Goal: Task Accomplishment & Management: Complete application form

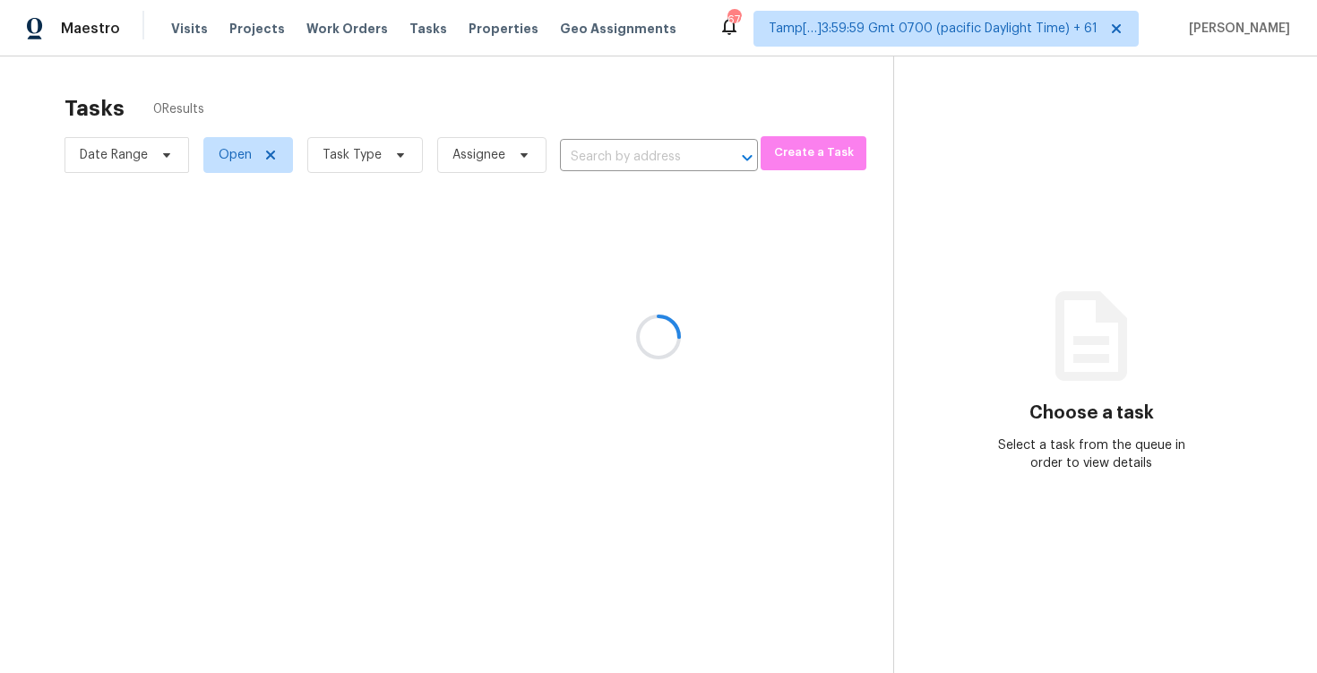
click at [521, 88] on div at bounding box center [658, 336] width 1317 height 673
click at [661, 160] on input "text" at bounding box center [634, 157] width 148 height 28
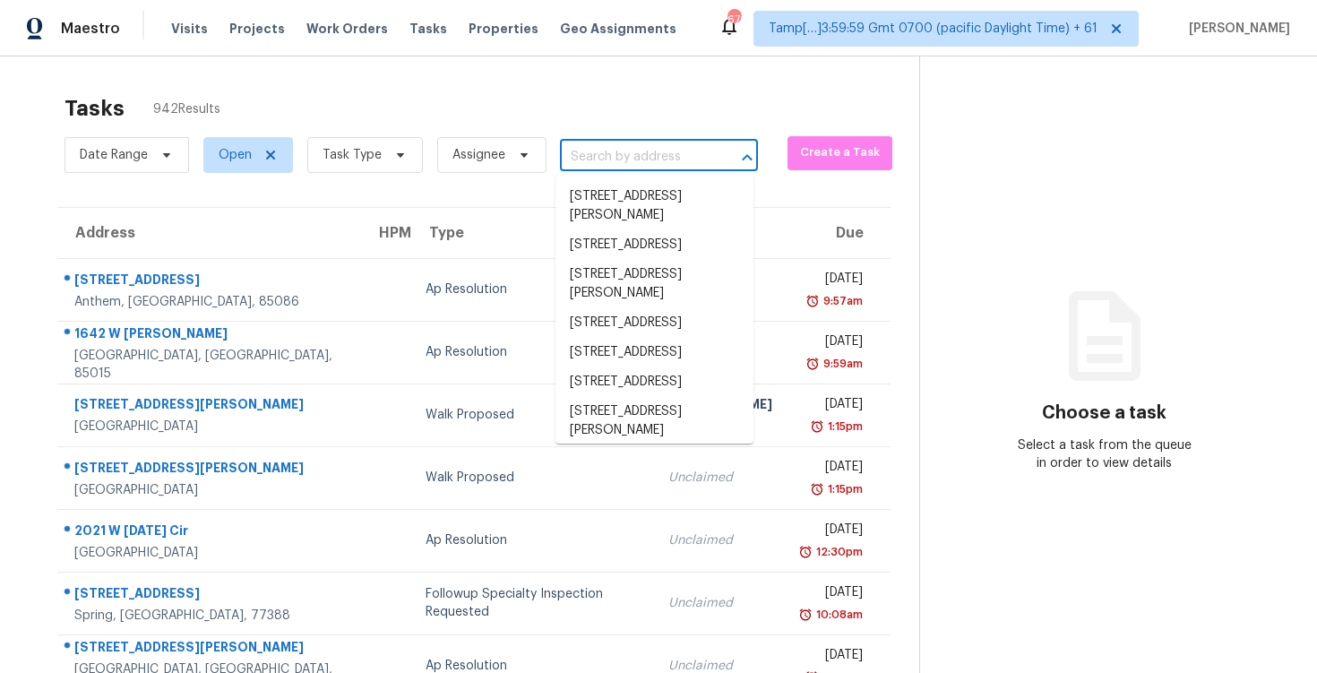
paste input "[STREET_ADDRESS][PERSON_NAME][PERSON_NAME]"
type input "[STREET_ADDRESS][PERSON_NAME][PERSON_NAME]"
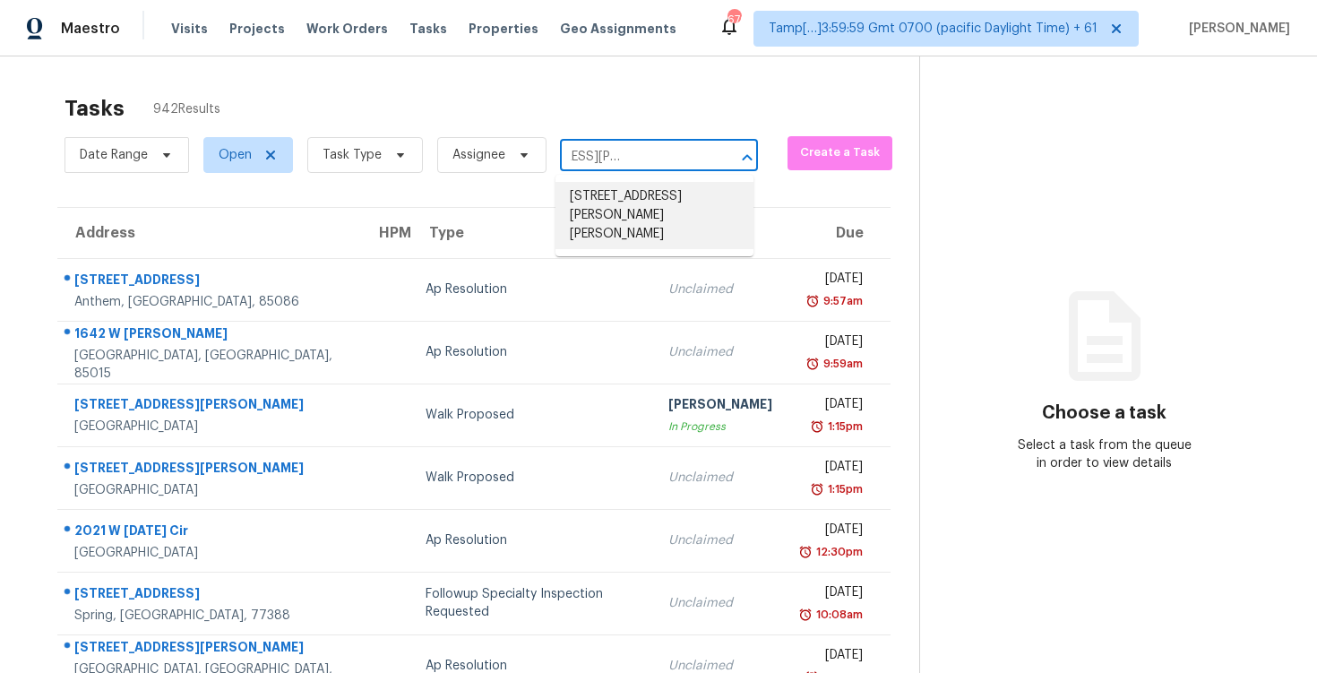
click at [664, 200] on li "430 Mary Erna Dr, Fairburn, GA 30213" at bounding box center [655, 215] width 198 height 67
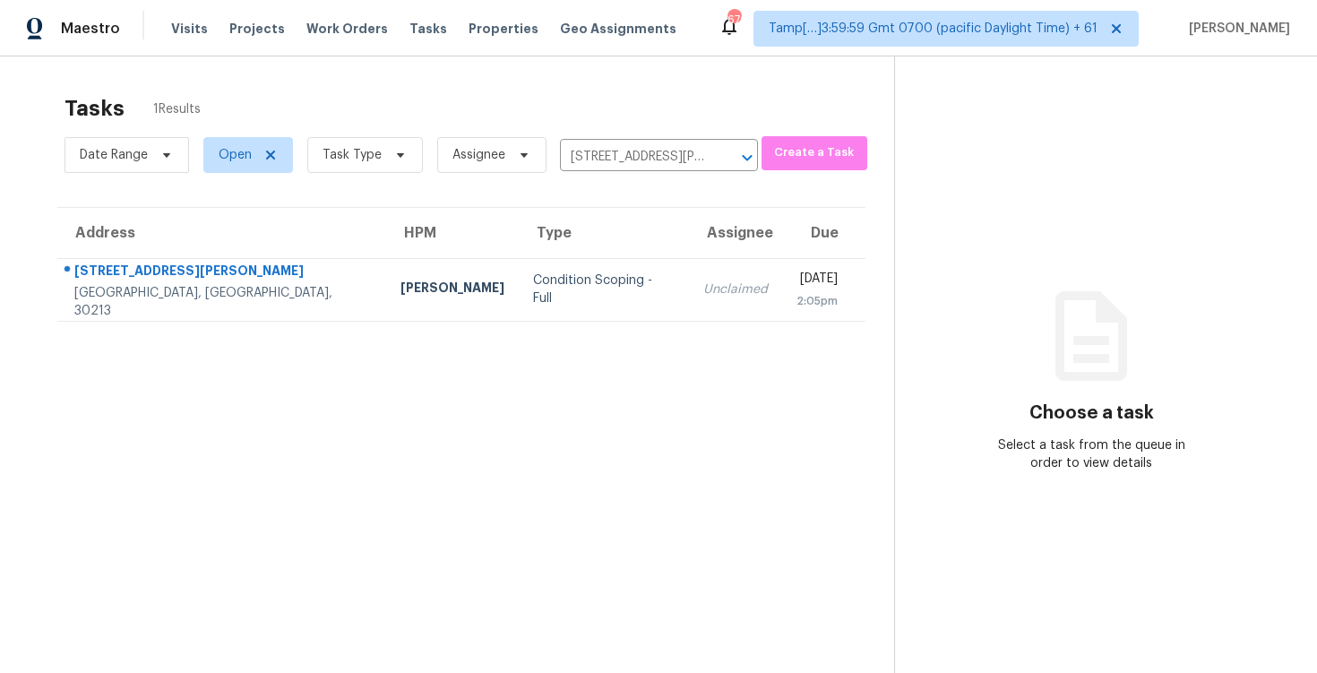
click at [689, 277] on td "Unclaimed" at bounding box center [735, 289] width 93 height 63
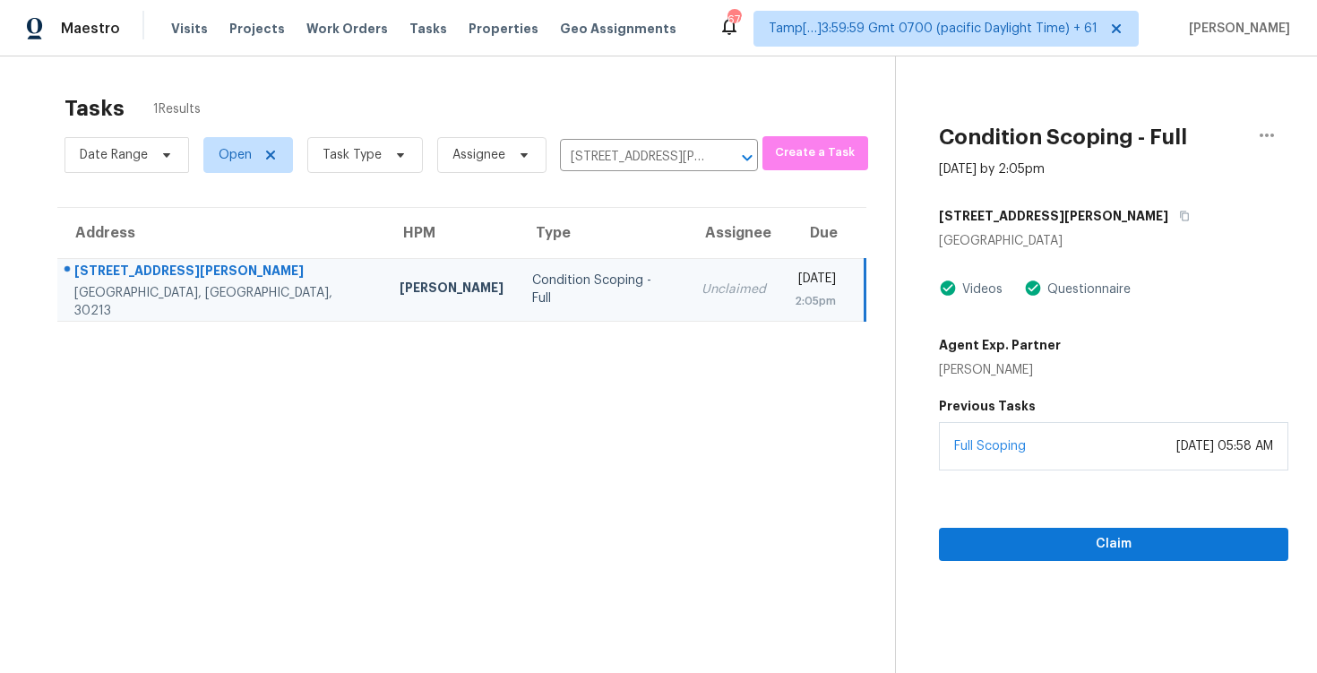
click at [1058, 479] on div "Claim" at bounding box center [1114, 516] width 350 height 91
click at [1059, 535] on span "Claim" at bounding box center [1114, 544] width 321 height 22
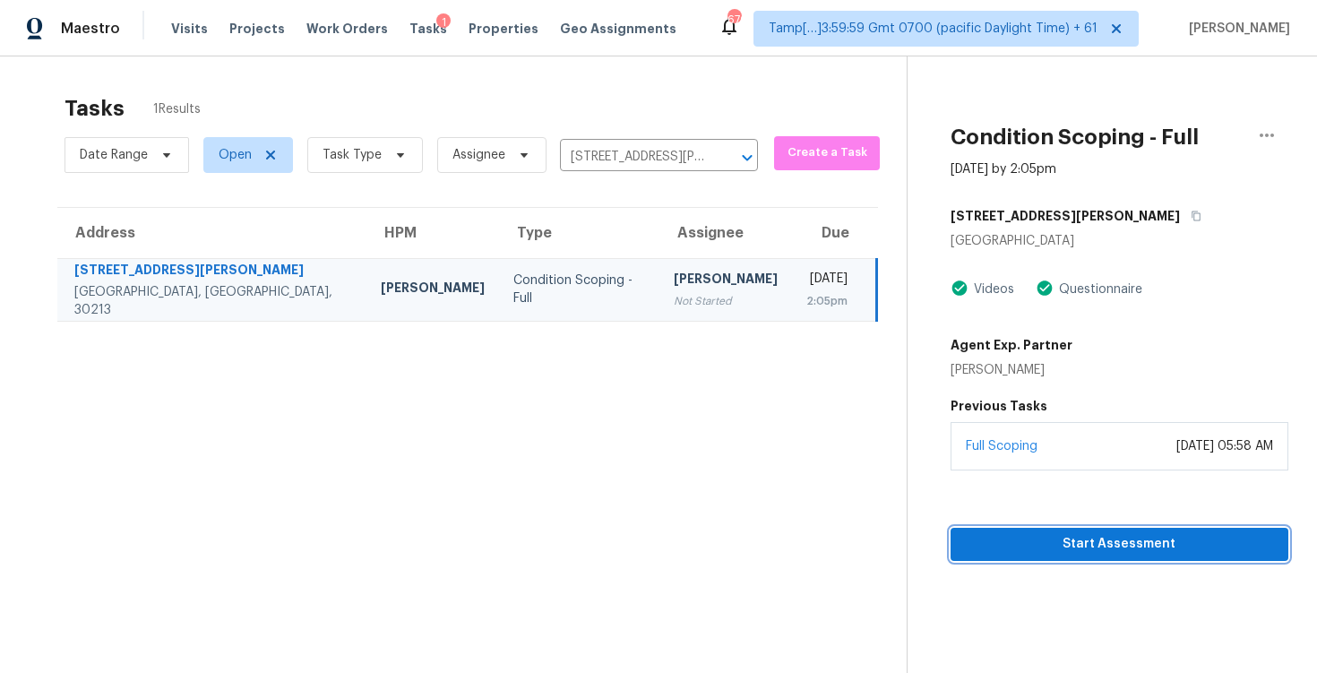
click at [1059, 535] on span "Start Assessment" at bounding box center [1119, 544] width 309 height 22
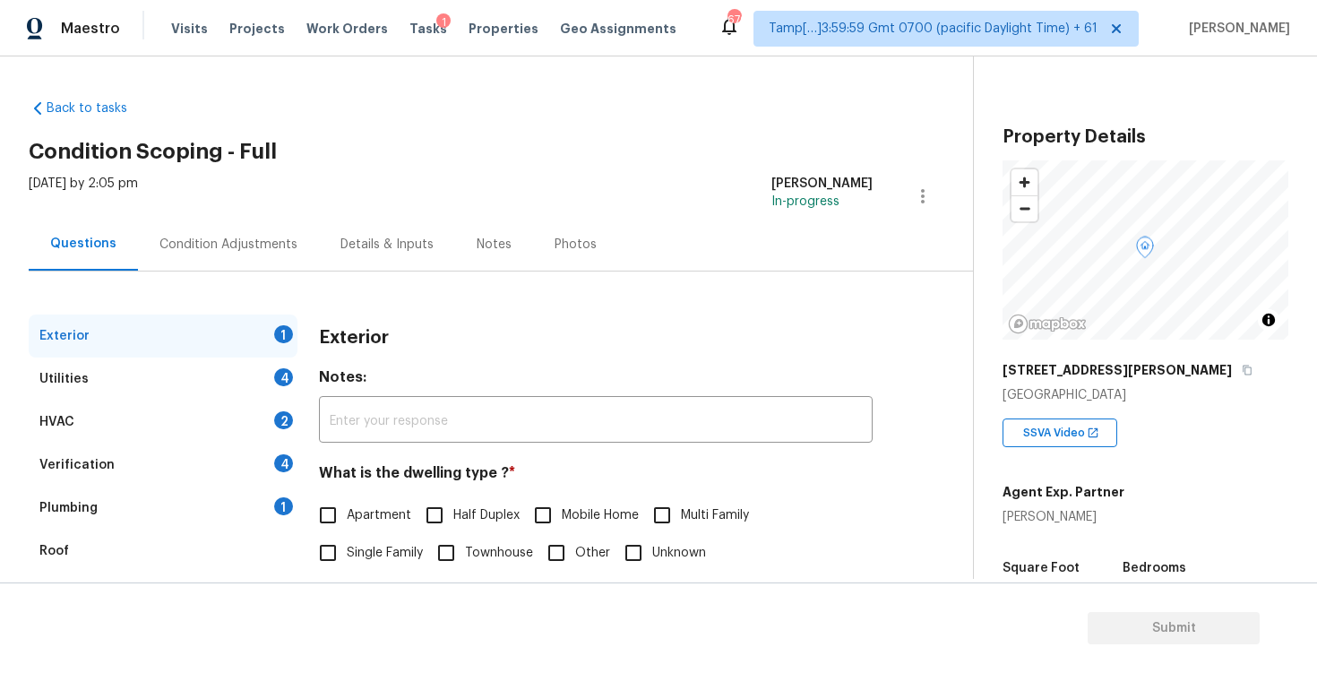
scroll to position [190, 0]
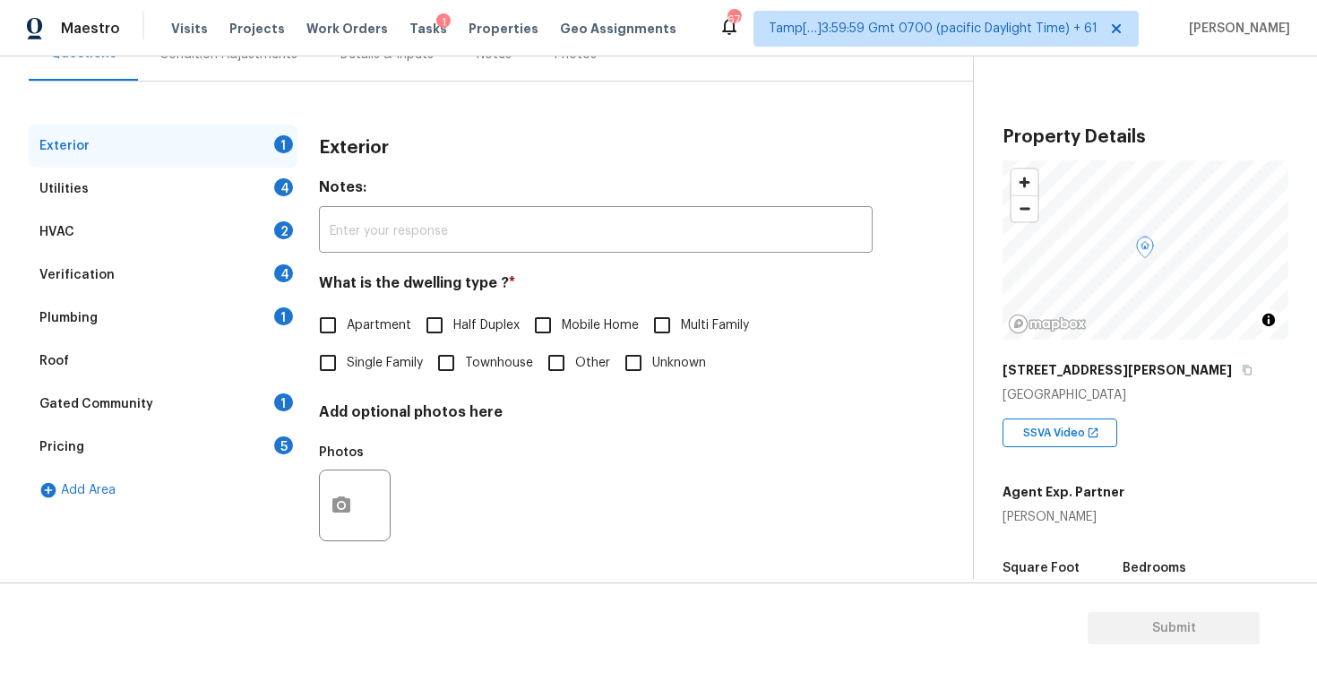
click at [338, 359] on input "Single Family" at bounding box center [328, 363] width 38 height 38
checkbox input "true"
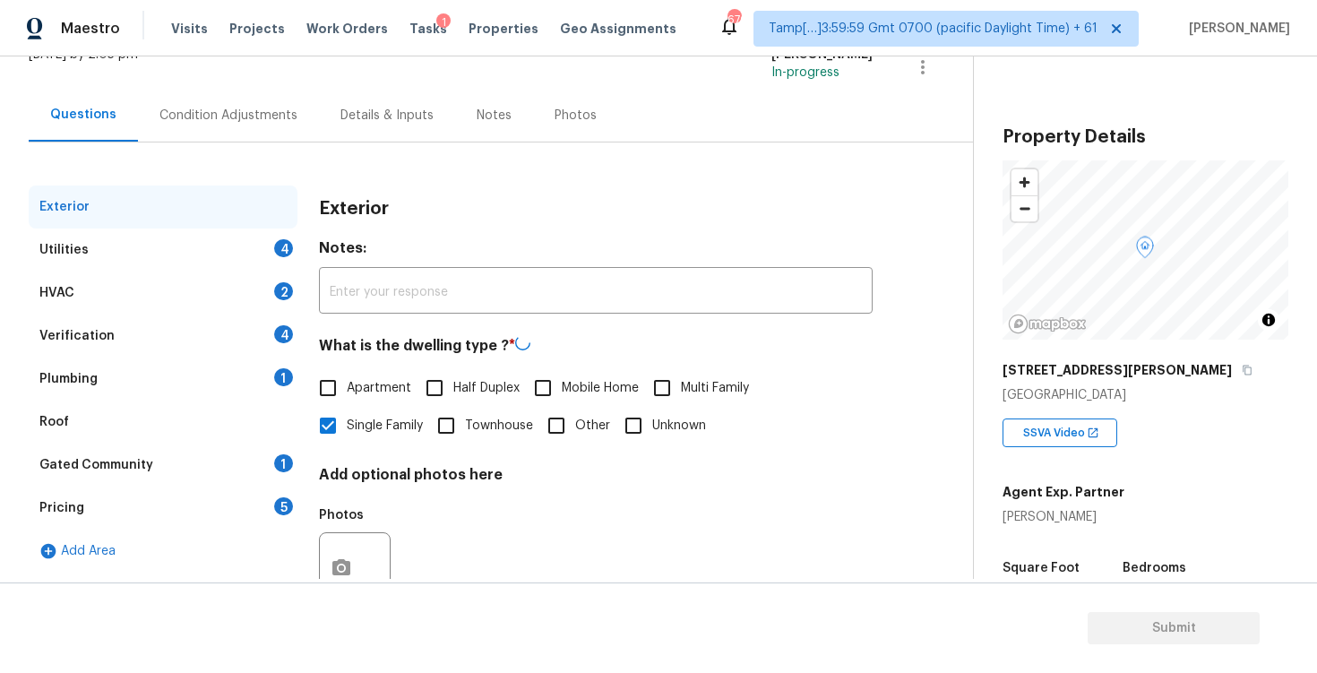
scroll to position [91, 0]
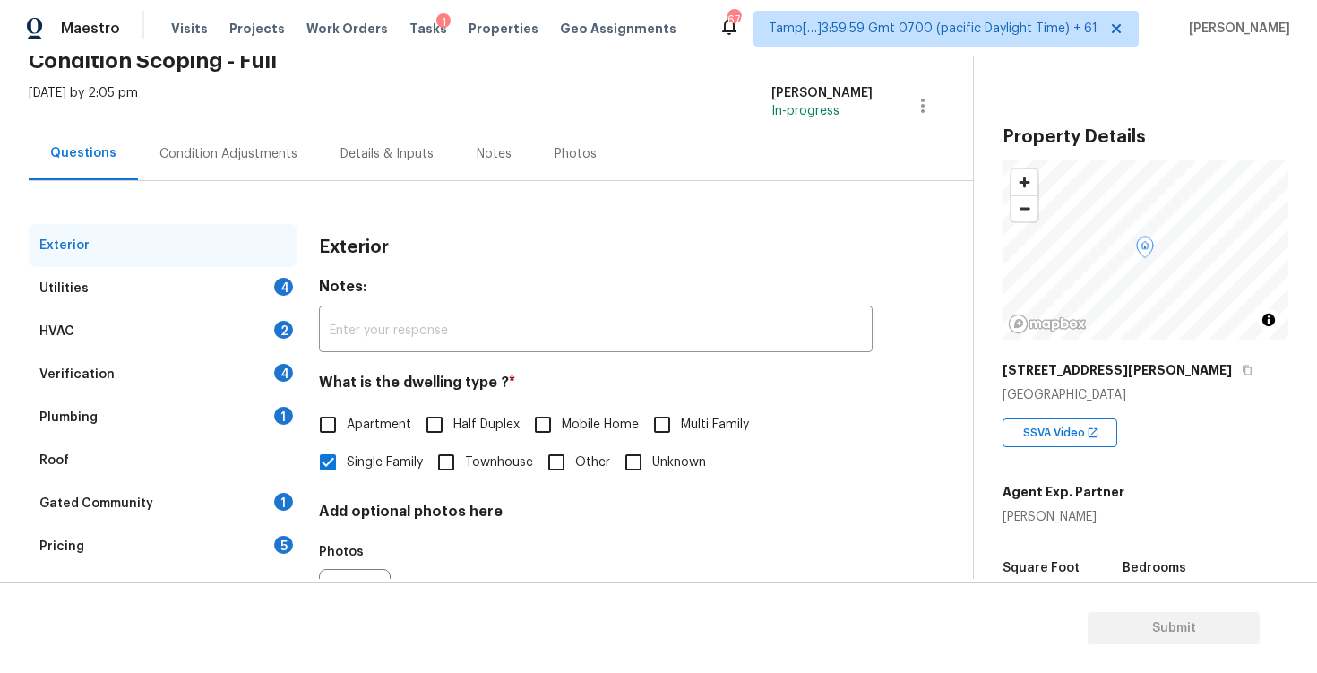
click at [271, 145] on div "Condition Adjustments" at bounding box center [229, 154] width 138 height 18
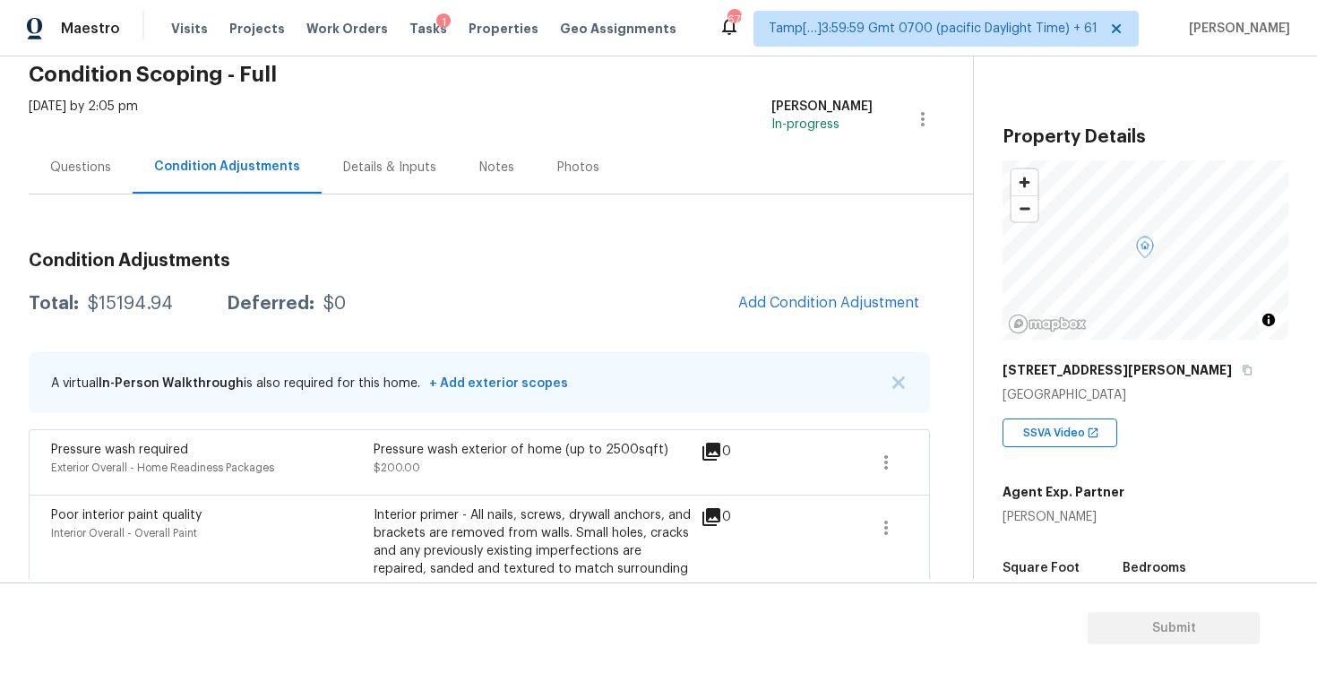
scroll to position [168, 0]
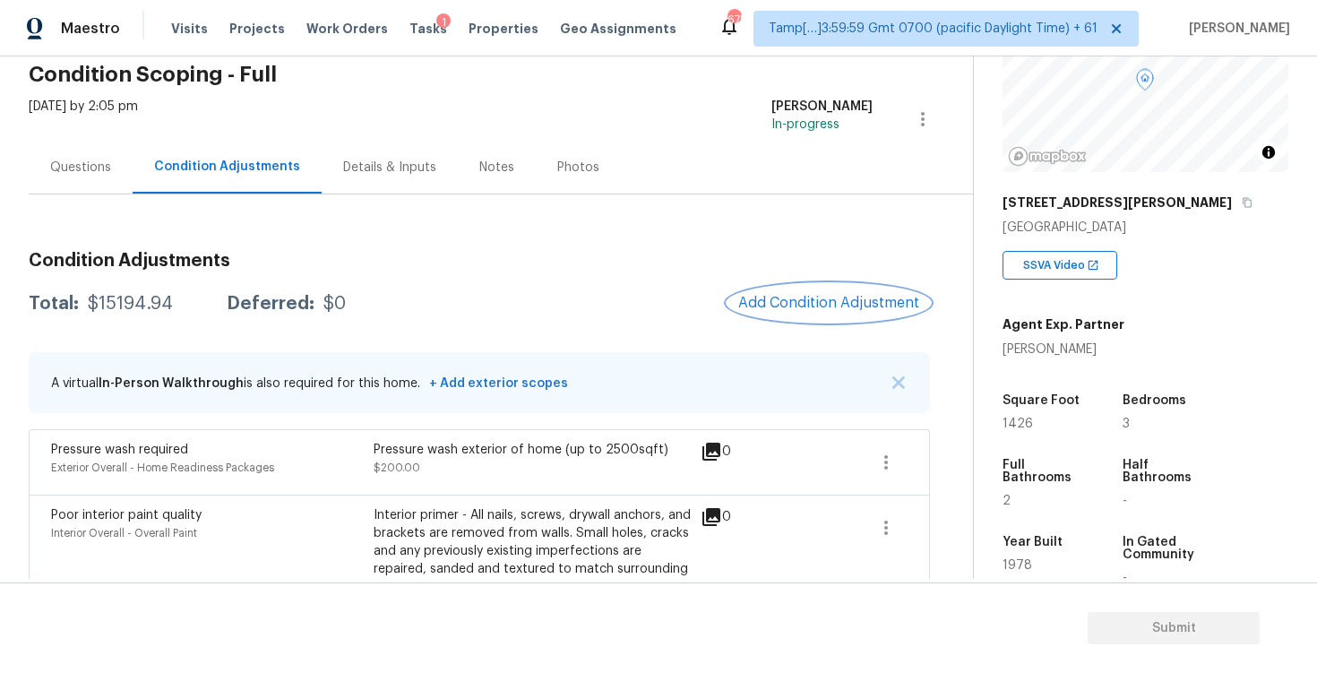
click at [830, 307] on span "Add Condition Adjustment" at bounding box center [828, 303] width 181 height 16
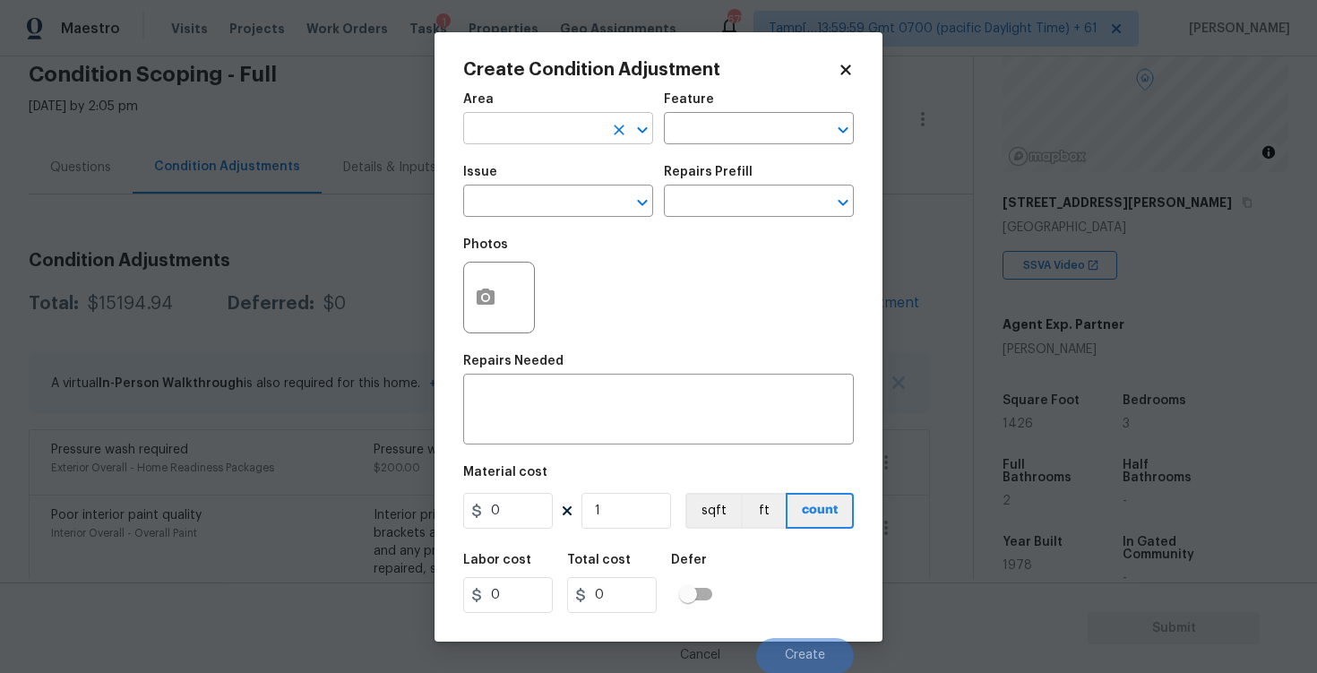
click at [508, 125] on input "text" at bounding box center [533, 131] width 140 height 28
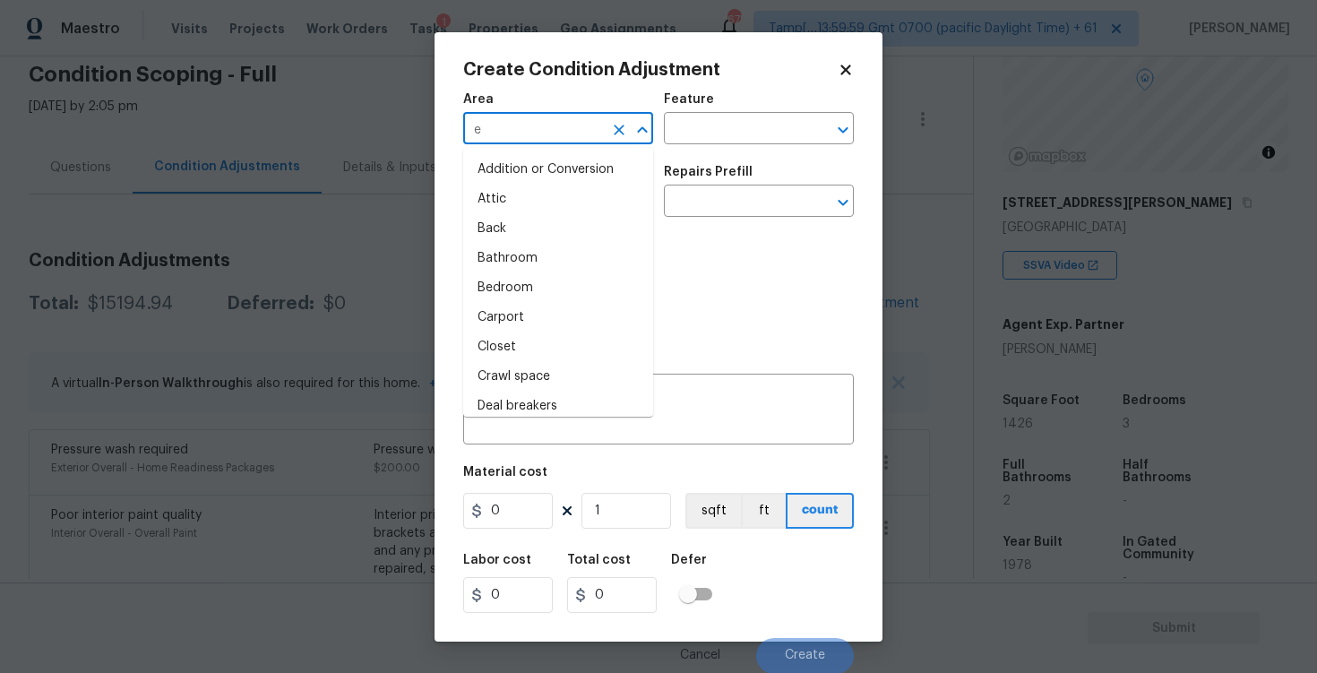
type input "ex"
type input "t"
type input "e"
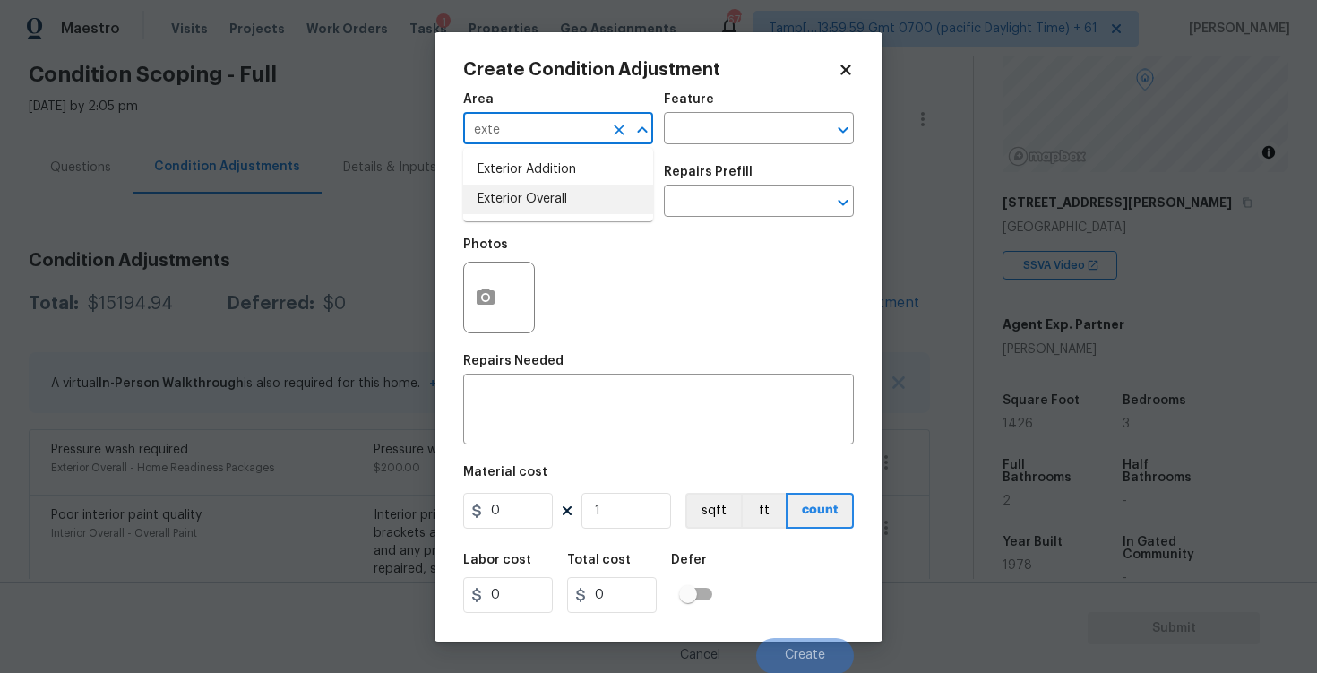
click at [488, 201] on li "Exterior Overall" at bounding box center [558, 200] width 190 height 30
type input "Exterior Overall"
click at [488, 201] on input "text" at bounding box center [533, 203] width 140 height 28
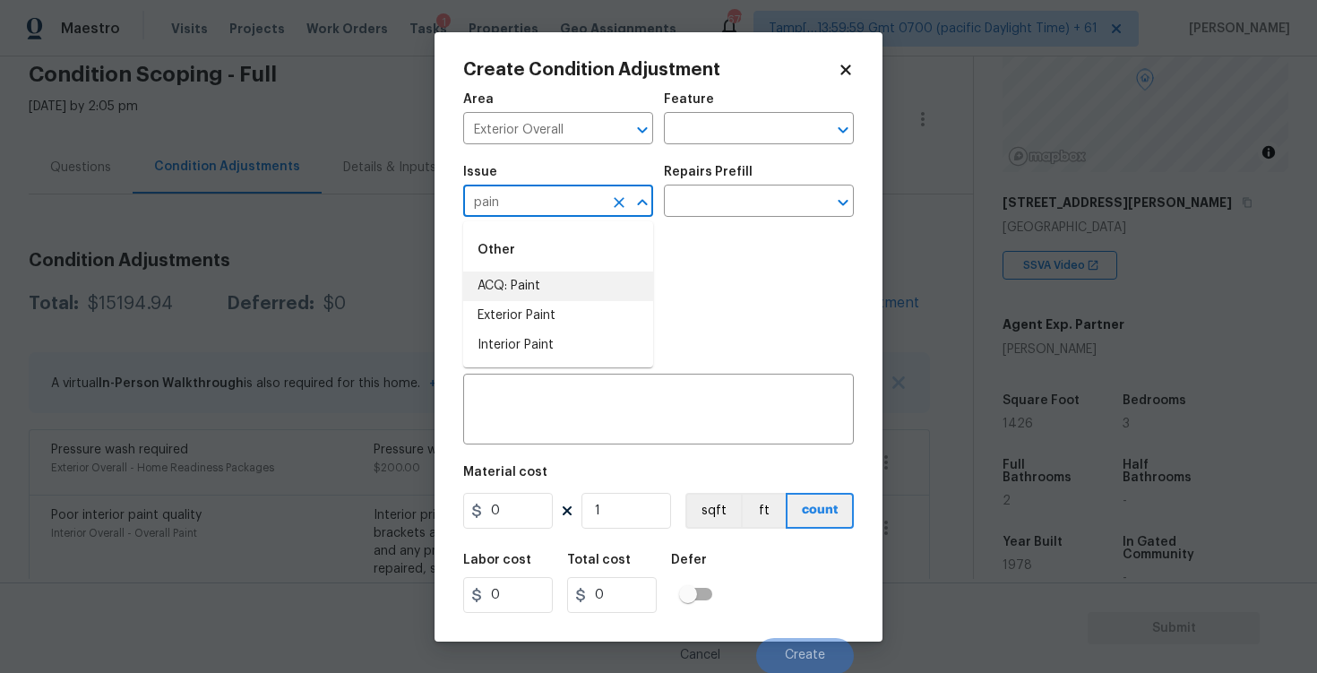
click at [498, 297] on li "ACQ: Paint" at bounding box center [558, 287] width 190 height 30
type input "ACQ: Paint"
click at [737, 200] on input "text" at bounding box center [734, 203] width 140 height 28
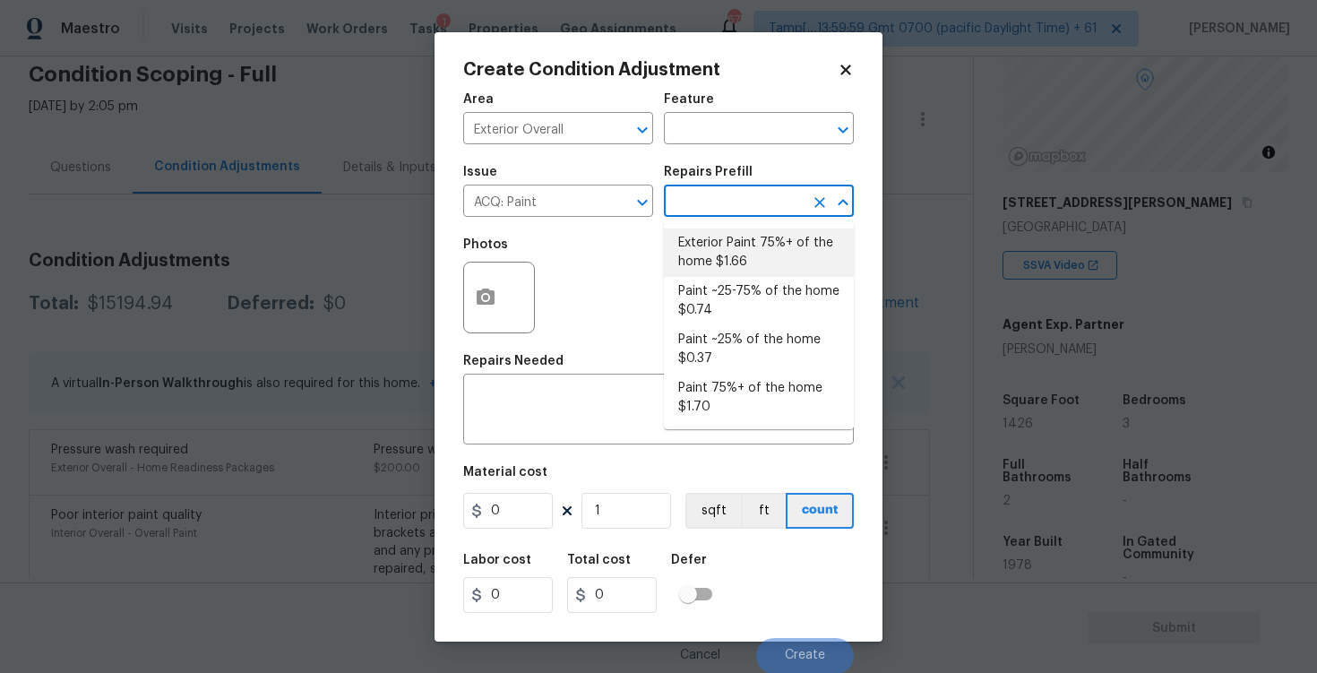
click at [725, 235] on li "Exterior Paint 75%+ of the home $1.66" at bounding box center [759, 253] width 190 height 48
type input "Acquisition"
type textarea "Acquisition Scope: 75%+ of the home exterior will likely require paint"
type input "1.66"
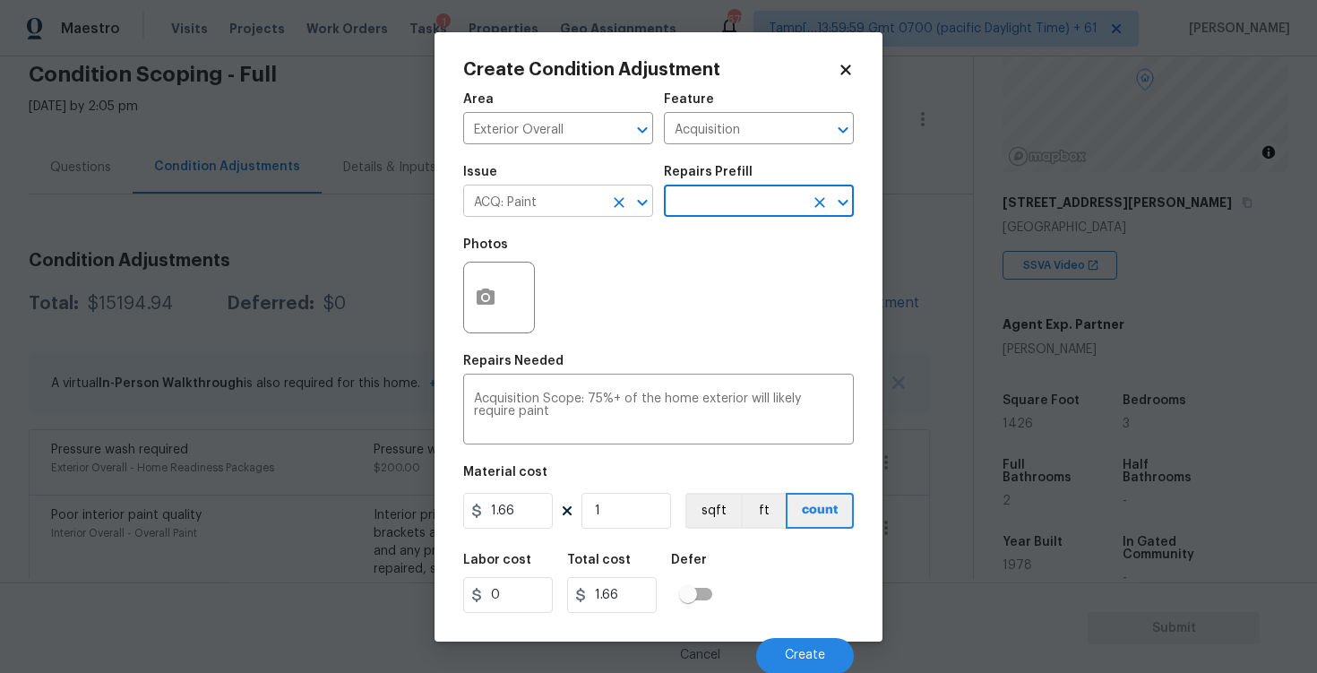
click at [631, 203] on button "Open" at bounding box center [642, 202] width 25 height 25
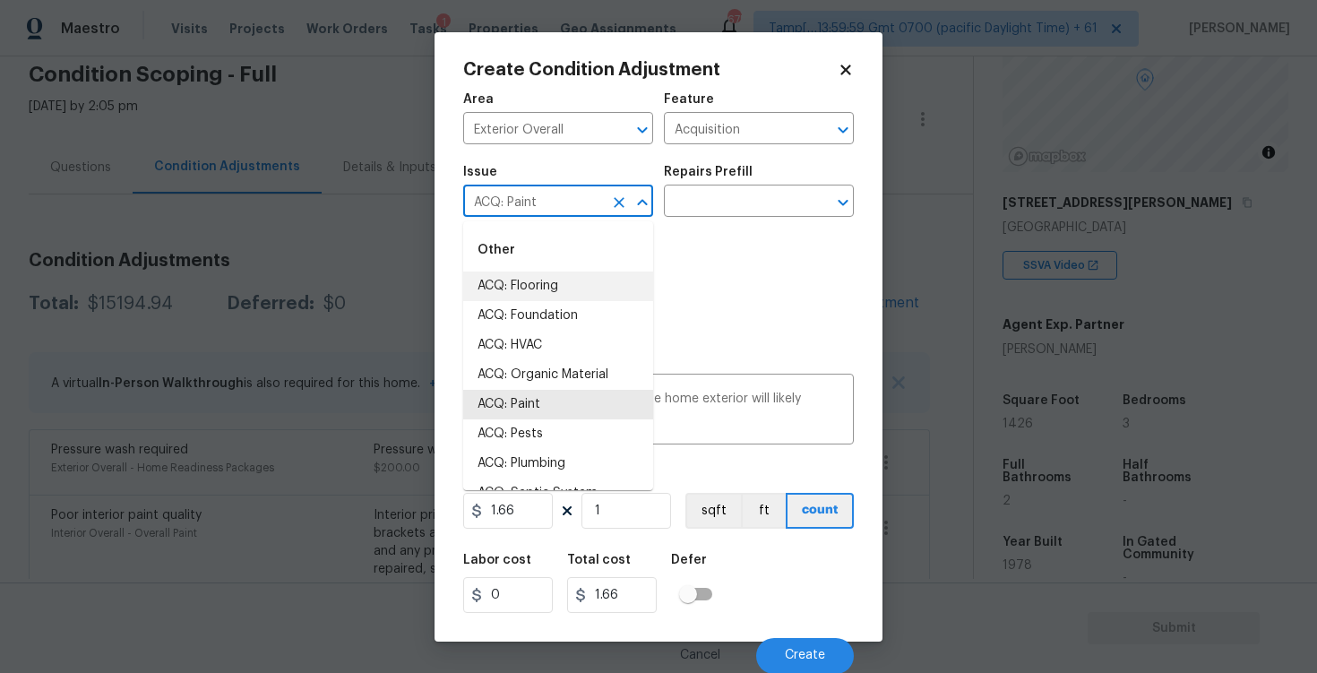
click at [623, 200] on icon "Clear" at bounding box center [619, 202] width 11 height 11
click at [597, 411] on li "Exterior Paint" at bounding box center [558, 405] width 190 height 30
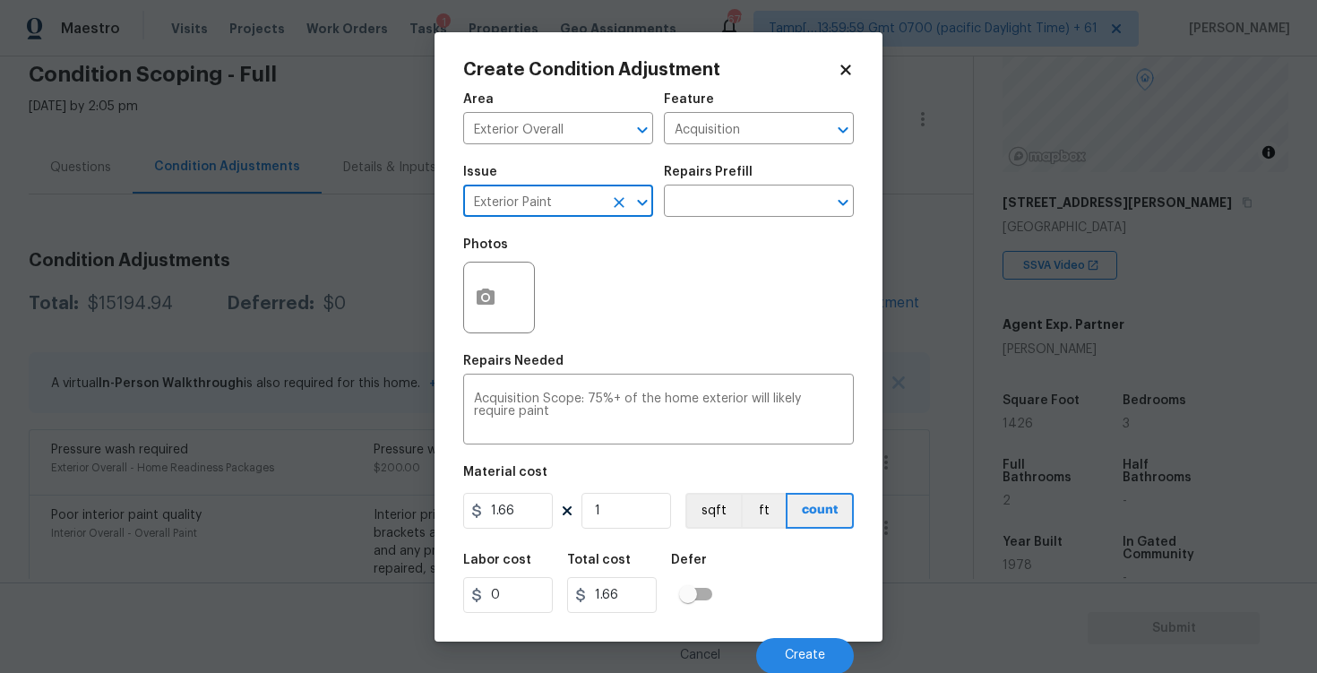
scroll to position [1, 0]
type input "Exterior Paint"
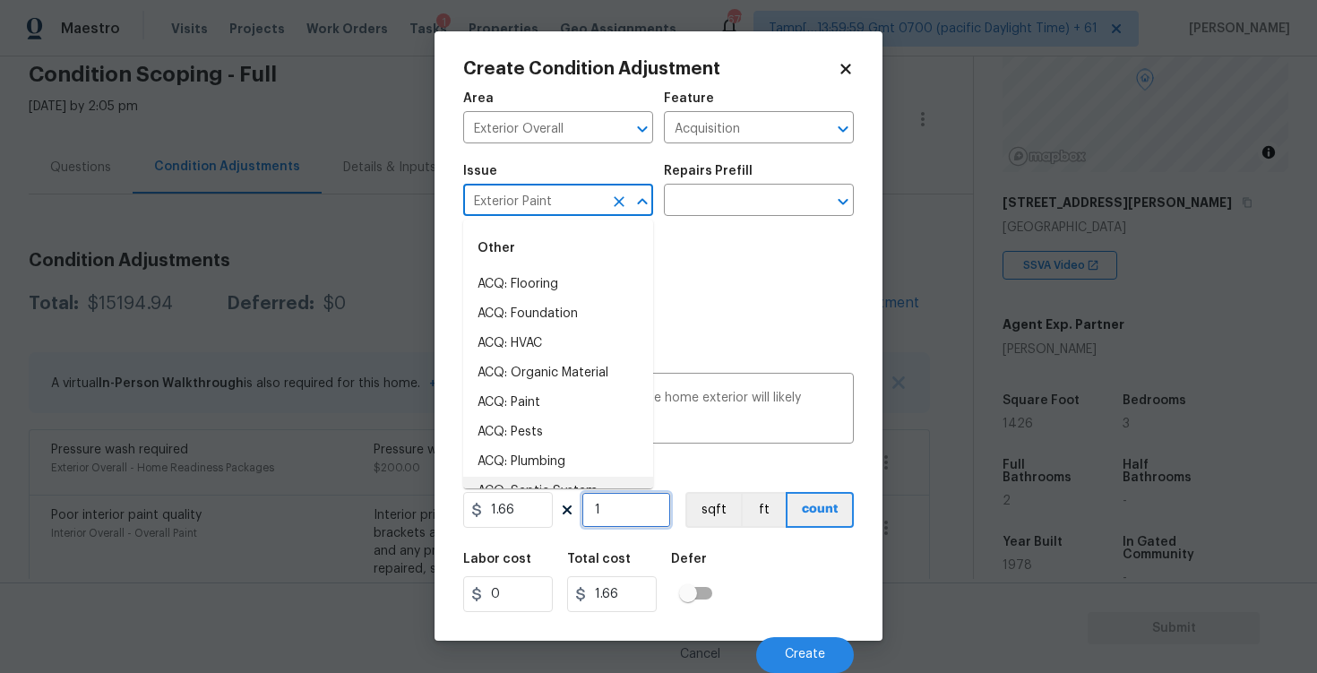
click at [622, 512] on input "1" at bounding box center [627, 510] width 90 height 36
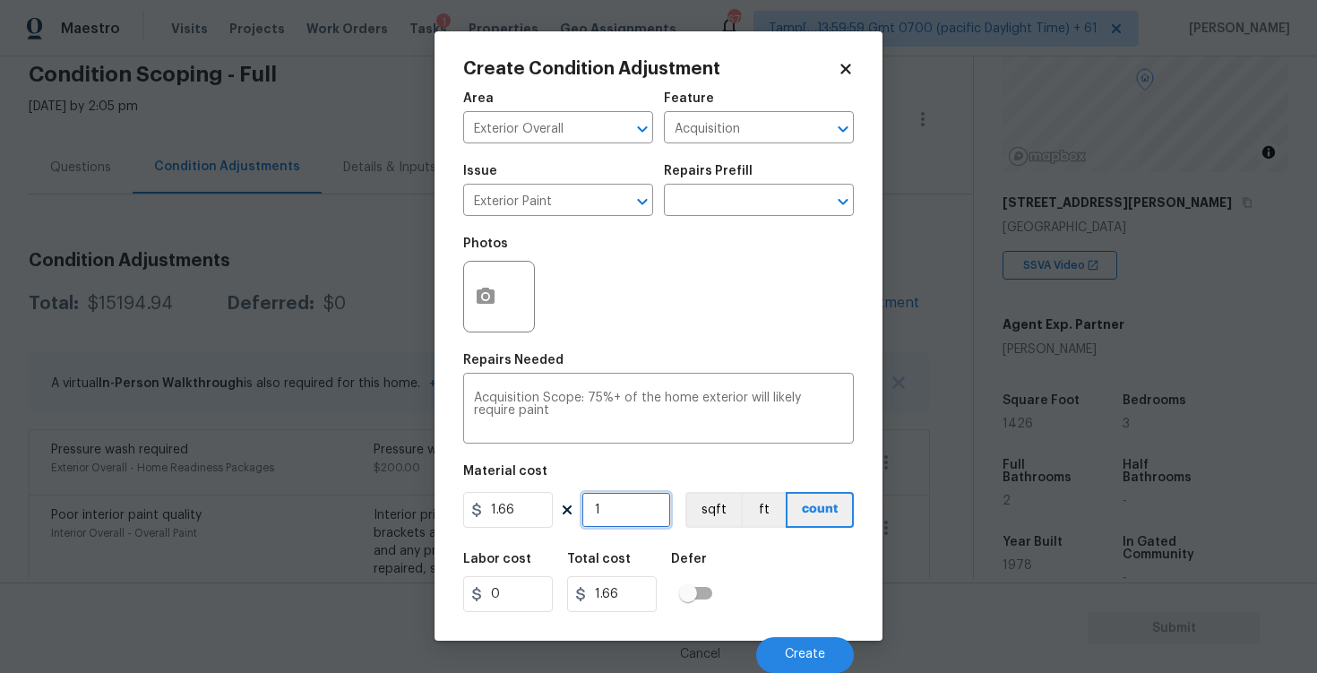
type input "0"
paste input "1426"
type input "1426"
type input "2367.16"
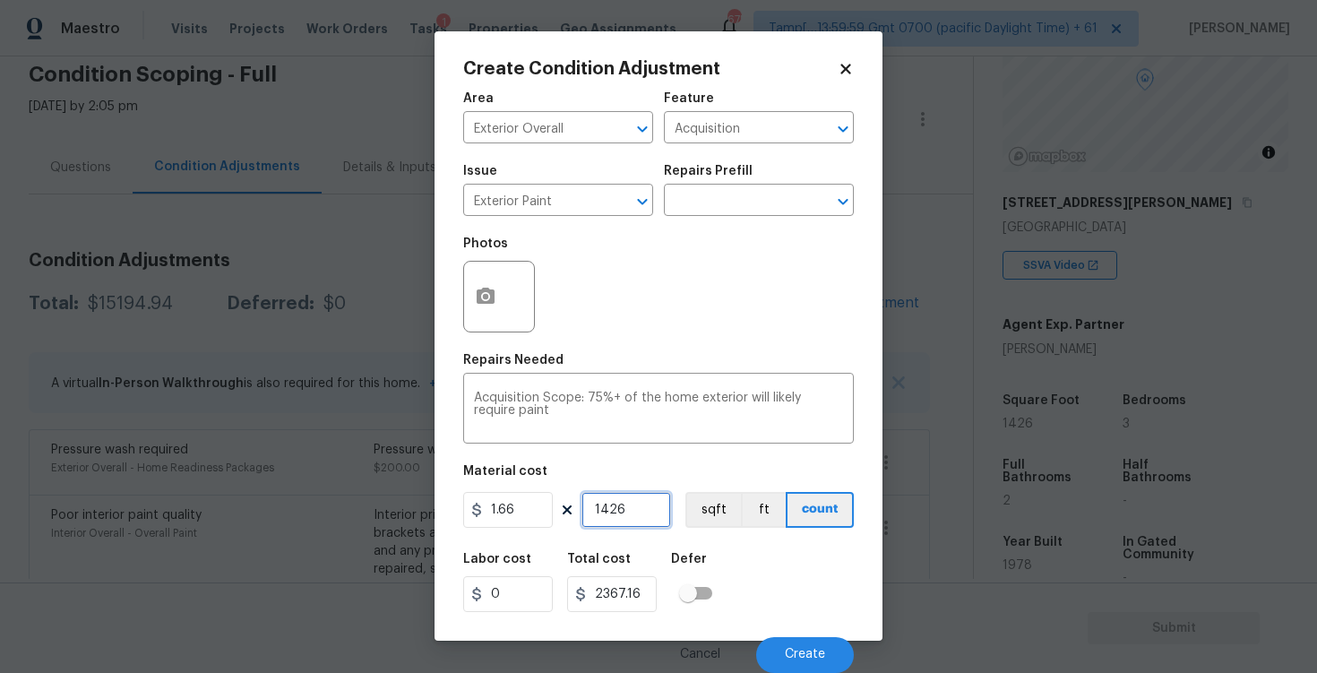
type input "1426"
click at [502, 305] on button "button" at bounding box center [485, 297] width 43 height 70
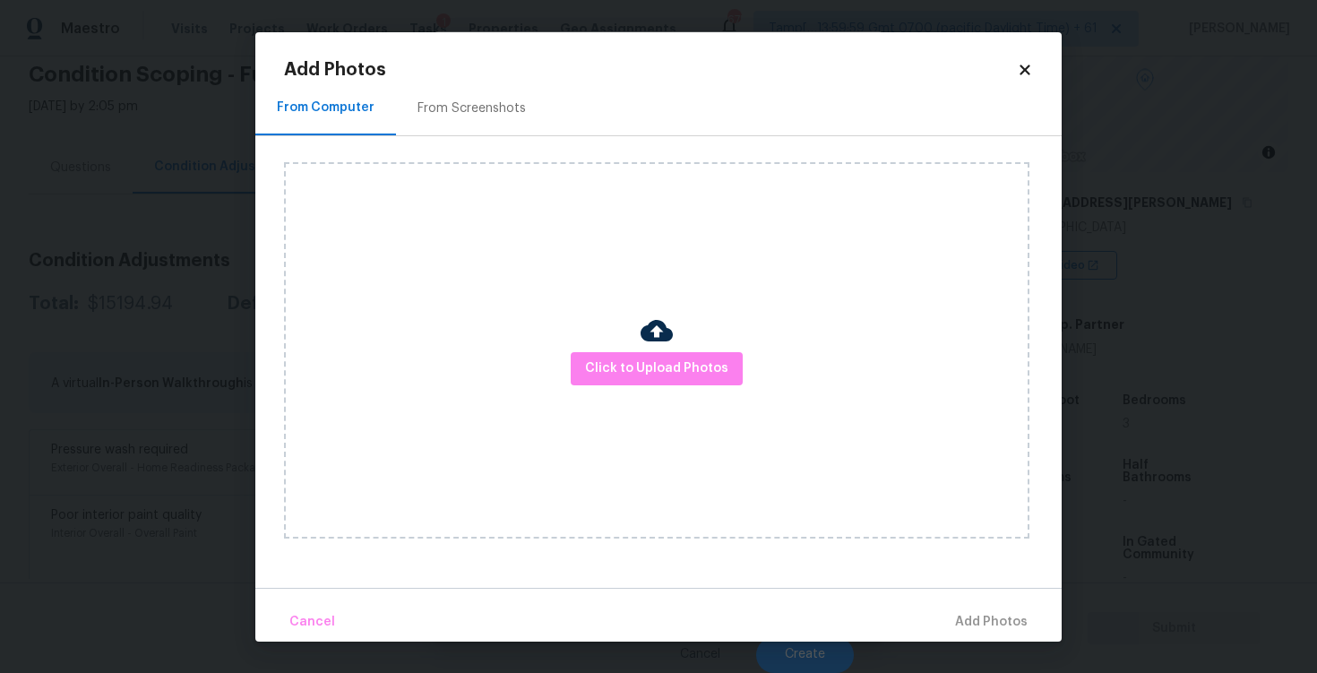
click at [502, 305] on div "Click to Upload Photos" at bounding box center [657, 350] width 746 height 376
click at [664, 372] on span "Click to Upload Photos" at bounding box center [656, 369] width 143 height 22
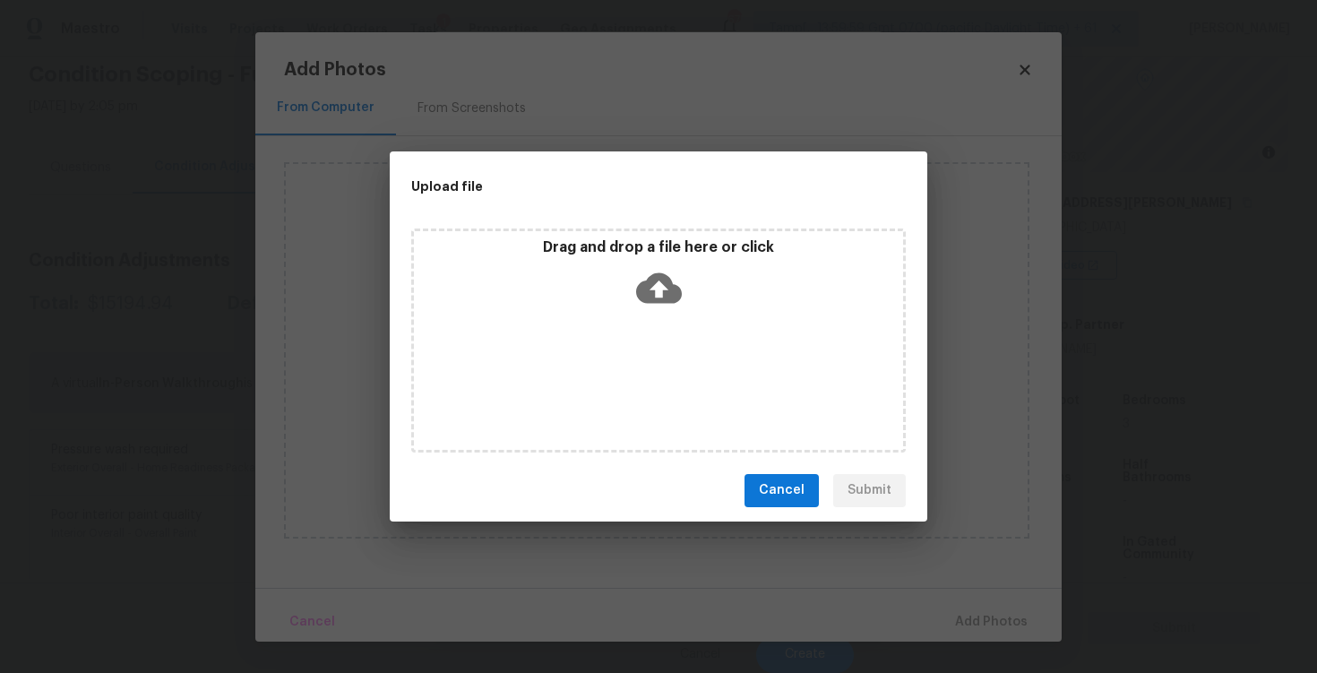
click at [659, 283] on icon at bounding box center [659, 288] width 46 height 46
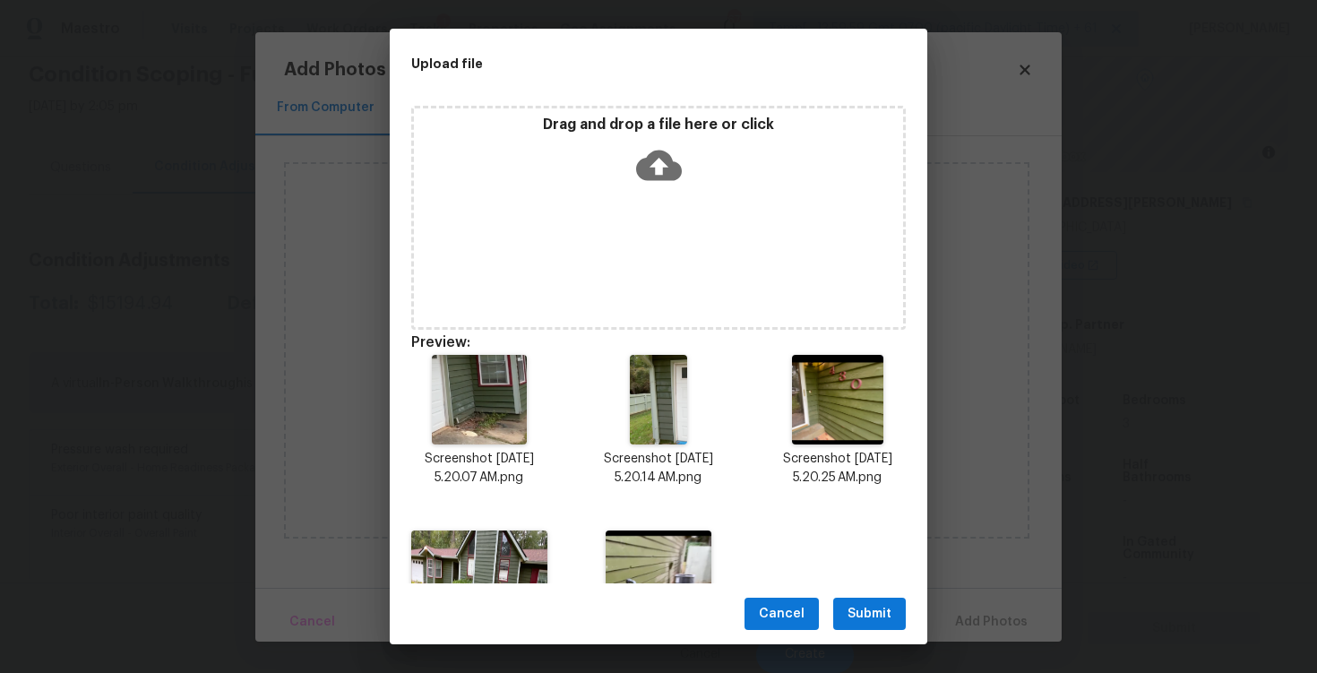
scroll to position [101, 0]
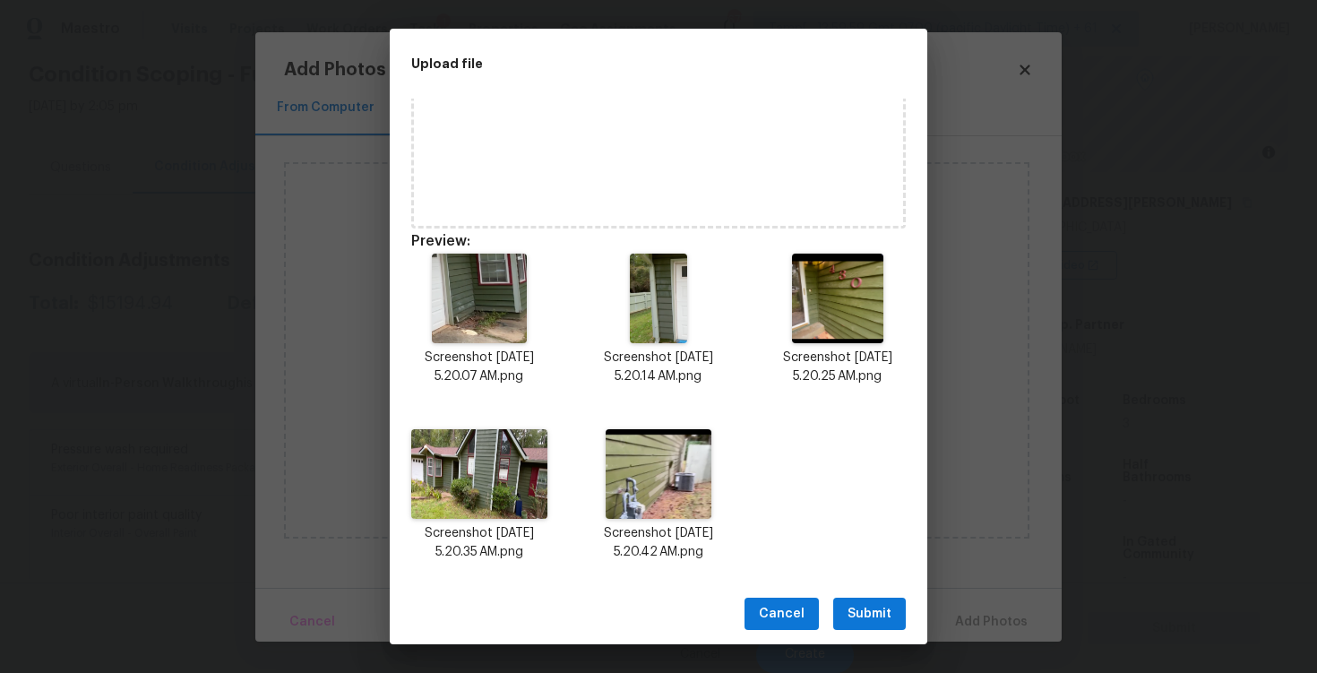
click at [865, 619] on span "Submit" at bounding box center [870, 614] width 44 height 22
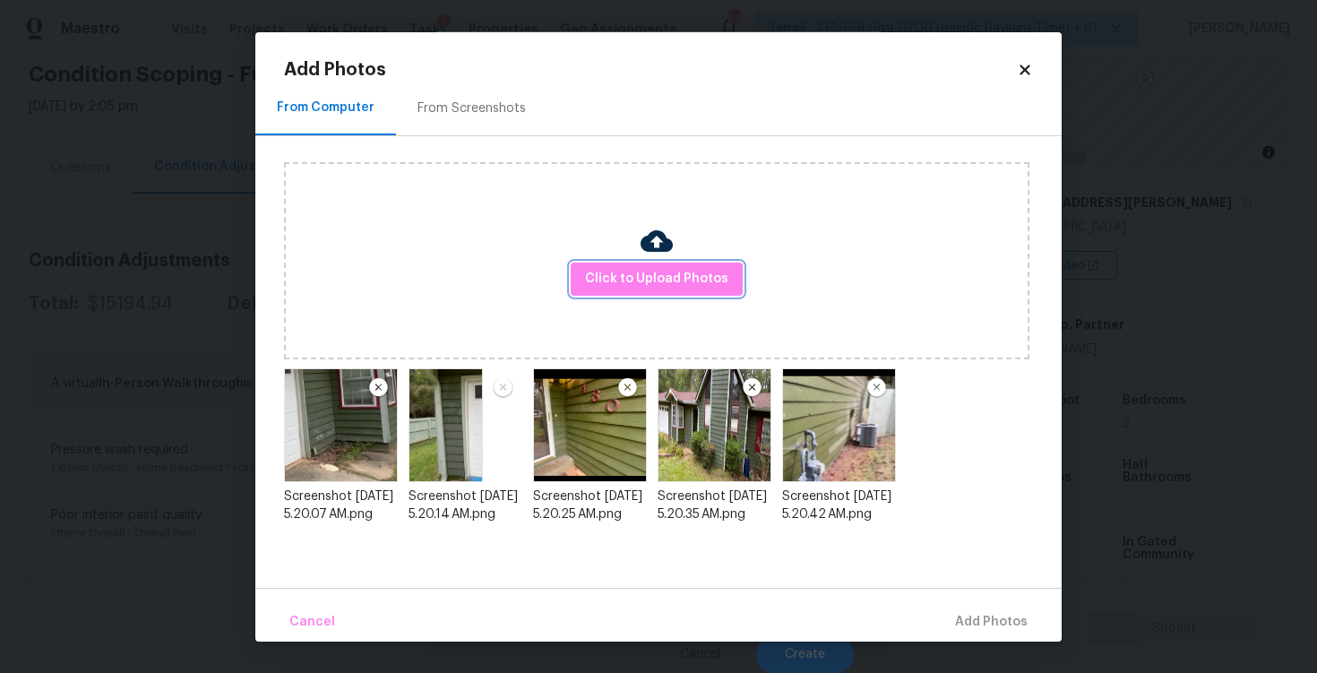
scroll to position [0, 0]
click at [979, 619] on span "Add 5 Photo(s)" at bounding box center [982, 622] width 91 height 22
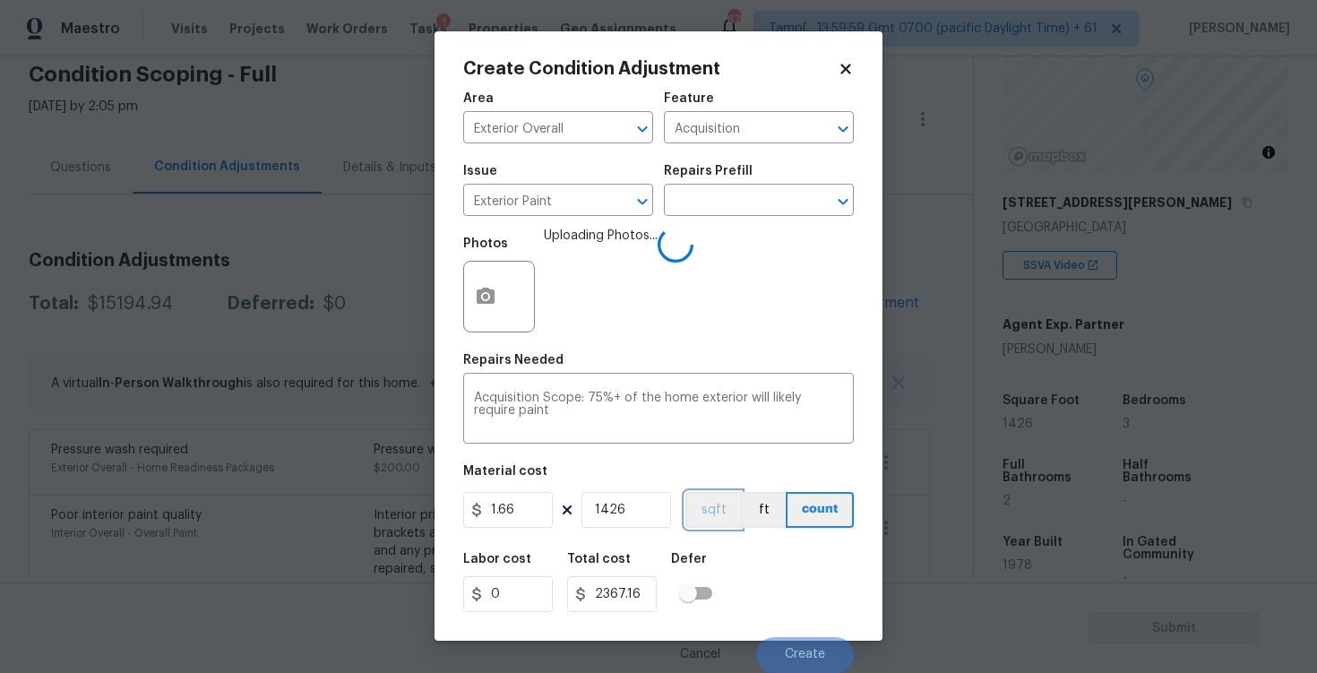
click at [712, 505] on button "sqft" at bounding box center [714, 510] width 56 height 36
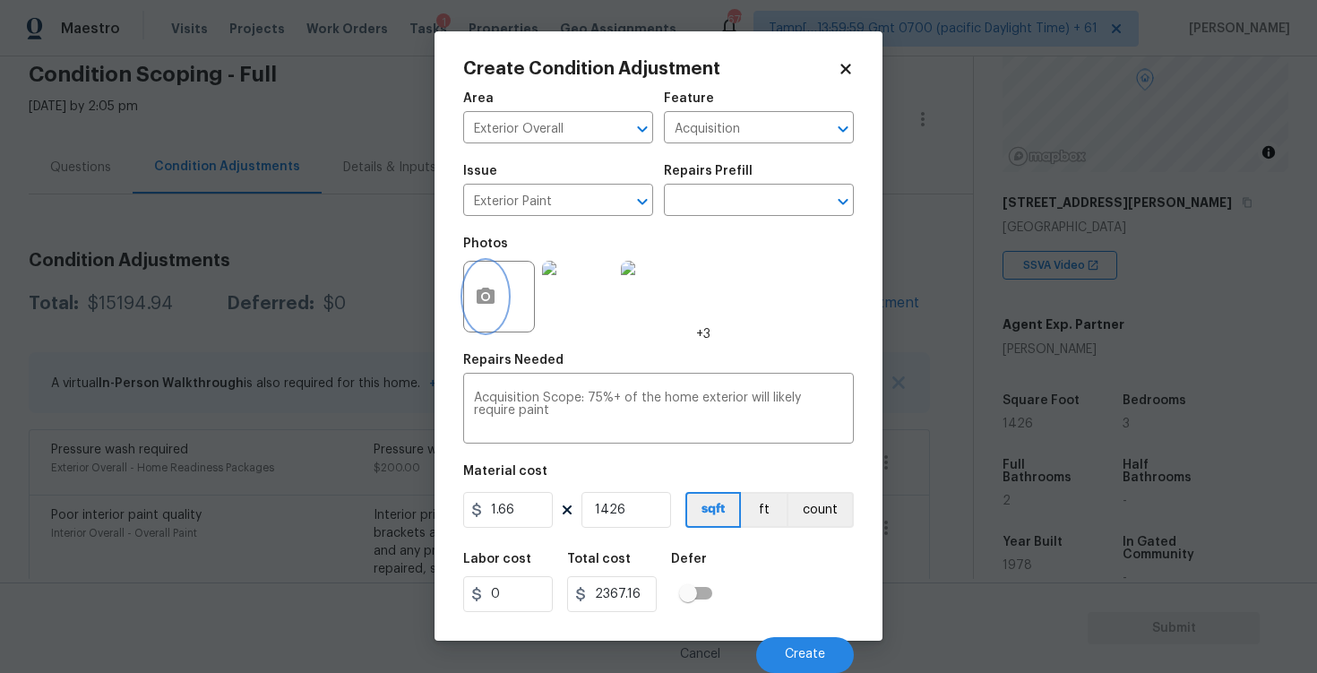
click at [478, 281] on button "button" at bounding box center [485, 297] width 43 height 70
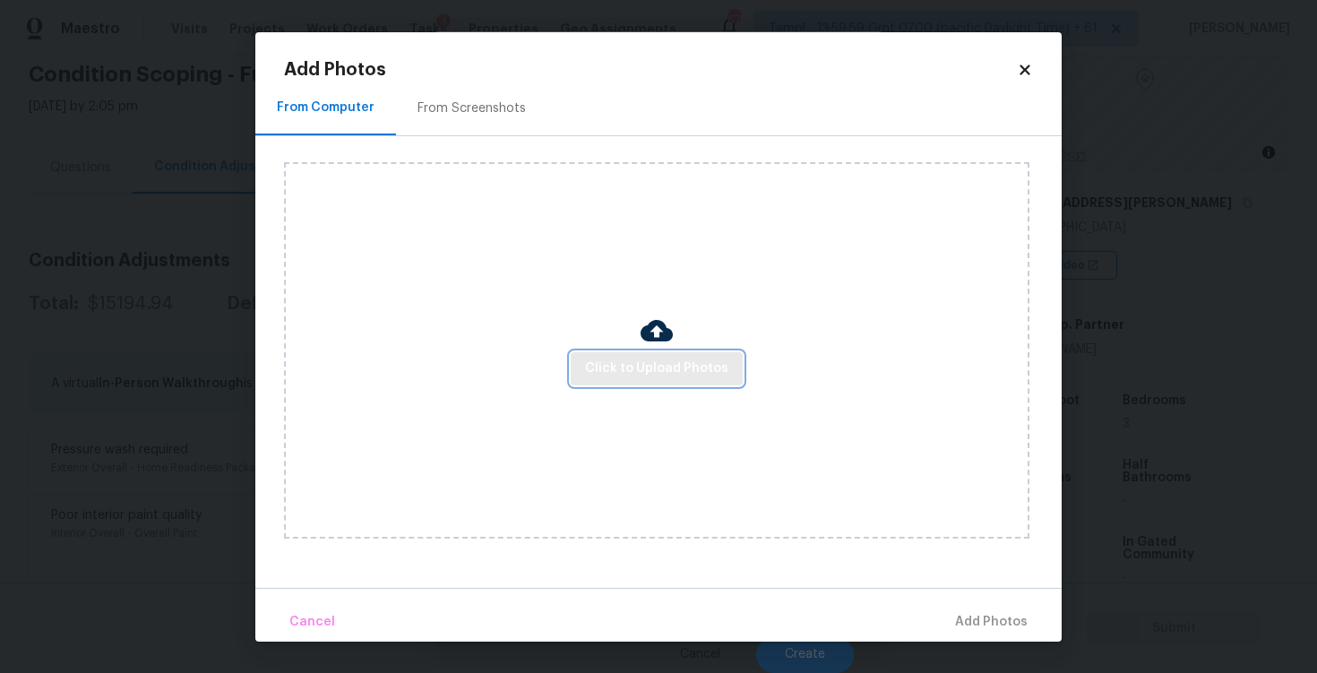
click at [646, 367] on span "Click to Upload Photos" at bounding box center [656, 369] width 143 height 22
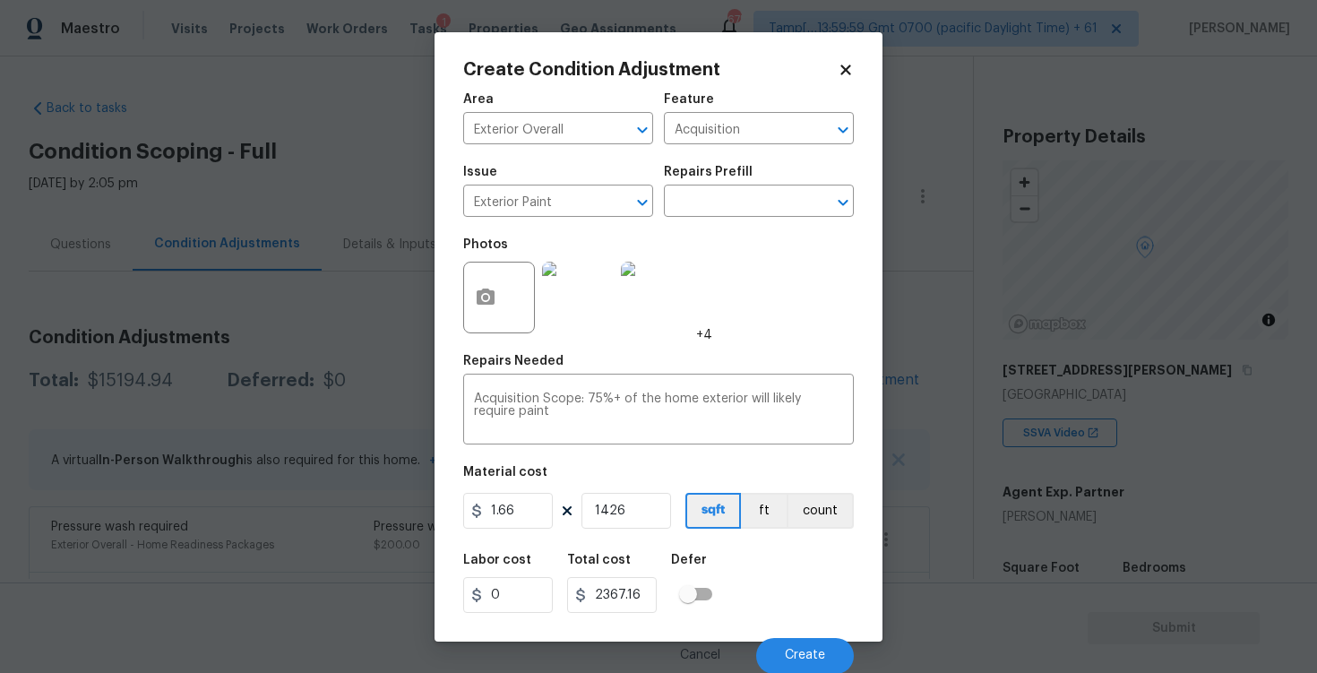
scroll to position [1, 0]
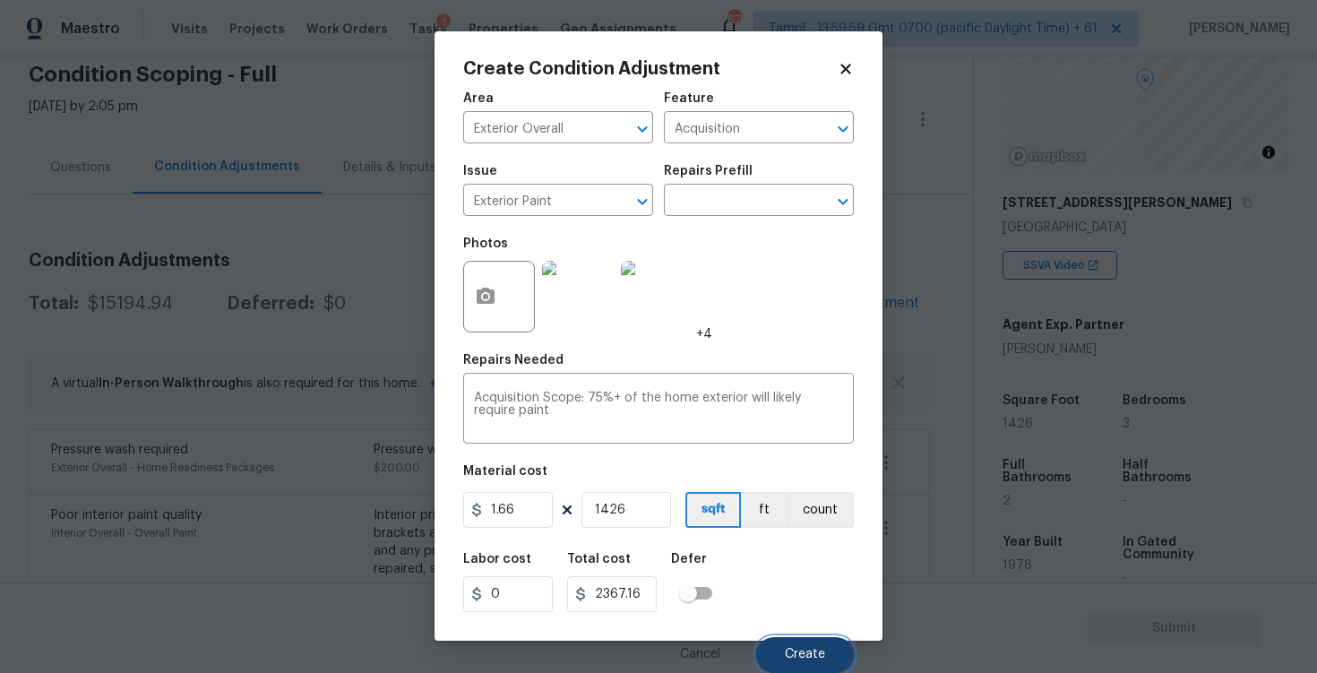
click at [789, 646] on button "Create" at bounding box center [805, 655] width 98 height 36
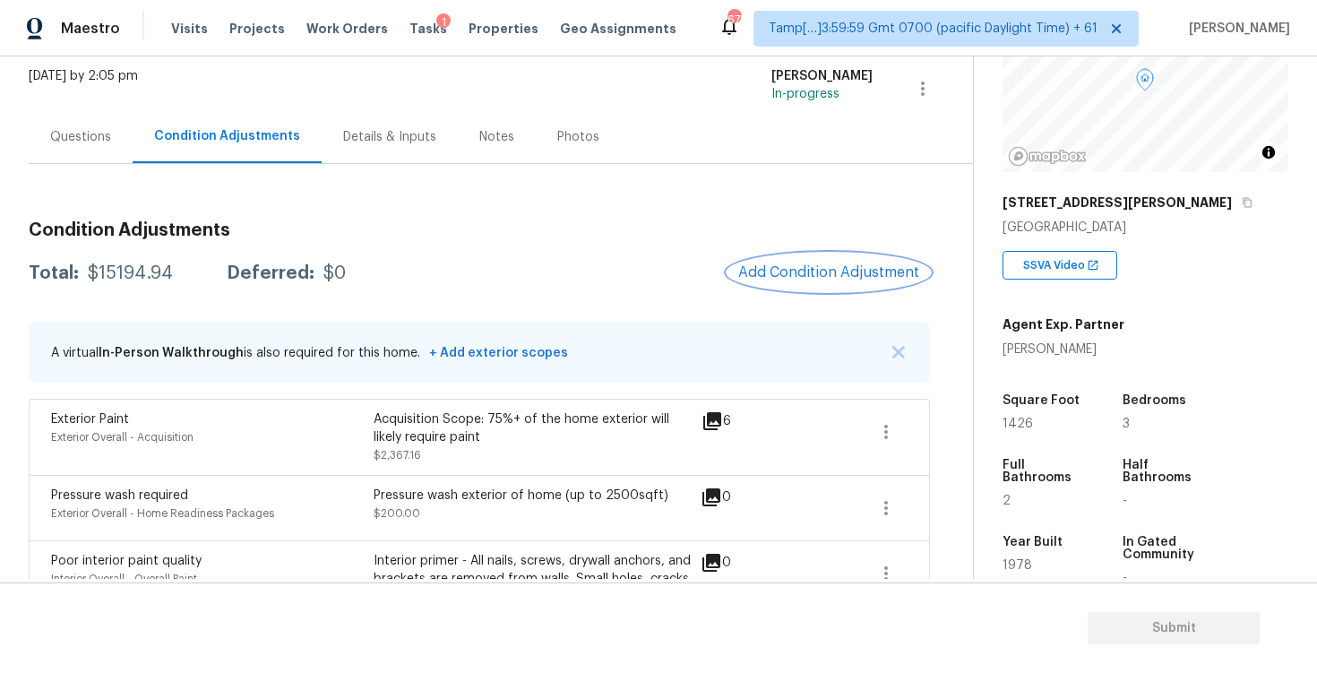
scroll to position [83, 0]
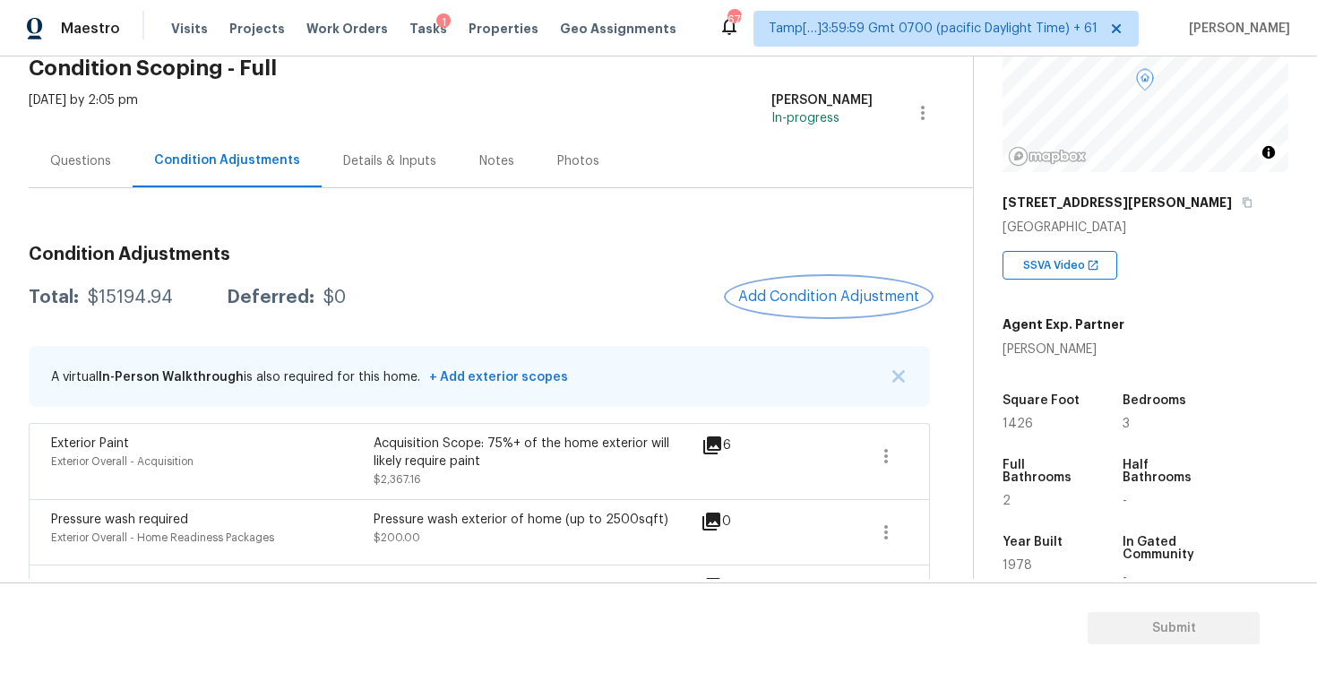
click at [797, 301] on span "Add Condition Adjustment" at bounding box center [828, 297] width 181 height 16
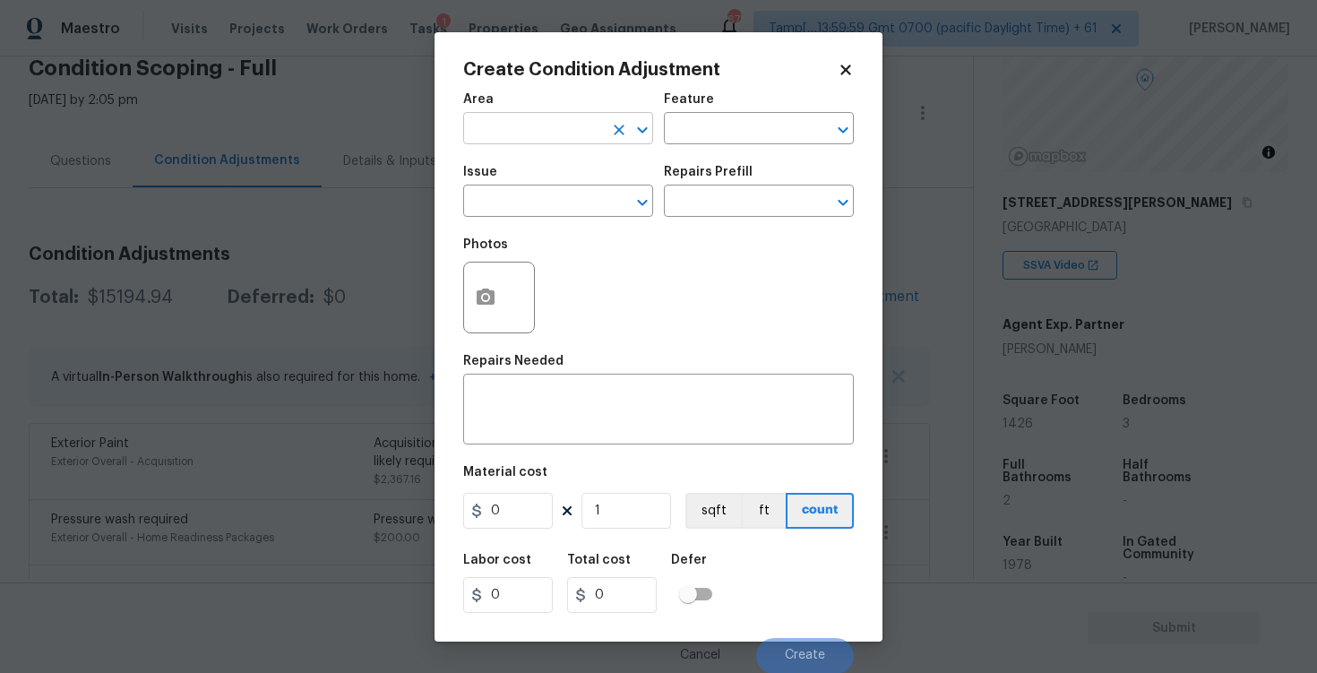
click at [530, 136] on input "text" at bounding box center [533, 131] width 140 height 28
click at [536, 212] on li "Exterior Overall" at bounding box center [558, 200] width 190 height 30
type input "Exterior Overall"
click at [536, 212] on input "text" at bounding box center [533, 203] width 140 height 28
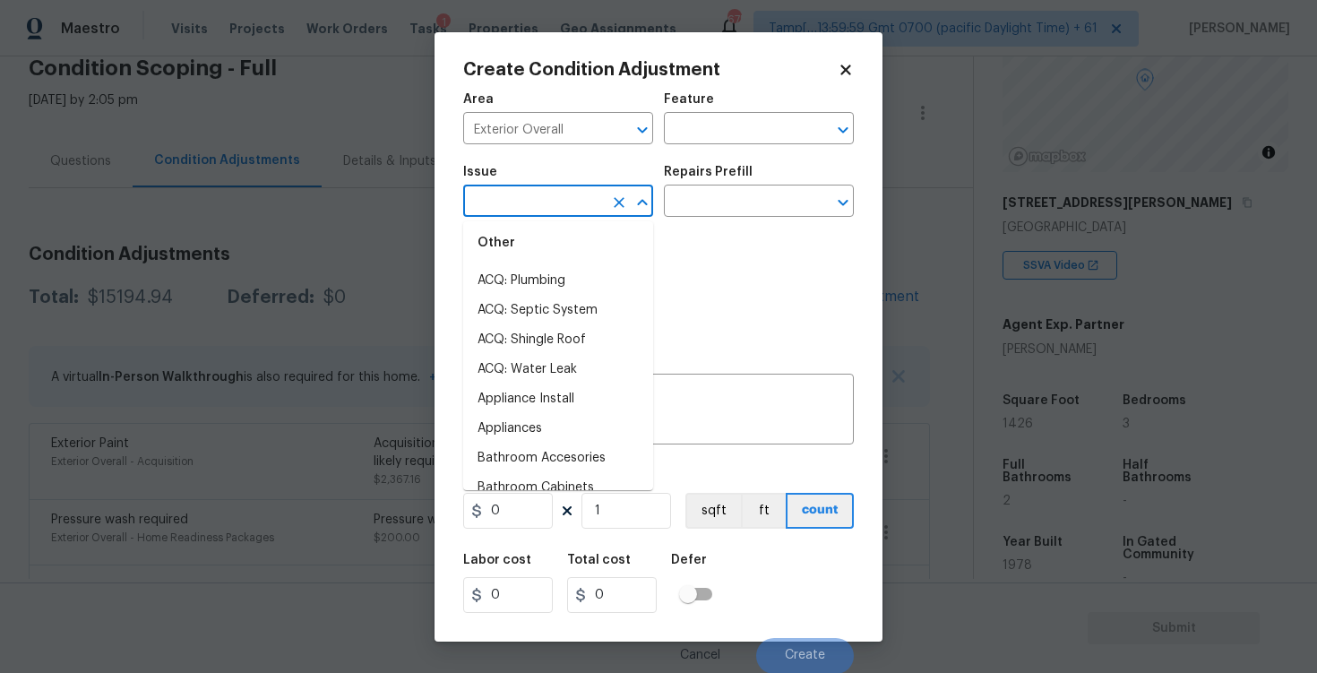
scroll to position [203, 0]
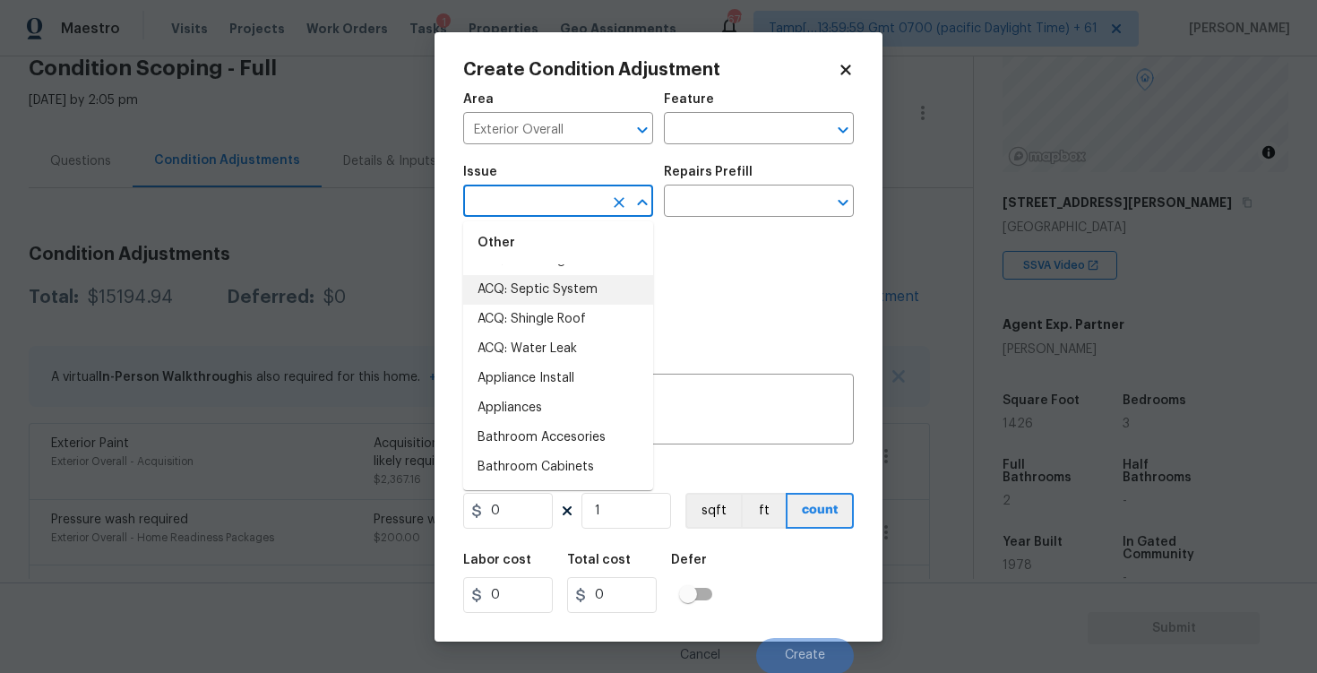
click at [515, 229] on div "Other" at bounding box center [558, 242] width 190 height 43
click at [516, 212] on input "text" at bounding box center [533, 203] width 140 height 28
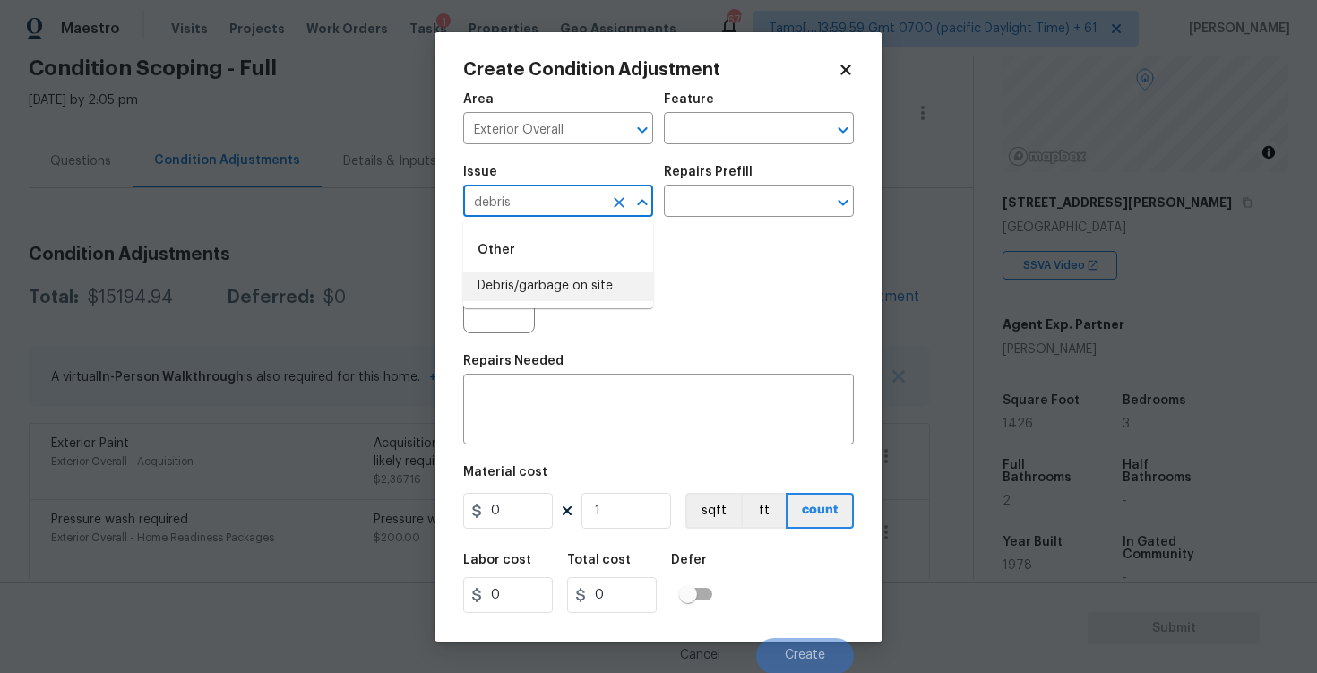
click at [530, 277] on li "Debris/garbage on site" at bounding box center [558, 287] width 190 height 30
type input "Debris/garbage on site"
click at [479, 305] on icon "button" at bounding box center [486, 297] width 18 height 16
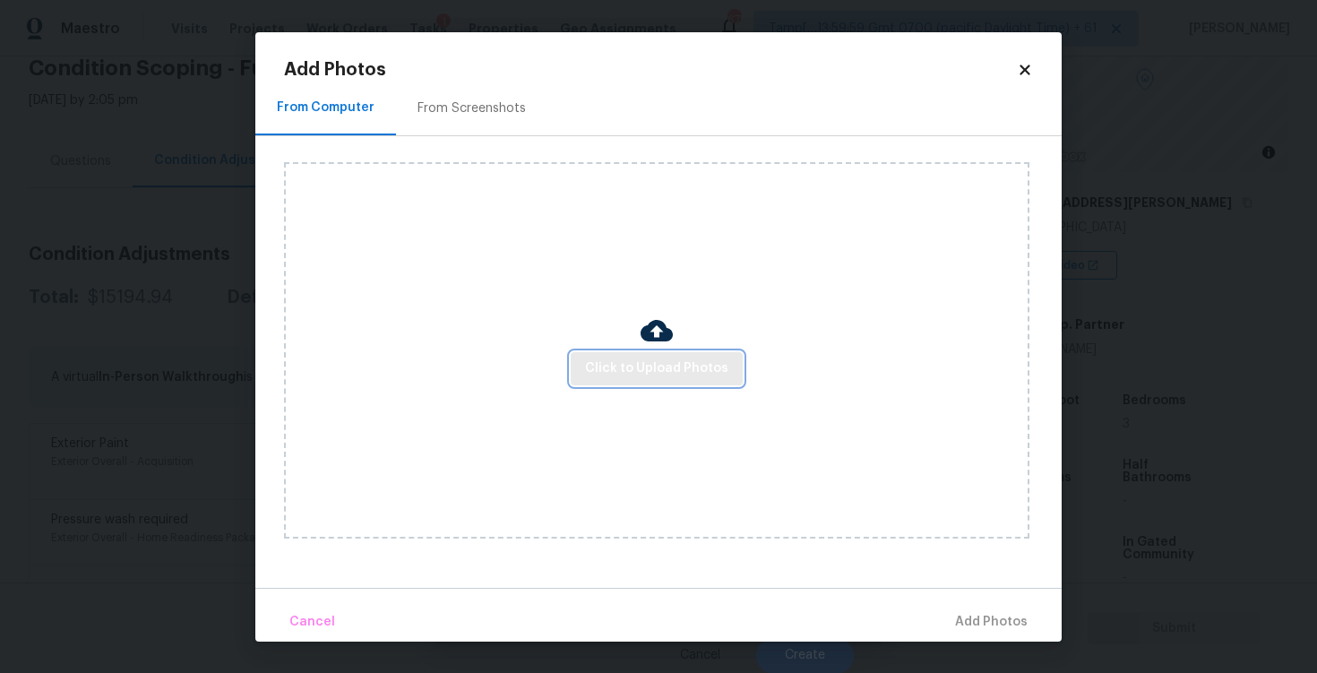
click at [643, 376] on span "Click to Upload Photos" at bounding box center [656, 369] width 143 height 22
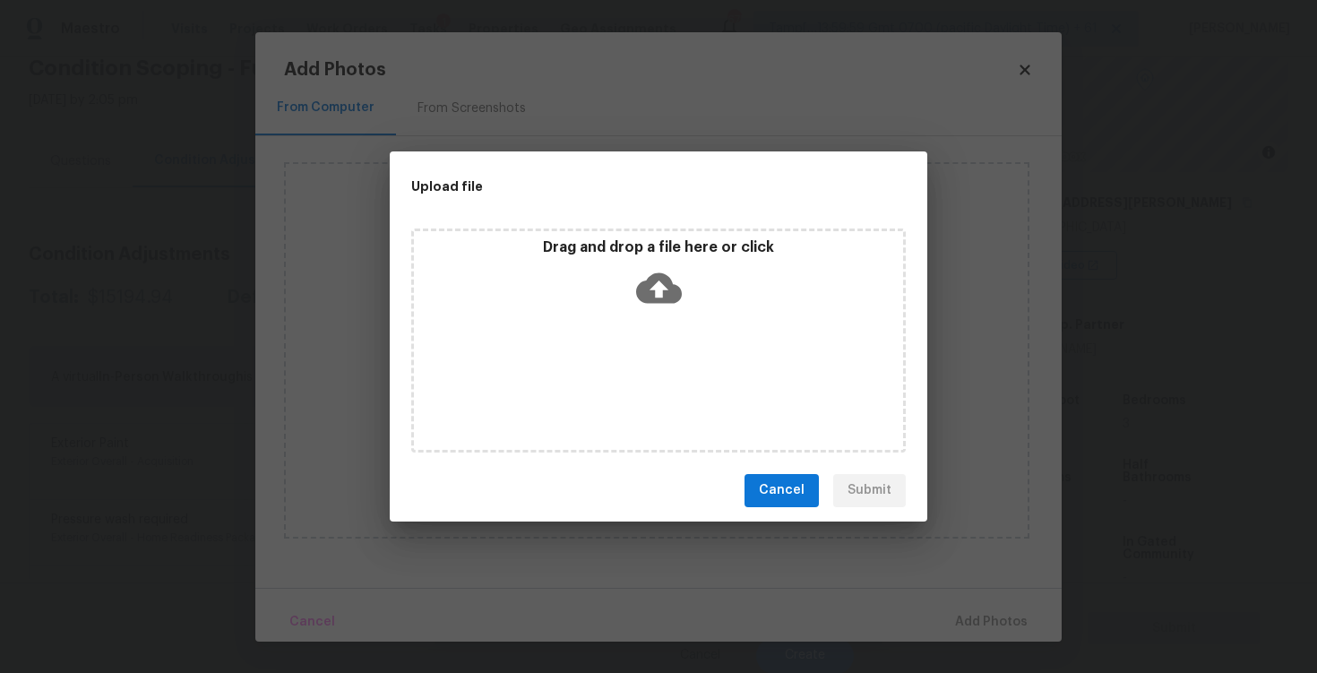
click at [635, 298] on div "Drag and drop a file here or click" at bounding box center [658, 276] width 489 height 77
click at [1031, 60] on div "Upload file Drag and drop a file here or click Cancel Submit" at bounding box center [658, 336] width 1317 height 673
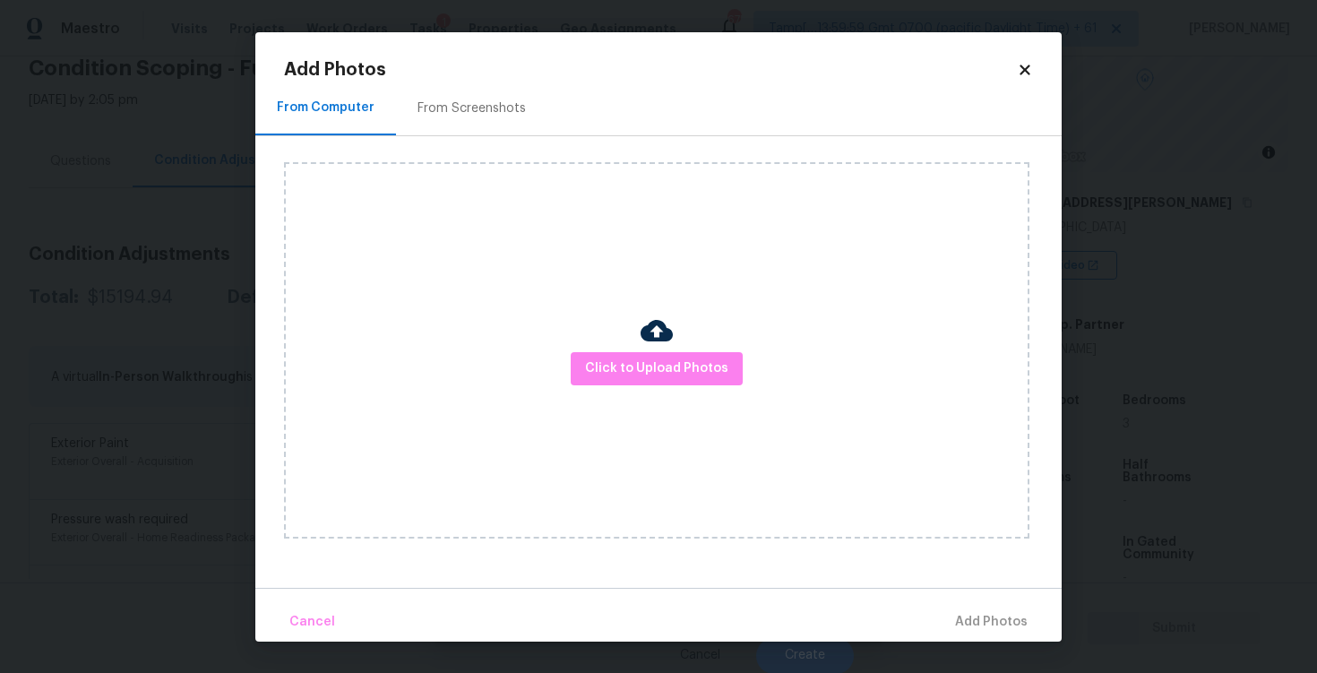
click at [1014, 74] on h2 "Add Photos" at bounding box center [650, 70] width 733 height 18
click at [1021, 65] on icon at bounding box center [1025, 70] width 10 height 10
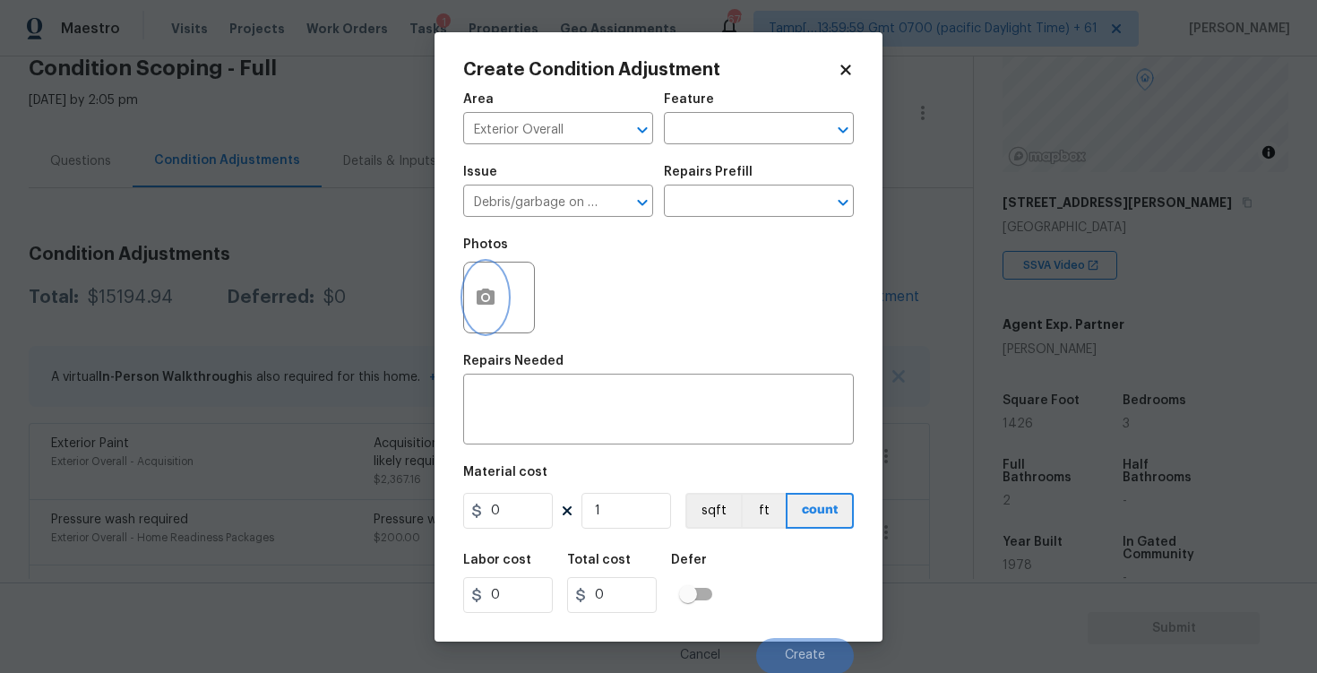
click at [497, 298] on button "button" at bounding box center [485, 298] width 43 height 70
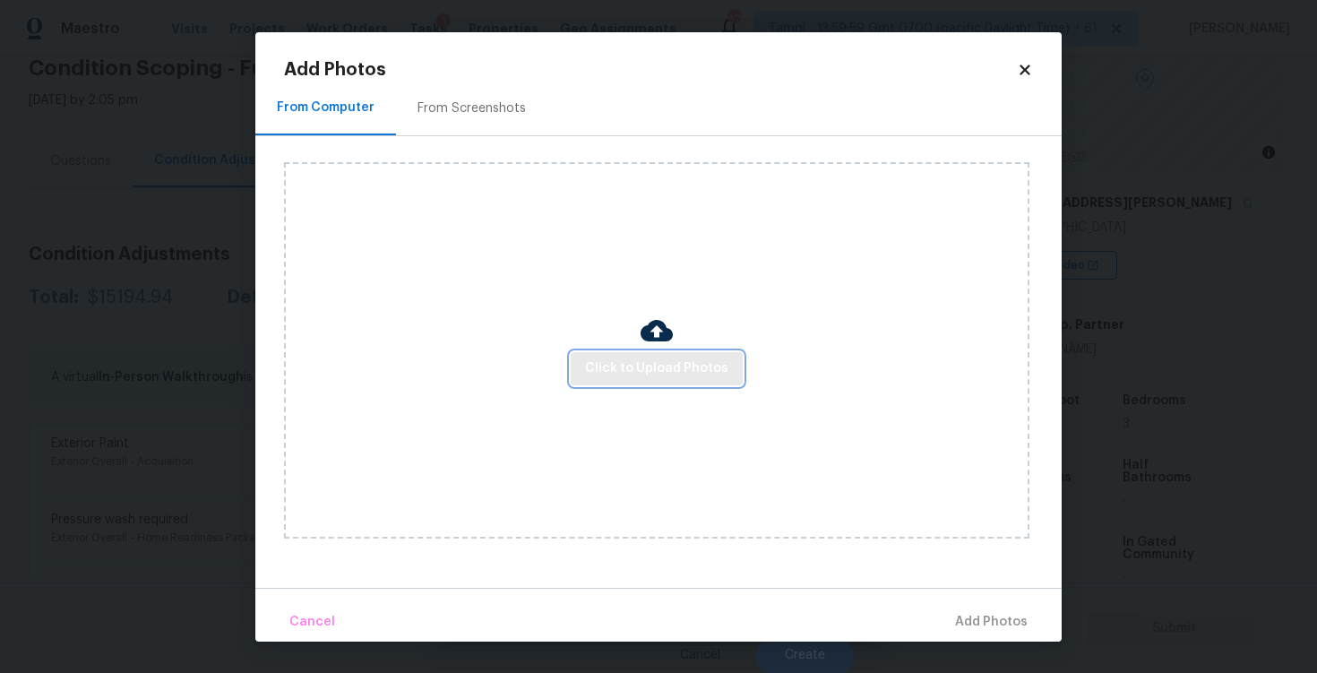
click at [674, 359] on span "Click to Upload Photos" at bounding box center [656, 369] width 143 height 22
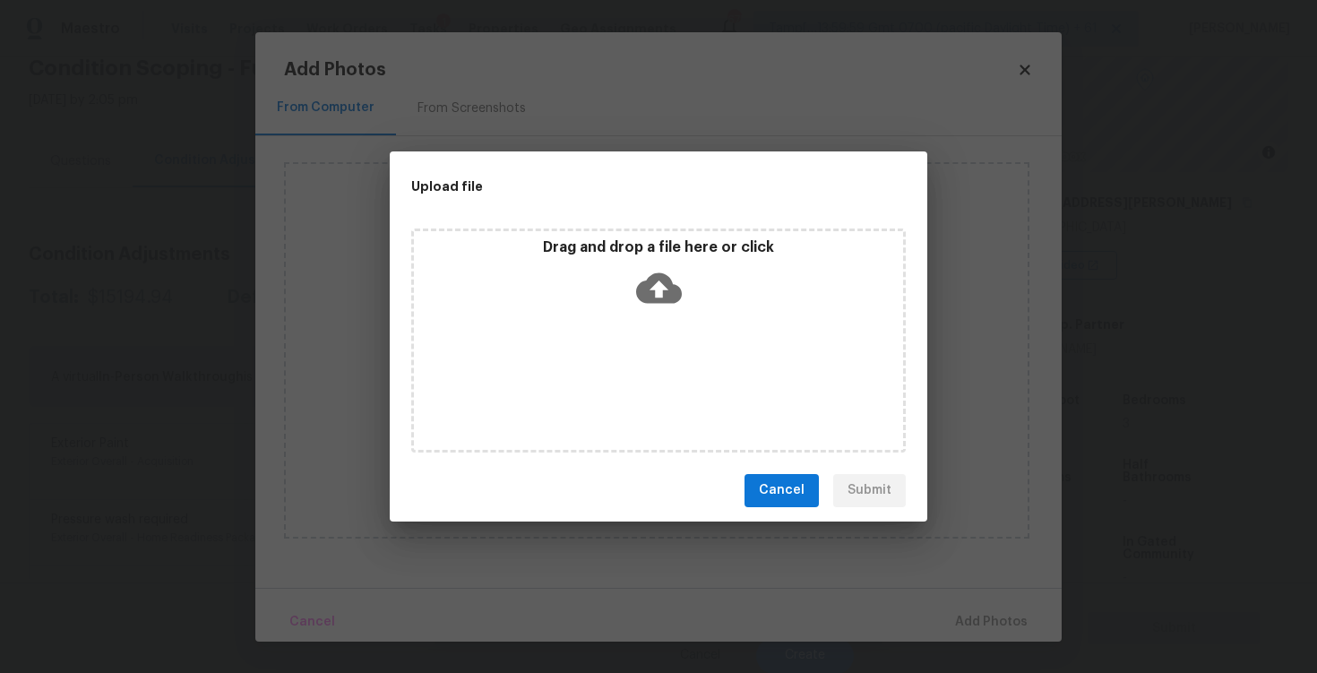
click at [661, 294] on icon at bounding box center [659, 288] width 46 height 46
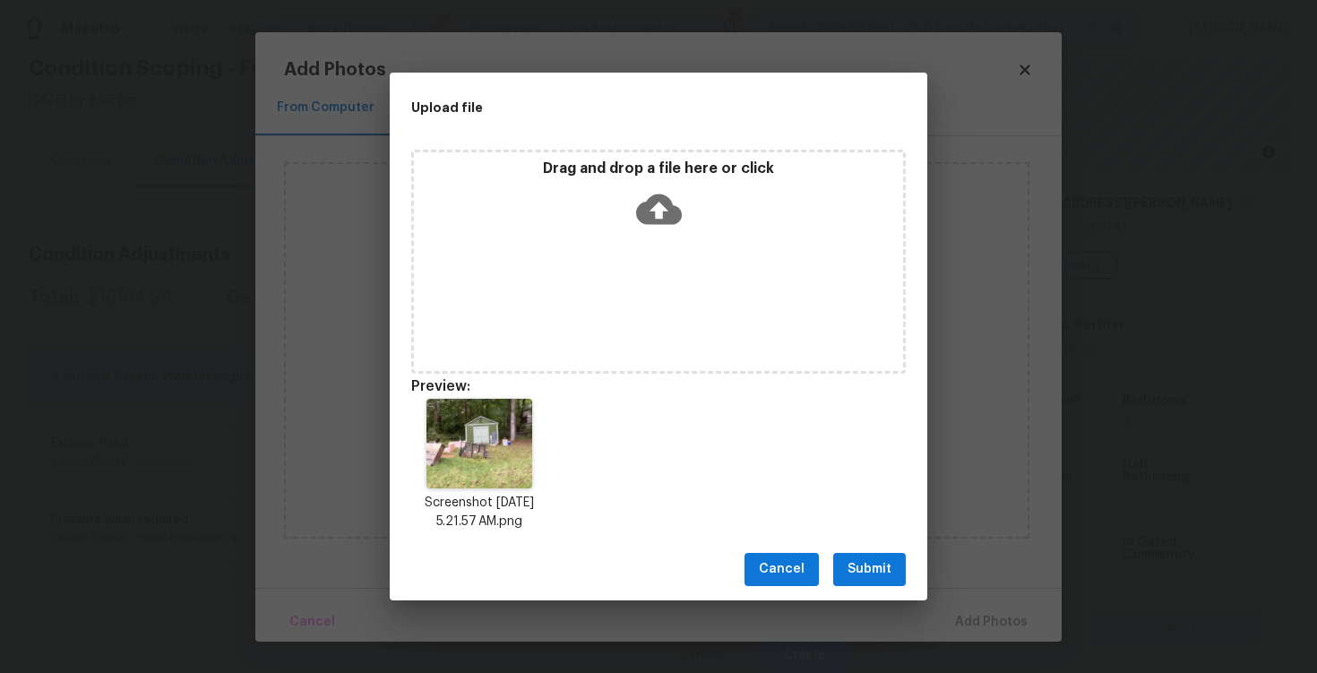
click at [860, 568] on span "Submit" at bounding box center [870, 569] width 44 height 22
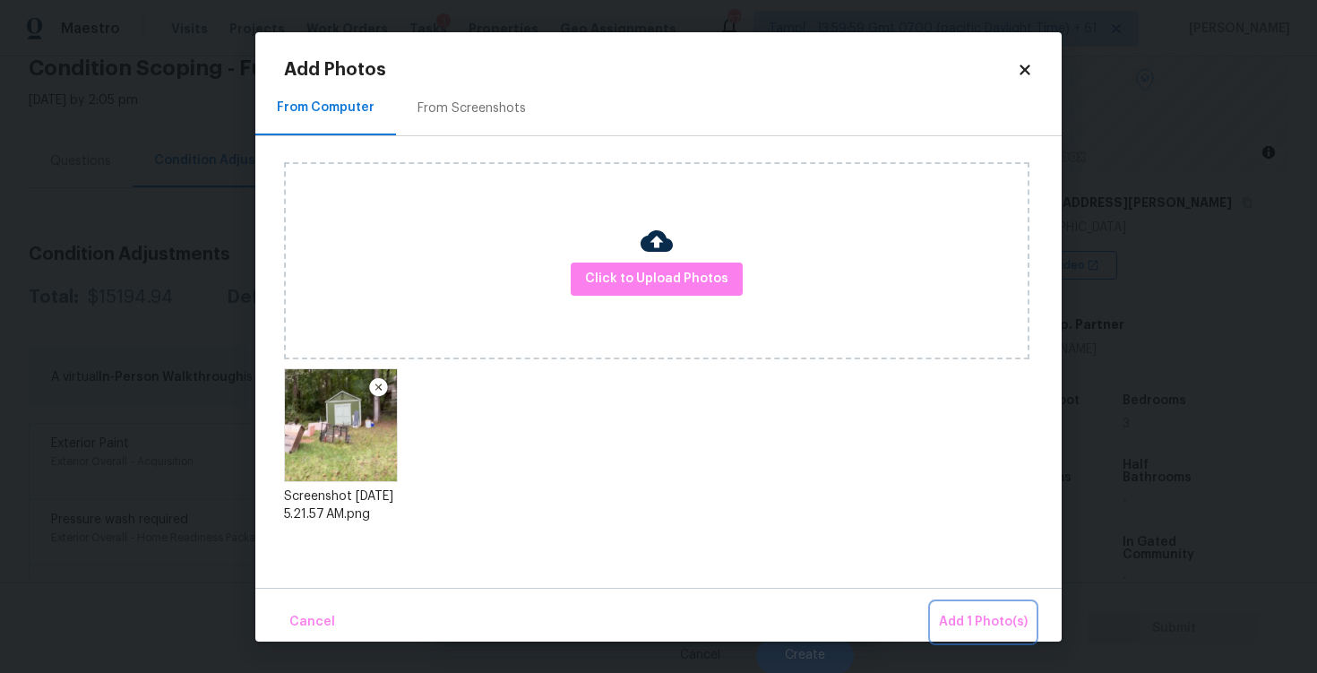
click at [986, 615] on span "Add 1 Photo(s)" at bounding box center [983, 622] width 89 height 22
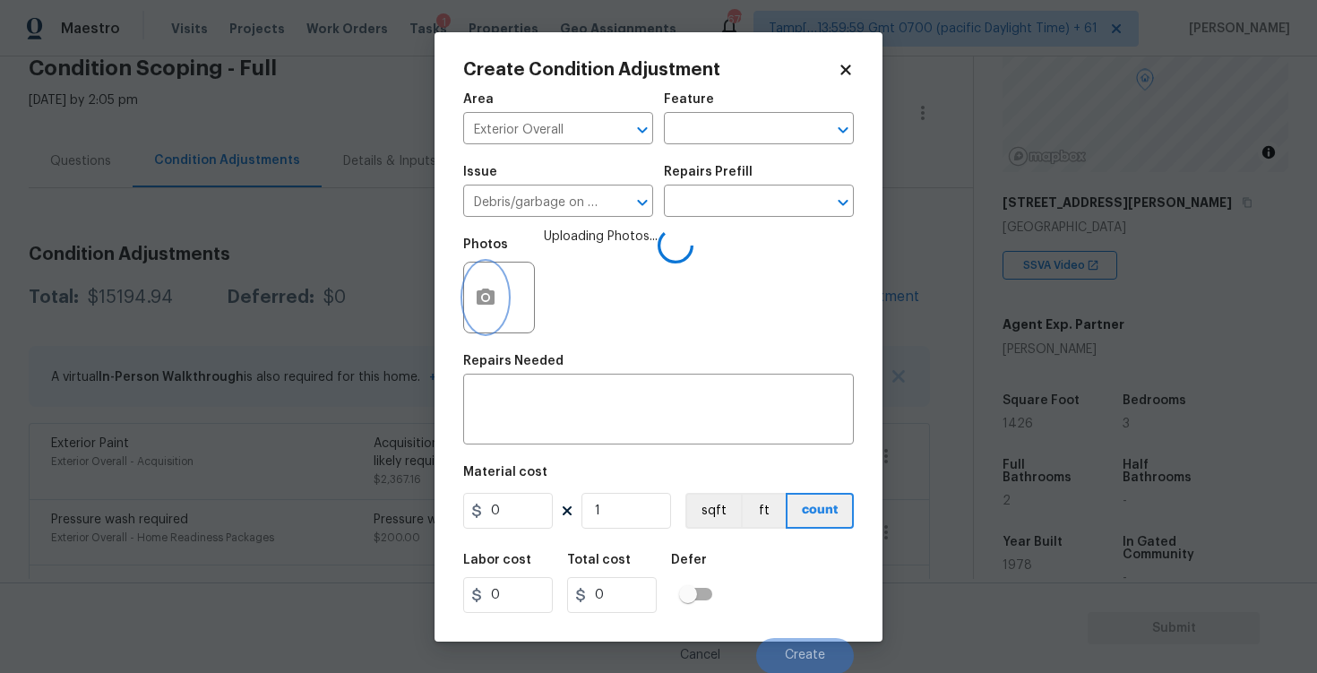
scroll to position [1, 0]
click at [626, 392] on textarea at bounding box center [658, 411] width 369 height 38
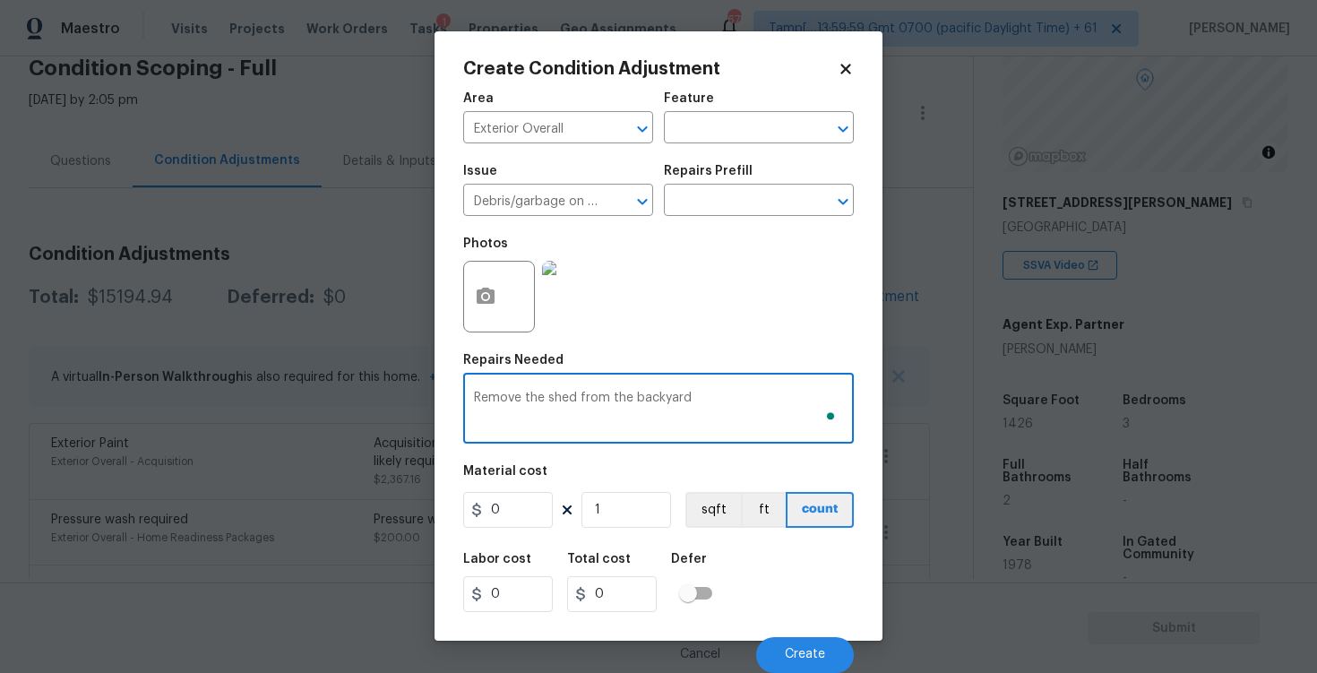
type textarea "Remove the shed from the backyard"
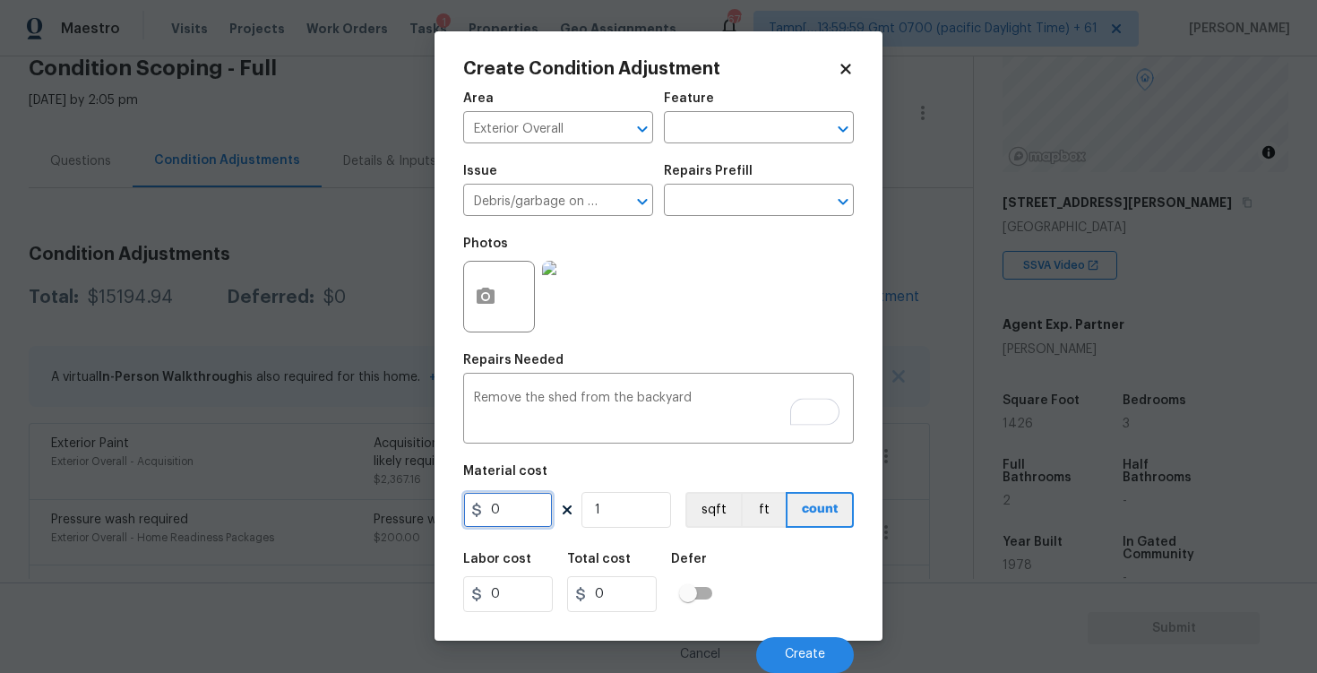
click at [534, 522] on input "0" at bounding box center [508, 510] width 90 height 36
type input "1000"
click at [758, 567] on div "Labor cost 0 Total cost 1000 Defer" at bounding box center [658, 582] width 391 height 81
click at [801, 642] on button "Create" at bounding box center [805, 655] width 98 height 36
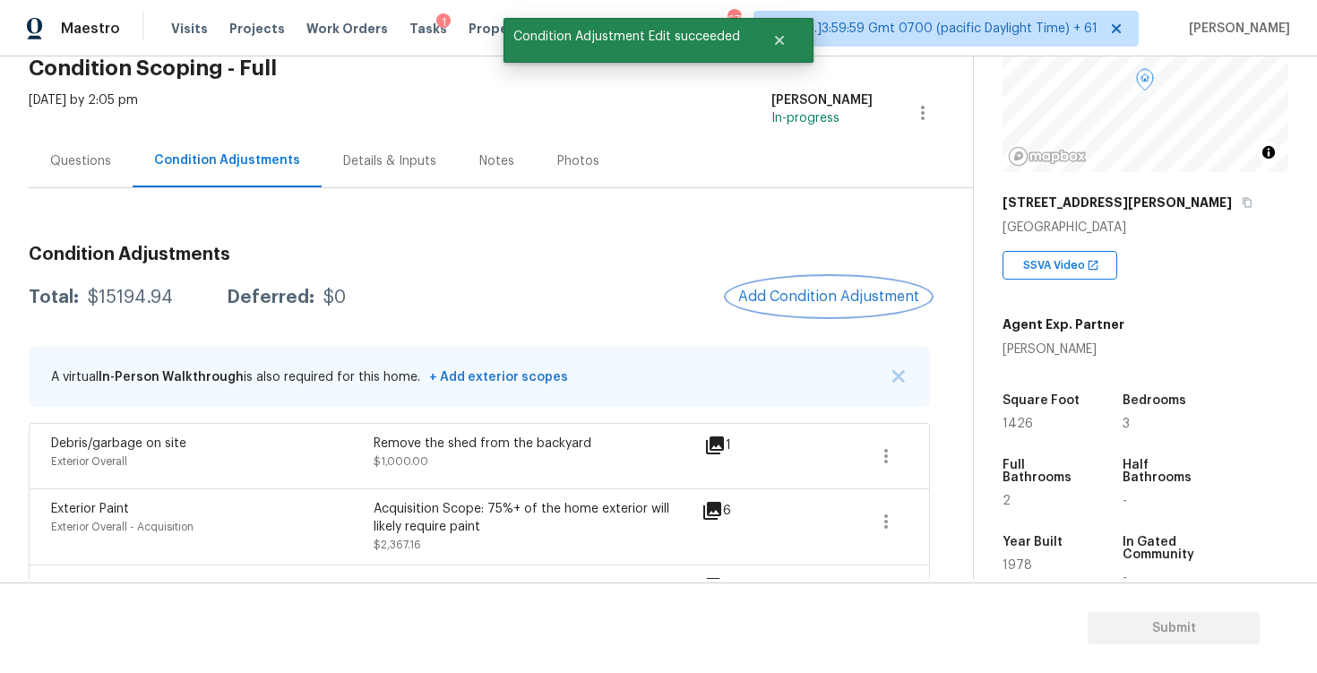
scroll to position [45, 0]
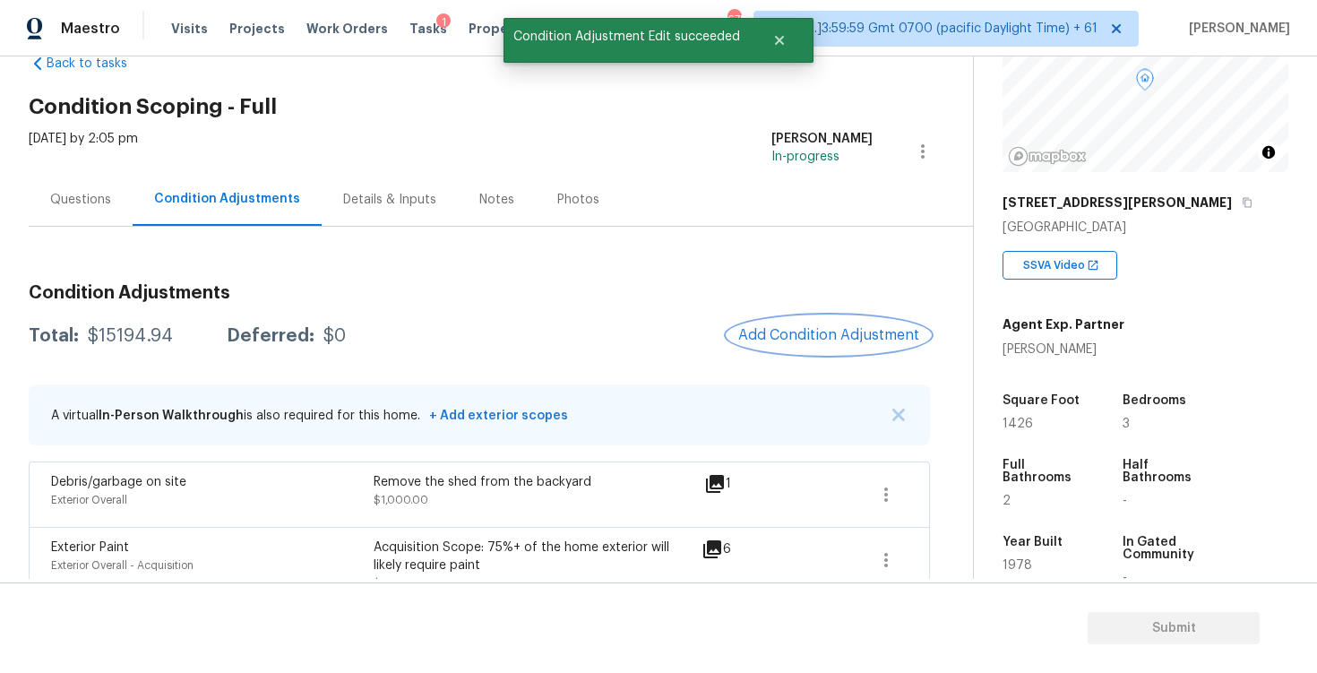
click at [789, 350] on button "Add Condition Adjustment" at bounding box center [829, 335] width 203 height 38
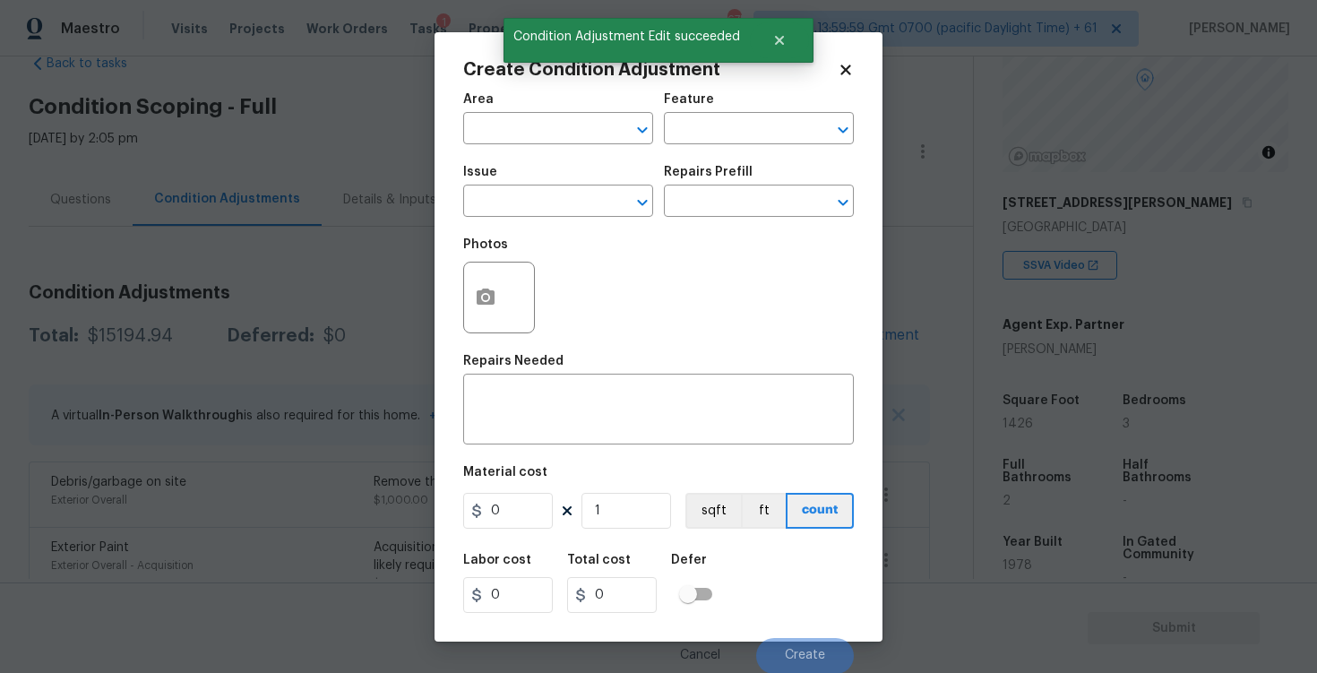
click at [522, 146] on span "Area ​" at bounding box center [558, 118] width 190 height 73
click at [523, 133] on input "text" at bounding box center [533, 131] width 140 height 28
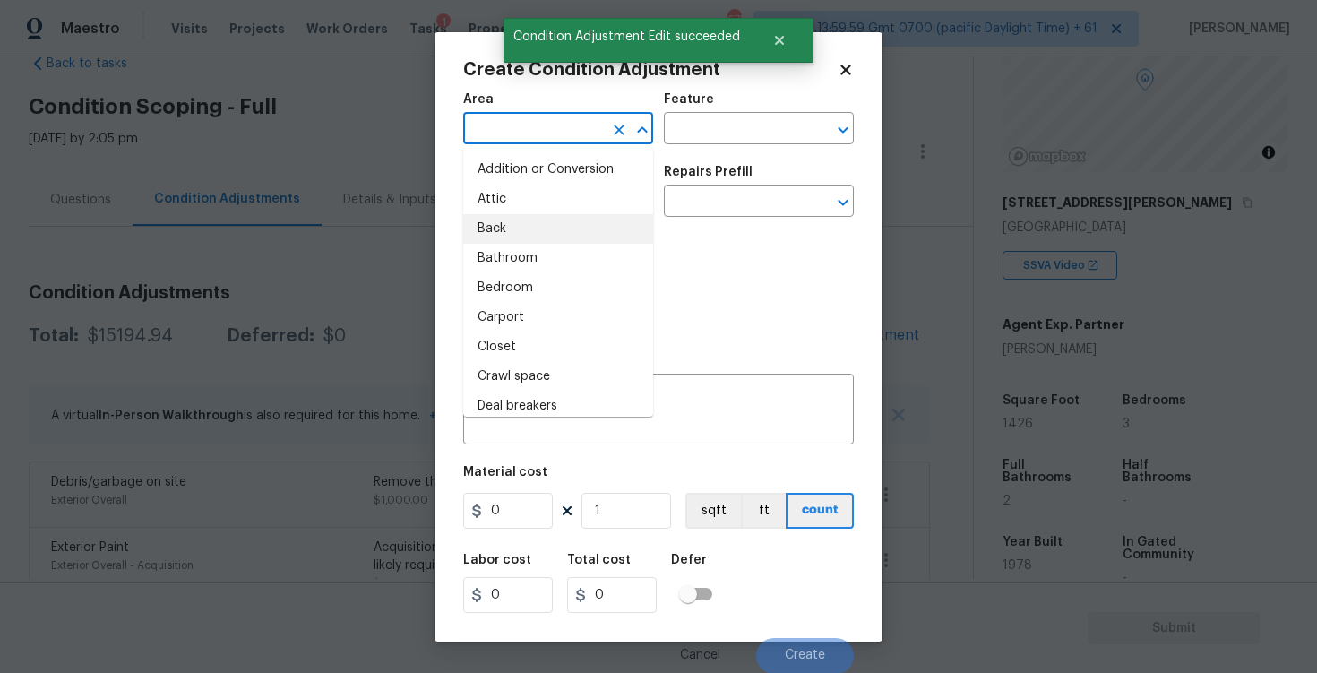
click at [352, 392] on body "Maestro Visits Projects Work Orders Tasks 1 Properties Geo Assignments 675 Tamp…" at bounding box center [658, 336] width 1317 height 673
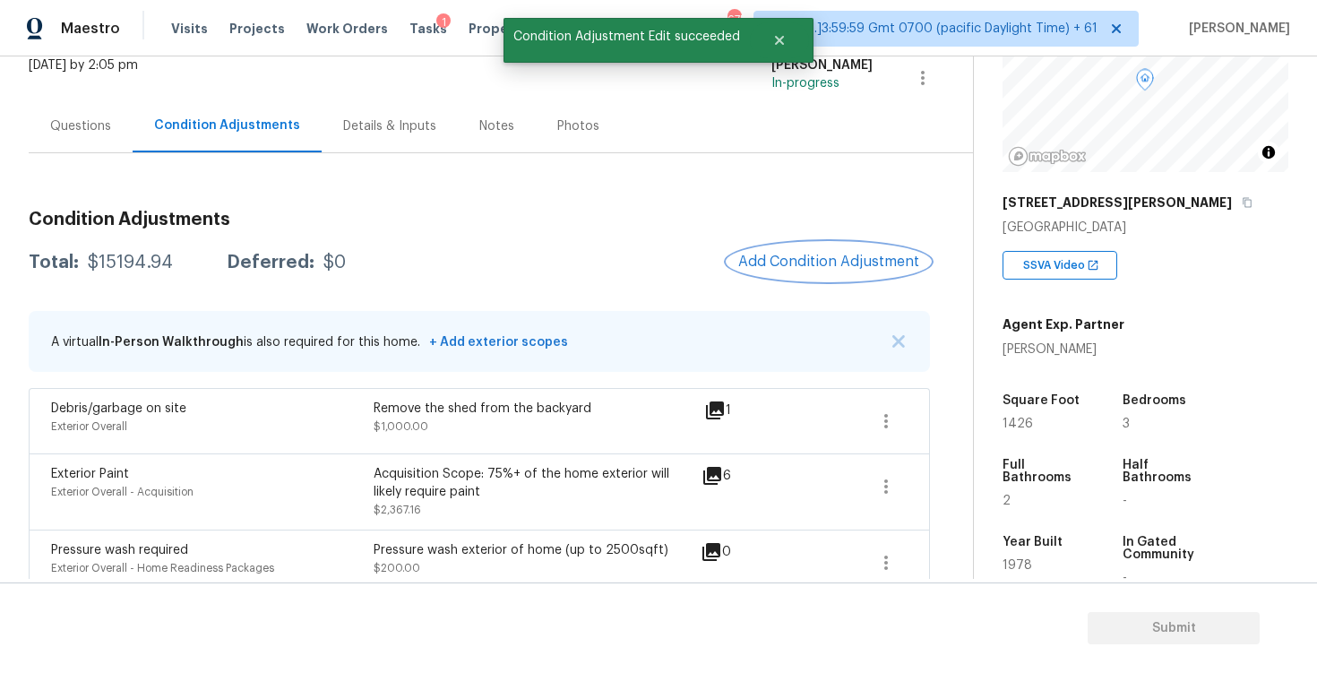
scroll to position [131, 0]
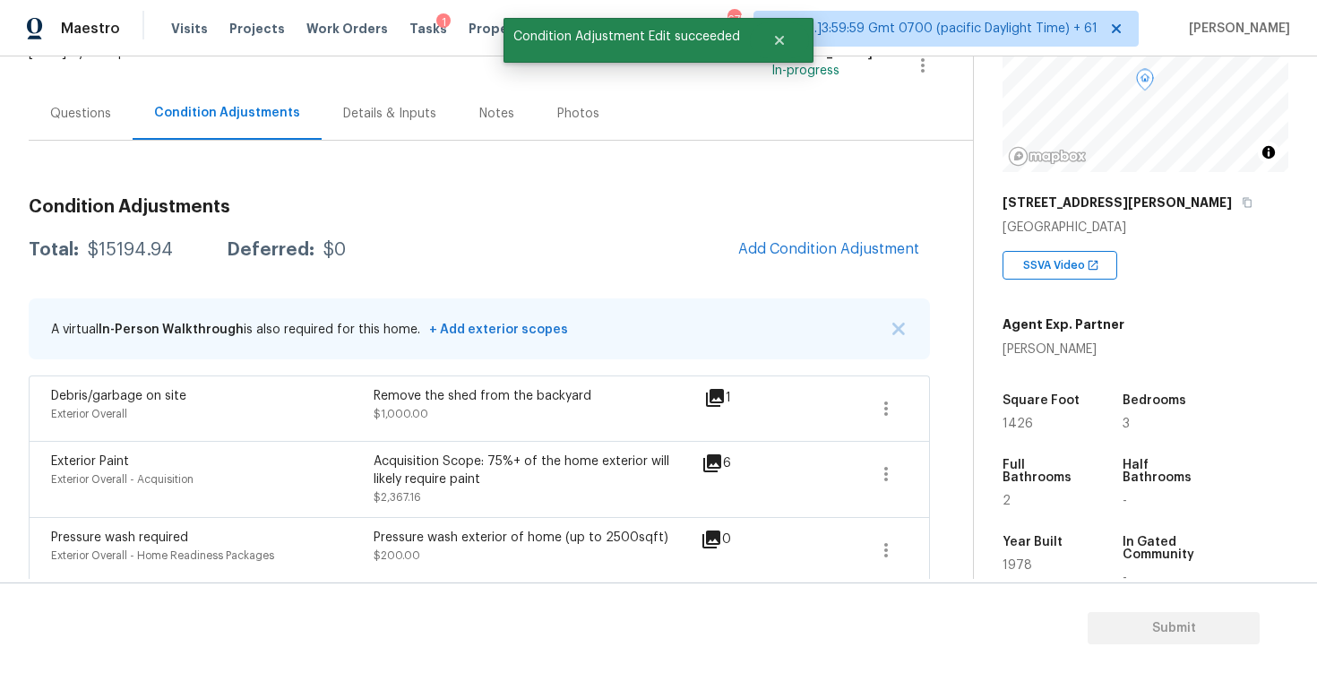
click at [909, 387] on div "Debris/garbage on site Exterior Overall Remove the shed from the backyard $1,00…" at bounding box center [480, 408] width 902 height 65
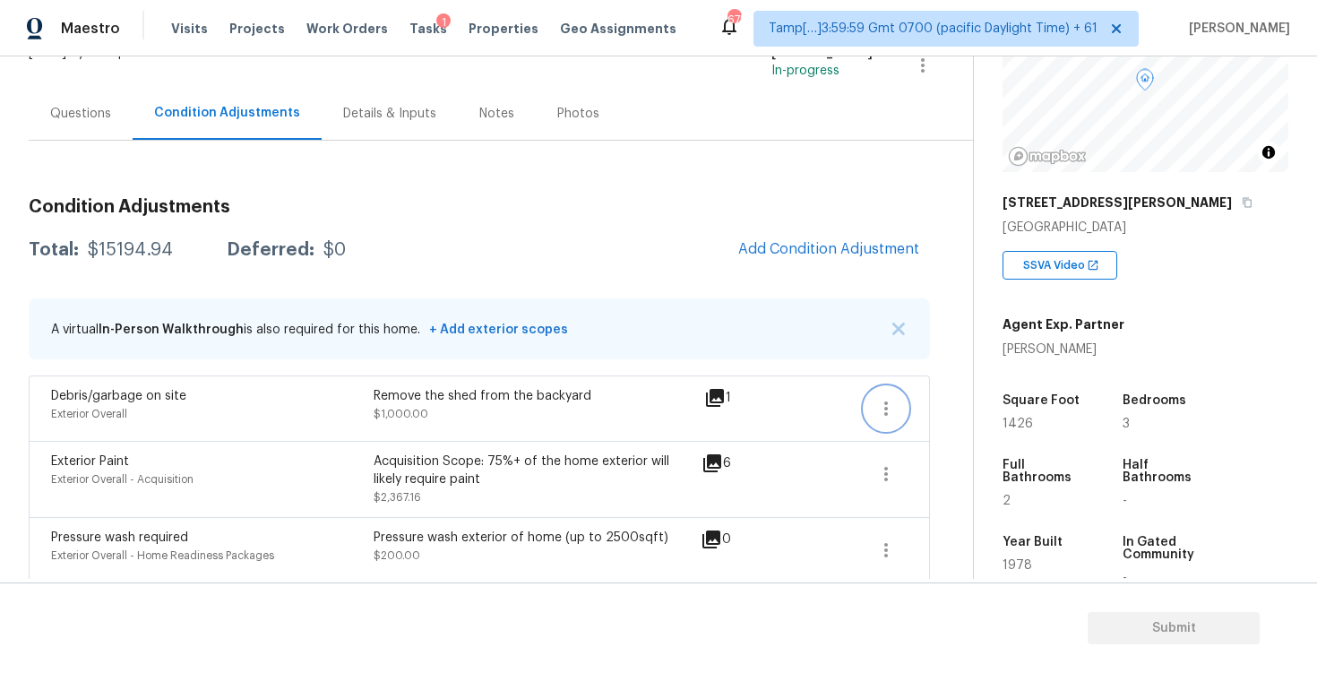
click at [899, 400] on button "button" at bounding box center [886, 408] width 43 height 43
click at [960, 402] on div "Edit" at bounding box center [989, 405] width 140 height 18
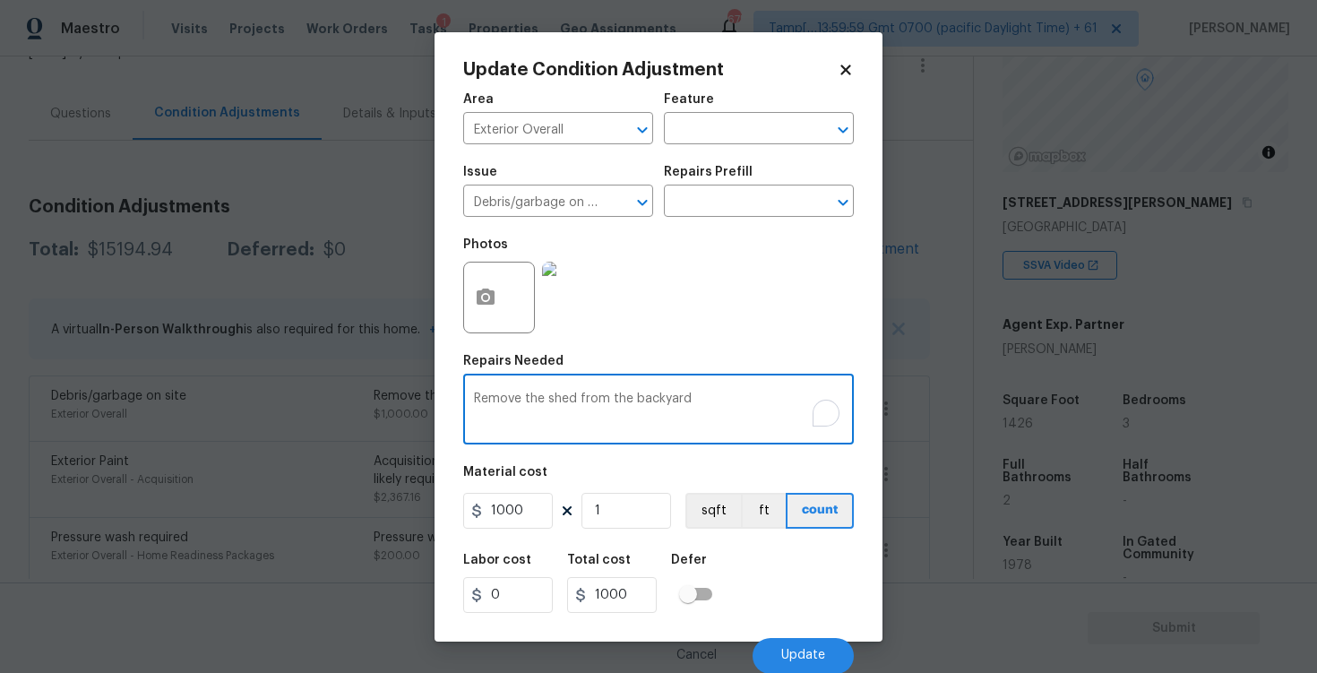
click at [576, 394] on textarea "Remove the shed from the backyard" at bounding box center [658, 412] width 369 height 38
type textarea "Remove the shed and debris from the backyard"
click at [532, 509] on input "1000" at bounding box center [508, 511] width 90 height 36
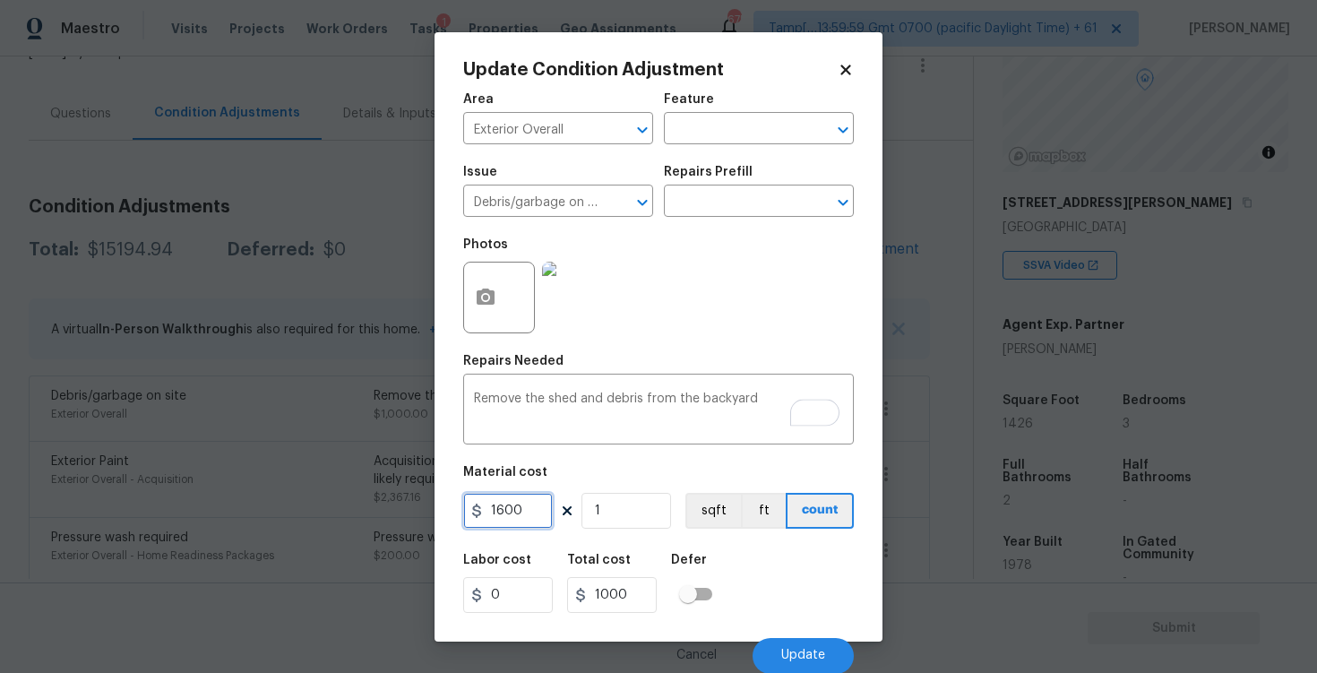
type input "1600"
click at [505, 291] on button "button" at bounding box center [485, 298] width 43 height 70
type input "1600"
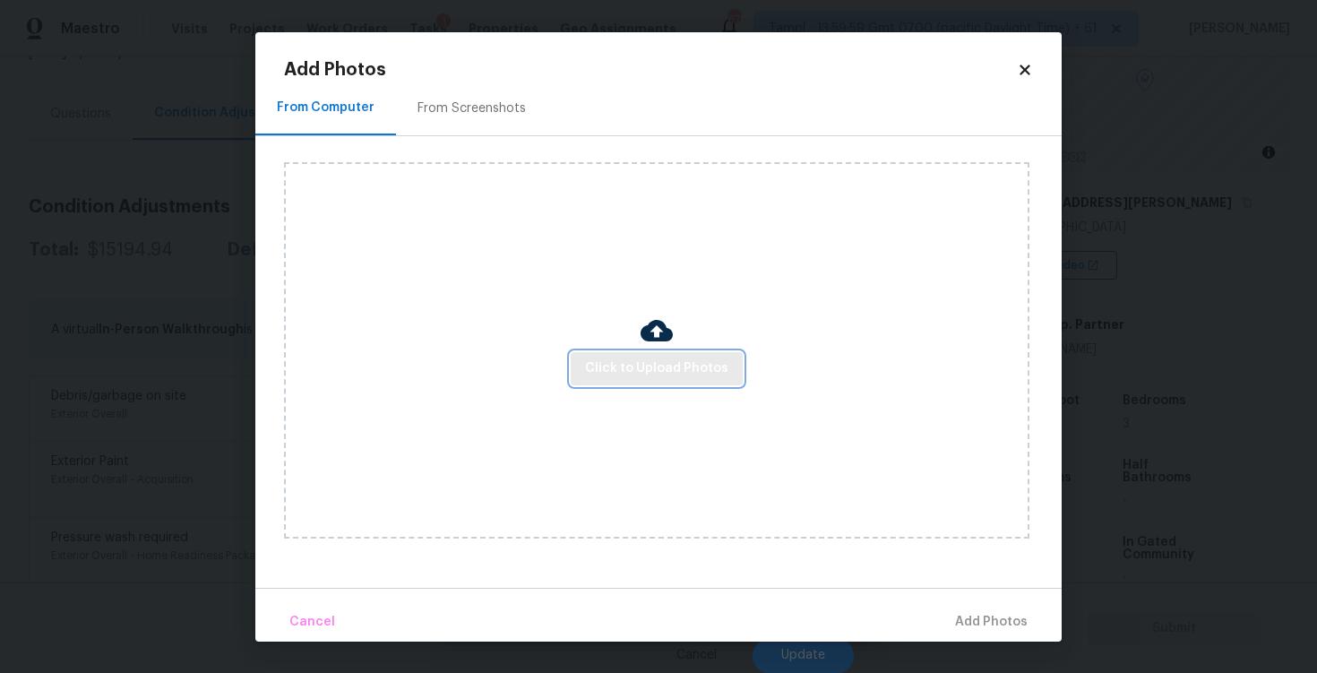
click at [647, 374] on span "Click to Upload Photos" at bounding box center [656, 369] width 143 height 22
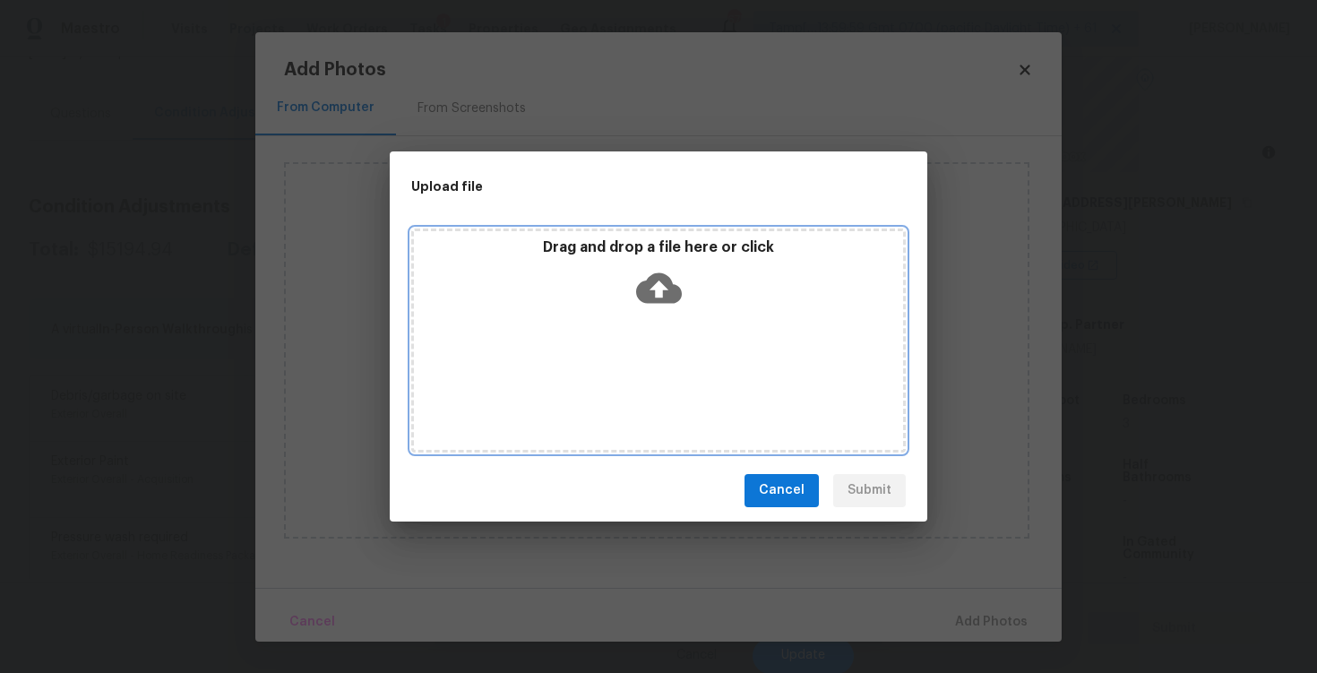
click at [649, 256] on p "Drag and drop a file here or click" at bounding box center [658, 247] width 489 height 19
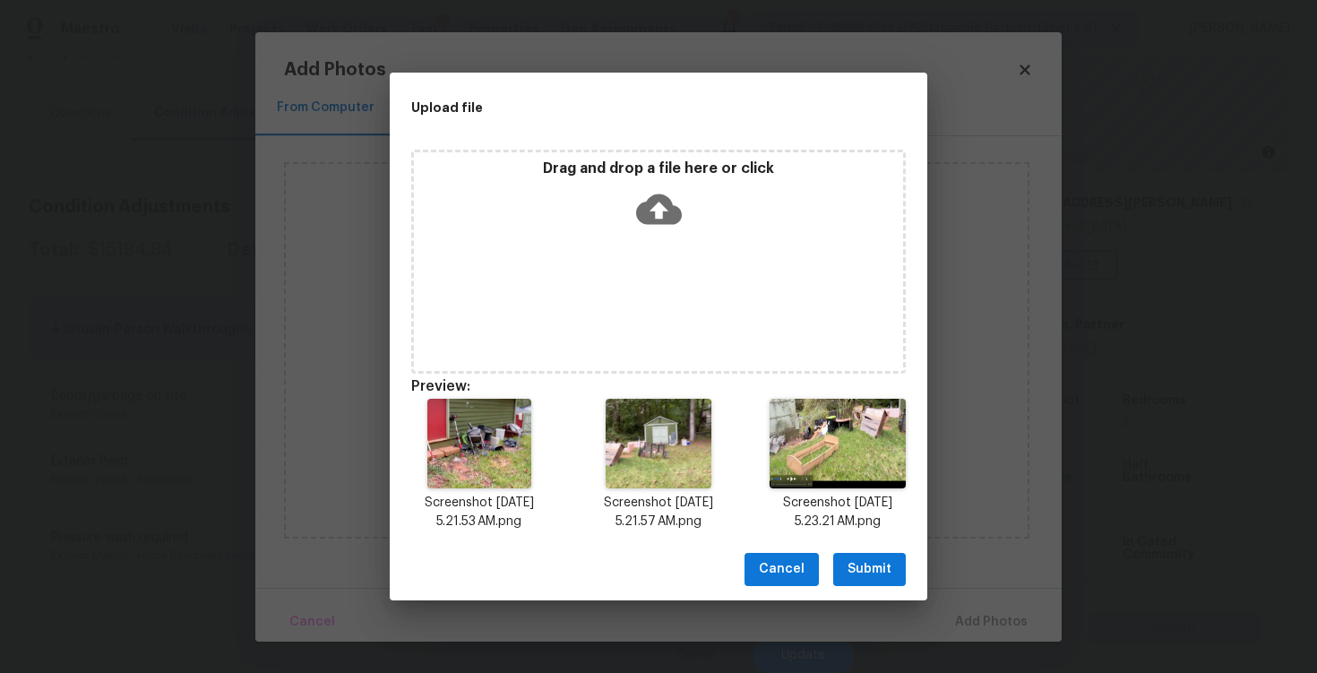
scroll to position [14, 0]
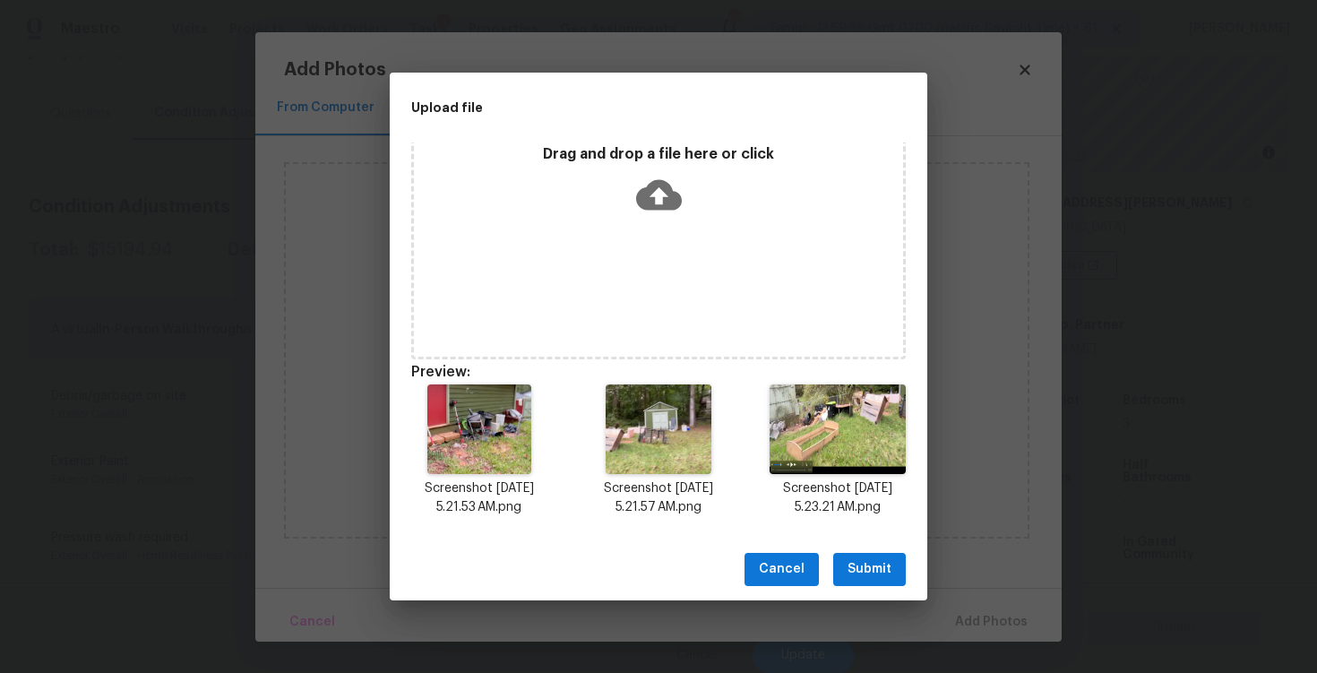
click at [855, 545] on div "Cancel Submit" at bounding box center [659, 570] width 538 height 62
click at [871, 569] on span "Submit" at bounding box center [870, 569] width 44 height 22
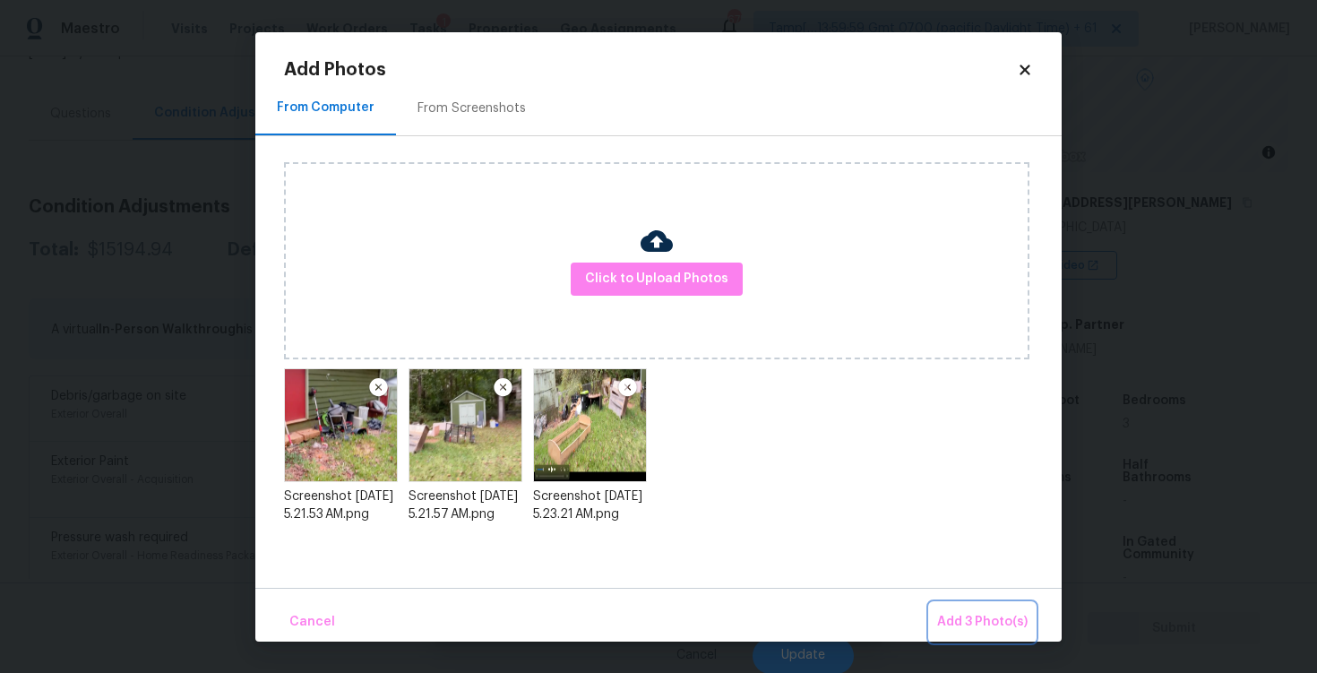
click at [954, 603] on button "Add 3 Photo(s)" at bounding box center [982, 622] width 105 height 39
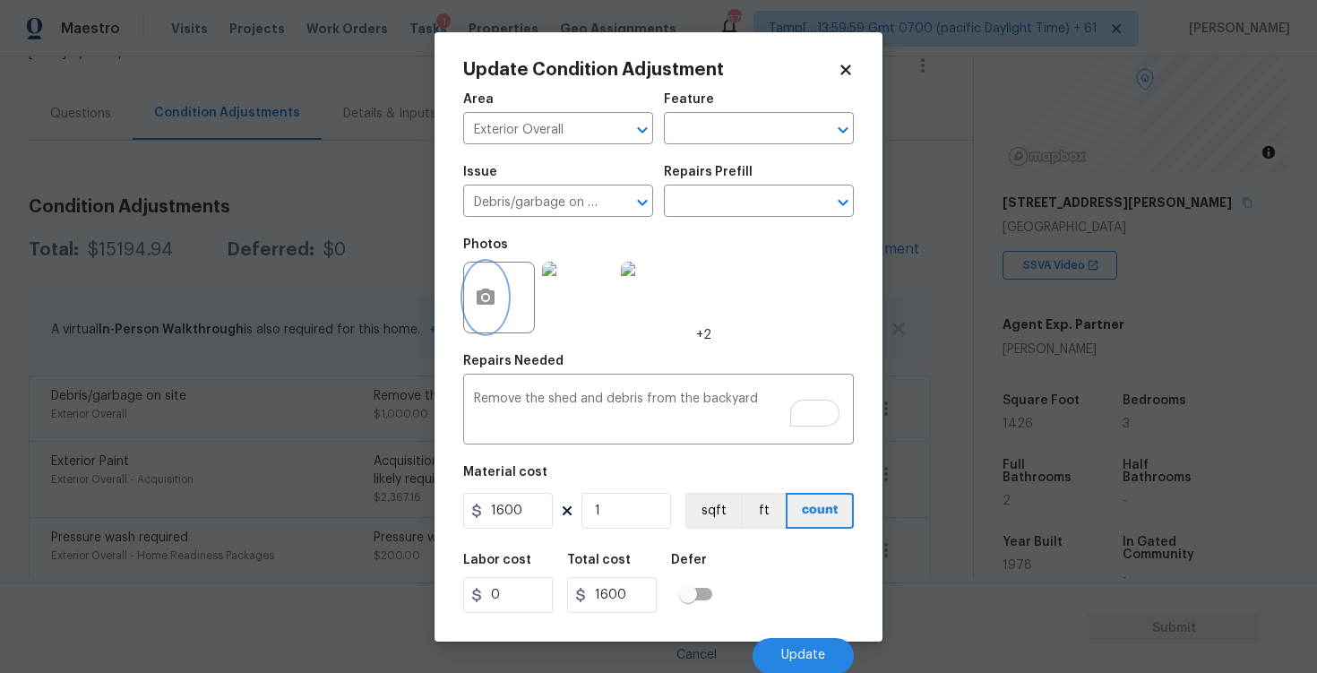
scroll to position [1, 0]
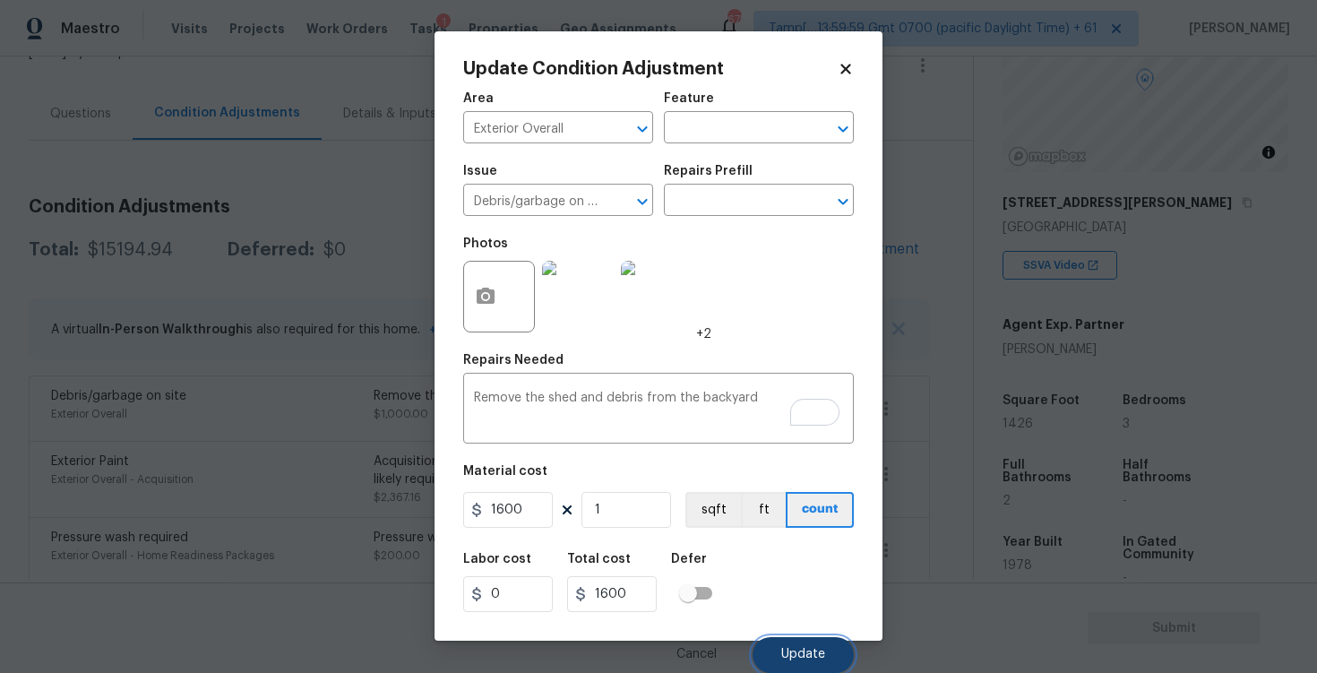
click at [814, 646] on button "Update" at bounding box center [803, 655] width 101 height 36
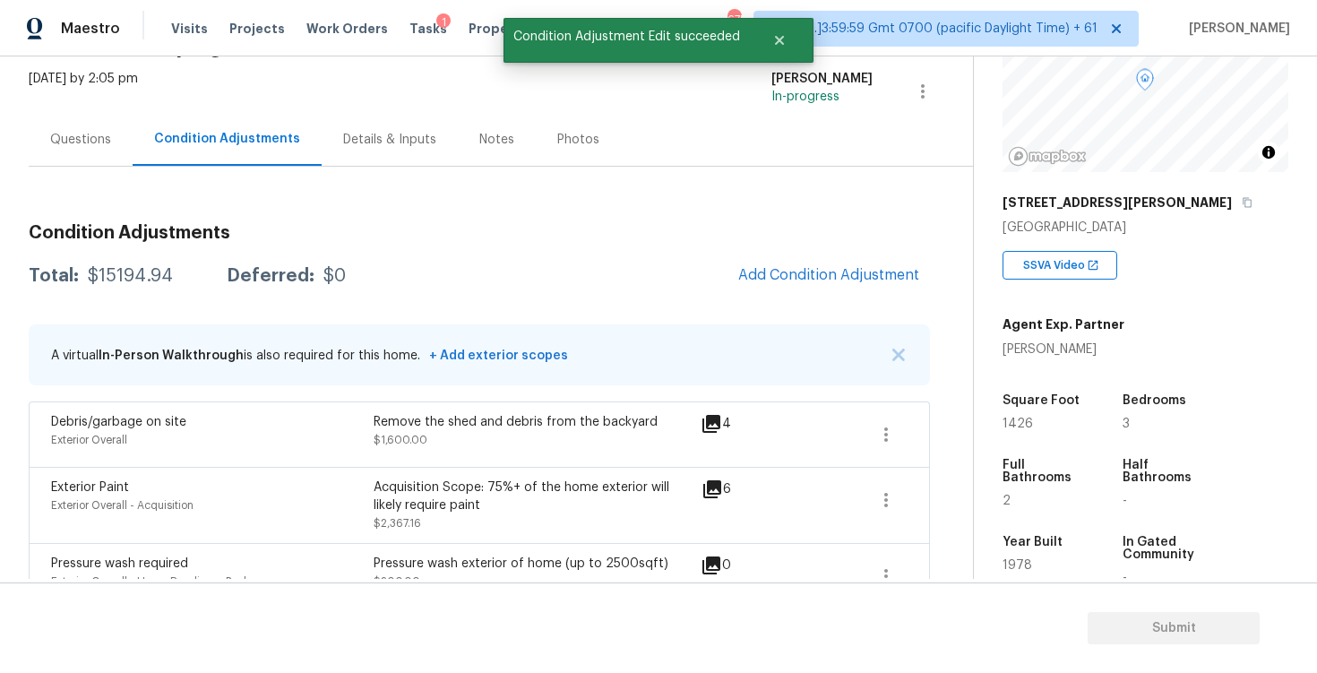
scroll to position [103, 0]
click at [818, 287] on button "Add Condition Adjustment" at bounding box center [829, 277] width 203 height 38
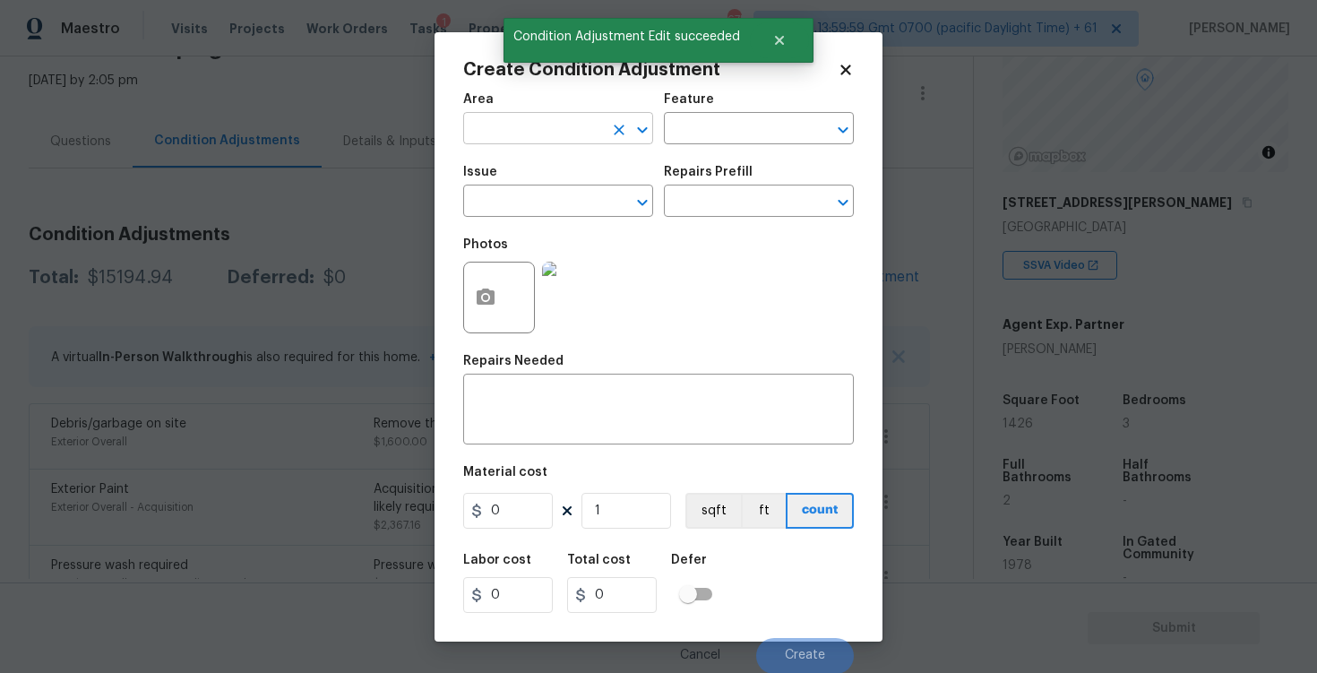
click at [519, 113] on div "Area" at bounding box center [558, 104] width 190 height 23
click at [520, 125] on input "text" at bounding box center [533, 131] width 140 height 28
click at [533, 197] on li "Exterior Overall" at bounding box center [558, 200] width 190 height 30
type input "Exterior Overall"
click at [533, 197] on input "text" at bounding box center [533, 203] width 140 height 28
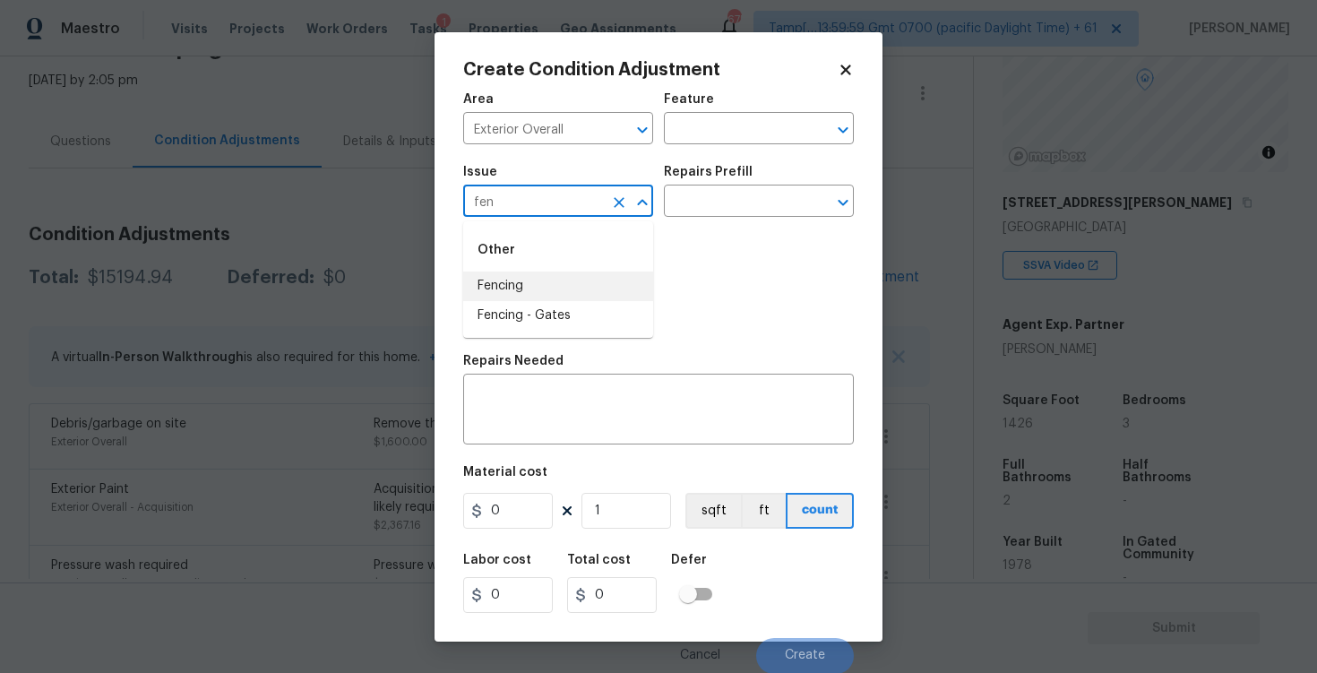
click at [545, 276] on li "Fencing" at bounding box center [558, 287] width 190 height 30
type input "Fencing"
click at [553, 410] on textarea at bounding box center [658, 412] width 369 height 38
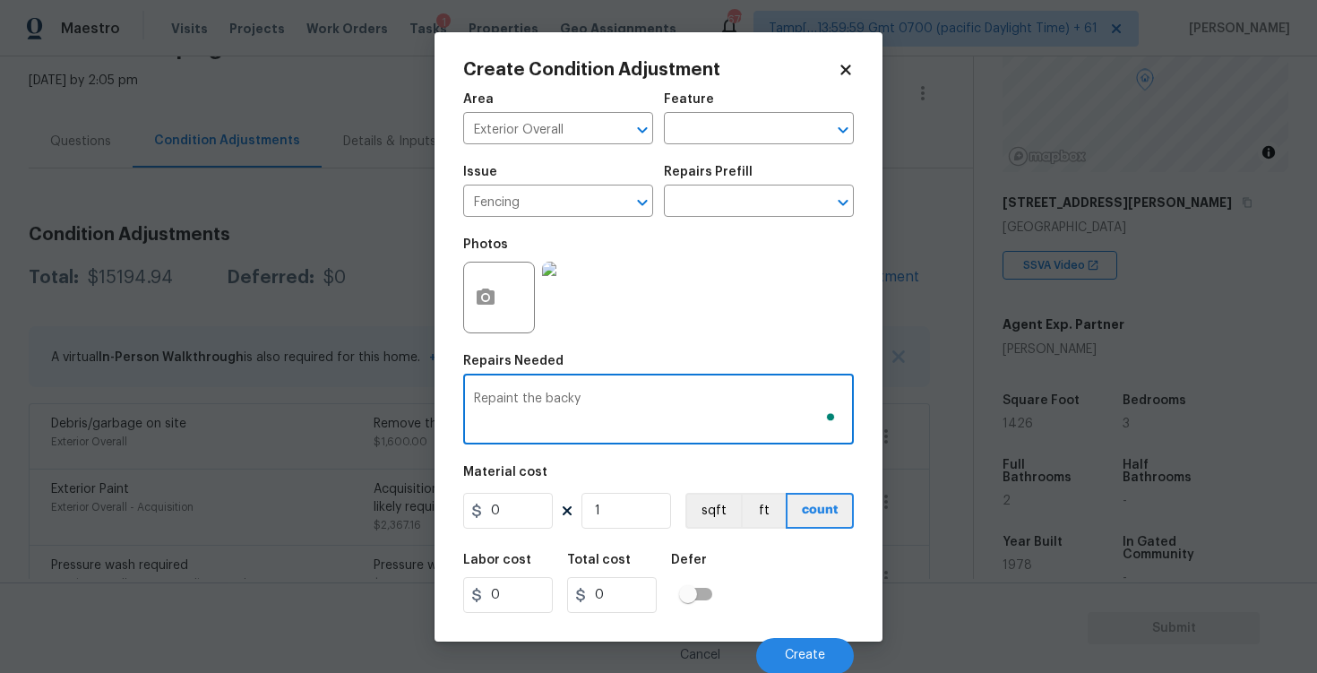
type textarea "Repaint the backya"
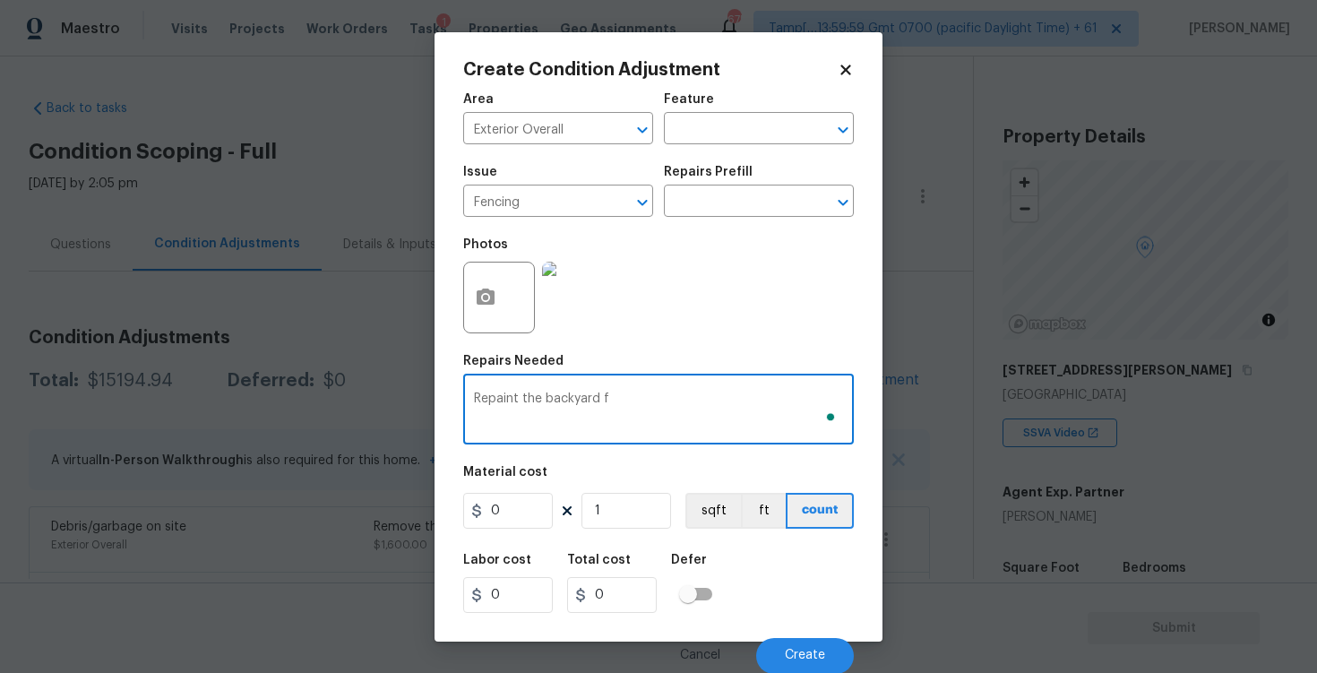
scroll to position [168, 0]
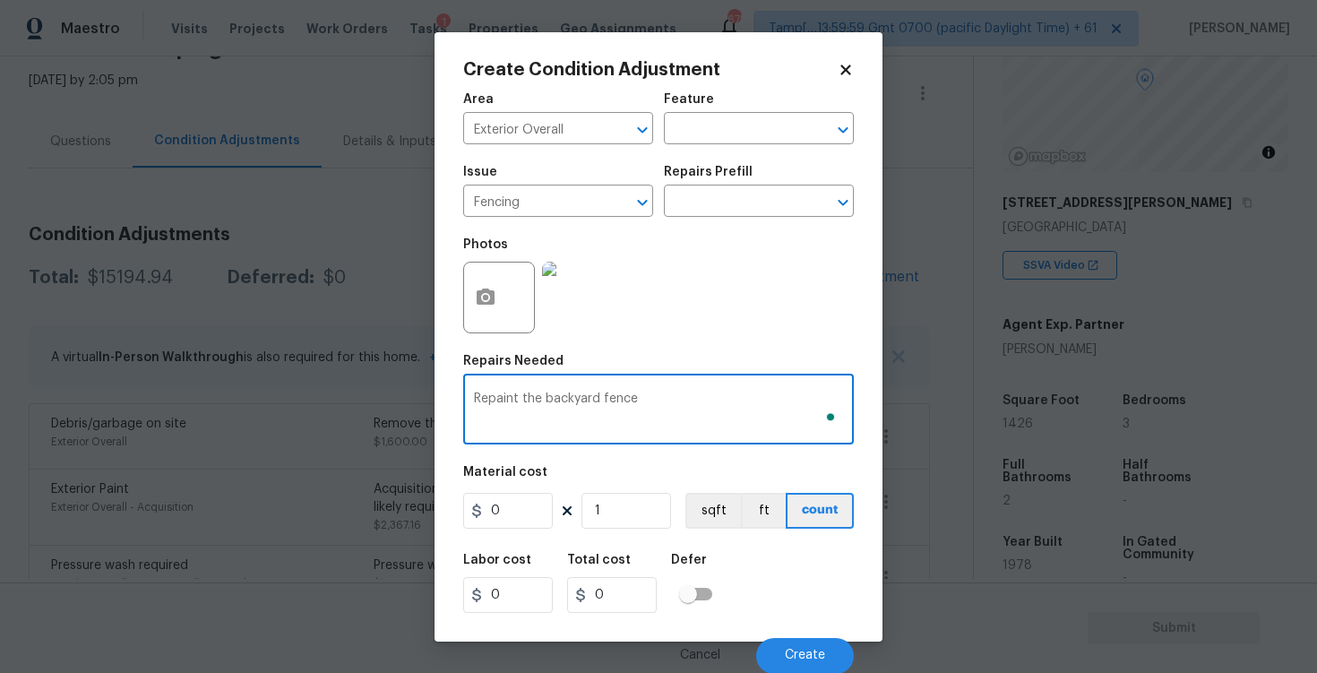
type textarea "Repaint the backyard fence"
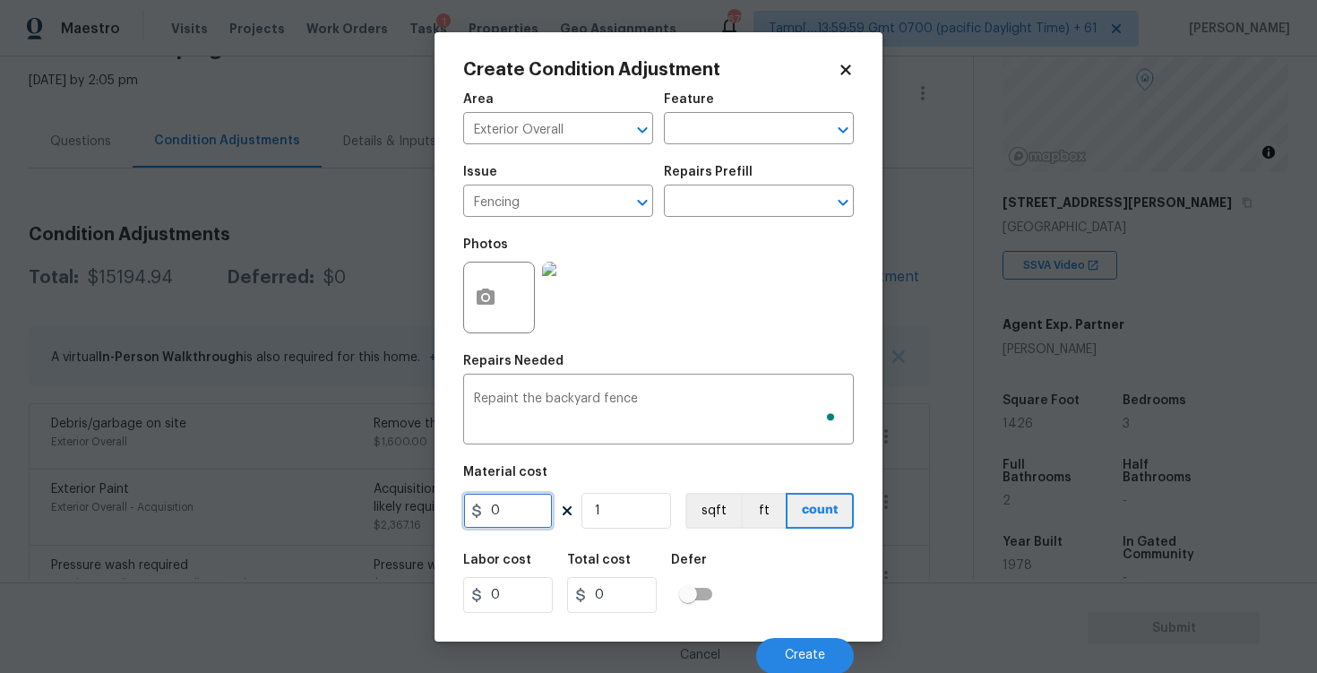
click at [509, 515] on input "0" at bounding box center [508, 511] width 90 height 36
type input "800"
click at [503, 297] on button "button" at bounding box center [485, 298] width 43 height 70
type input "800"
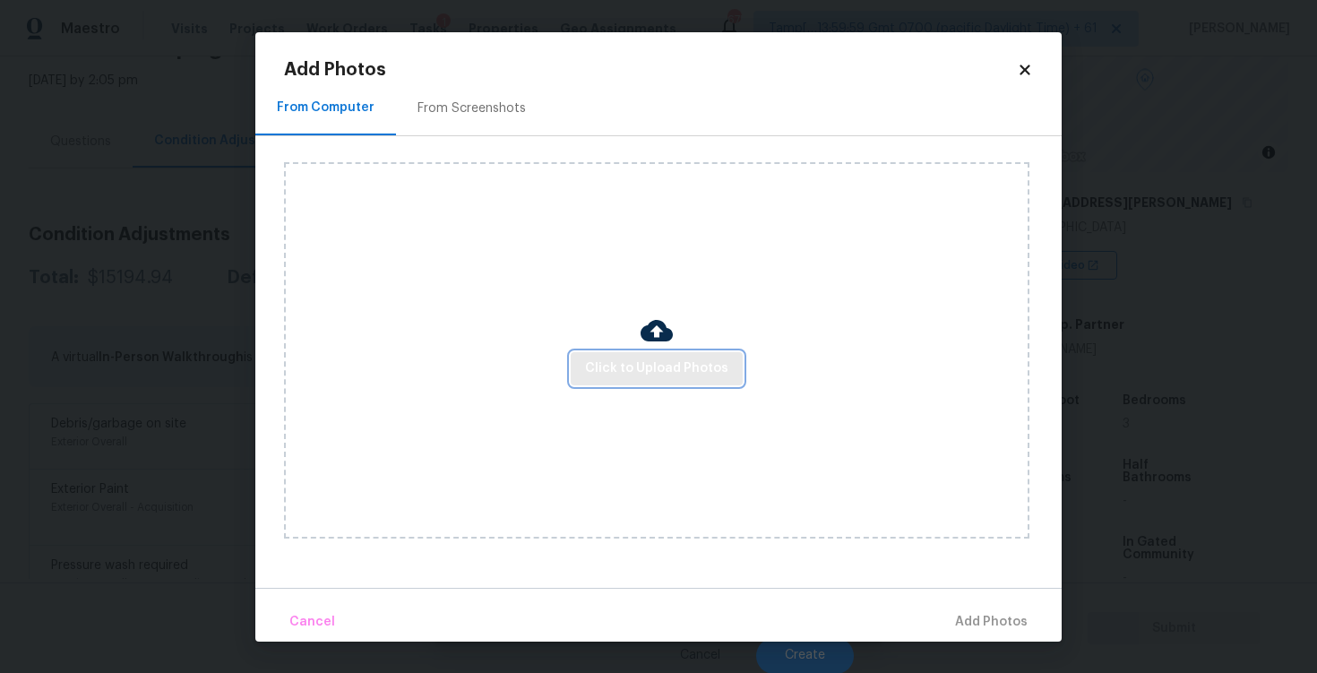
click at [645, 364] on span "Click to Upload Photos" at bounding box center [656, 369] width 143 height 22
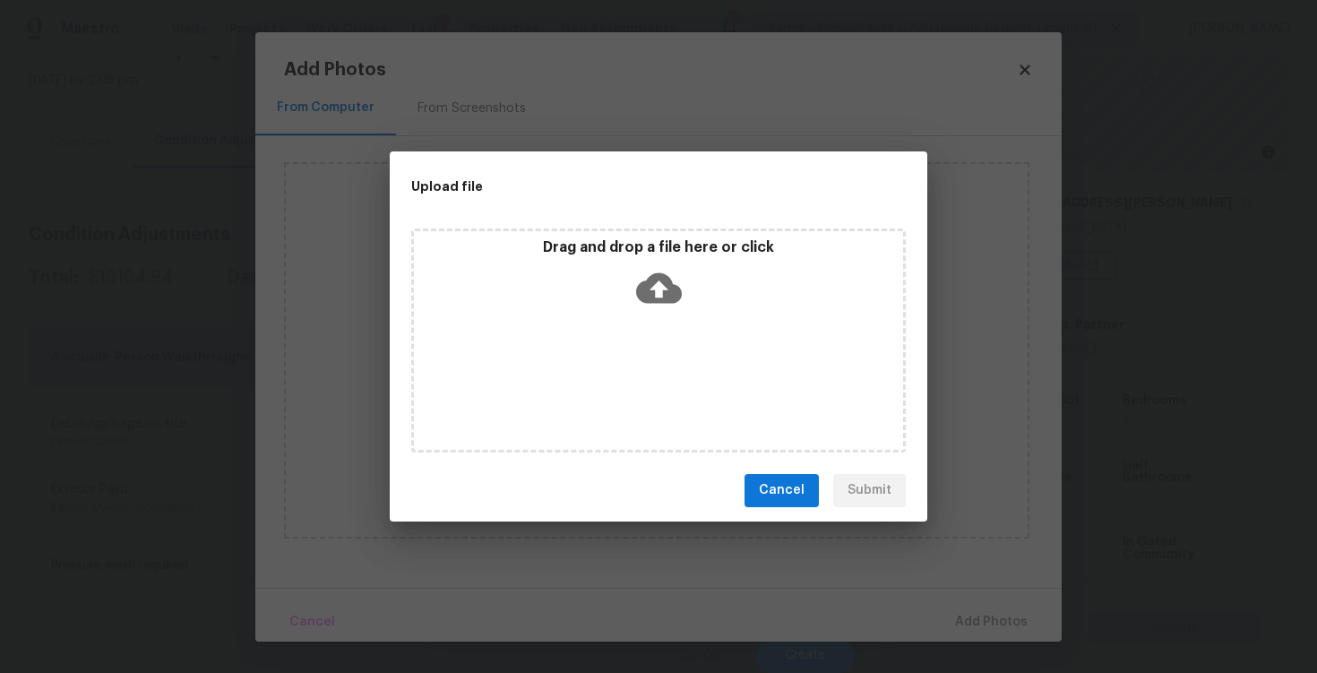
click at [659, 294] on icon at bounding box center [659, 288] width 46 height 46
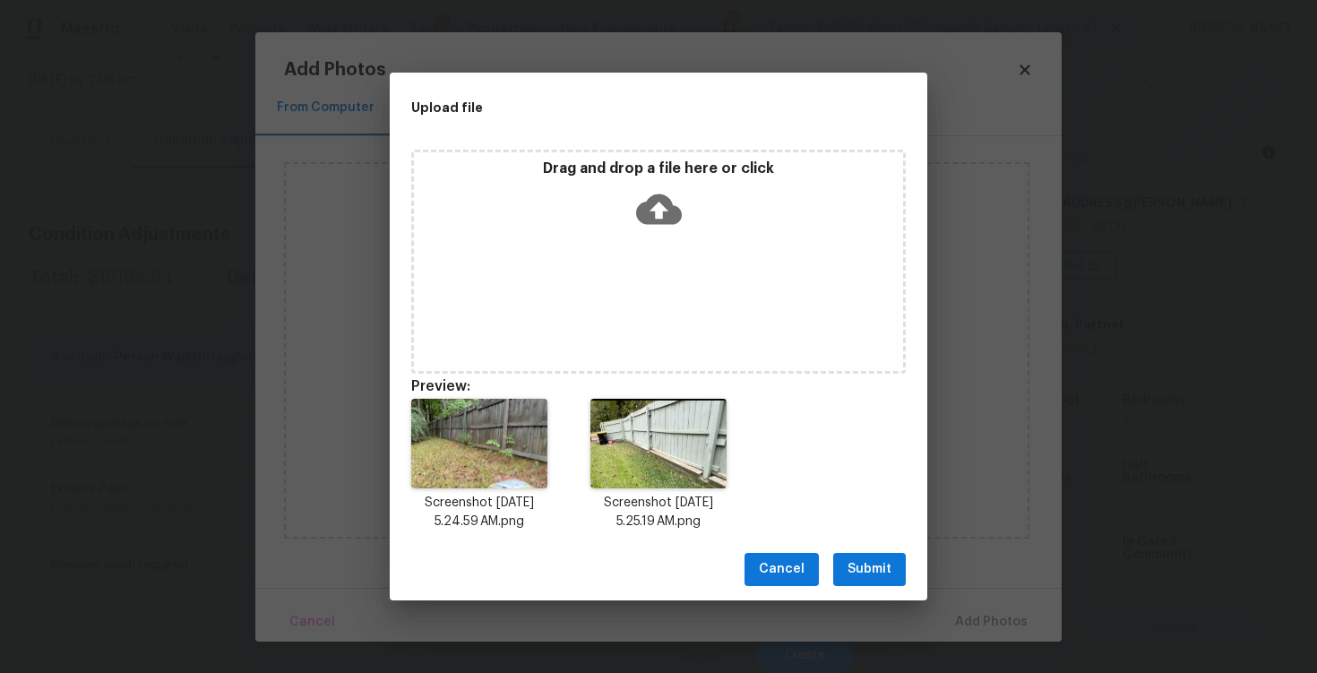
scroll to position [14, 0]
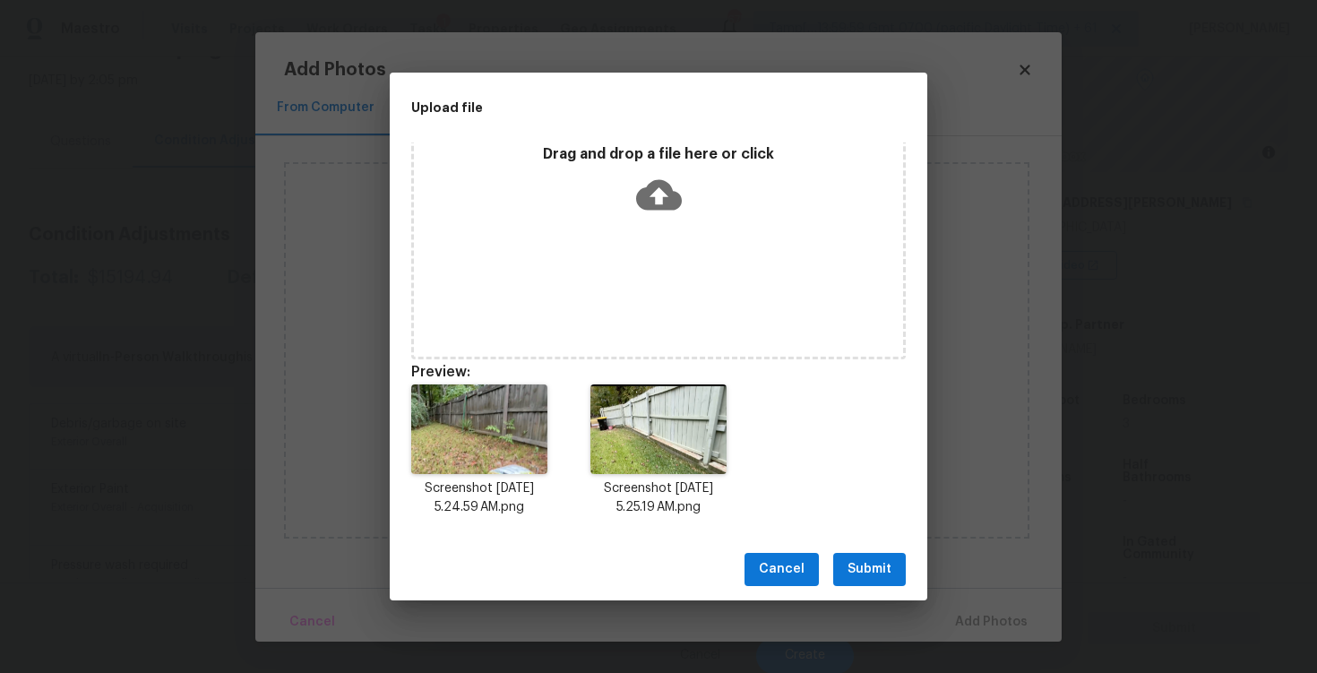
click at [863, 570] on span "Submit" at bounding box center [870, 569] width 44 height 22
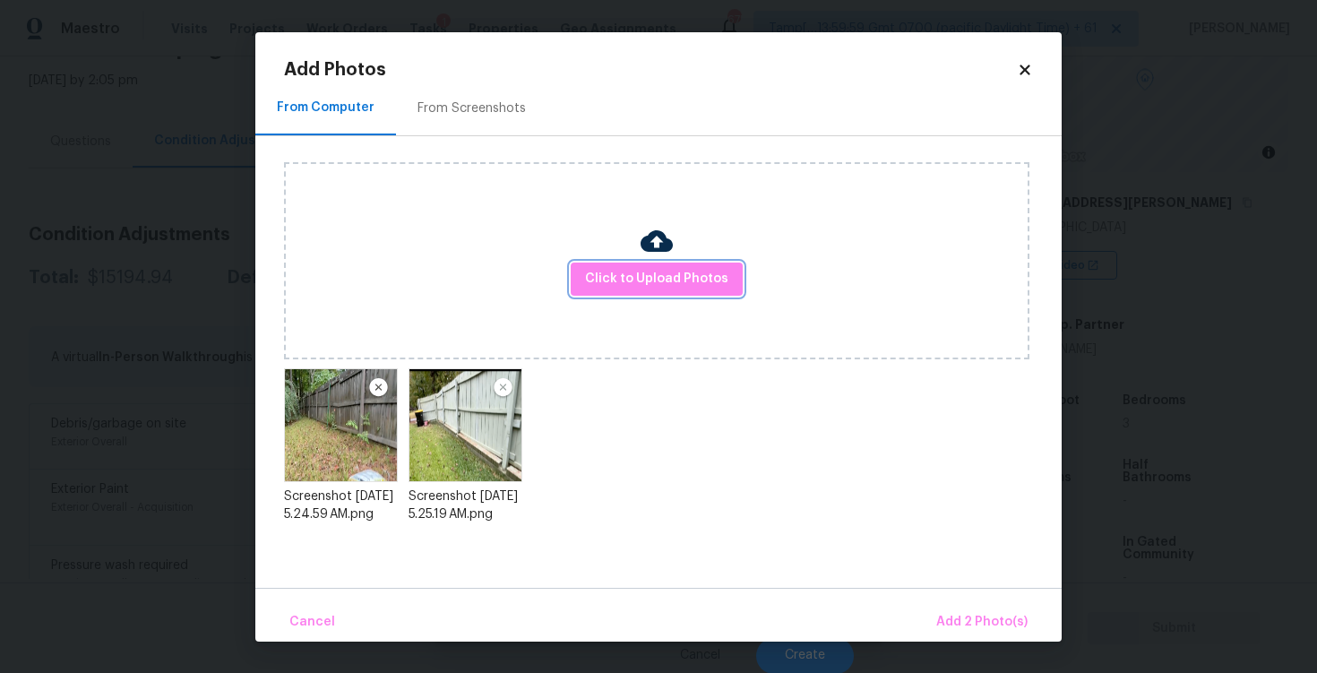
scroll to position [0, 0]
click at [954, 615] on span "Add 2 Photo(s)" at bounding box center [982, 622] width 91 height 22
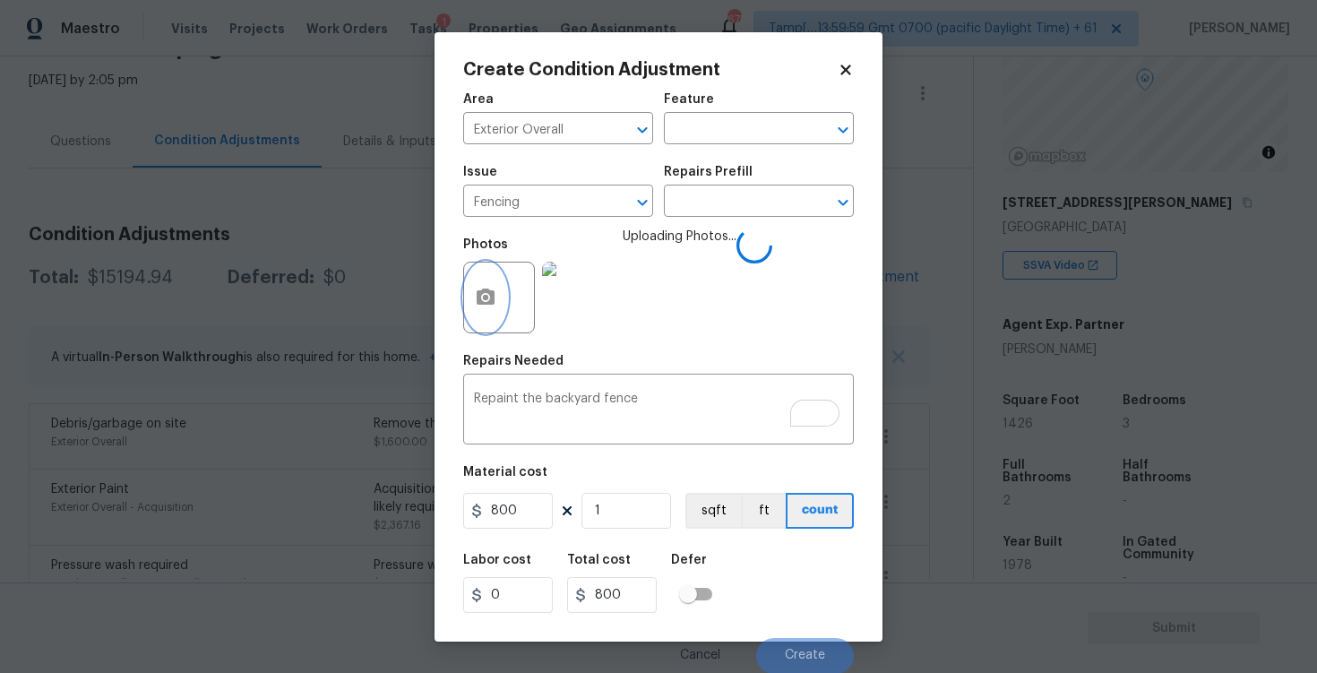
scroll to position [1, 0]
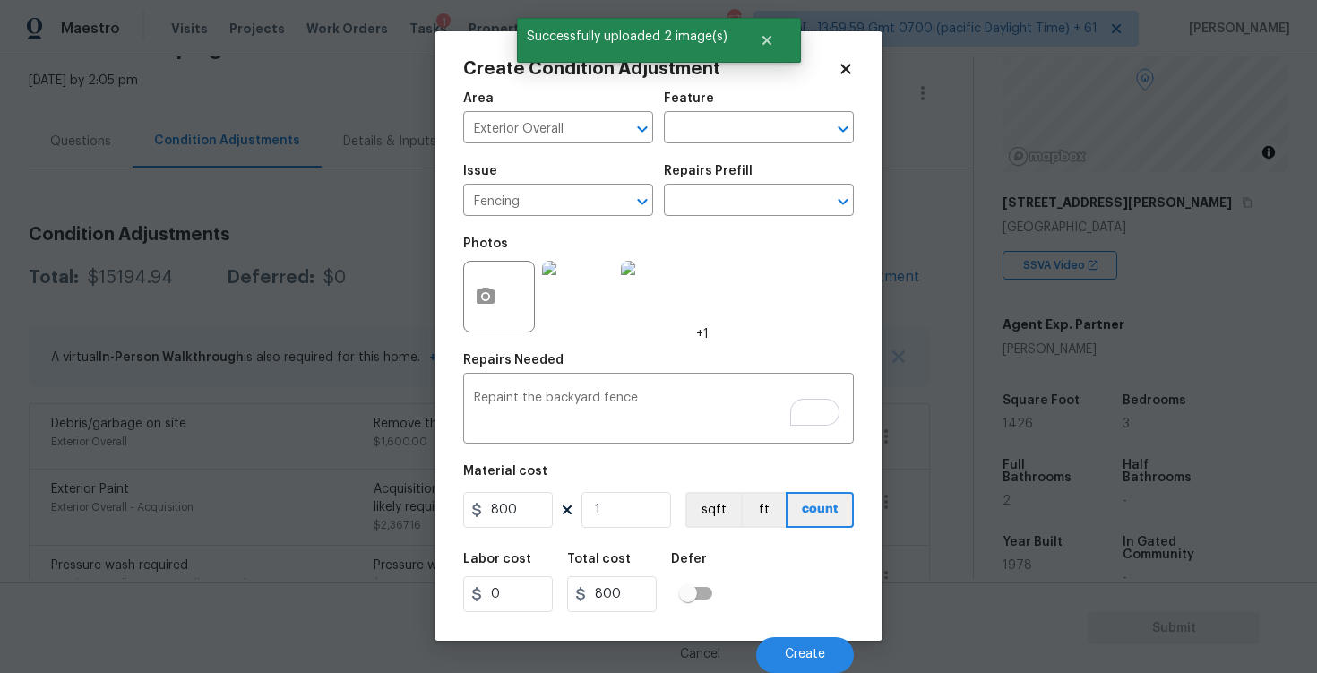
click at [814, 632] on div "Cancel Create" at bounding box center [658, 648] width 391 height 50
click at [813, 639] on button "Create" at bounding box center [805, 655] width 98 height 36
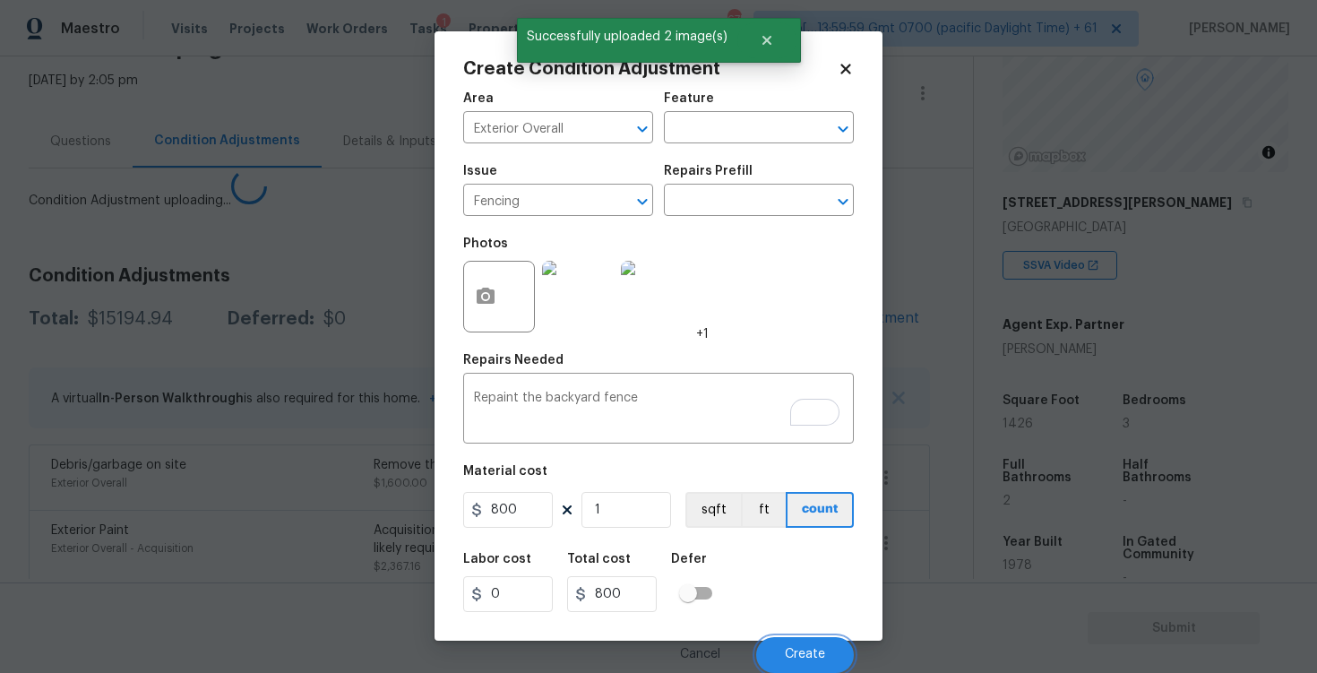
scroll to position [0, 0]
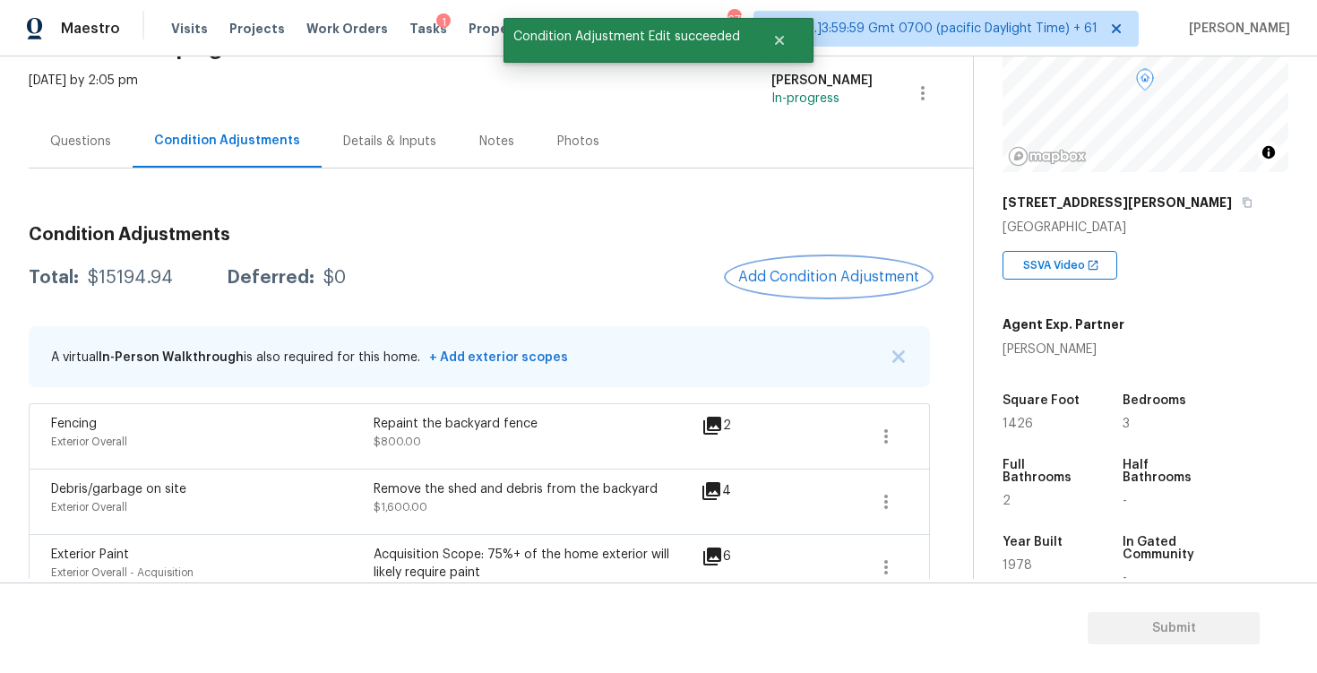
click at [799, 288] on button "Add Condition Adjustment" at bounding box center [829, 277] width 203 height 38
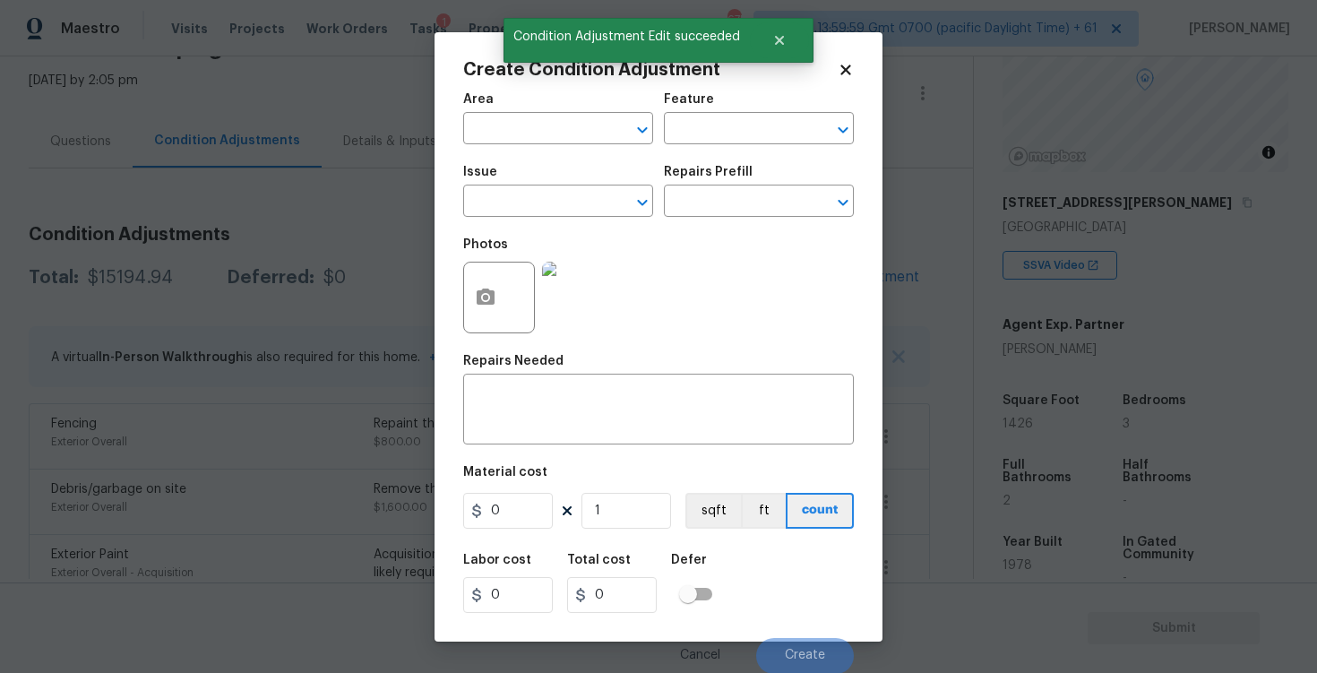
click at [575, 144] on span "Area ​" at bounding box center [558, 118] width 190 height 73
click at [574, 141] on input "text" at bounding box center [533, 131] width 140 height 28
click at [568, 186] on li "Exterior Overall" at bounding box center [558, 200] width 190 height 30
type input "Exterior Overall"
click at [568, 214] on input "text" at bounding box center [533, 203] width 140 height 28
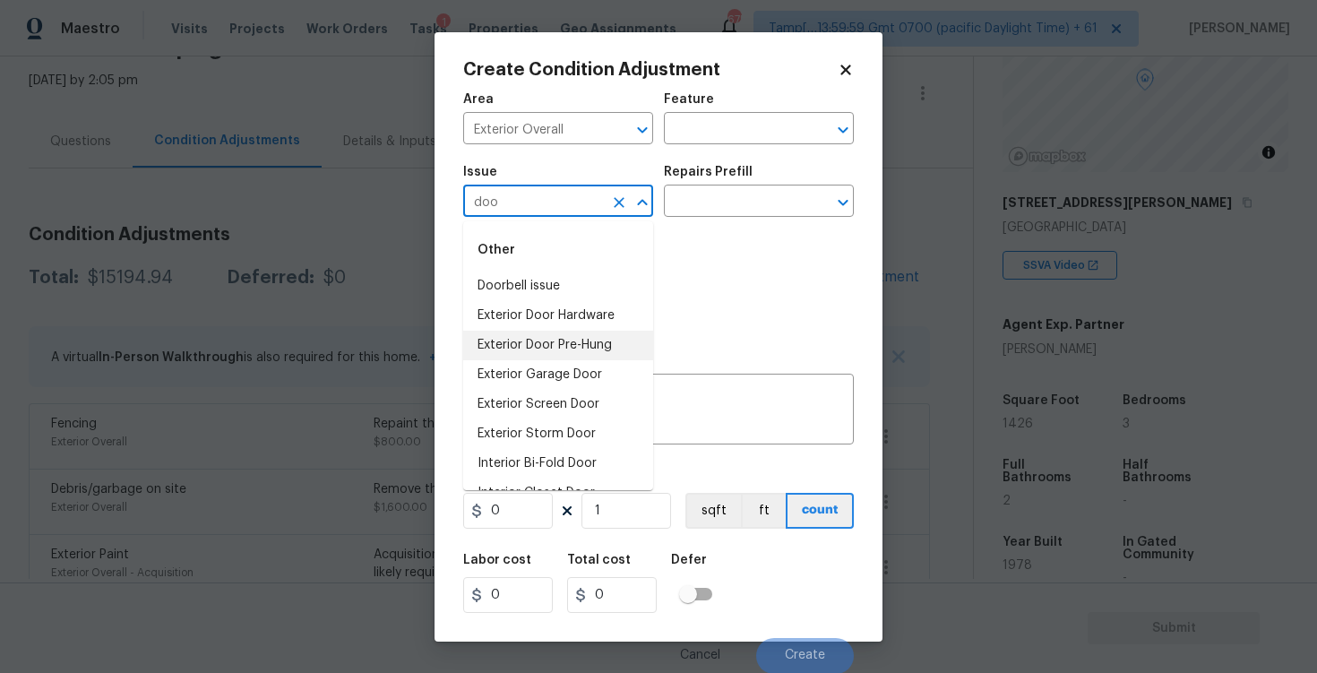
click at [540, 336] on li "Exterior Door Pre-Hung" at bounding box center [558, 346] width 190 height 30
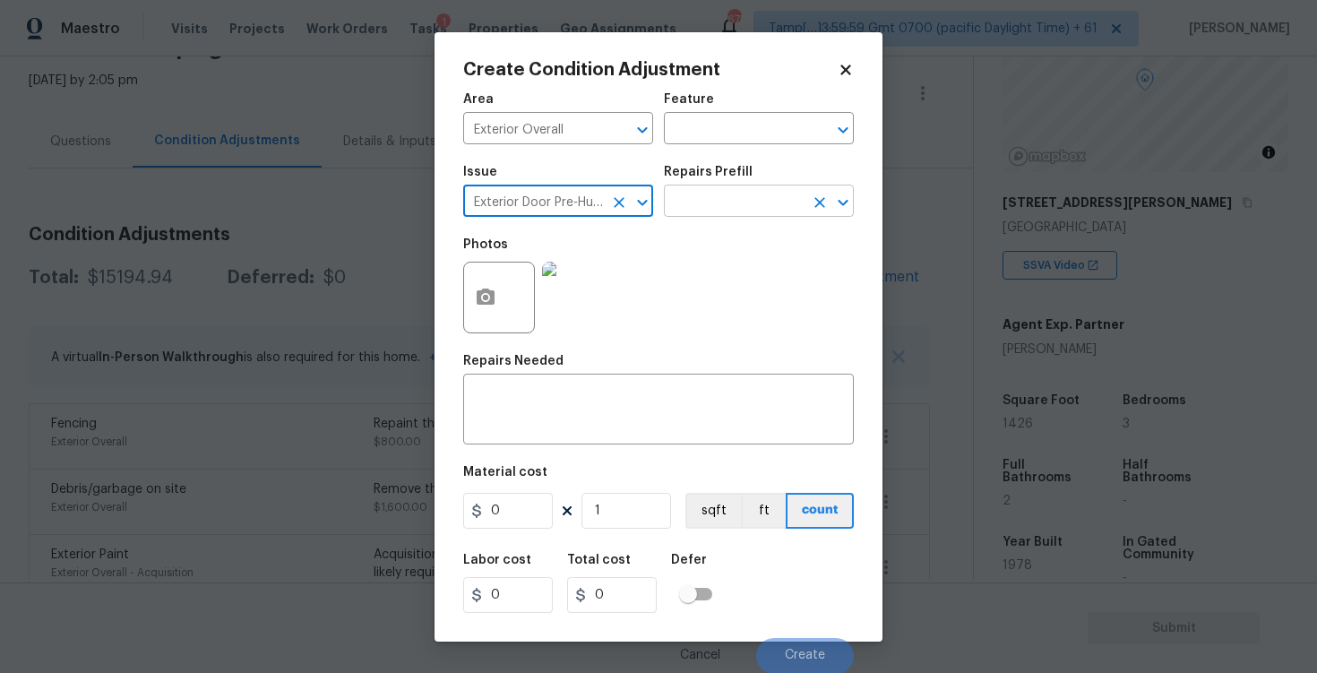
type input "Exterior Door Pre-Hung"
click at [695, 202] on input "text" at bounding box center [734, 203] width 140 height 28
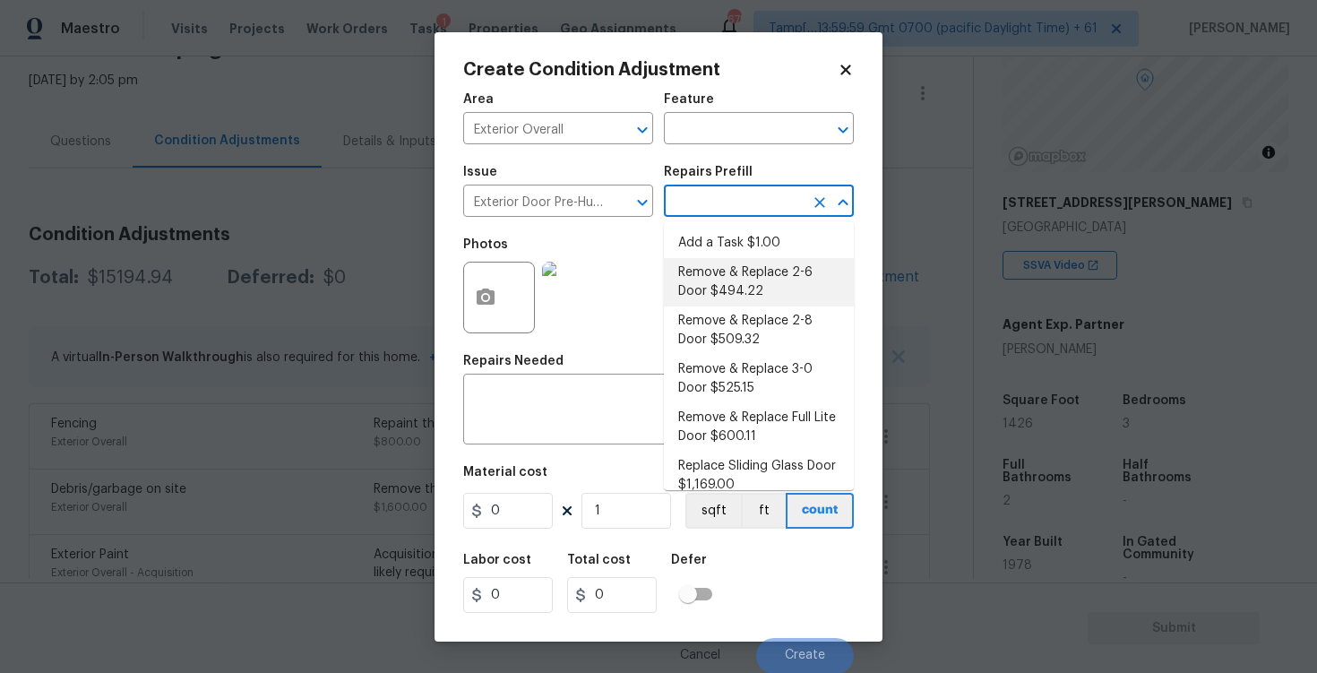
click at [713, 281] on li "Remove & Replace 2-6 Door $494.22" at bounding box center [759, 282] width 190 height 48
type input "Interior Door"
type textarea "Remove the existing exterior door, prep the opening and install a new 2-6 steel…"
type input "494.22"
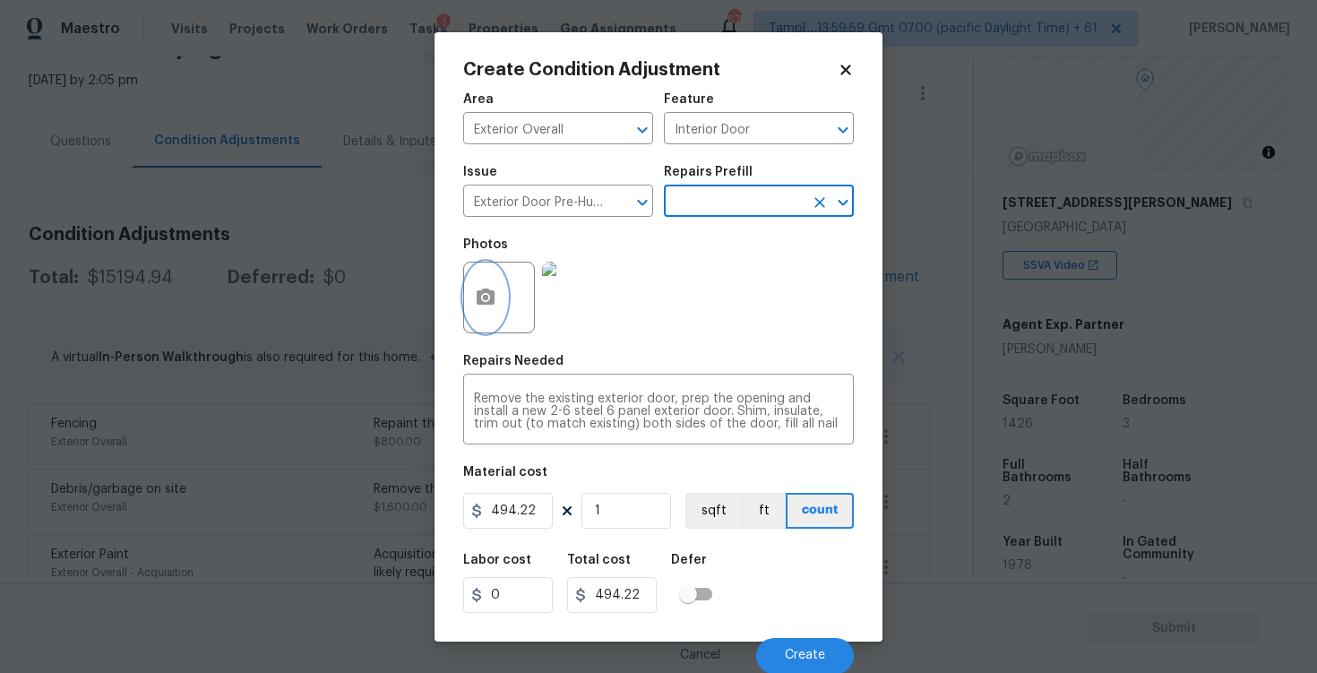
click at [488, 278] on button "button" at bounding box center [485, 298] width 43 height 70
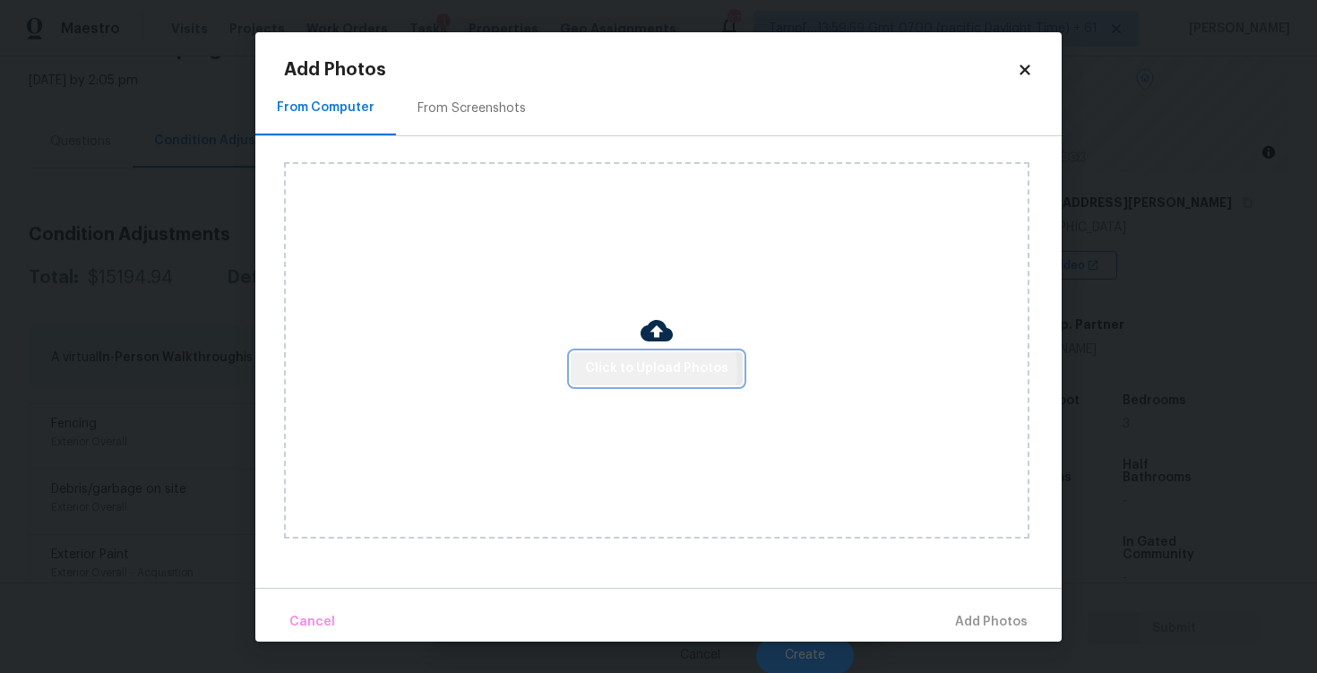
click at [647, 369] on span "Click to Upload Photos" at bounding box center [656, 369] width 143 height 22
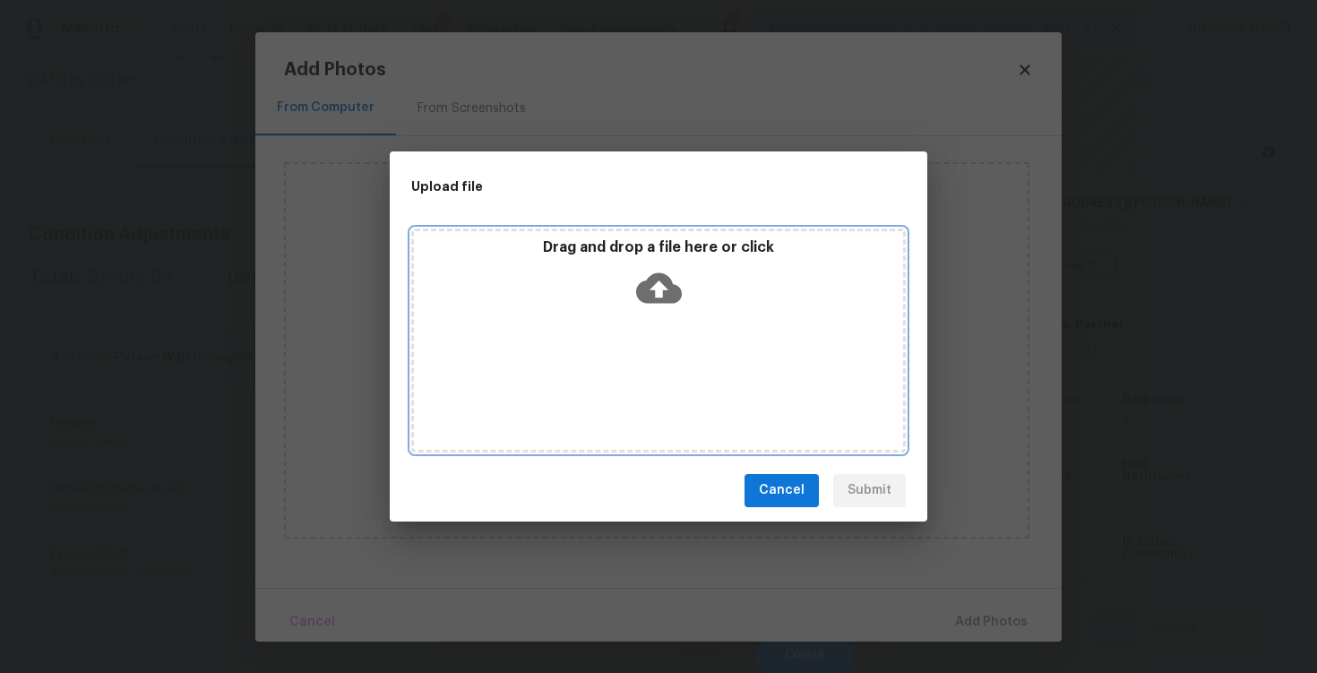
click at [654, 292] on icon at bounding box center [659, 287] width 46 height 30
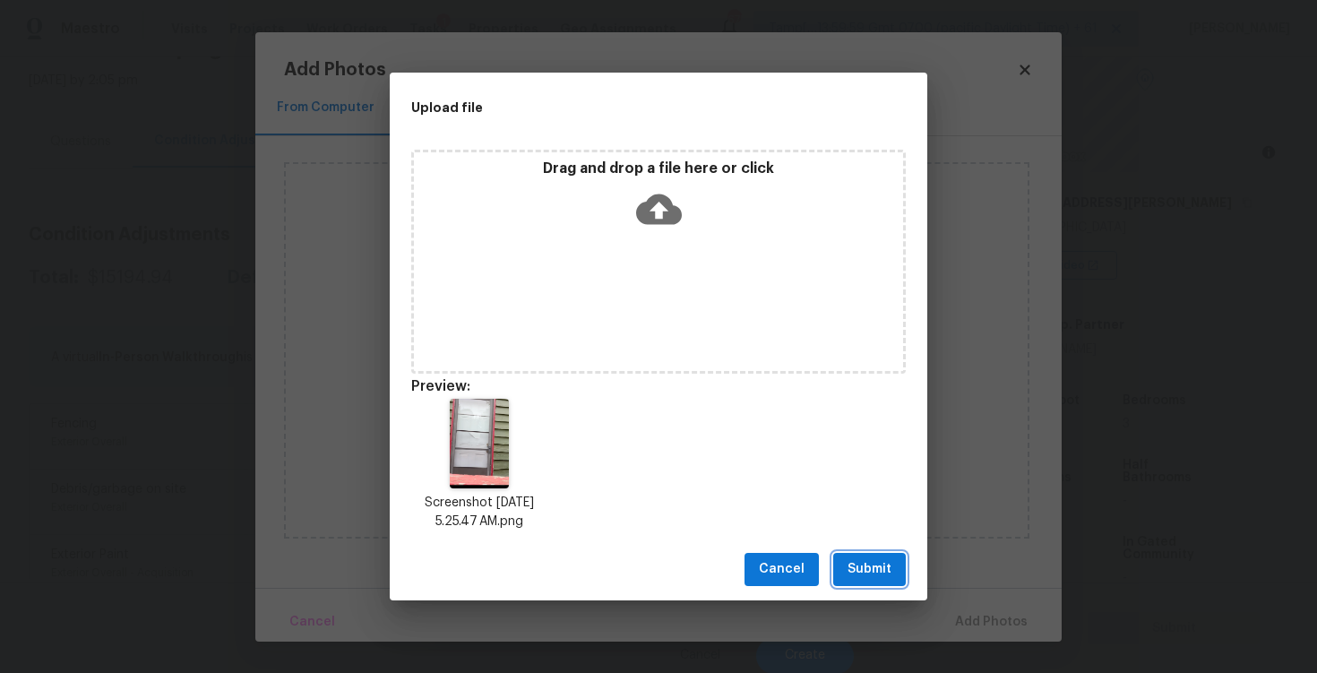
click at [868, 560] on span "Submit" at bounding box center [870, 569] width 44 height 22
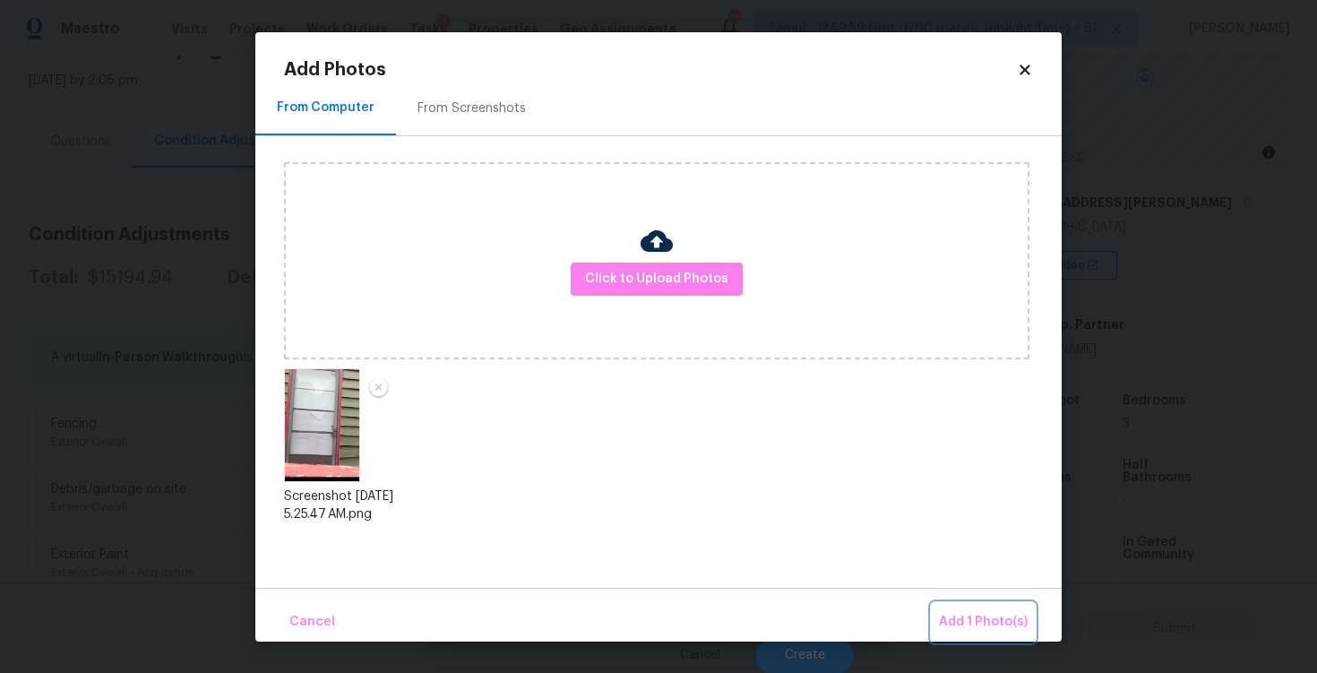
click at [978, 617] on span "Add 1 Photo(s)" at bounding box center [983, 622] width 89 height 22
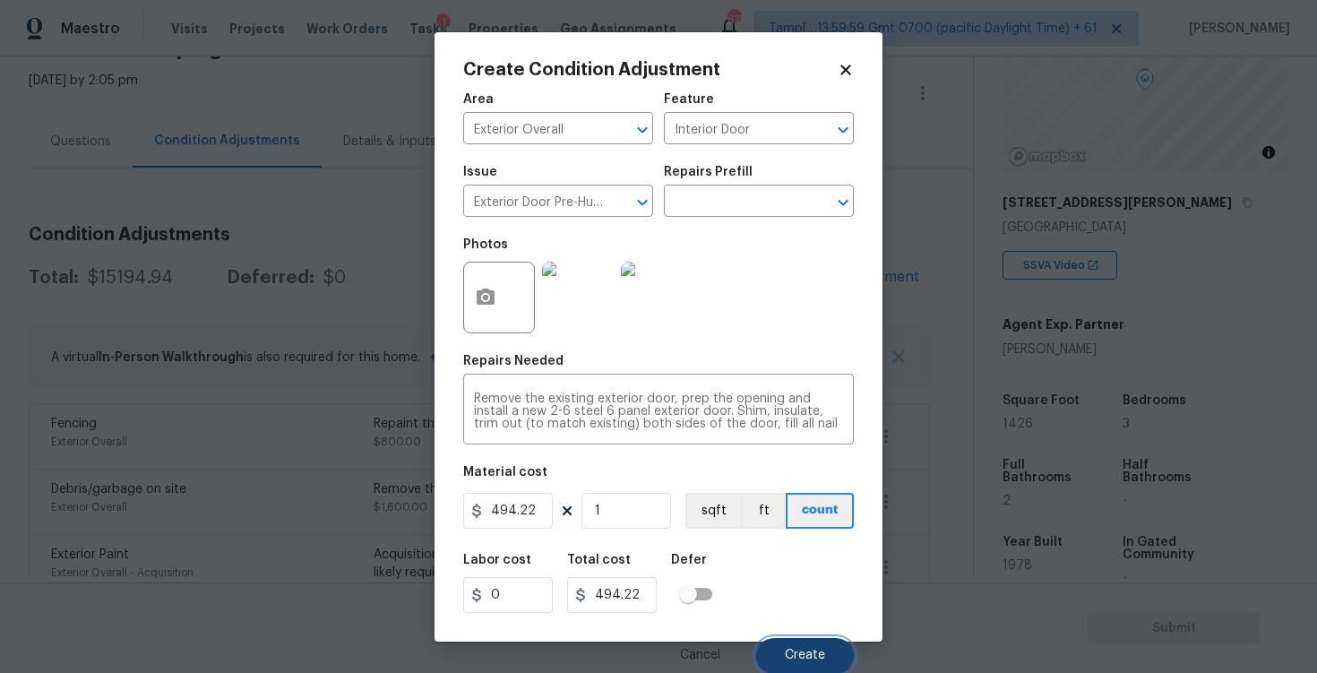
click at [811, 663] on button "Create" at bounding box center [805, 656] width 98 height 36
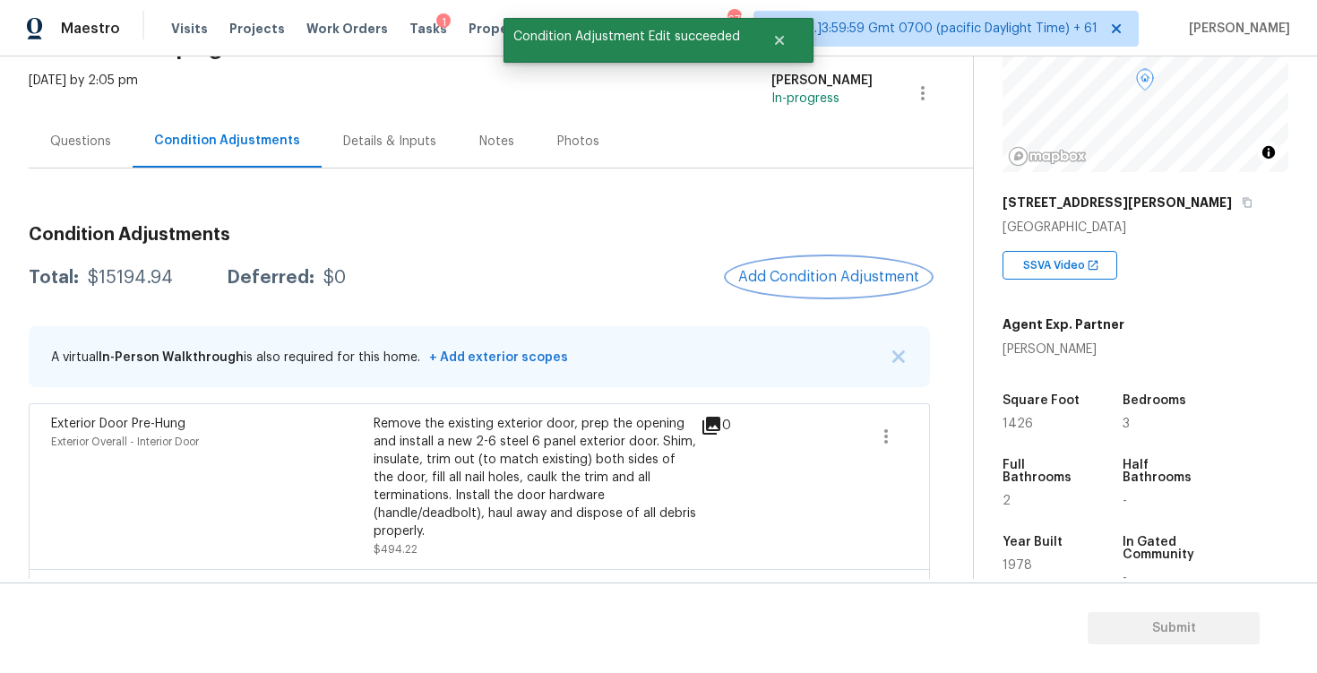
click at [789, 266] on button "Add Condition Adjustment" at bounding box center [829, 277] width 203 height 38
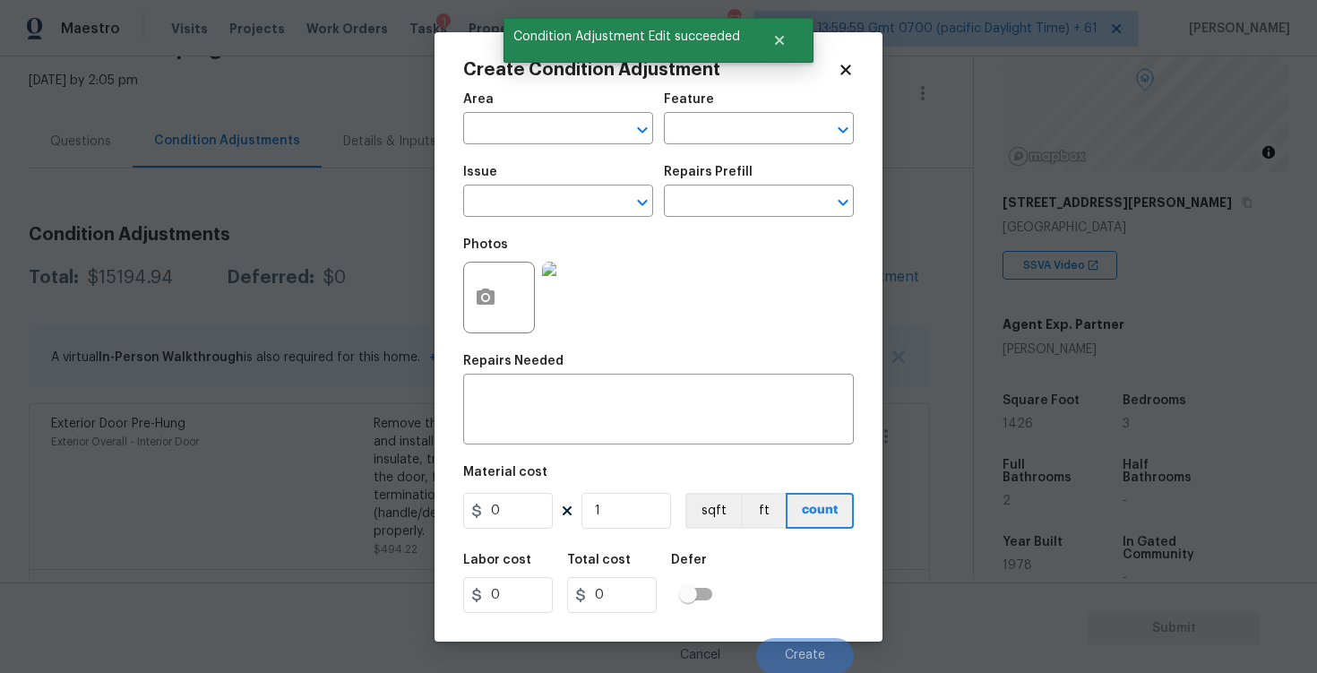
click at [464, 314] on div at bounding box center [499, 298] width 72 height 72
click at [495, 312] on button "button" at bounding box center [485, 298] width 43 height 70
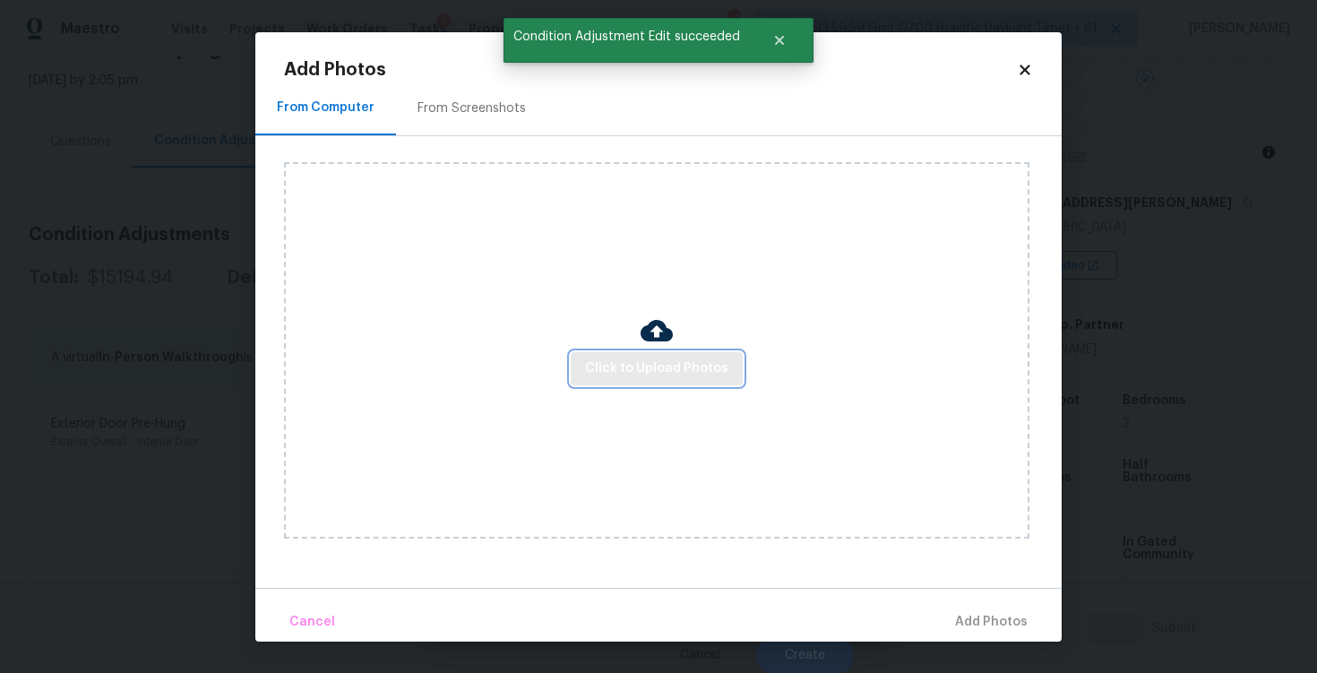
click at [662, 359] on span "Click to Upload Photos" at bounding box center [656, 369] width 143 height 22
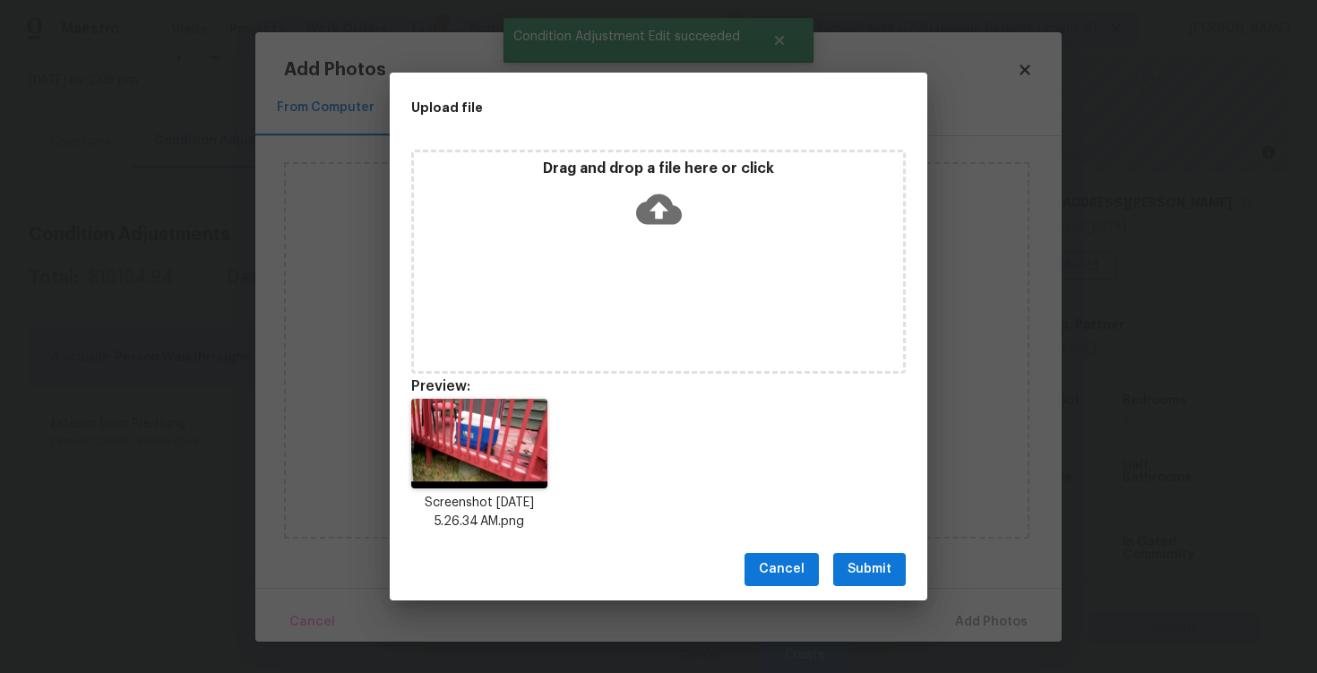
click at [870, 563] on span "Submit" at bounding box center [870, 569] width 44 height 22
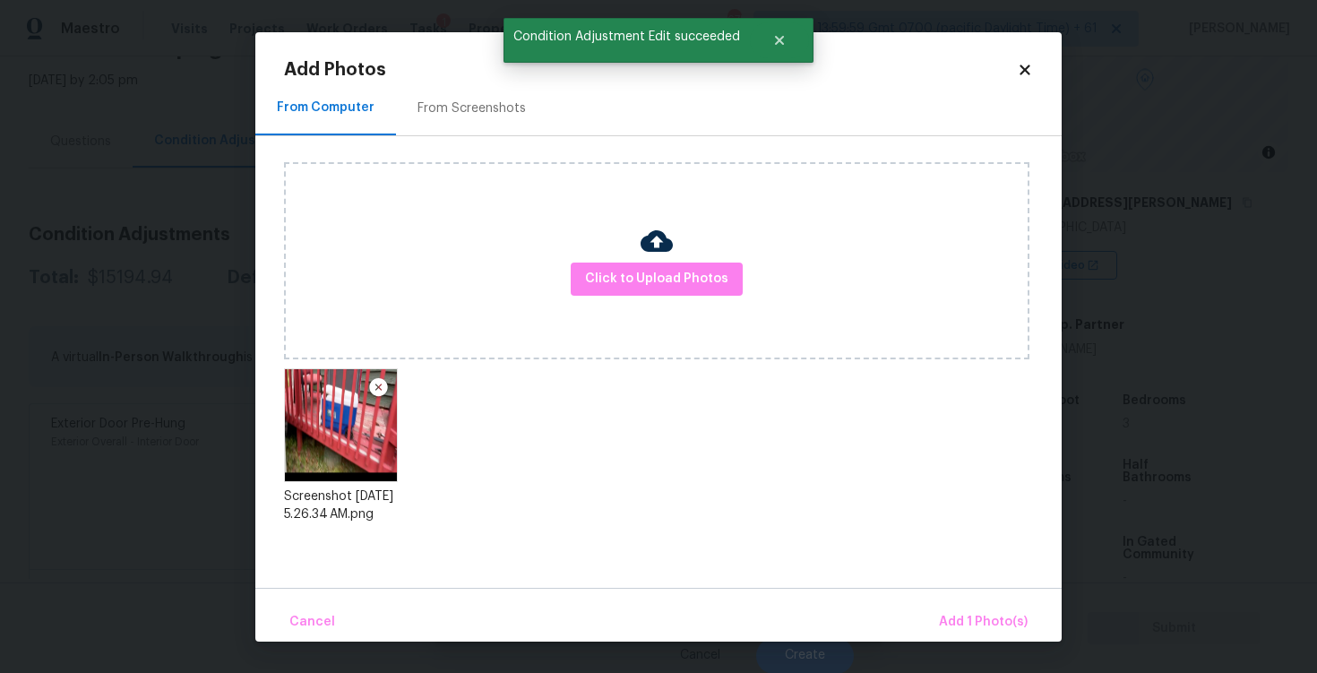
click at [961, 600] on div "Cancel Add 1 Photo(s)" at bounding box center [658, 615] width 807 height 54
click at [963, 614] on span "Add 1 Photo(s)" at bounding box center [983, 622] width 89 height 22
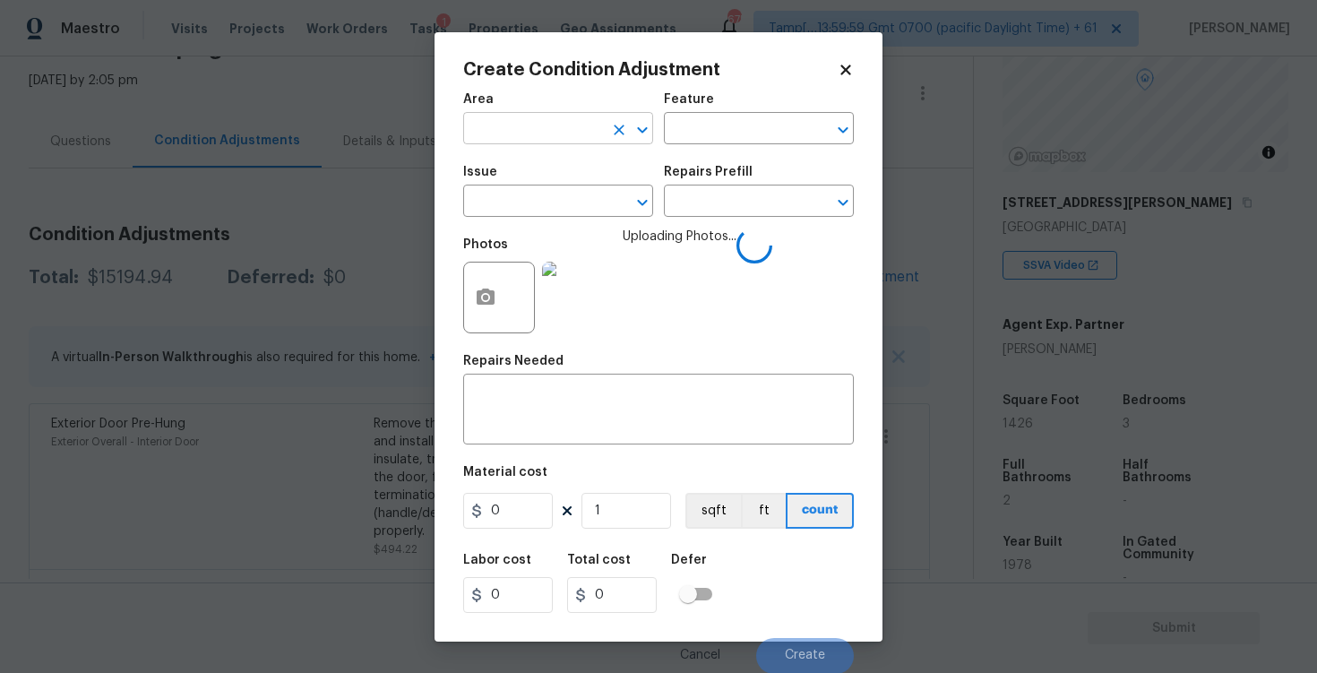
click at [519, 140] on input "text" at bounding box center [533, 131] width 140 height 28
click at [519, 190] on li "Exterior Overall" at bounding box center [558, 200] width 190 height 30
type input "Exterior Overall"
click at [519, 190] on input "text" at bounding box center [533, 203] width 140 height 28
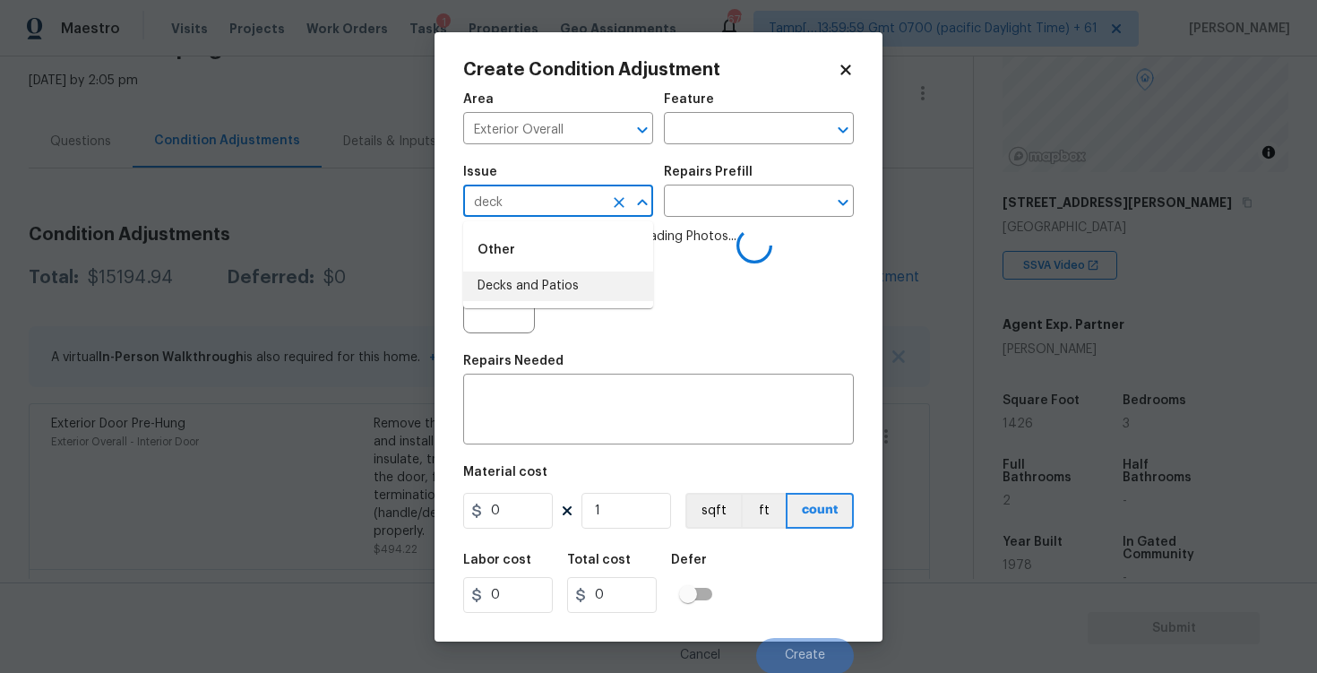
click at [525, 281] on li "Decks and Patios" at bounding box center [558, 287] width 190 height 30
type input "Decks and Patios"
click at [548, 409] on textarea at bounding box center [658, 412] width 369 height 38
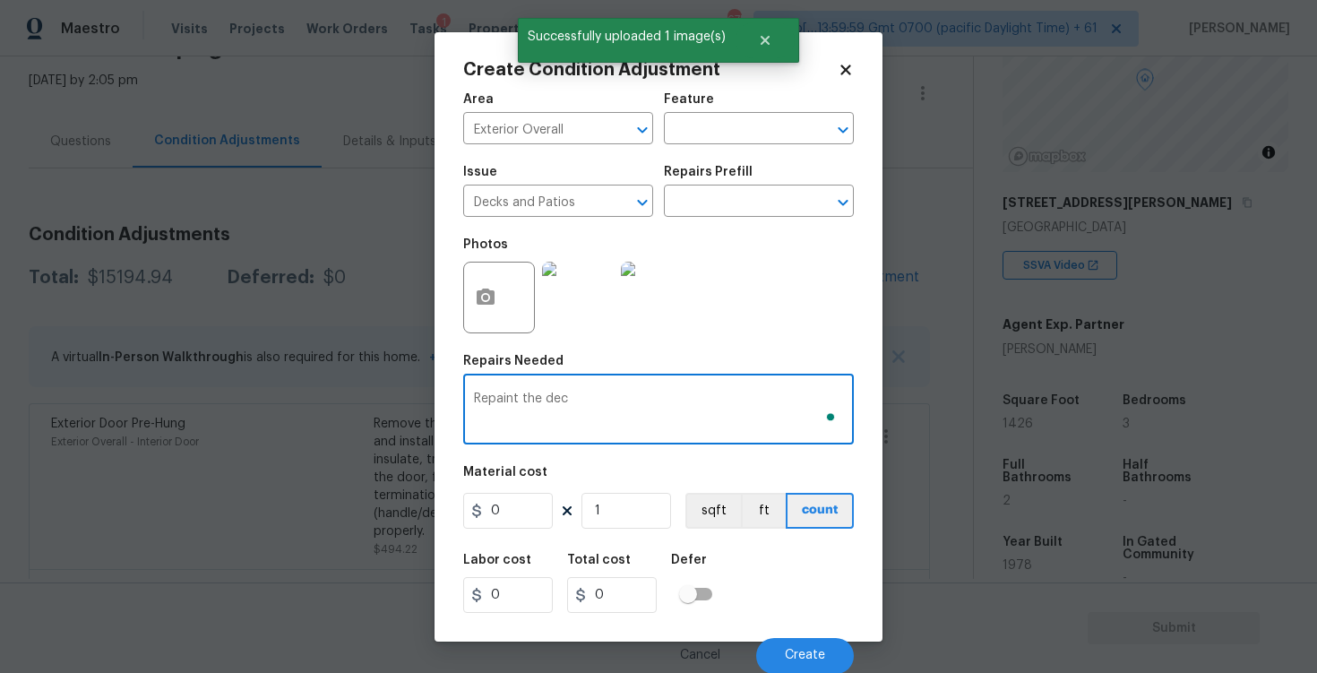
type textarea "Repaint the deck"
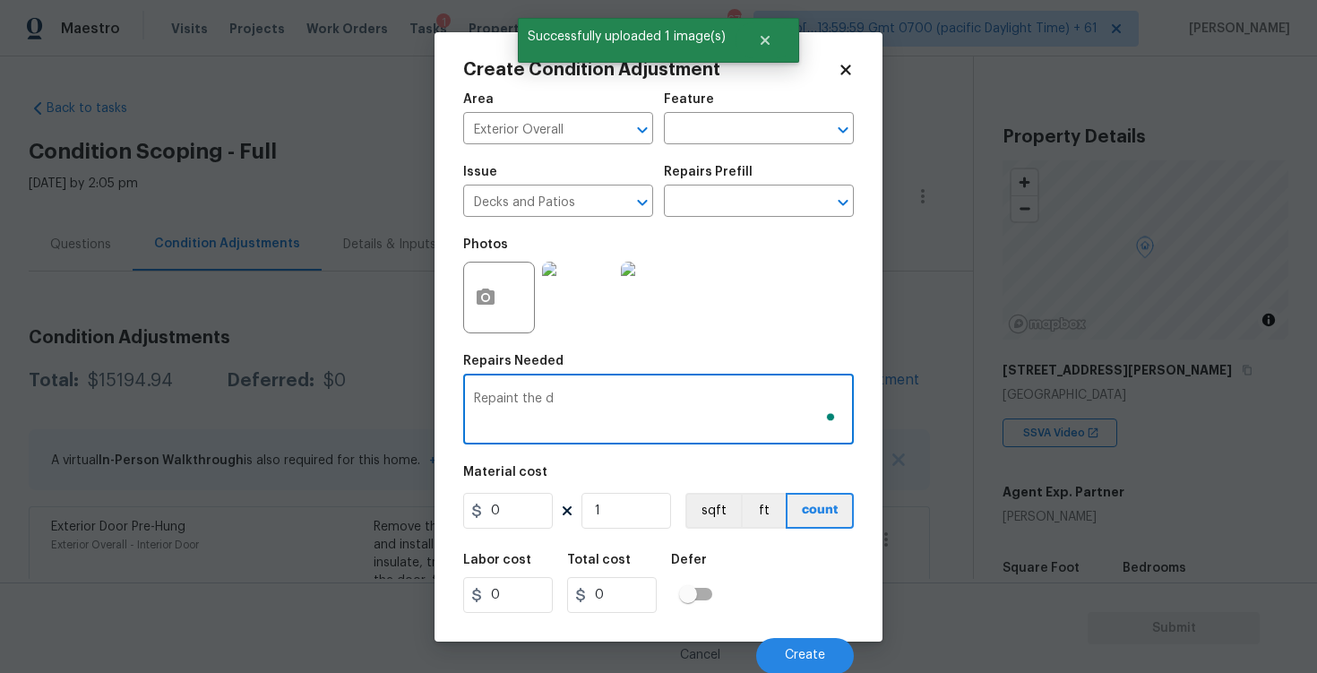
scroll to position [168, 0]
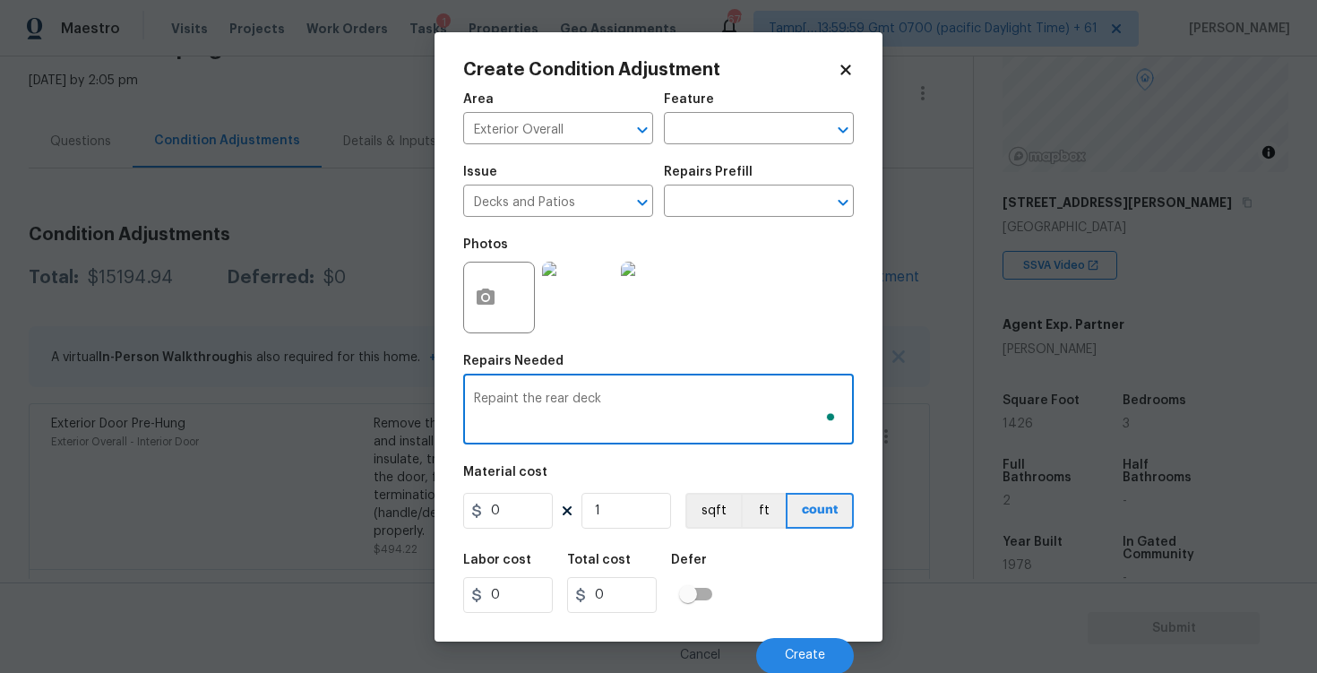
type textarea "Repaint the rear deck"
click at [517, 505] on input "0" at bounding box center [508, 511] width 90 height 36
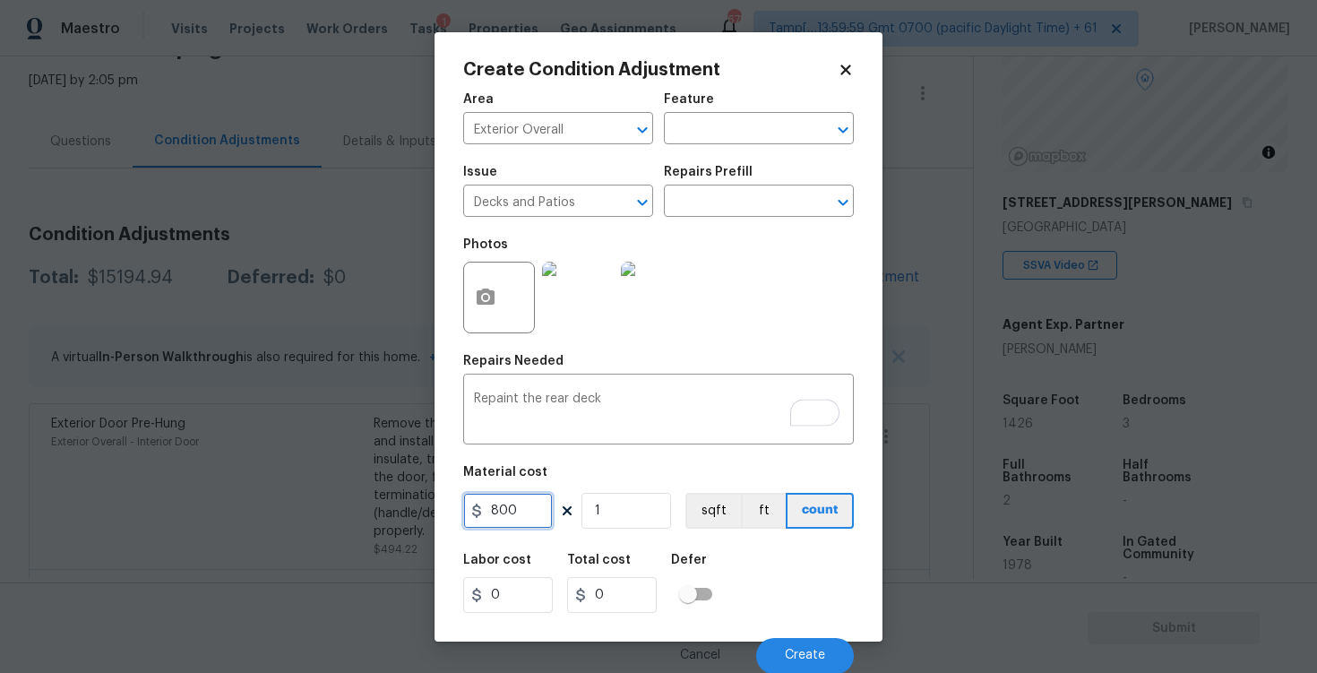
type input "800"
click at [733, 544] on div "Labor cost 0 Total cost 800 Defer" at bounding box center [658, 583] width 391 height 81
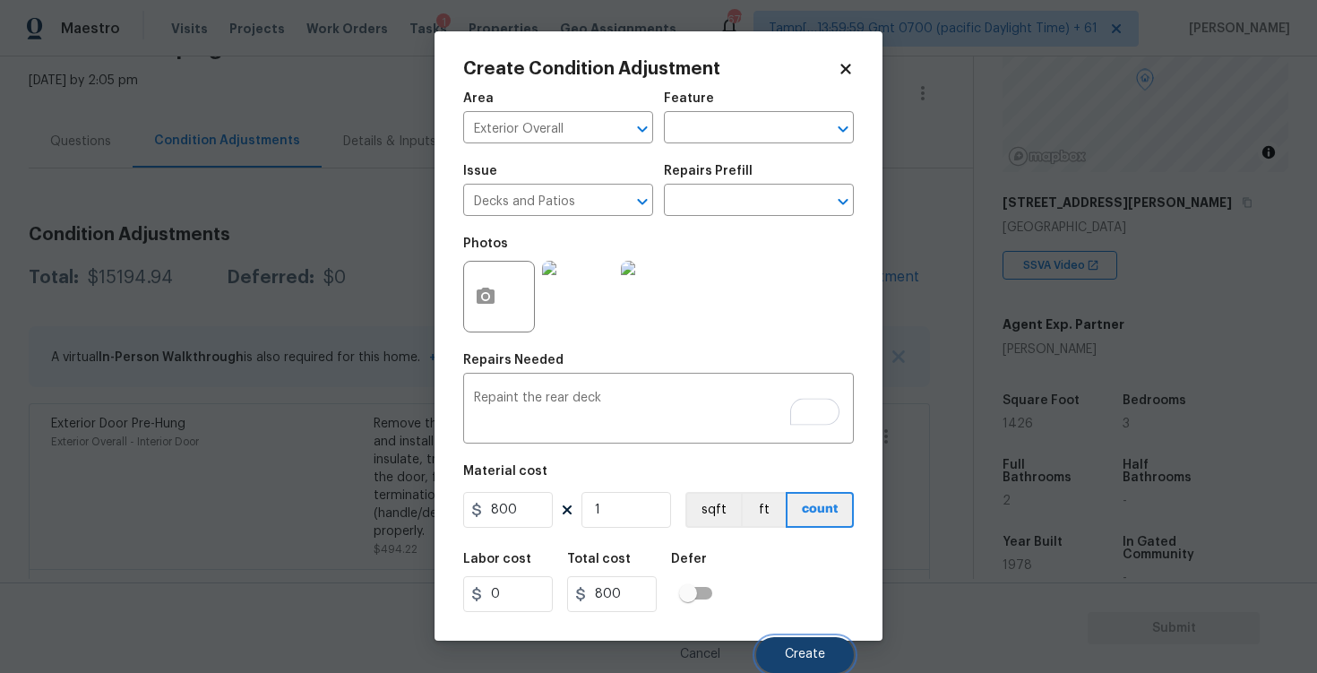
click at [795, 657] on span "Create" at bounding box center [805, 654] width 40 height 13
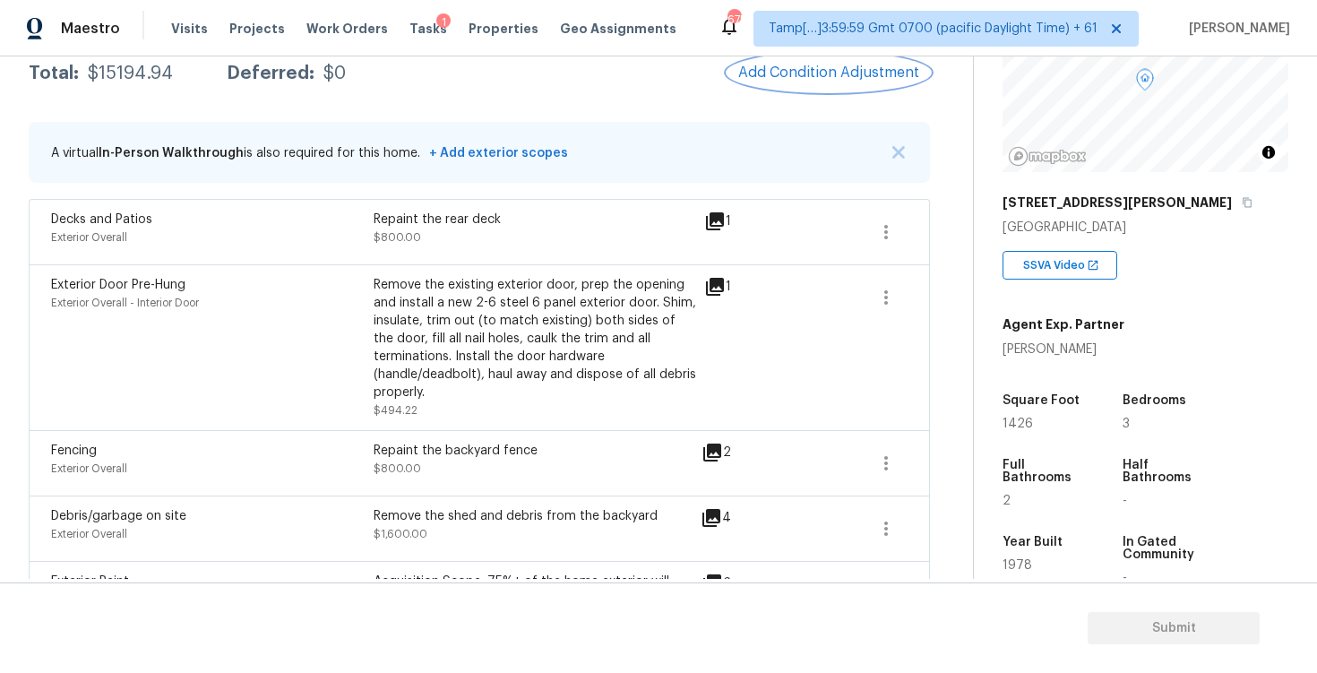
scroll to position [311, 0]
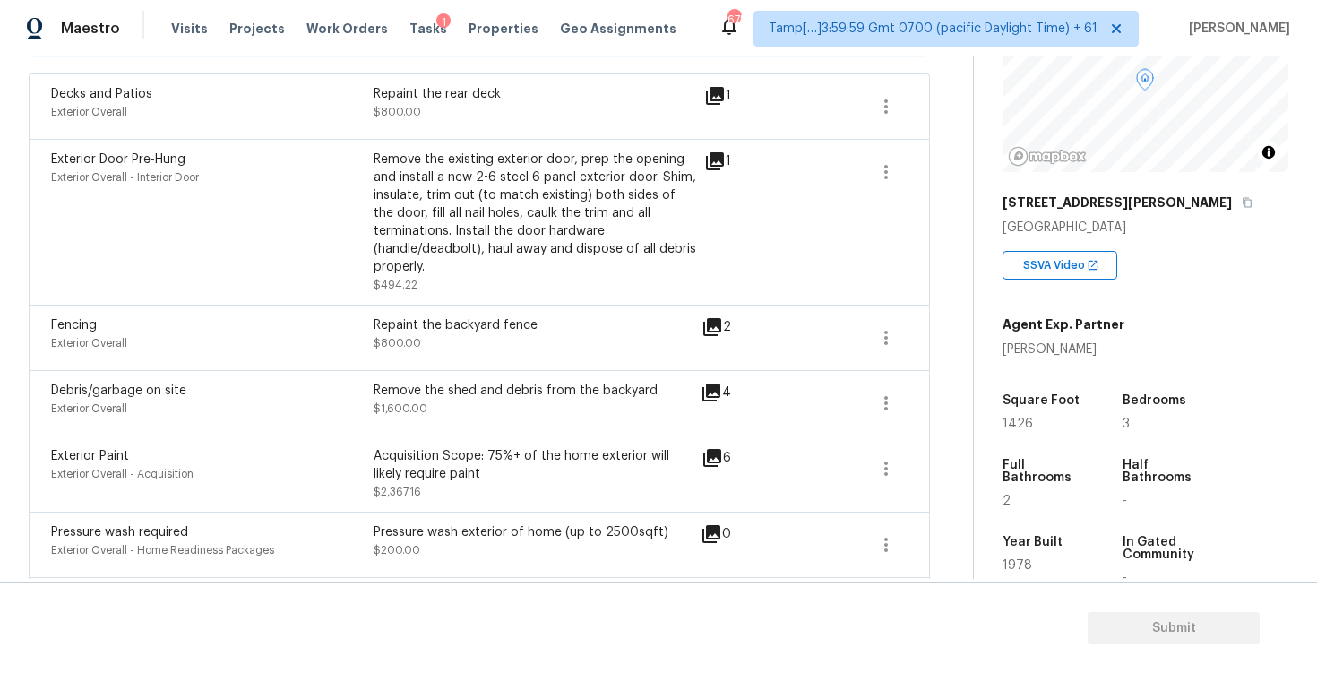
click at [540, 368] on div "Fencing Exterior Overall Repaint the backyard fence $800.00 2" at bounding box center [480, 337] width 902 height 65
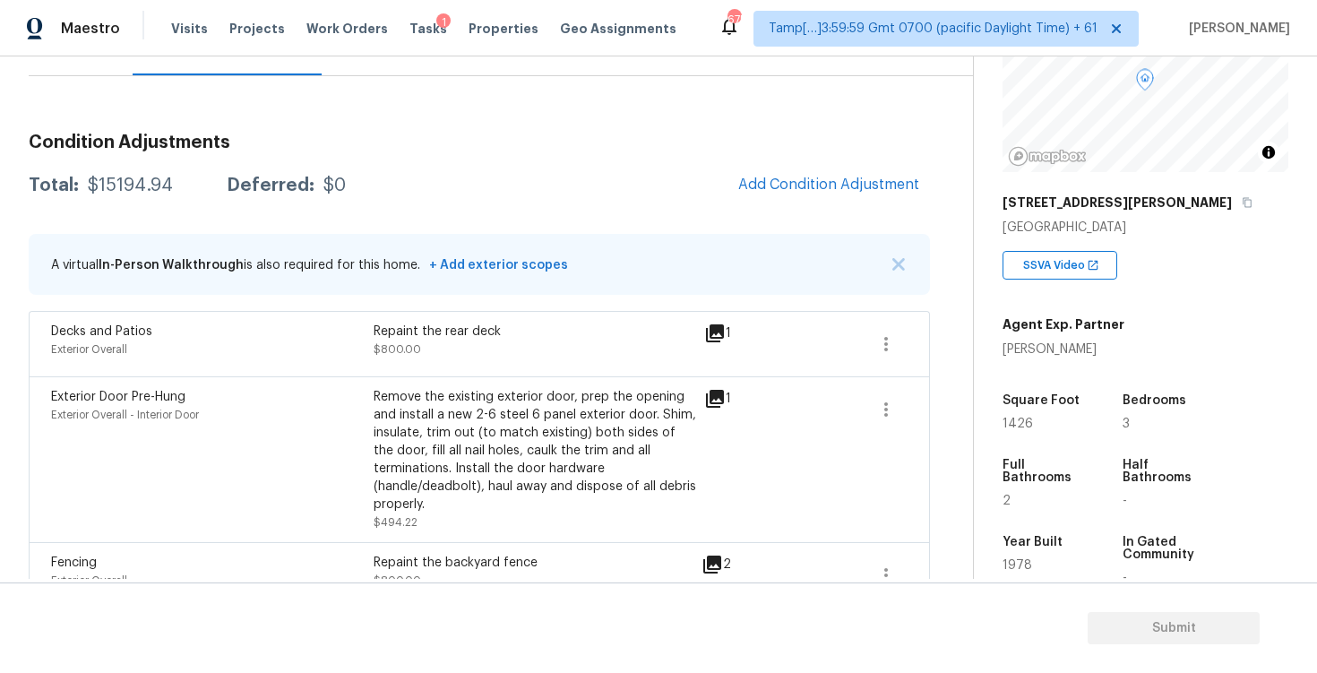
scroll to position [175, 0]
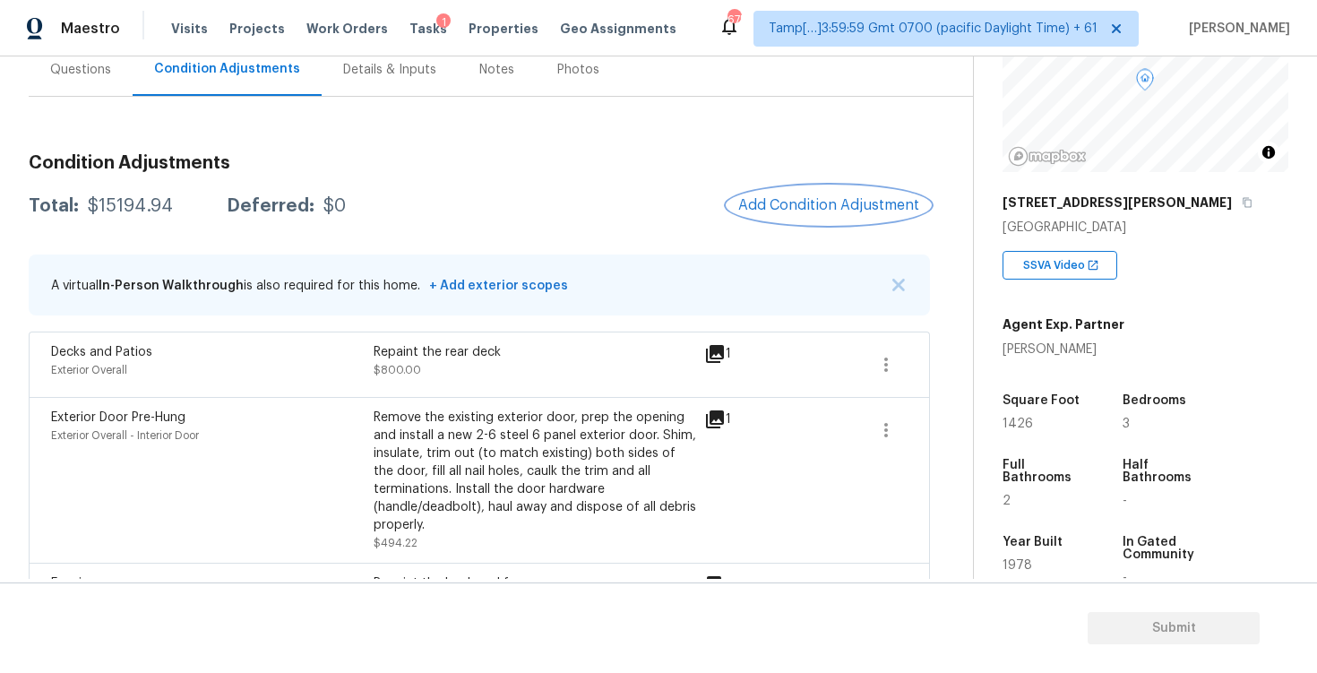
click at [890, 202] on span "Add Condition Adjustment" at bounding box center [828, 205] width 181 height 16
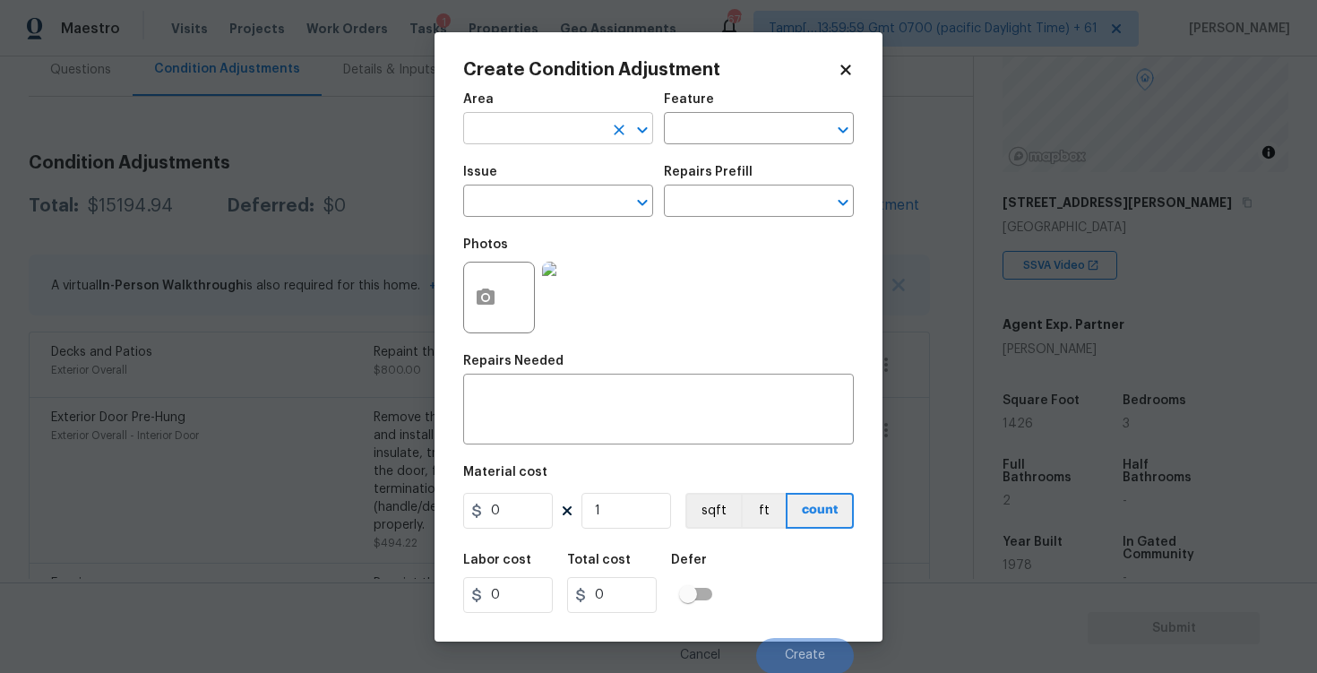
click at [529, 135] on input "text" at bounding box center [533, 131] width 140 height 28
click at [522, 194] on li "Exterior Overall" at bounding box center [558, 200] width 190 height 30
type input "Exterior Overall"
click at [522, 194] on input "text" at bounding box center [533, 203] width 140 height 28
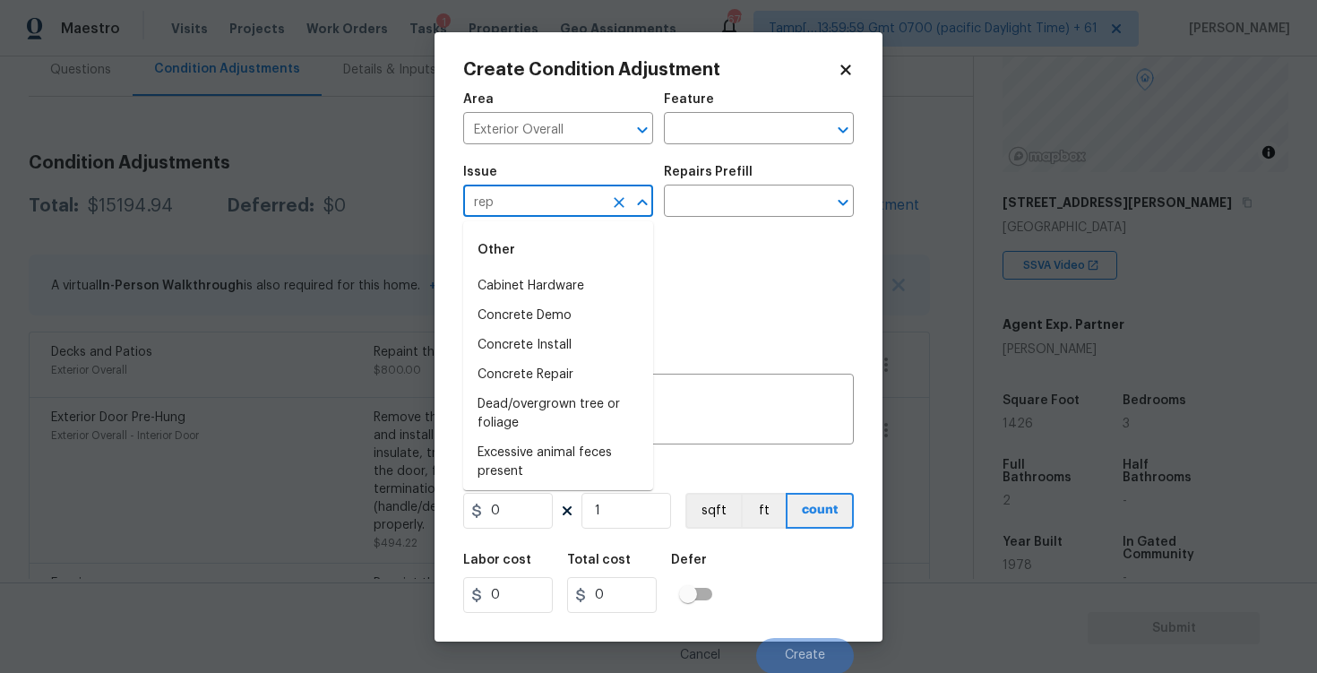
type input "repa"
type input "pain"
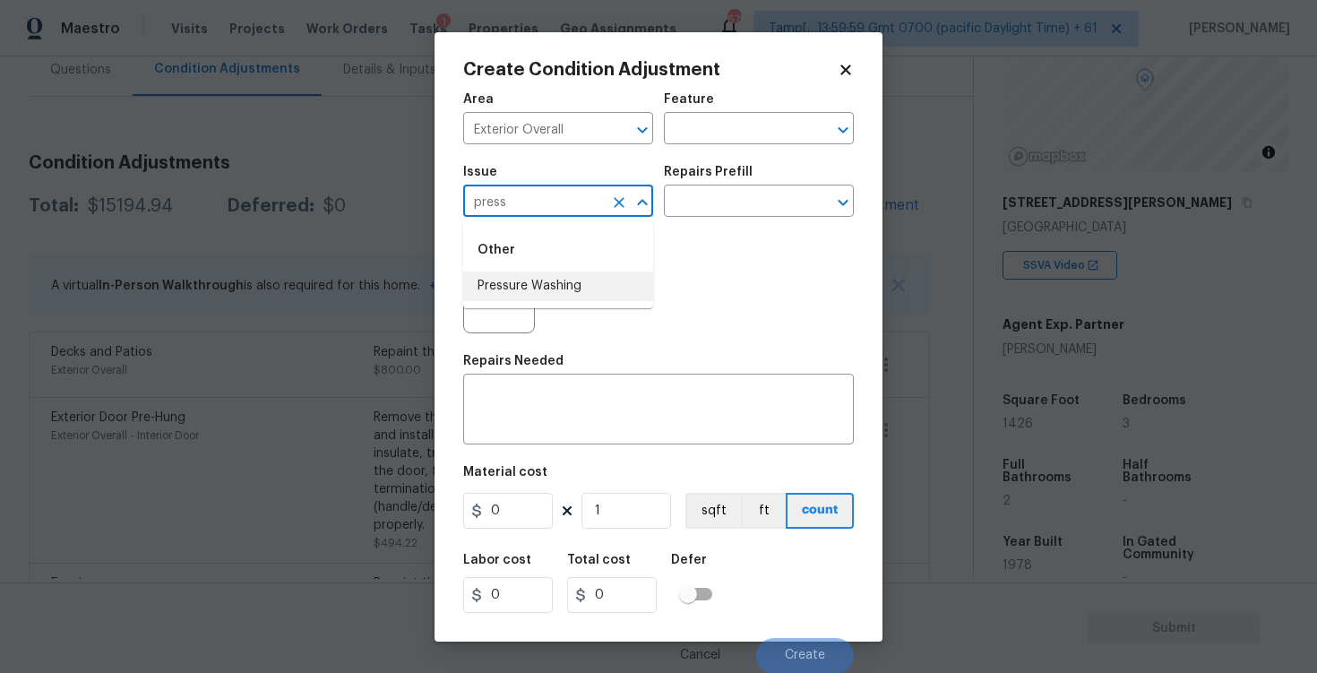
click at [534, 297] on li "Pressure Washing" at bounding box center [558, 287] width 190 height 30
type input "Pressure Washing"
click at [675, 203] on input "text" at bounding box center [734, 203] width 140 height 28
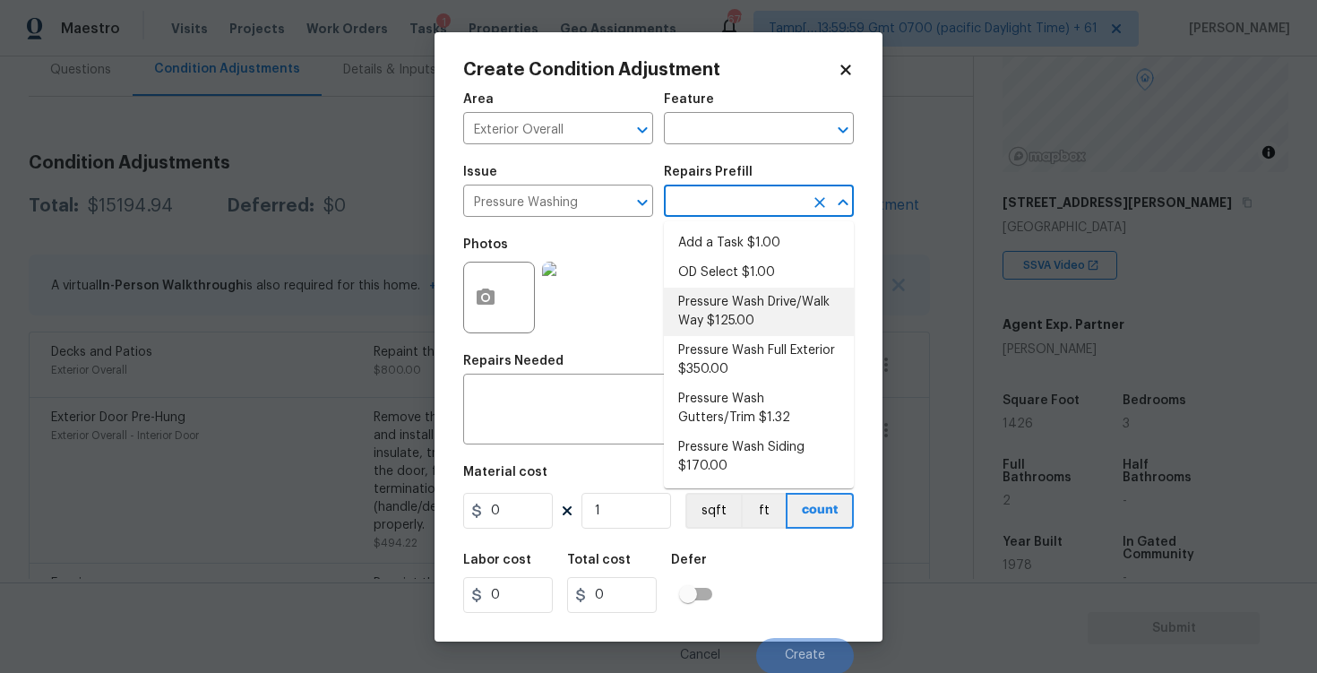
click at [725, 316] on li "Pressure Wash Drive/Walk Way $125.00" at bounding box center [759, 312] width 190 height 48
type input "Siding"
type textarea "Pressure wash the driveways/walkways as directed by the PM. Ensure that all deb…"
type input "125"
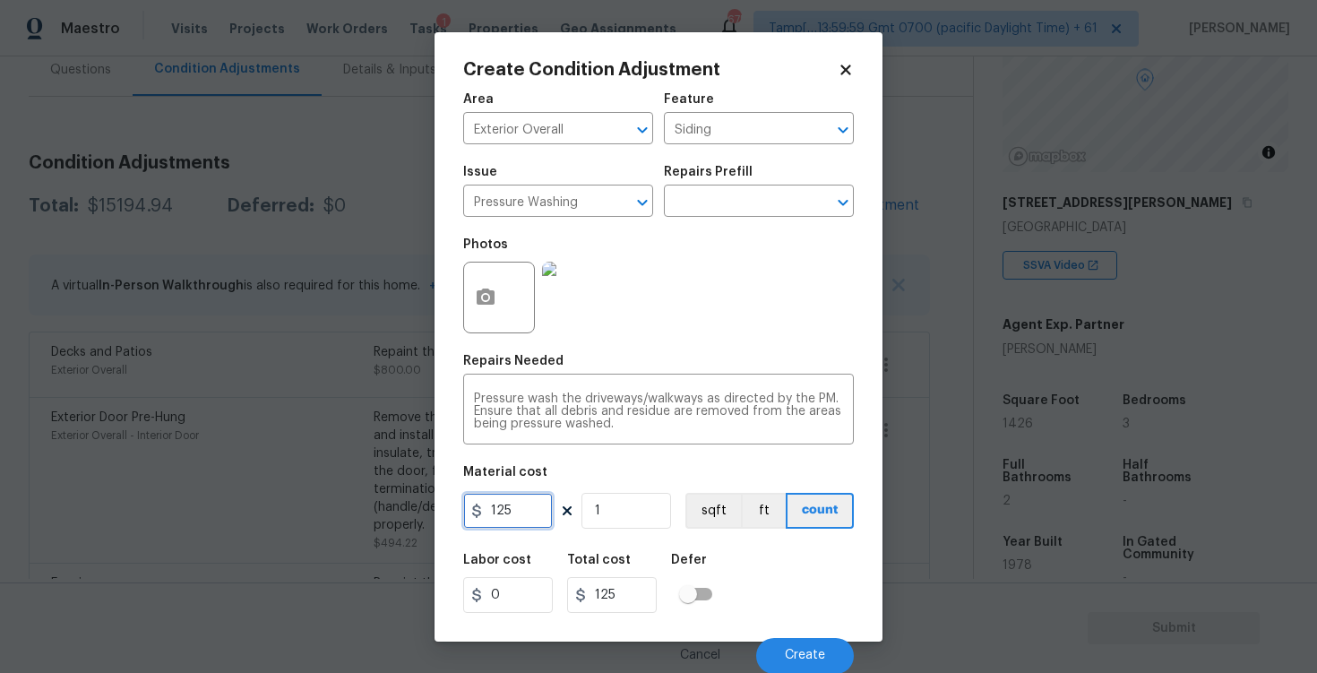
click at [522, 510] on input "125" at bounding box center [508, 511] width 90 height 36
type input "200"
click at [746, 545] on div "Labor cost 0 Total cost 125 Defer" at bounding box center [658, 583] width 391 height 81
type input "200"
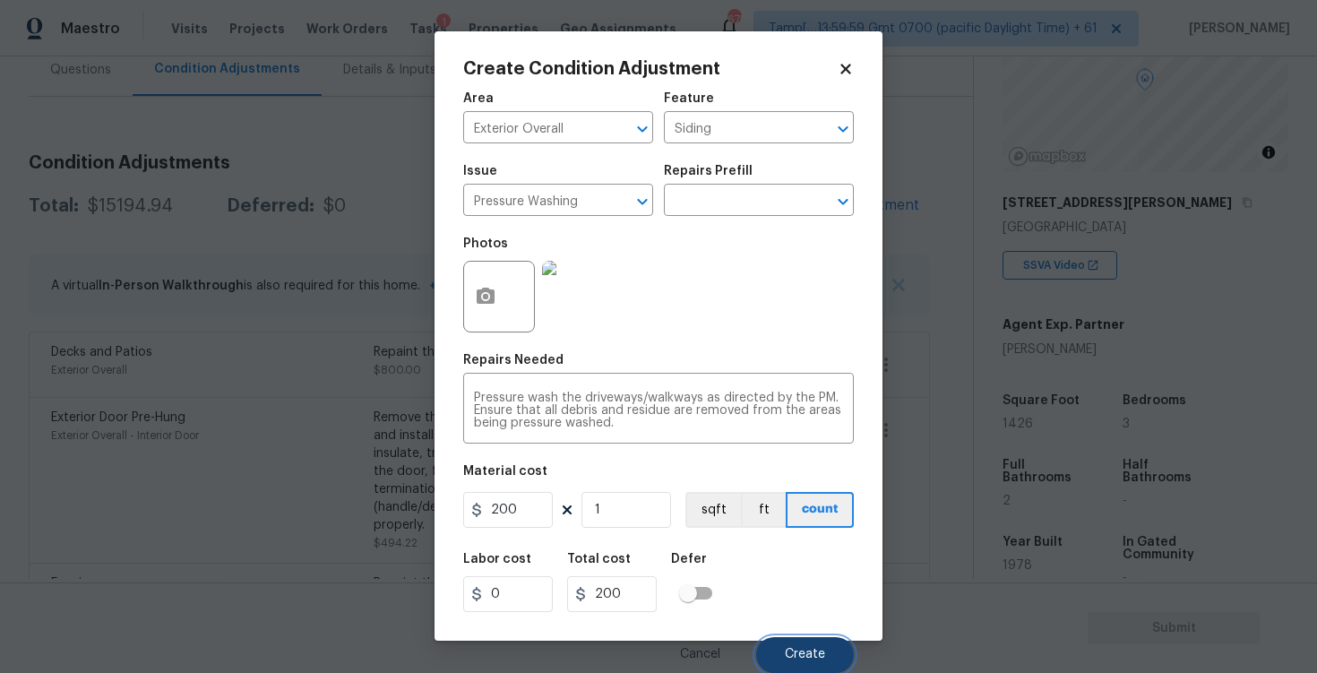
click at [808, 640] on button "Create" at bounding box center [805, 655] width 98 height 36
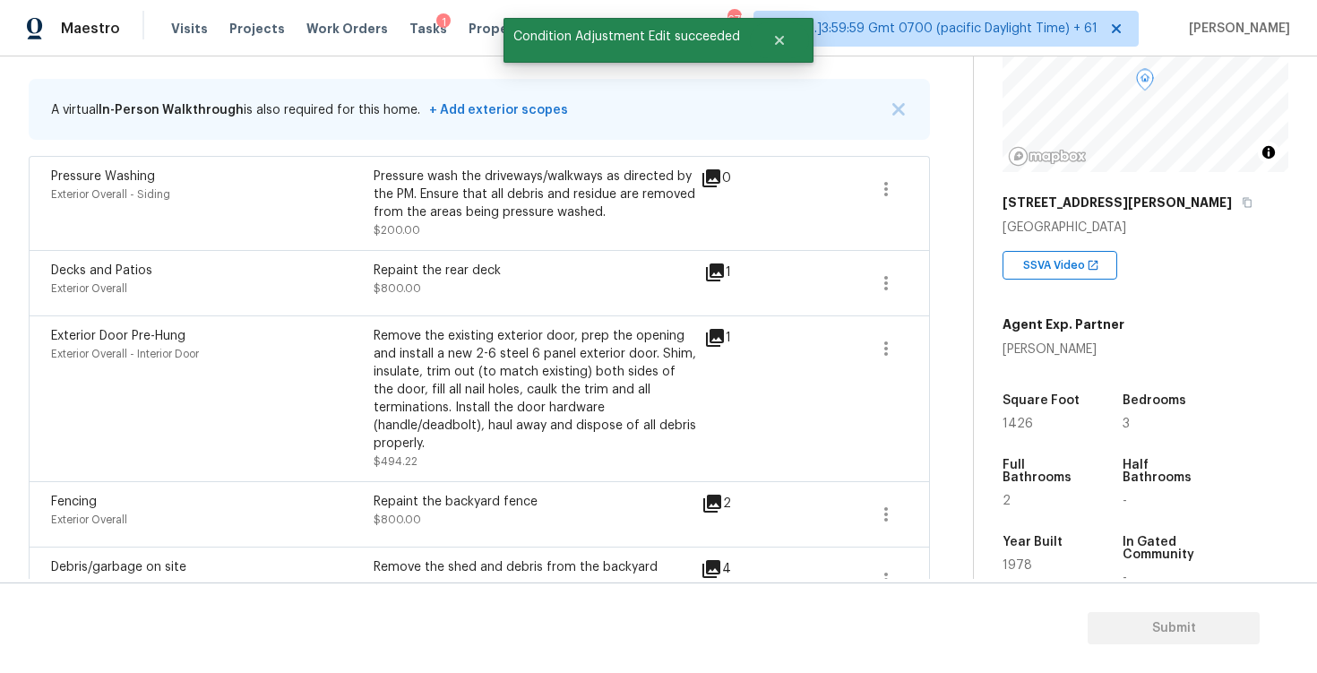
scroll to position [376, 0]
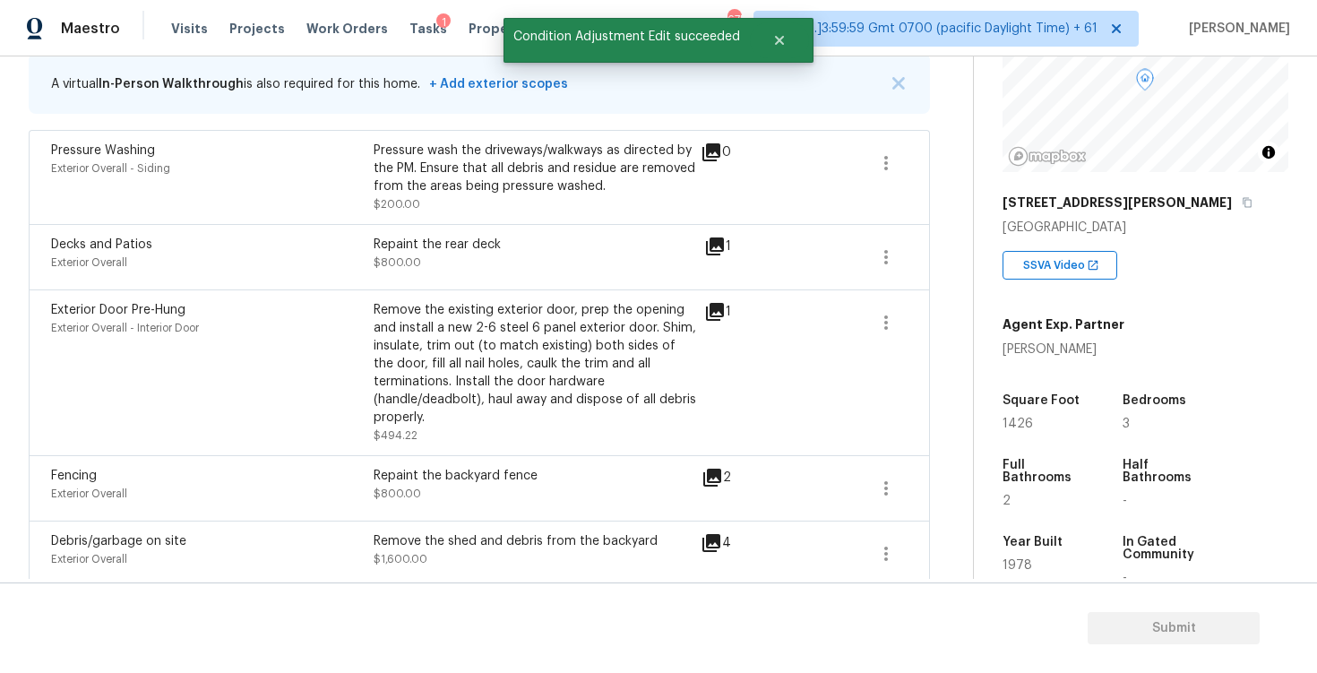
click at [658, 294] on div "Exterior Door Pre-Hung Exterior Overall - Interior Door Remove the existing ext…" at bounding box center [480, 372] width 902 height 166
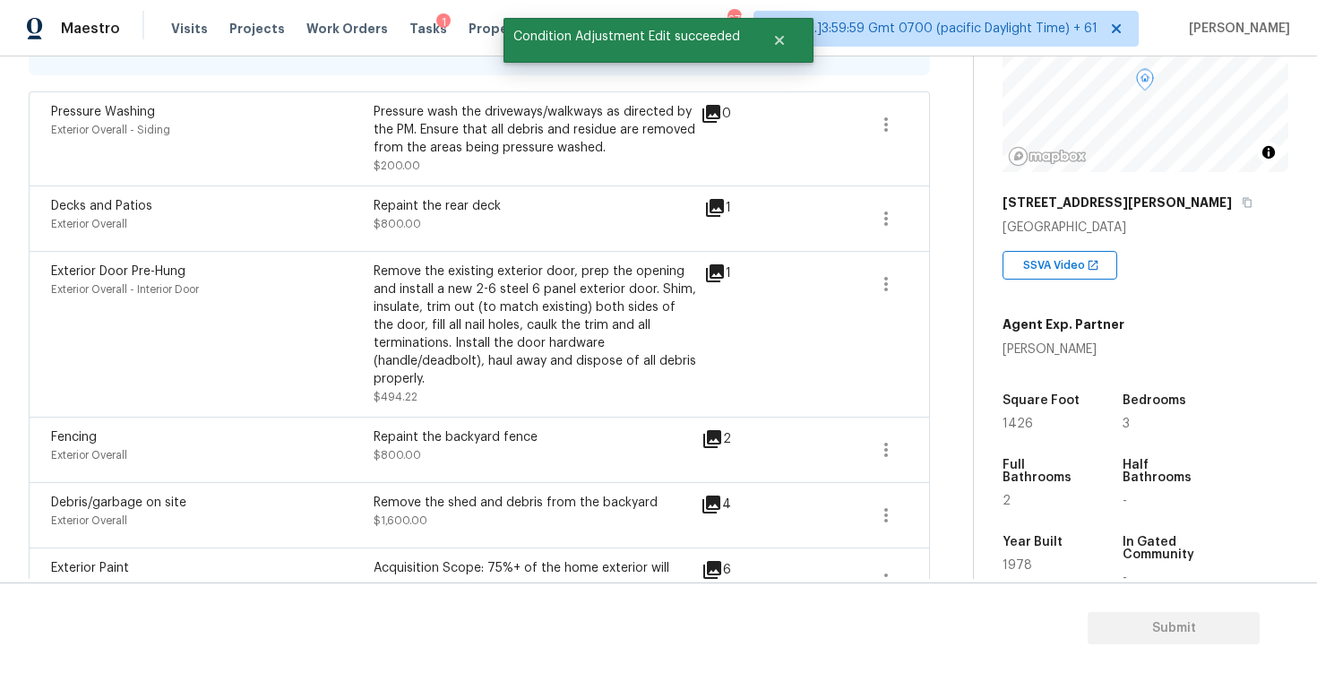
scroll to position [424, 0]
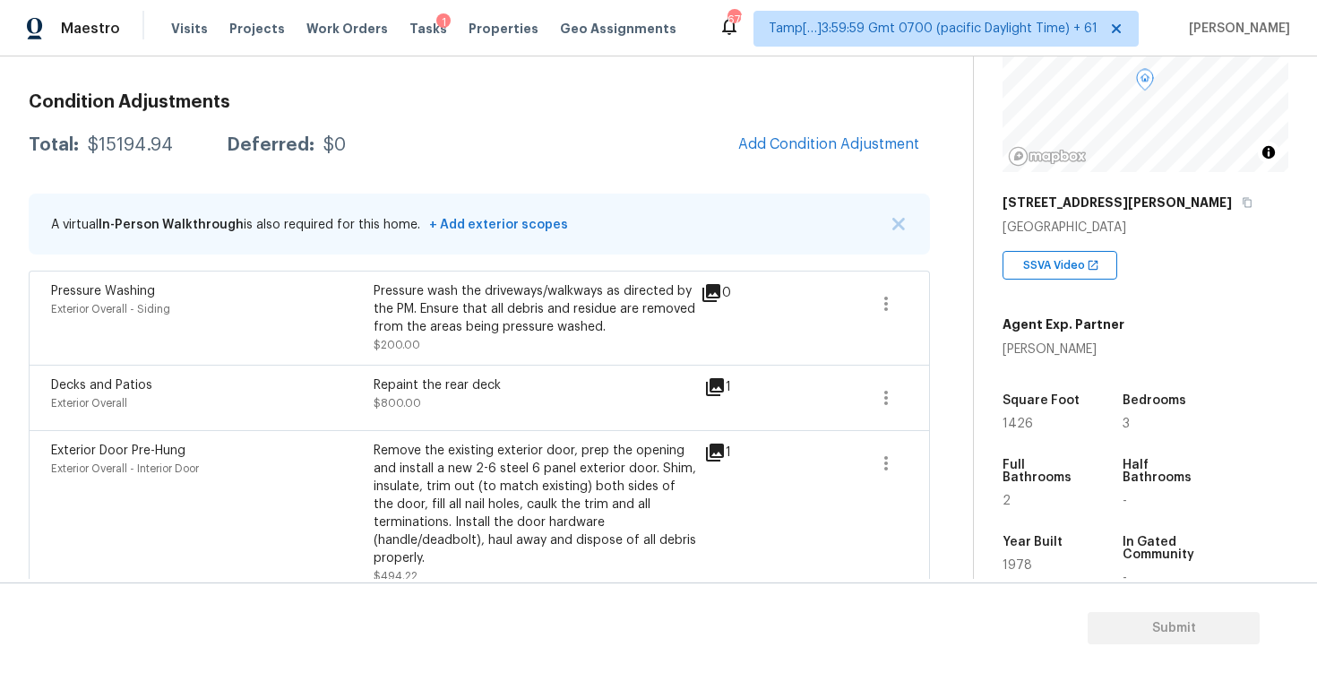
click at [533, 271] on div "Pressure Washing Exterior Overall - Siding Pressure wash the driveways/walkways…" at bounding box center [480, 318] width 902 height 94
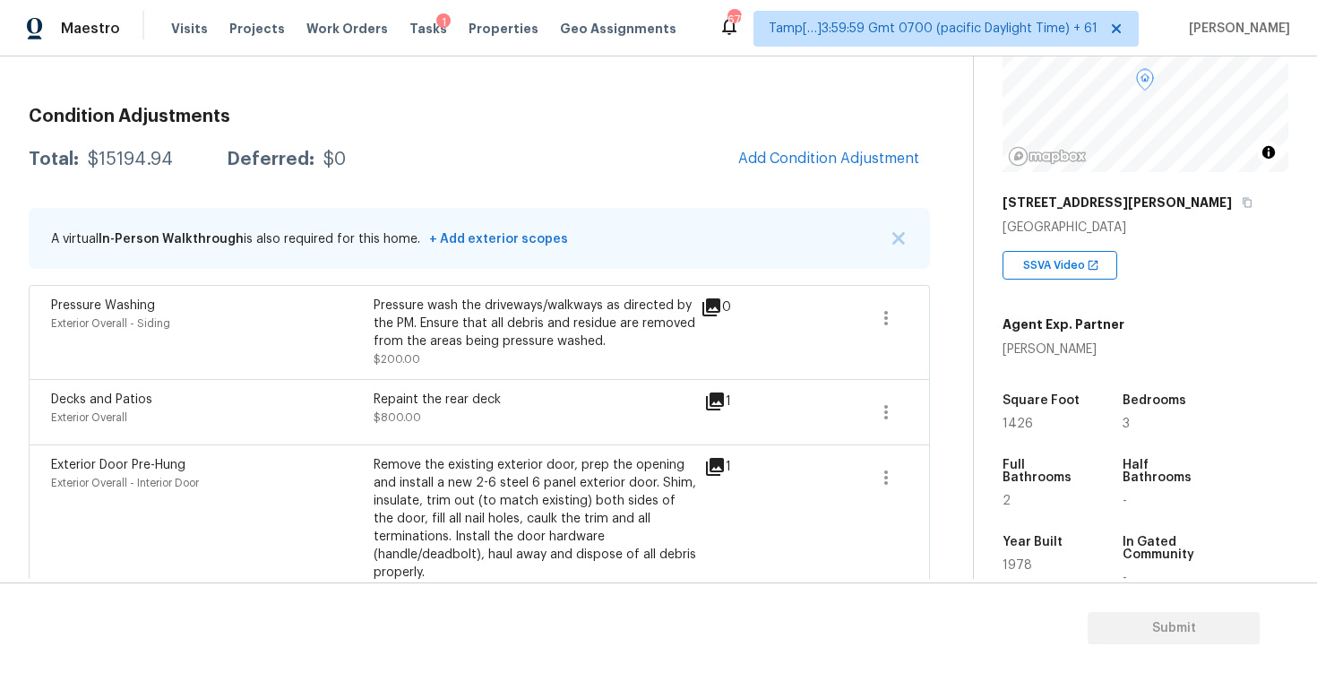
scroll to position [214, 0]
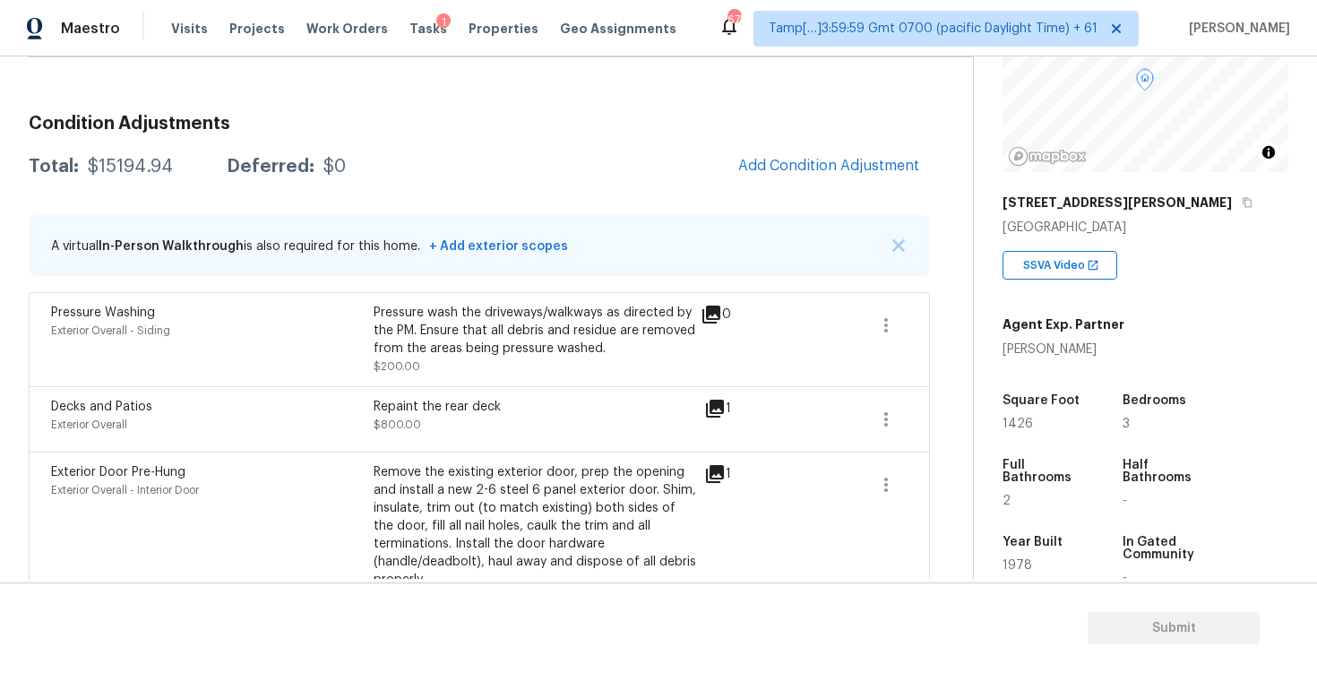
click at [837, 148] on button "Add Condition Adjustment" at bounding box center [829, 166] width 203 height 38
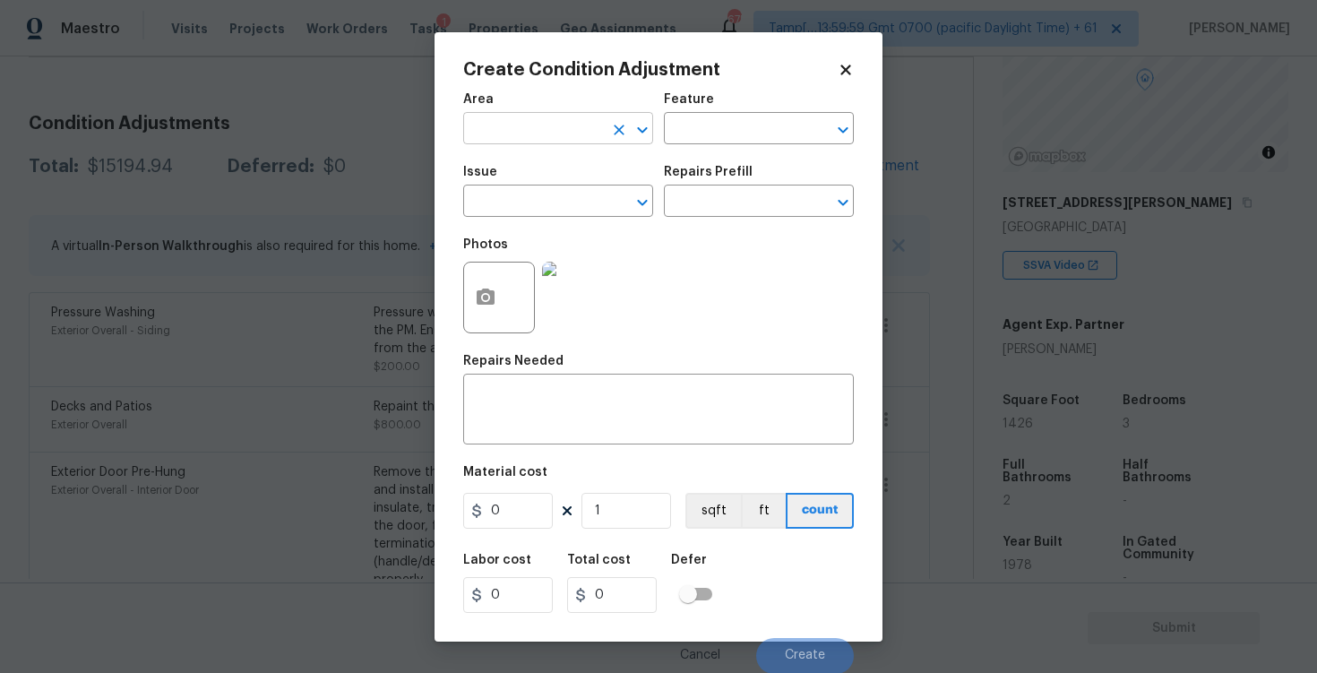
click at [517, 129] on input "text" at bounding box center [533, 131] width 140 height 28
type input "inter"
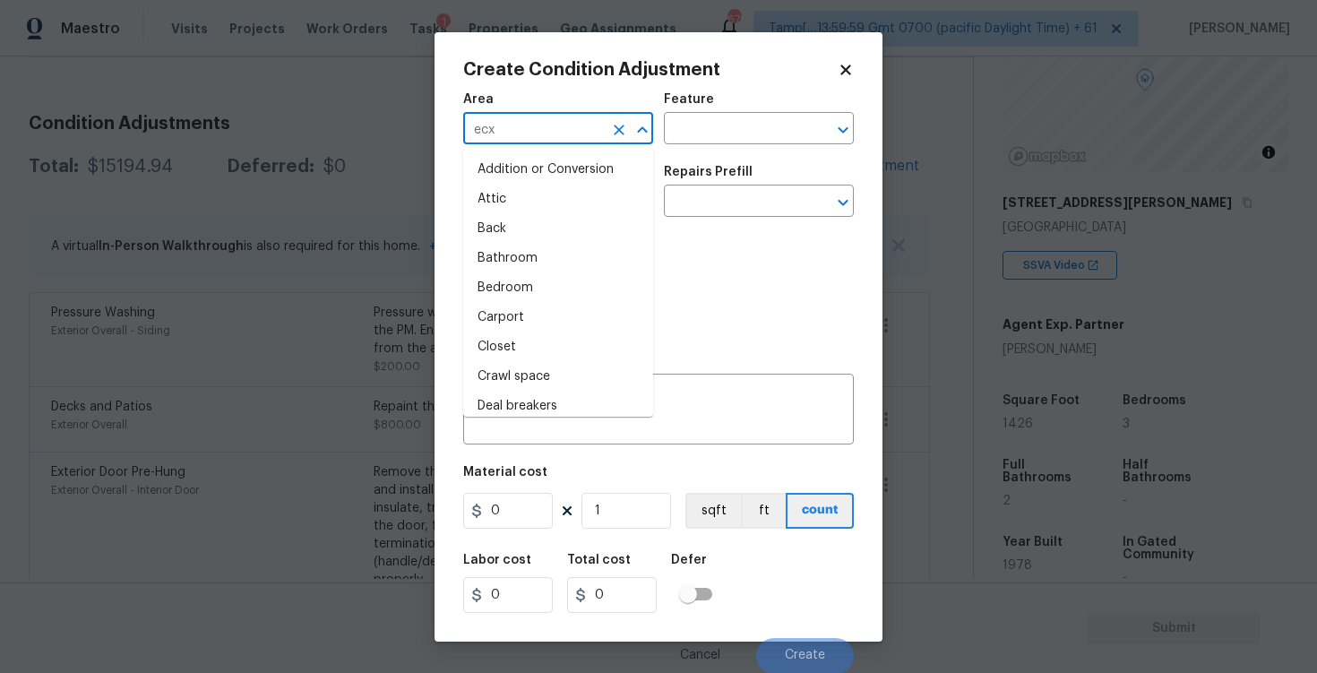
type input "ecxt"
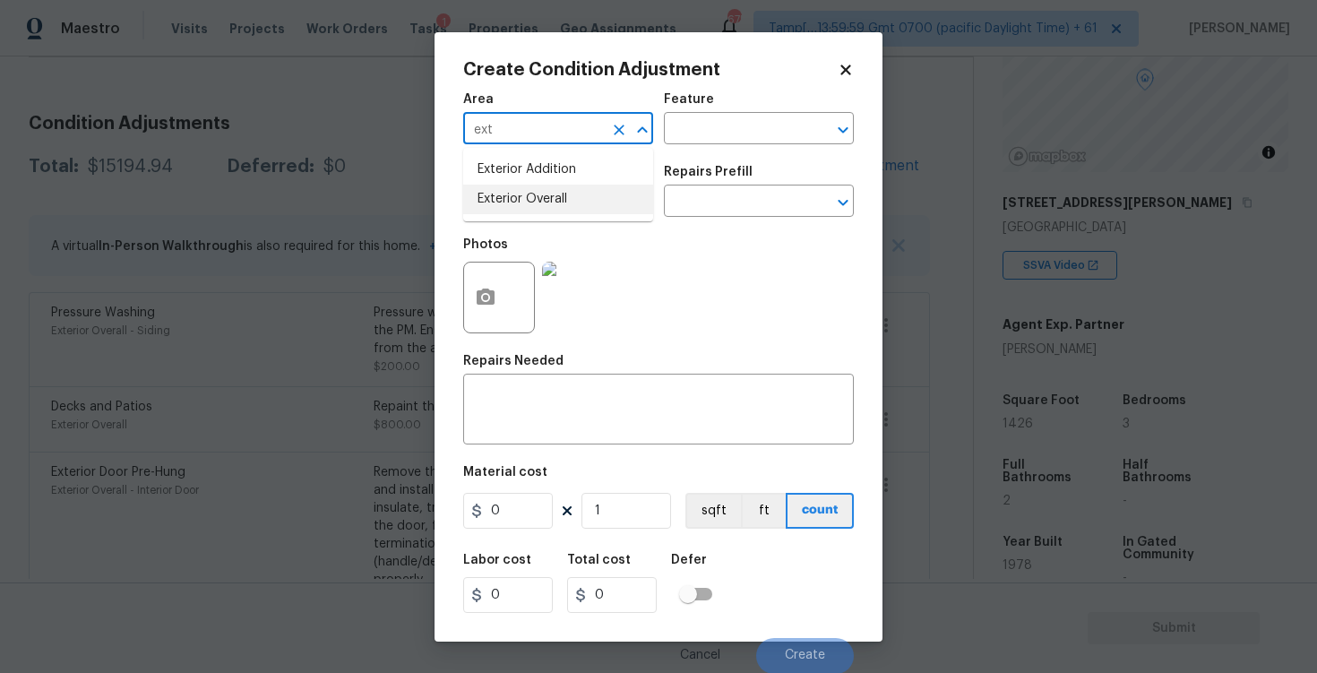
click at [564, 201] on li "Exterior Overall" at bounding box center [558, 200] width 190 height 30
type input "Exterior Overall"
click at [564, 201] on input "text" at bounding box center [533, 203] width 140 height 28
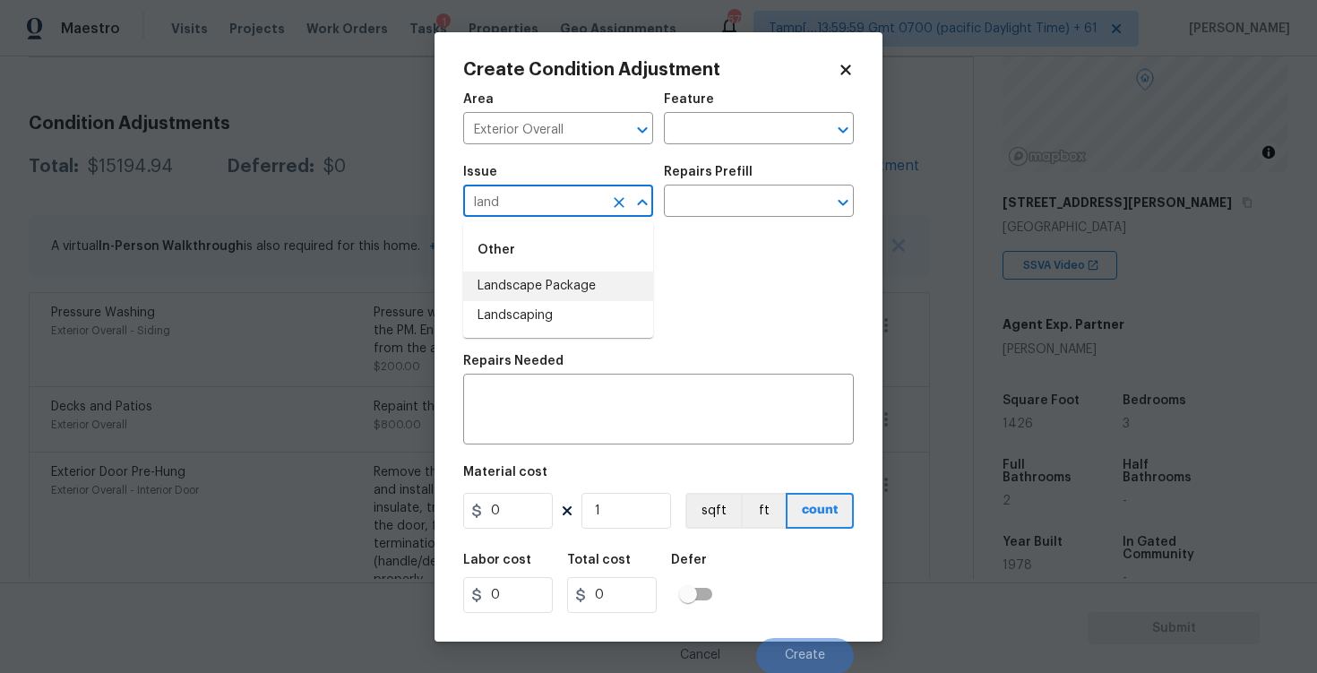
click at [567, 272] on li "Landscape Package" at bounding box center [558, 287] width 190 height 30
type input "Landscape Package"
click at [717, 212] on input "text" at bounding box center [734, 203] width 140 height 28
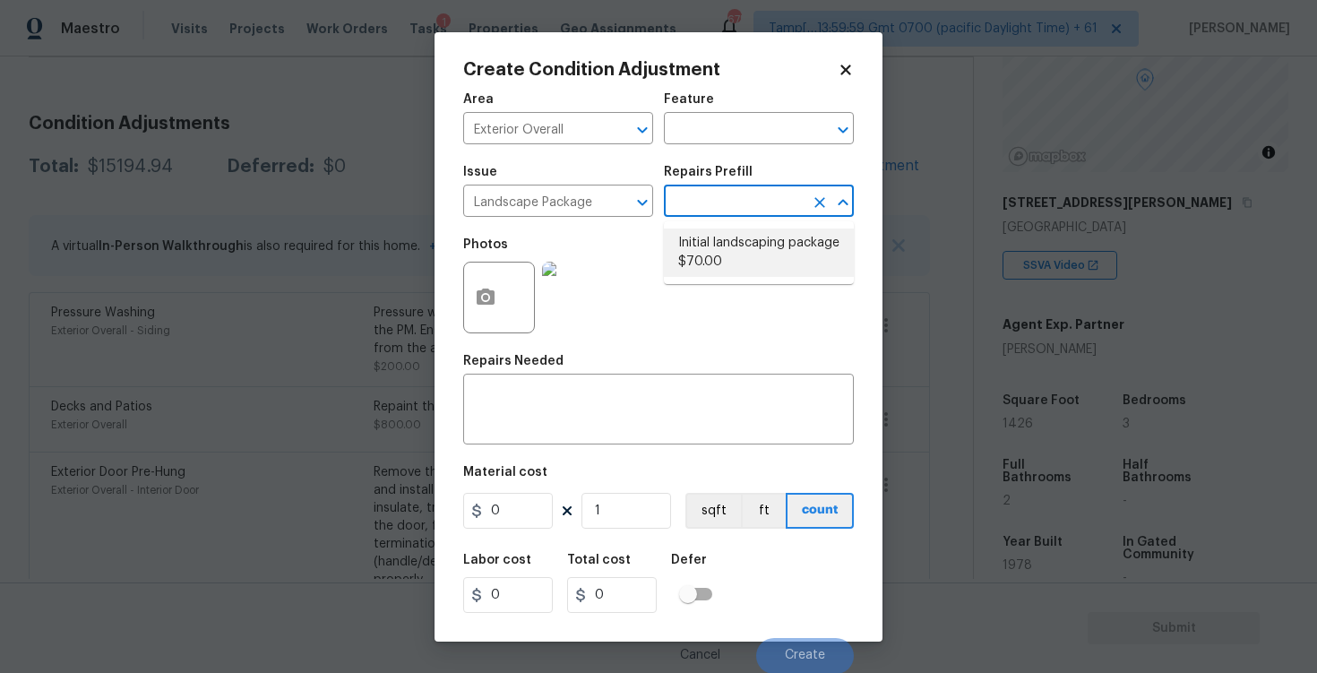
click at [717, 258] on li "Initial landscaping package $70.00" at bounding box center [759, 253] width 190 height 48
type input "Home Readiness Packages"
type textarea "Mowing of grass up to 6" in height. Mow, edge along driveways & sidewalks, trim…"
type input "70"
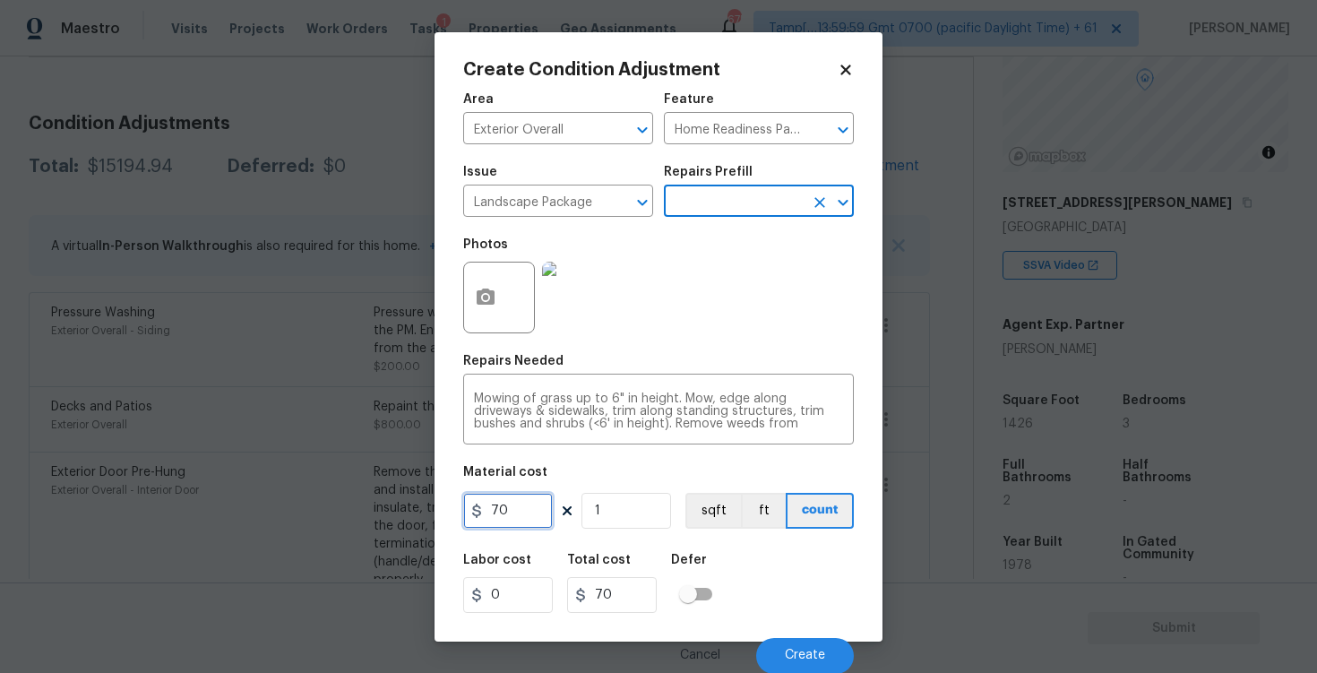
click at [508, 517] on input "70" at bounding box center [508, 511] width 90 height 36
type input "2000"
click at [490, 295] on icon "button" at bounding box center [486, 297] width 18 height 16
type input "2000"
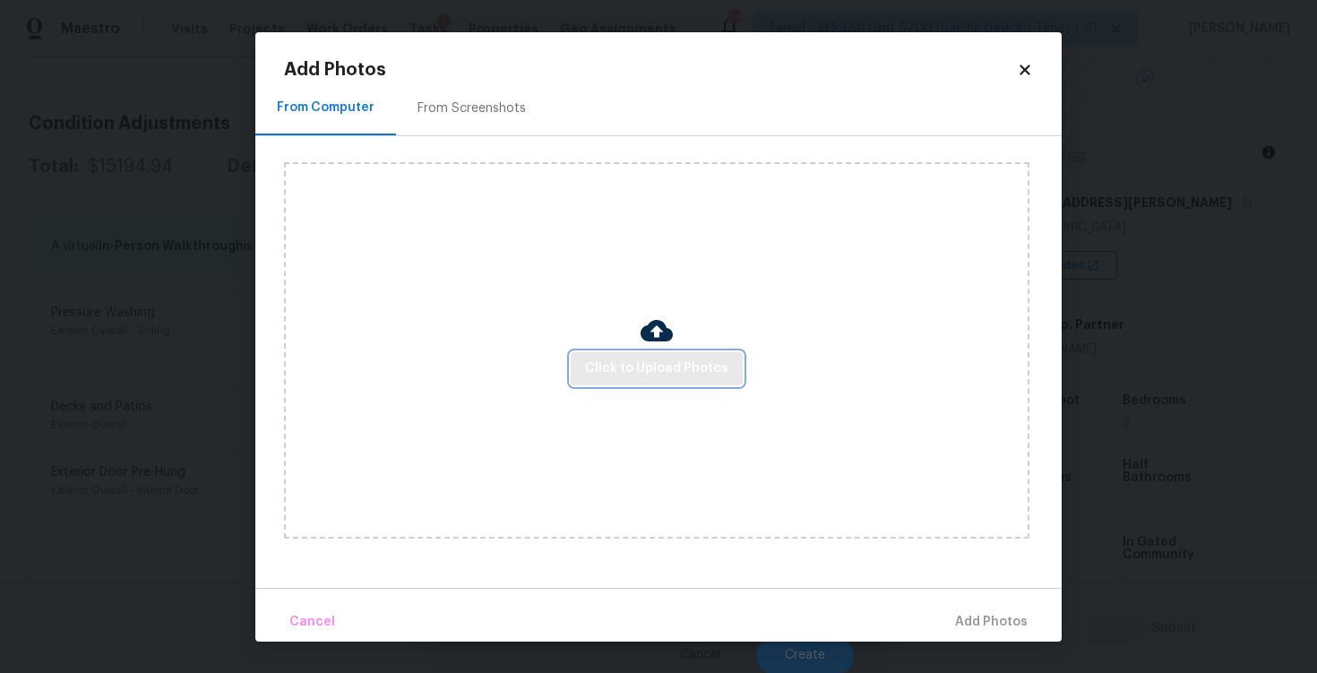
click at [640, 352] on button "Click to Upload Photos" at bounding box center [657, 368] width 172 height 33
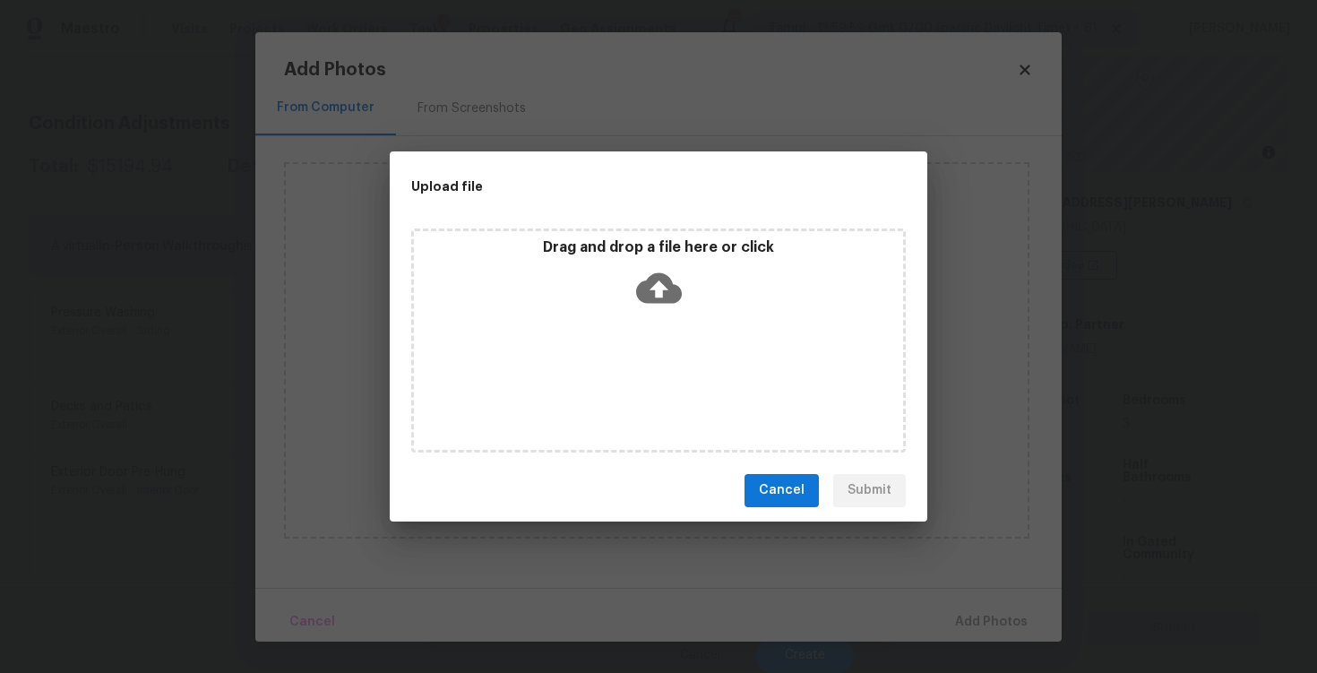
click at [644, 303] on icon at bounding box center [659, 288] width 46 height 46
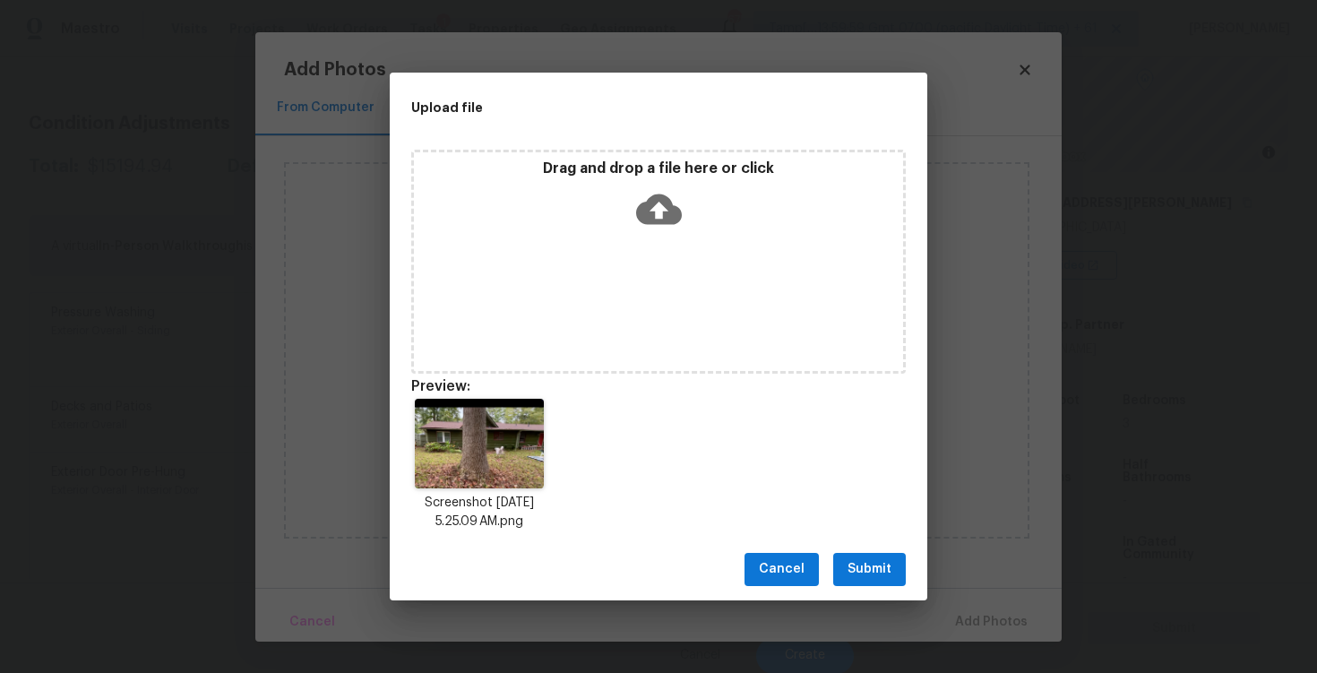
click at [884, 573] on span "Submit" at bounding box center [870, 569] width 44 height 22
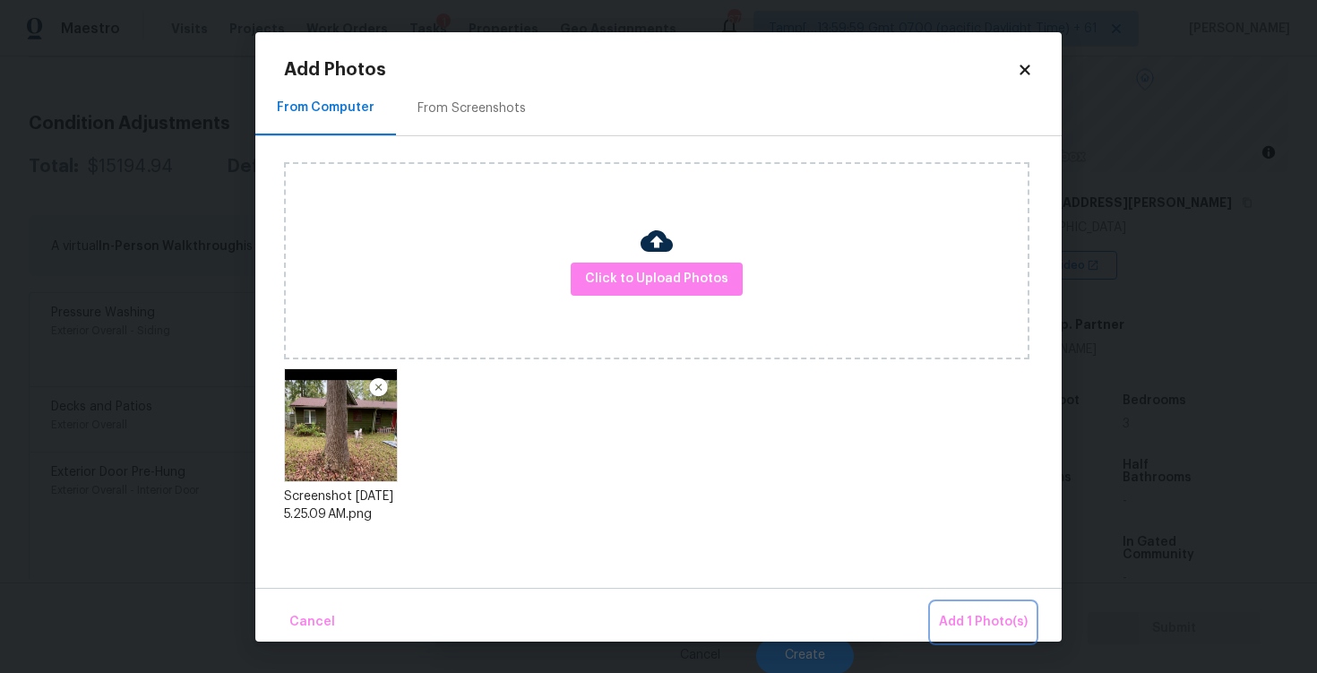
click at [957, 617] on span "Add 1 Photo(s)" at bounding box center [983, 622] width 89 height 22
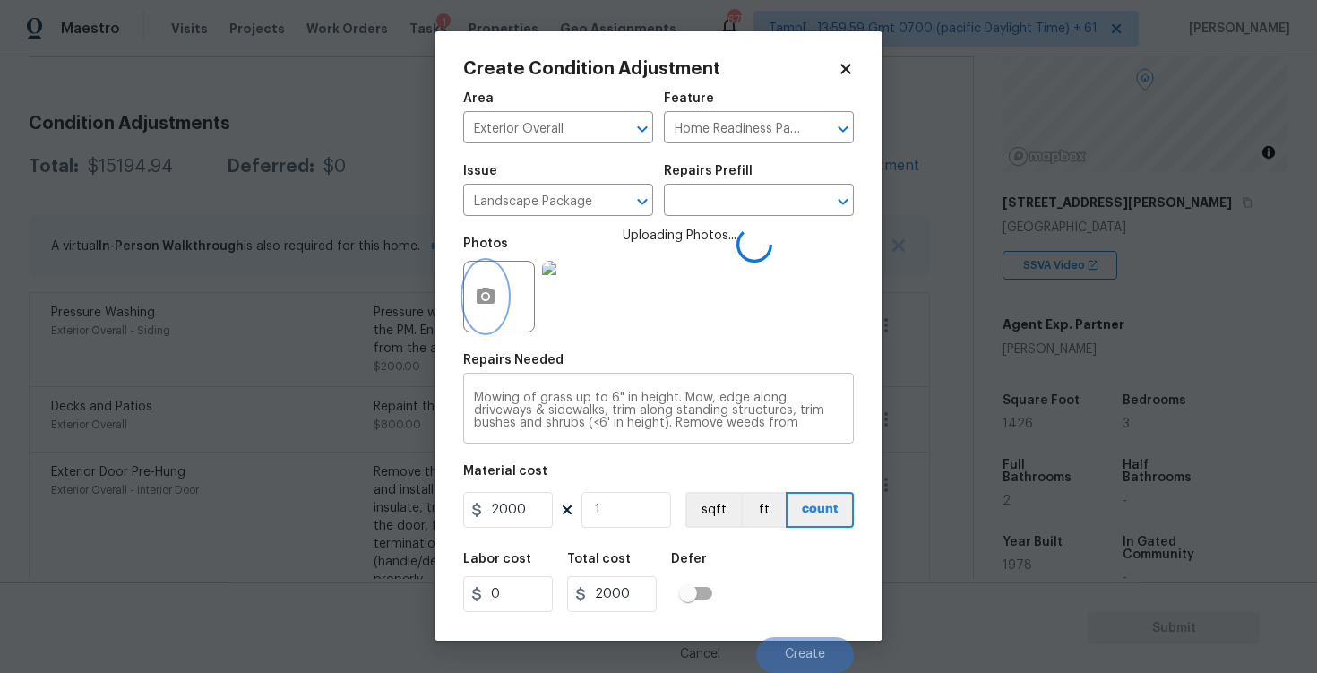
scroll to position [38, 0]
click at [782, 643] on button "Create" at bounding box center [805, 655] width 98 height 36
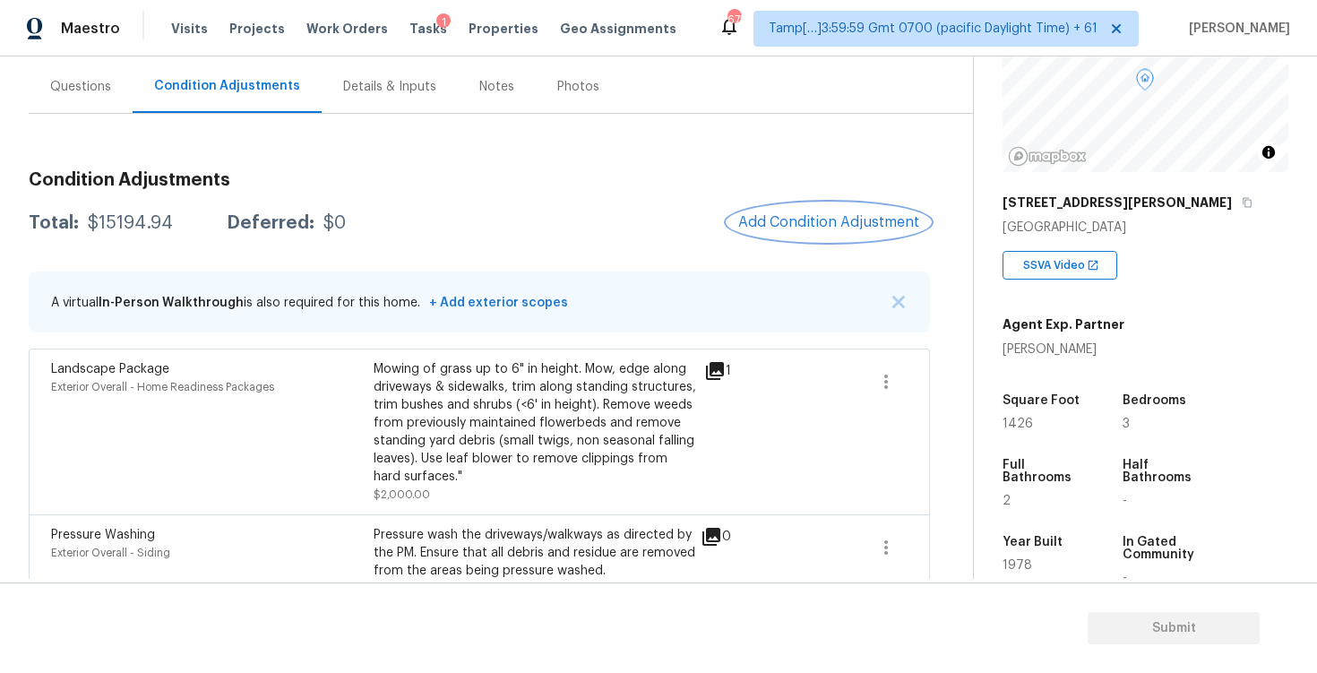
scroll to position [159, 0]
click at [773, 219] on span "Add Condition Adjustment" at bounding box center [828, 221] width 181 height 16
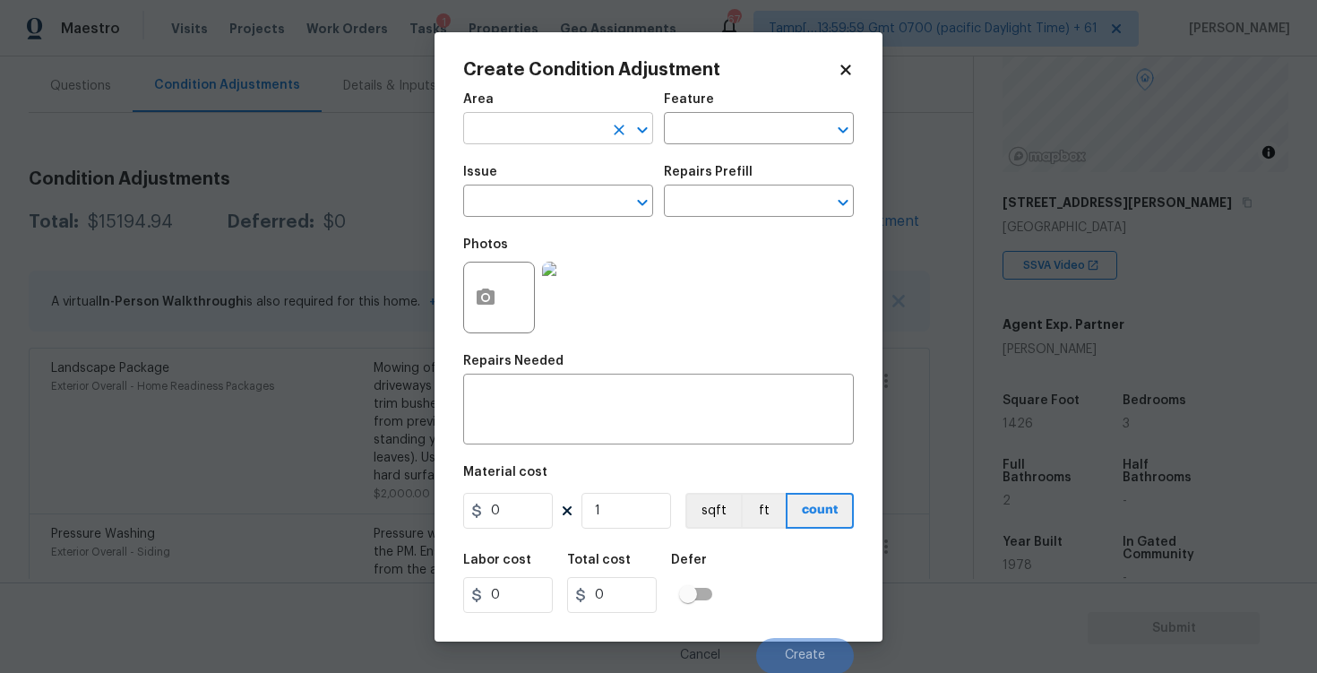
click at [552, 135] on input "text" at bounding box center [533, 131] width 140 height 28
click at [564, 194] on li "Interior Overall" at bounding box center [558, 200] width 190 height 30
type input "Interior Overall"
click at [564, 194] on input "text" at bounding box center [533, 203] width 140 height 28
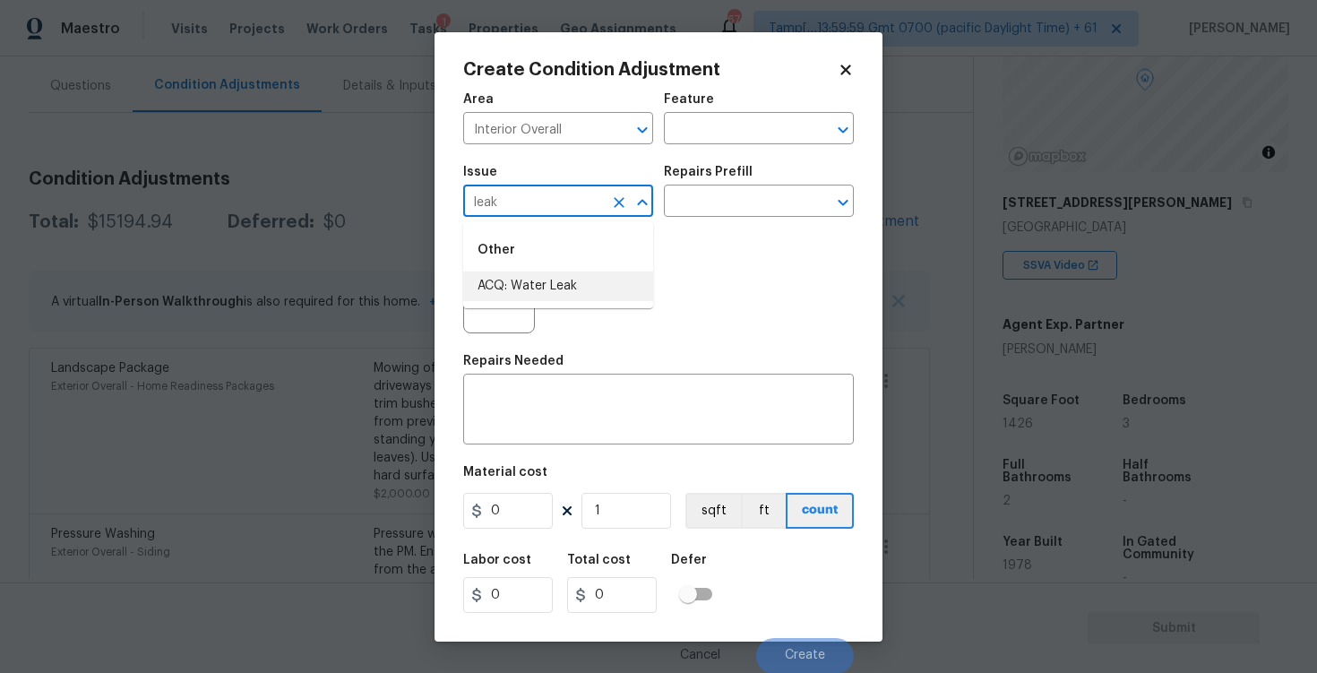
click at [562, 290] on li "ACQ: Water Leak" at bounding box center [558, 287] width 190 height 30
type input "ACQ: Water Leak"
click at [744, 195] on input "text" at bounding box center [734, 203] width 140 height 28
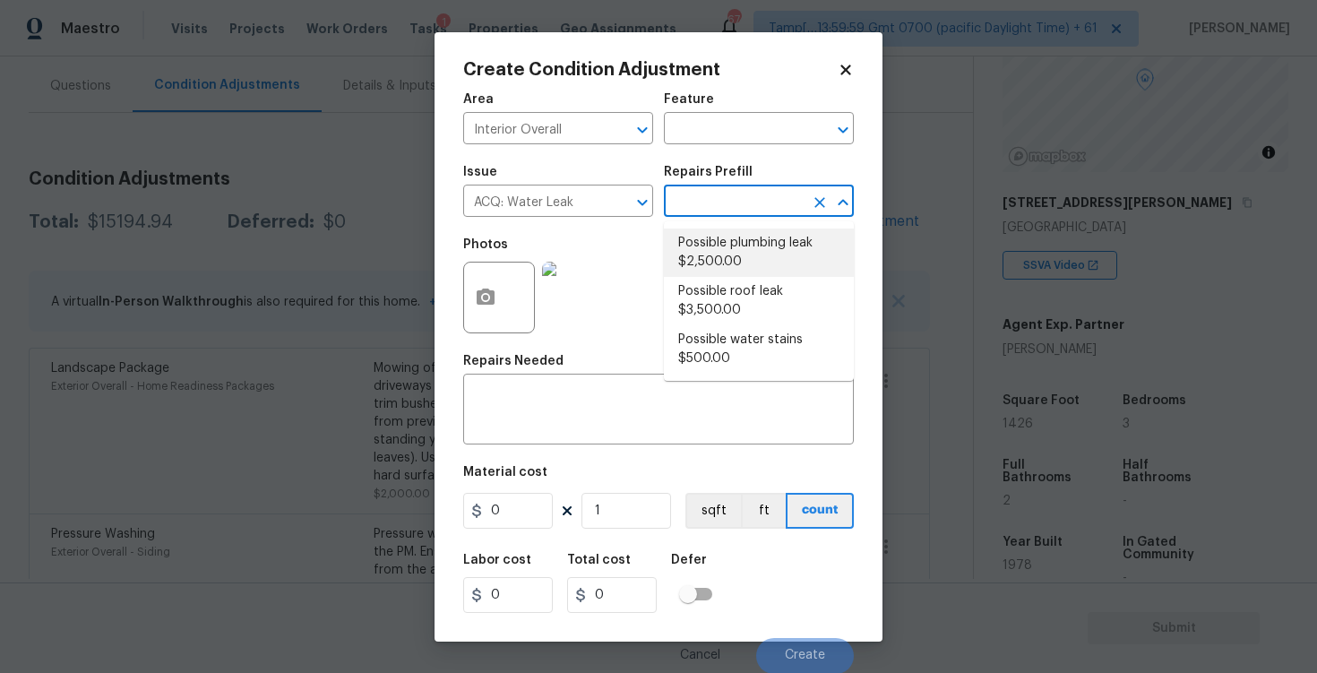
click at [740, 236] on li "Possible plumbing leak $2,500.00" at bounding box center [759, 253] width 190 height 48
type input "Acquisition"
type textarea "Acquisition Scope: Possible plumbing leak"
type input "2500"
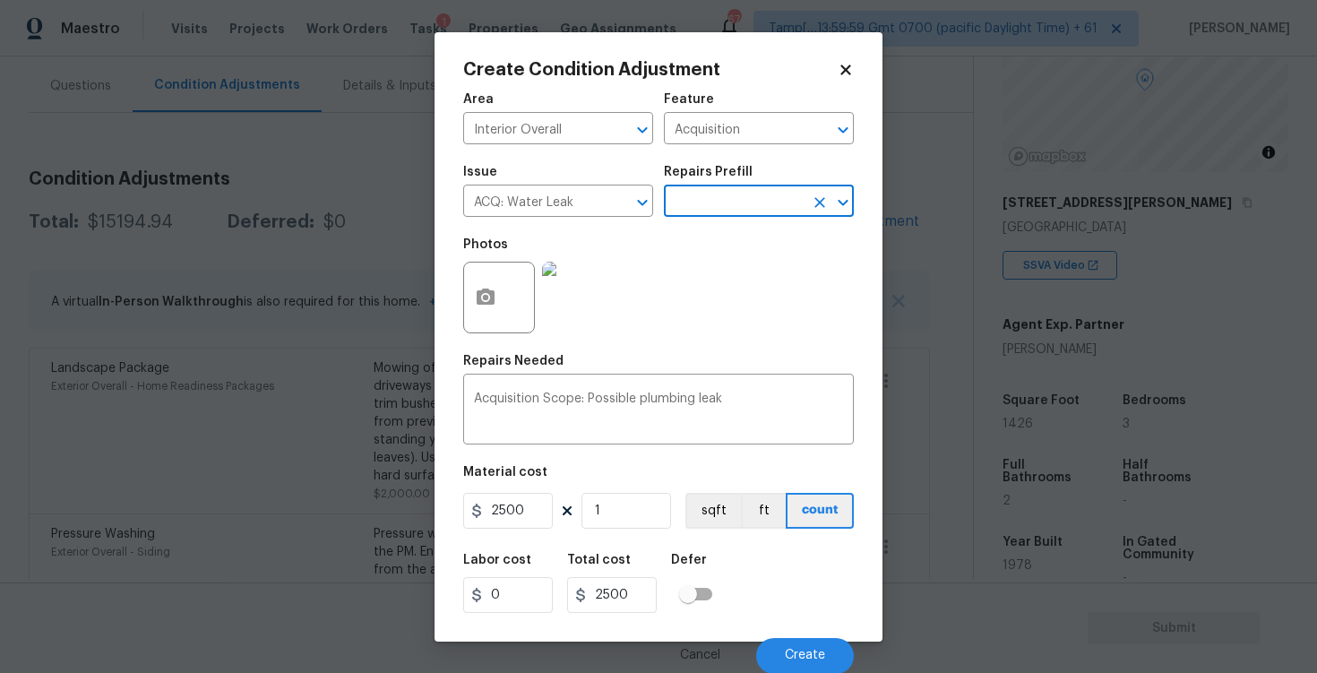
click at [712, 192] on input "text" at bounding box center [734, 203] width 140 height 28
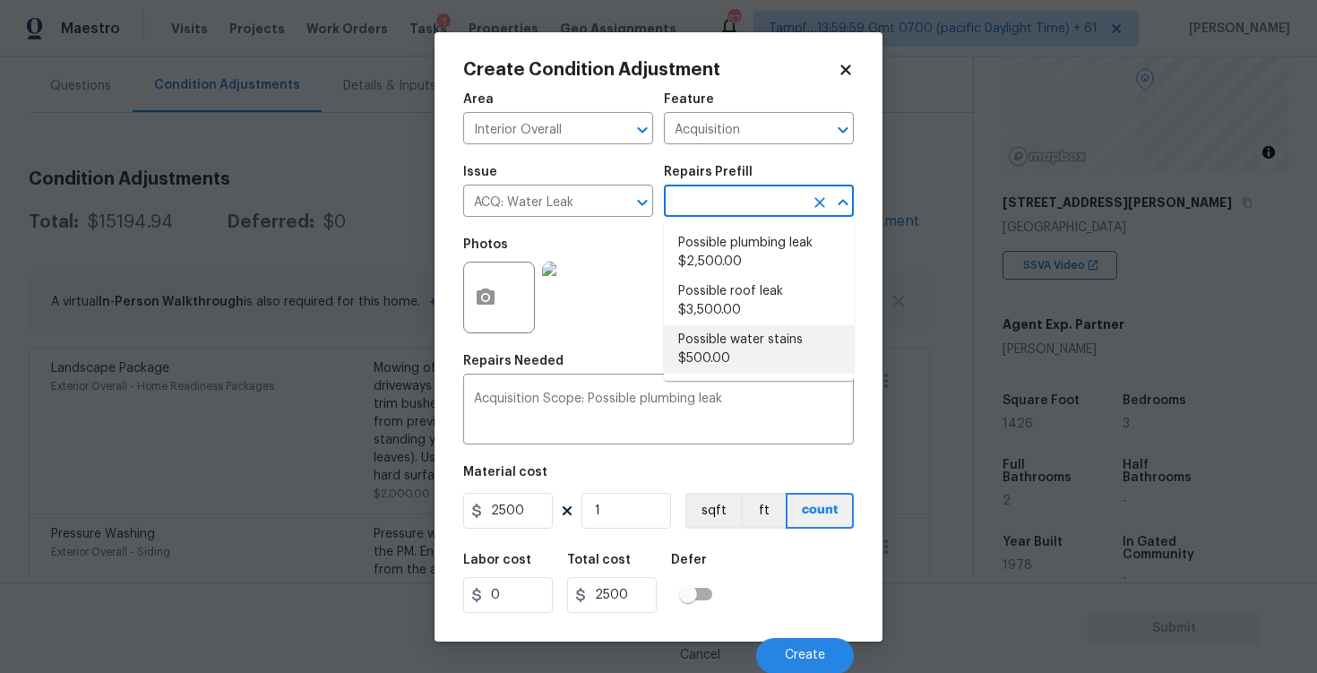
click at [710, 355] on li "Possible water stains $500.00" at bounding box center [759, 349] width 190 height 48
type textarea "Acquisition Scope: Possible water stains"
type input "500"
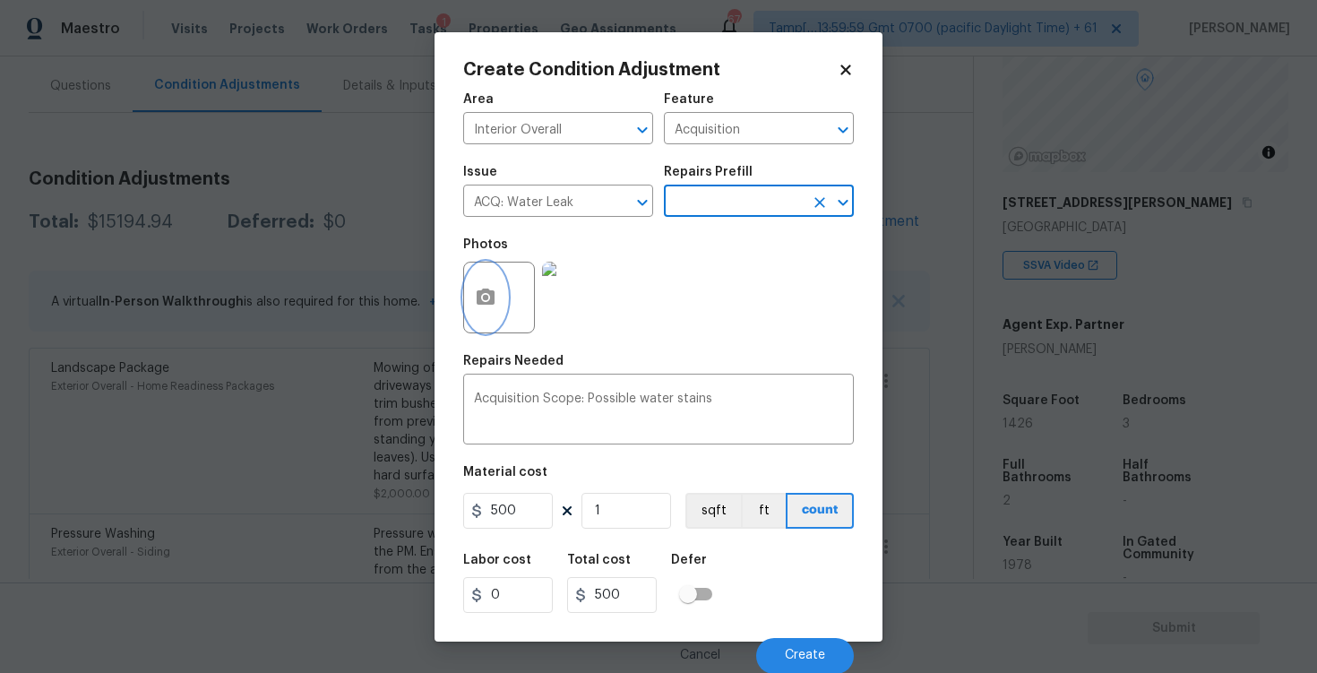
click at [485, 285] on button "button" at bounding box center [485, 298] width 43 height 70
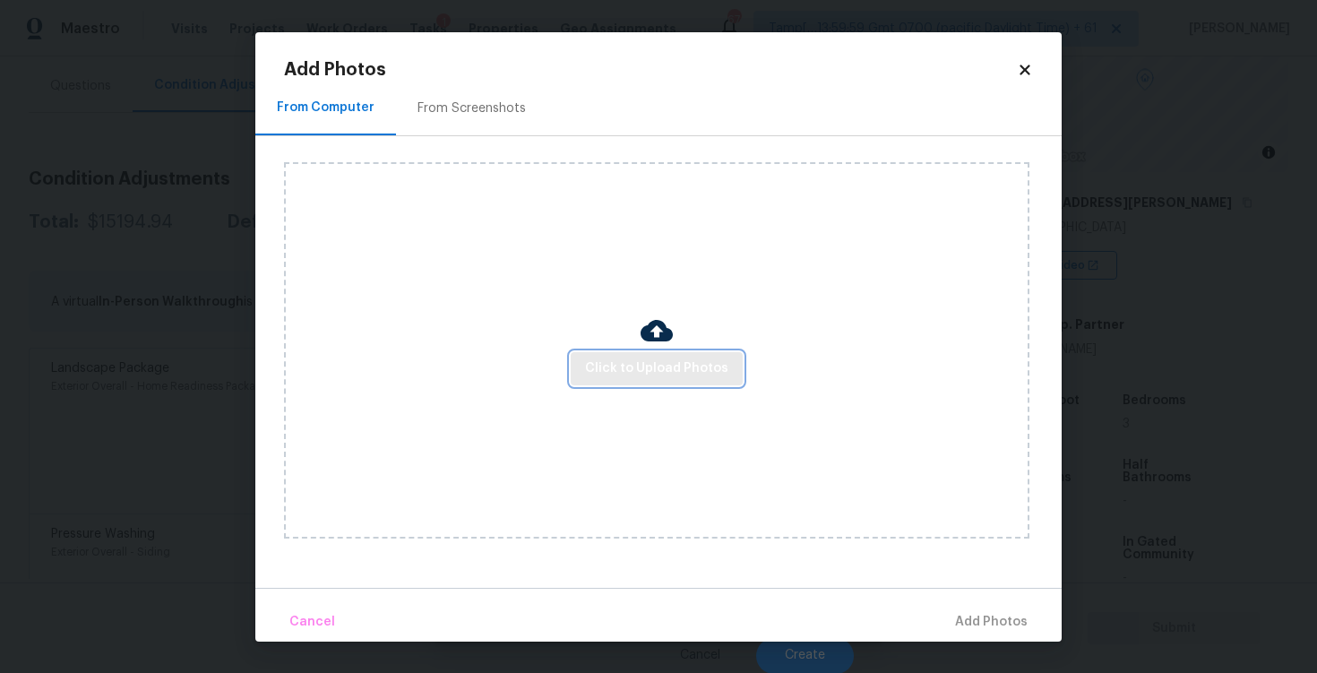
click at [638, 360] on span "Click to Upload Photos" at bounding box center [656, 369] width 143 height 22
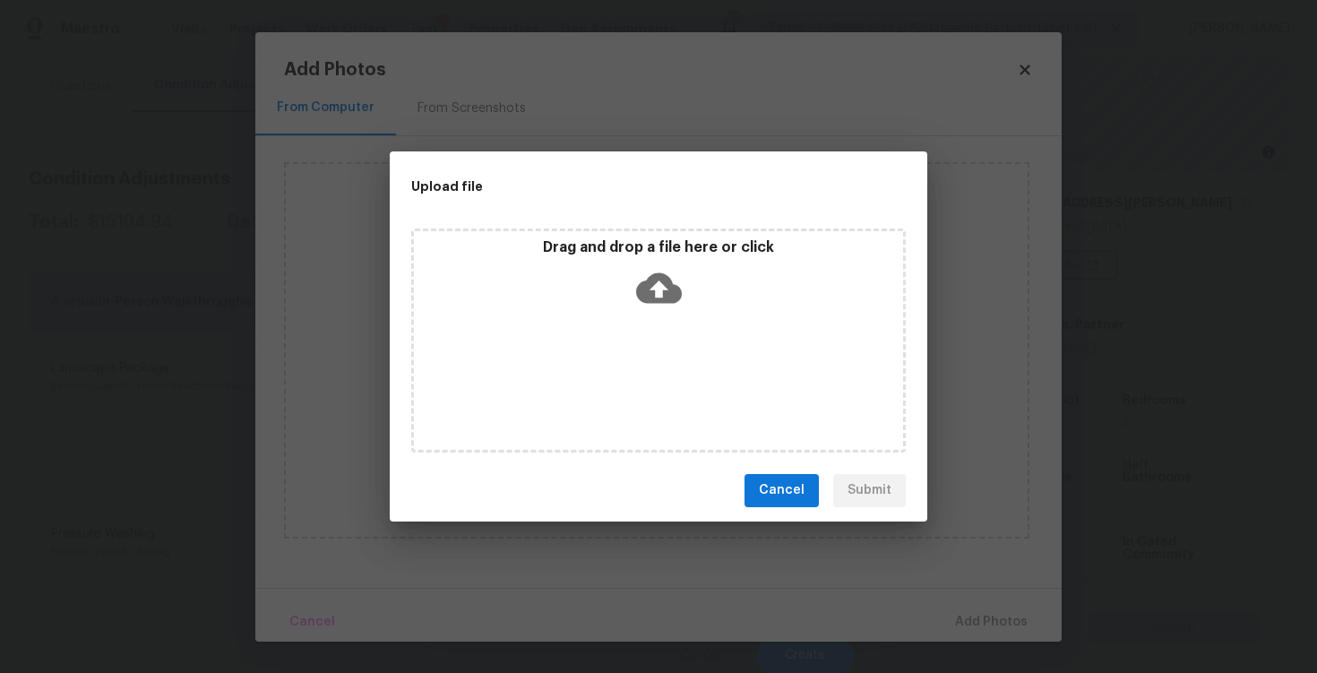
click at [650, 274] on icon at bounding box center [659, 287] width 46 height 30
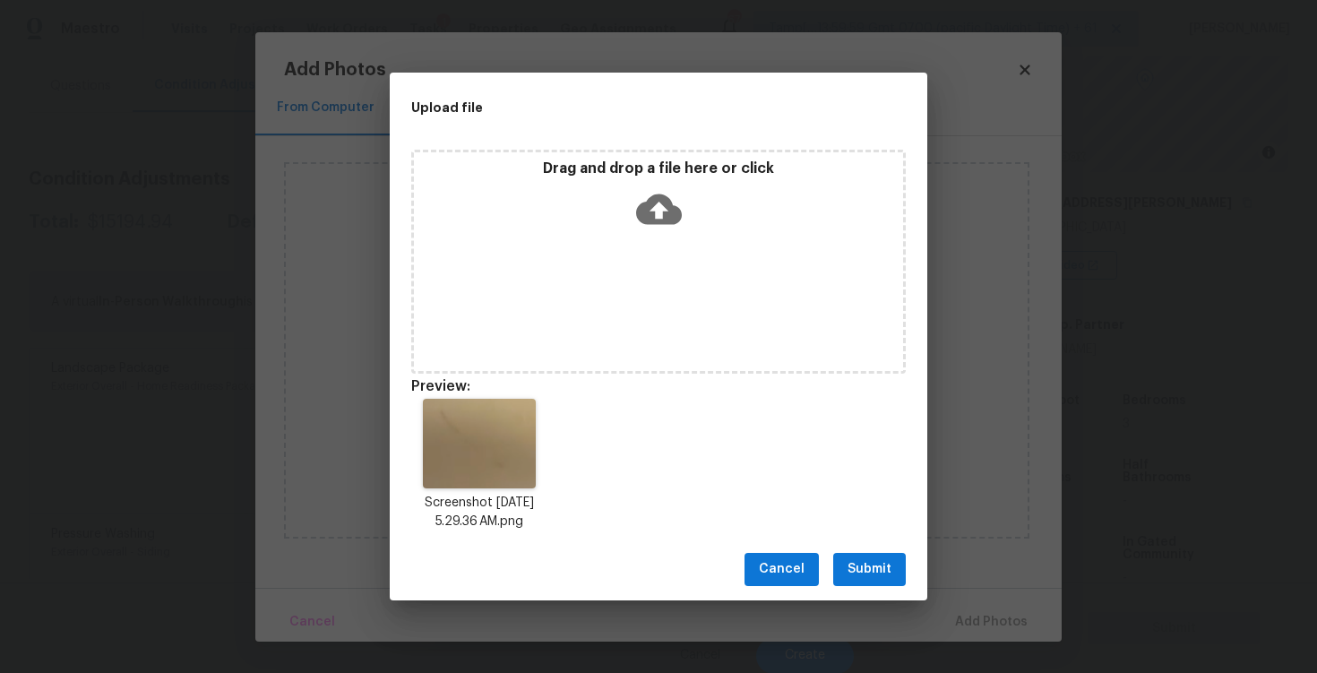
click at [842, 561] on button "Submit" at bounding box center [869, 569] width 73 height 33
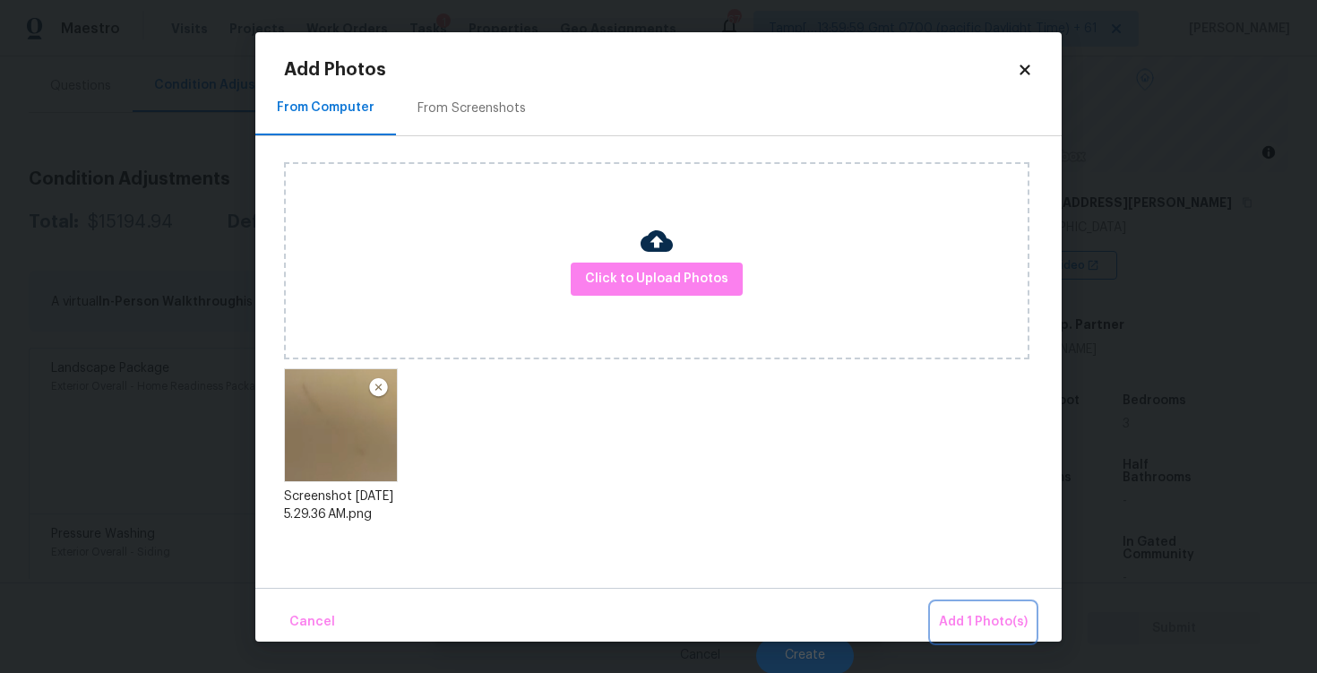
click at [978, 619] on span "Add 1 Photo(s)" at bounding box center [983, 622] width 89 height 22
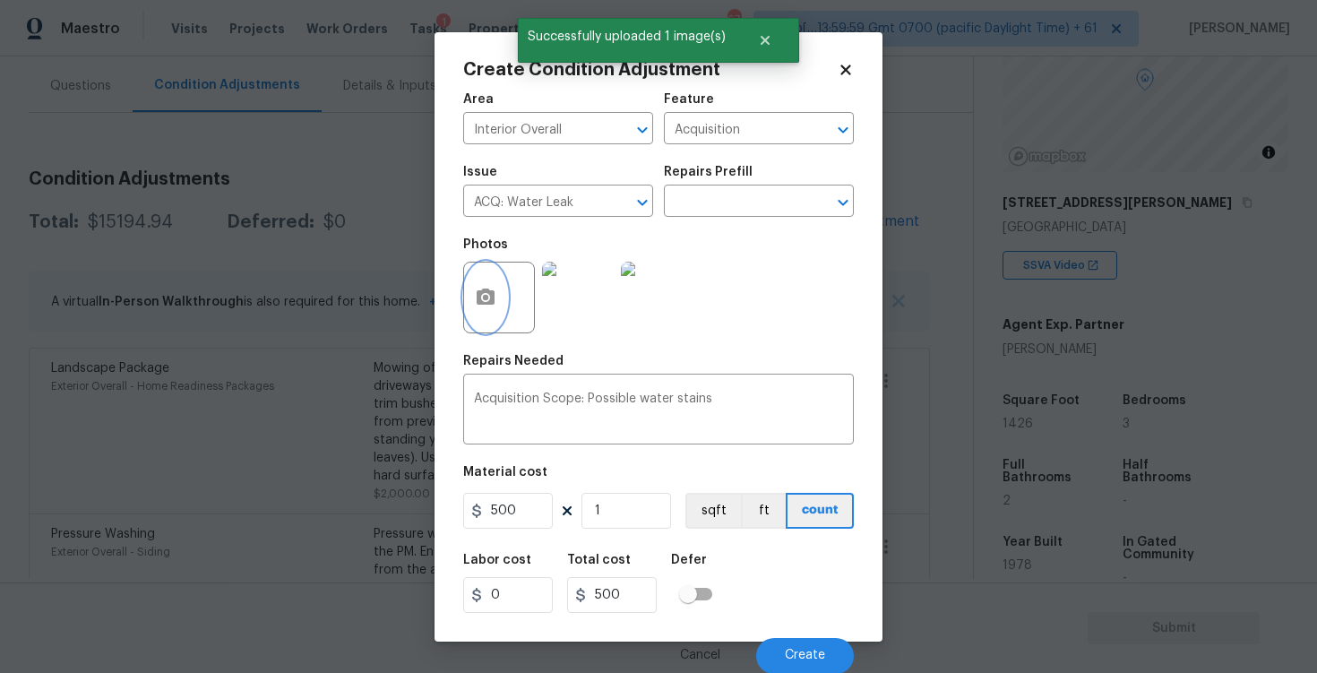
scroll to position [1, 0]
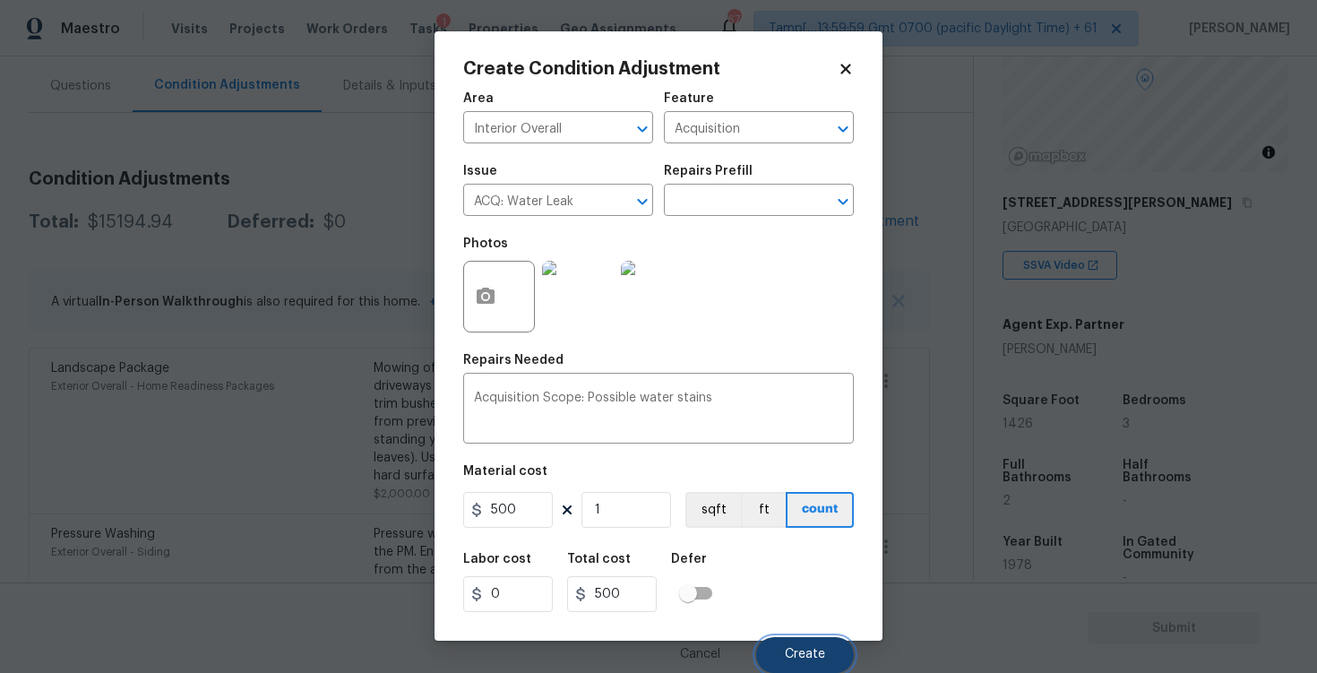
click at [789, 640] on button "Create" at bounding box center [805, 655] width 98 height 36
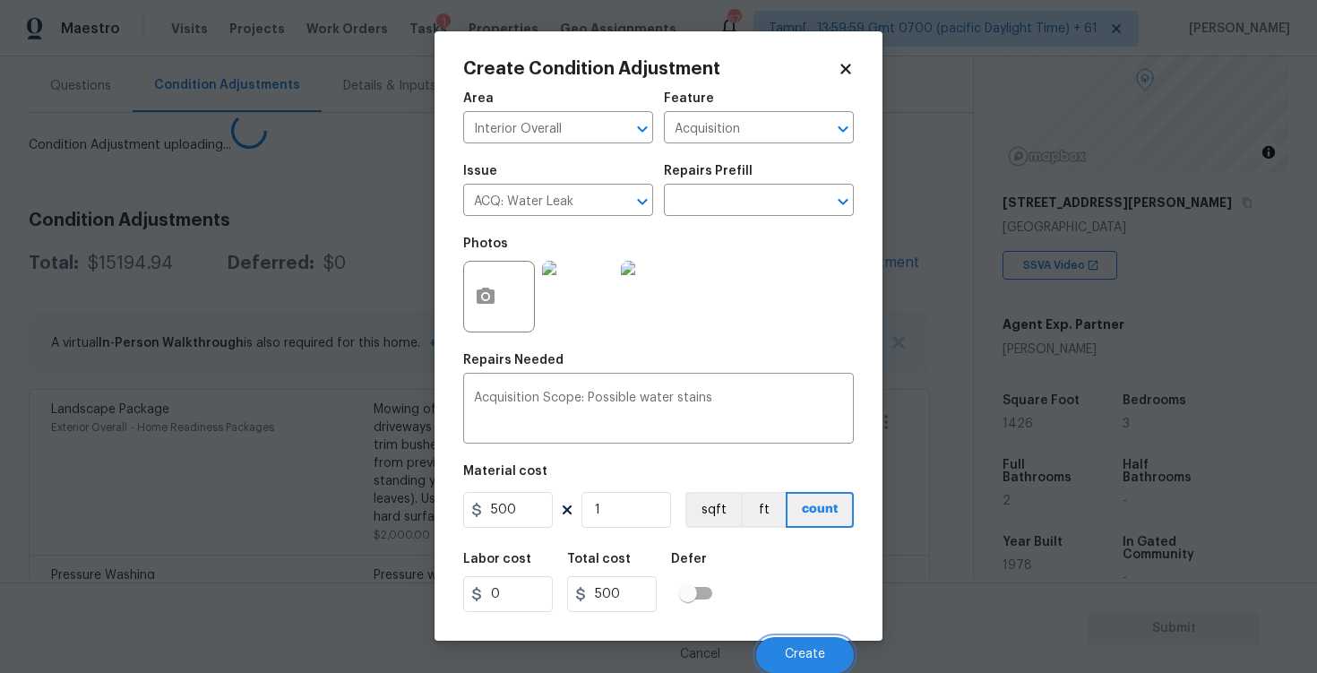
scroll to position [0, 0]
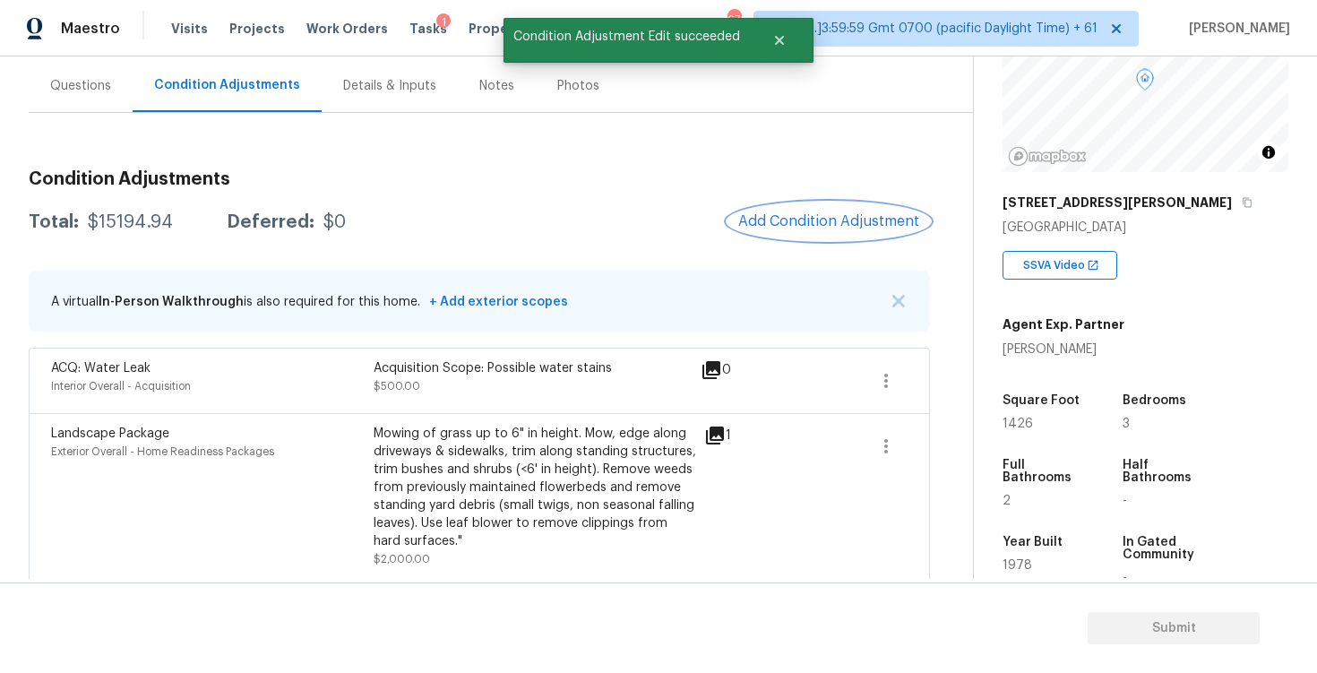
click at [828, 211] on button "Add Condition Adjustment" at bounding box center [829, 222] width 203 height 38
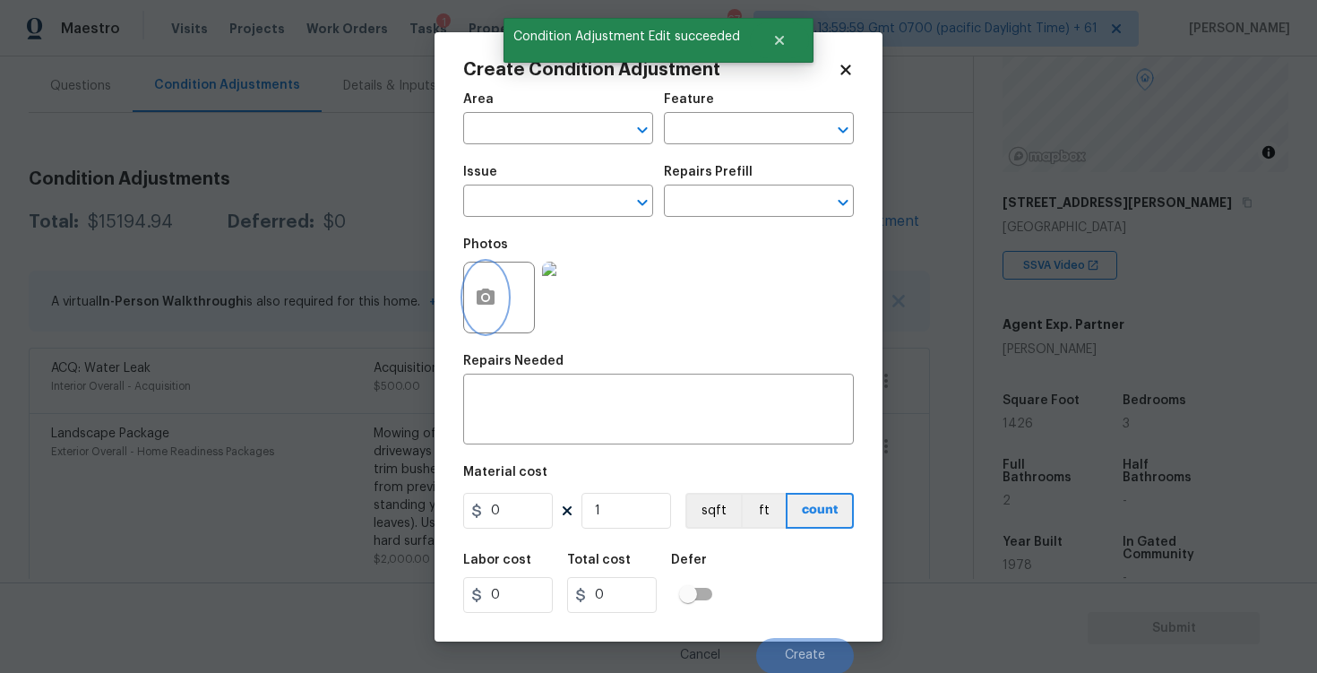
click at [485, 299] on circle "button" at bounding box center [485, 296] width 5 height 5
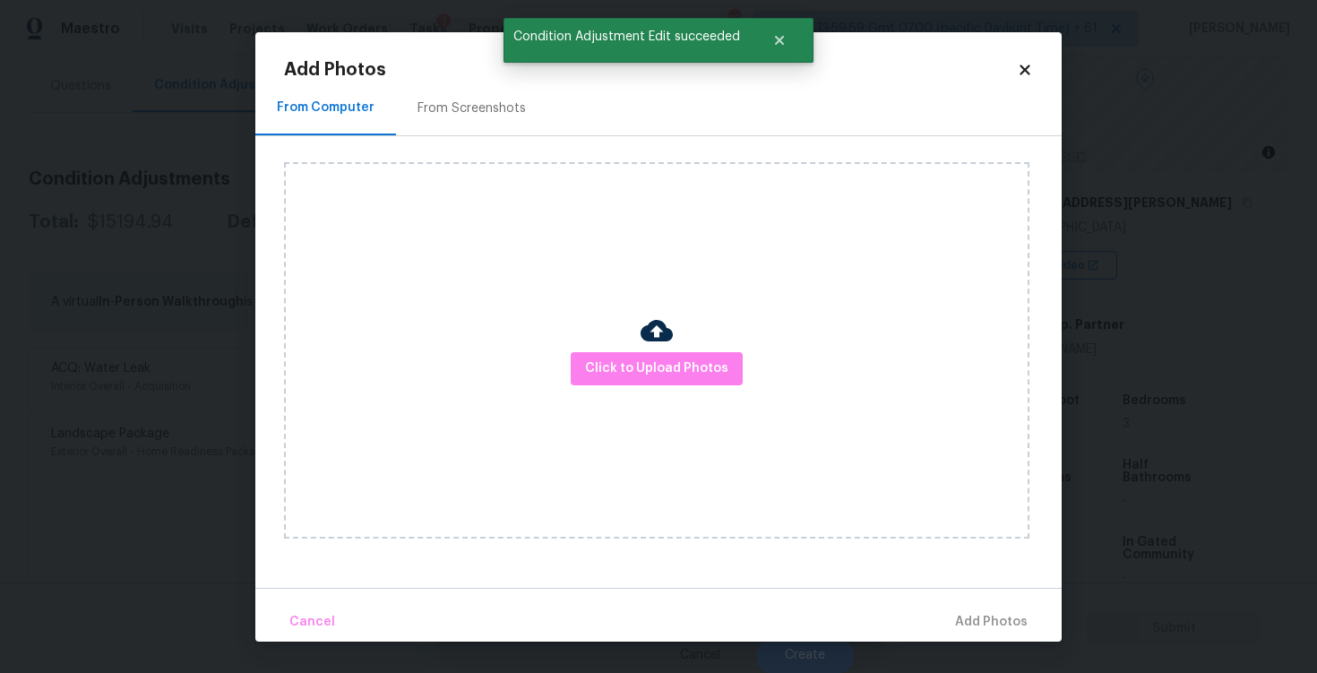
click at [623, 348] on div "Click to Upload Photos" at bounding box center [657, 350] width 746 height 376
click at [684, 377] on span "Click to Upload Photos" at bounding box center [656, 369] width 143 height 22
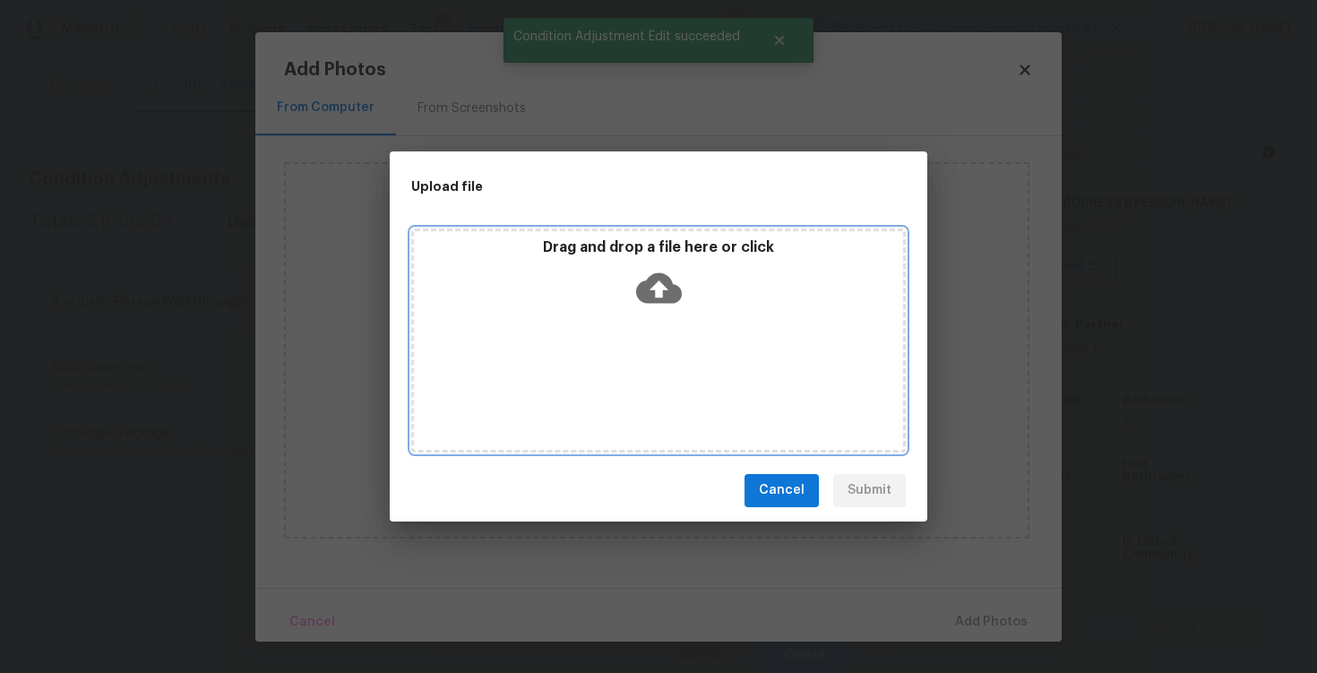
click at [632, 274] on div "Drag and drop a file here or click" at bounding box center [658, 276] width 489 height 77
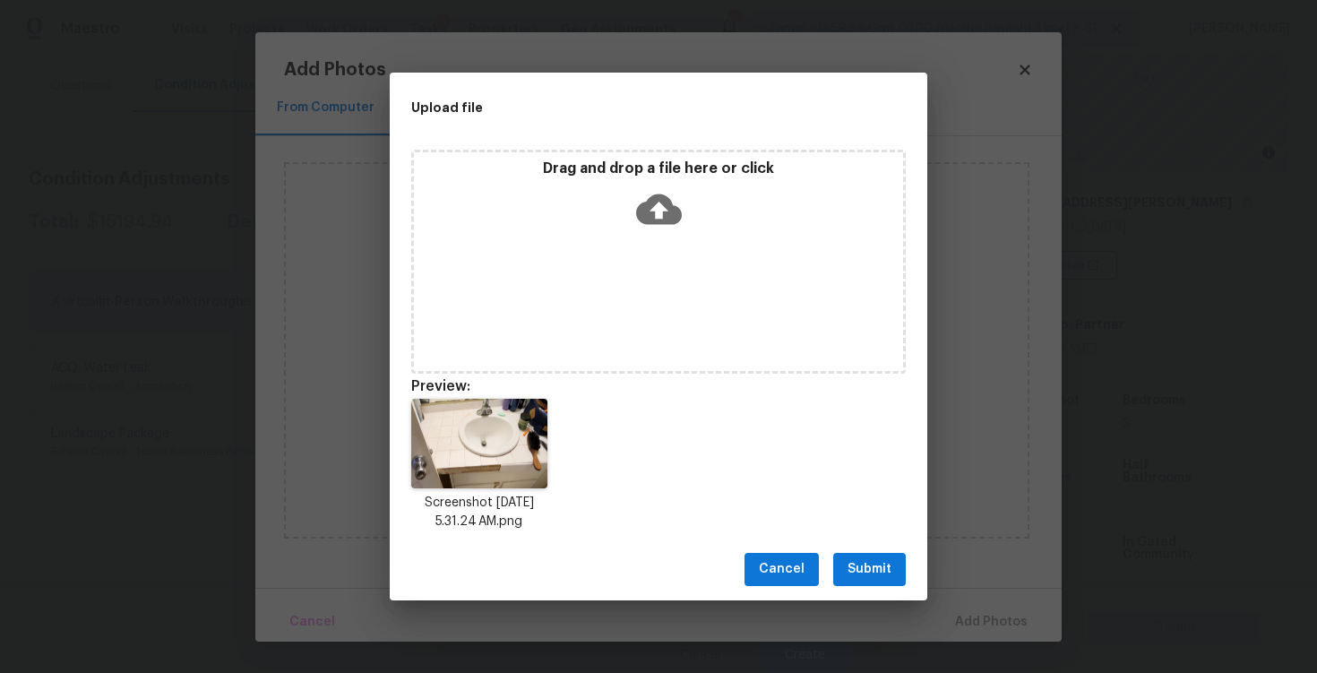
click at [842, 564] on button "Submit" at bounding box center [869, 569] width 73 height 33
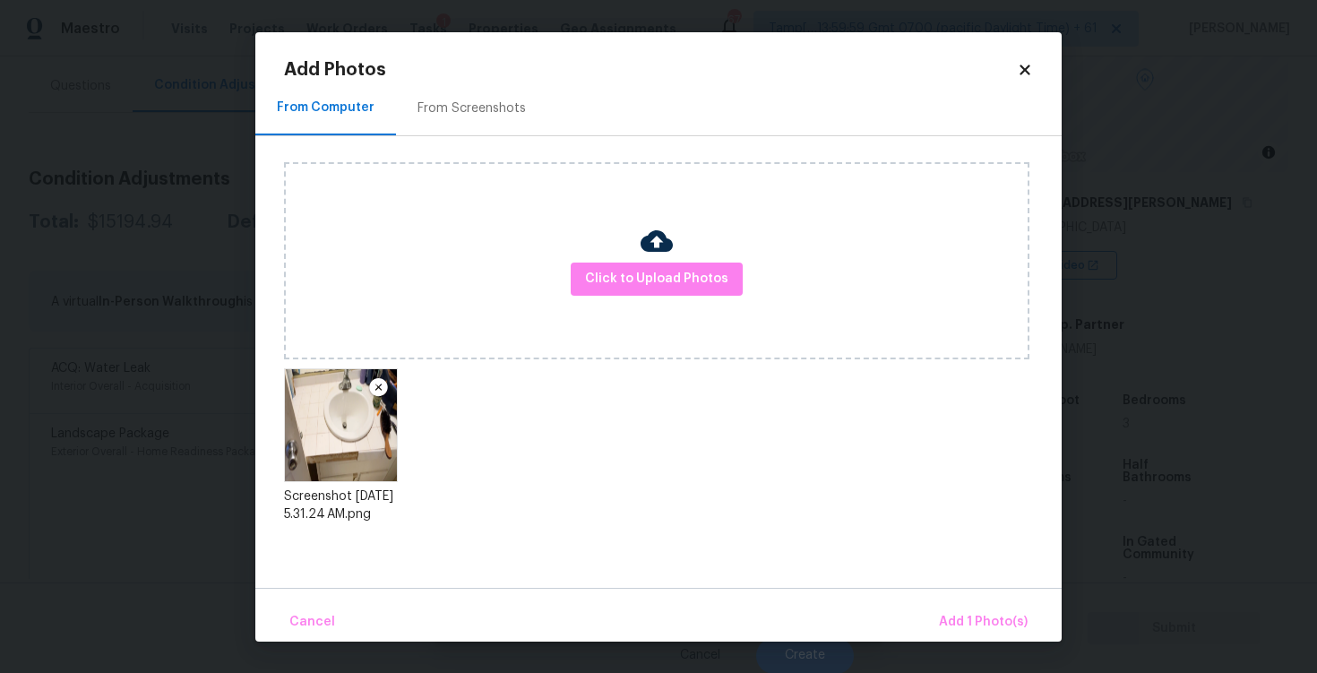
click at [934, 605] on div "Cancel Add 1 Photo(s)" at bounding box center [658, 615] width 807 height 54
click at [965, 615] on span "Add 1 Photo(s)" at bounding box center [983, 622] width 89 height 22
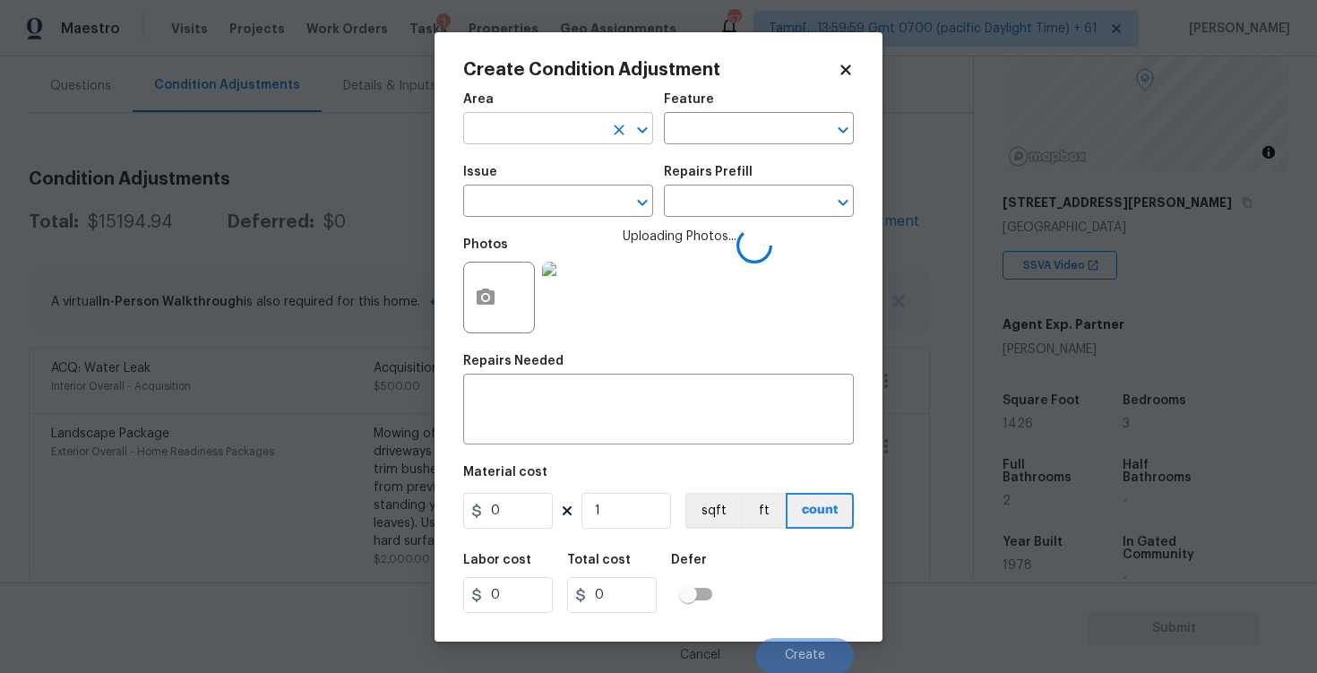
click at [527, 134] on input "text" at bounding box center [533, 131] width 140 height 28
click at [534, 220] on ul "Interior Addition Interior Overall" at bounding box center [558, 184] width 190 height 73
click at [530, 192] on li "Interior Overall" at bounding box center [558, 200] width 190 height 30
type input "Interior Overall"
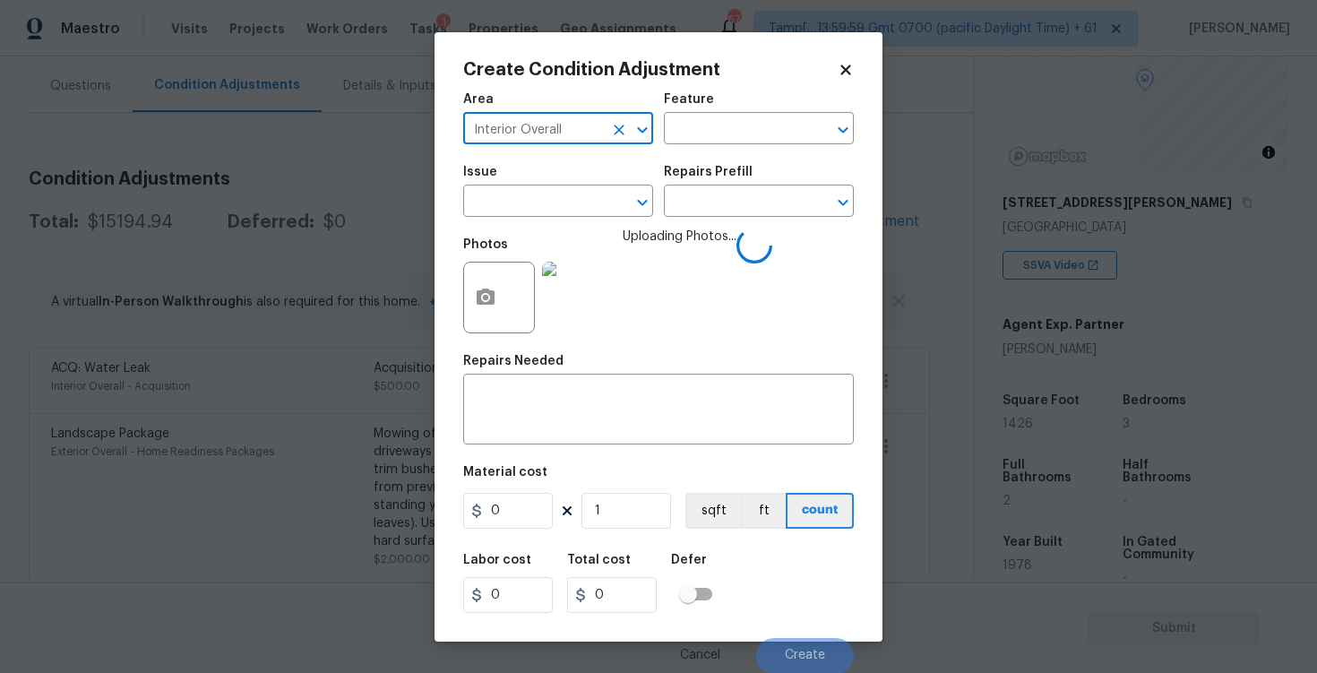
click at [530, 192] on input "text" at bounding box center [533, 203] width 140 height 28
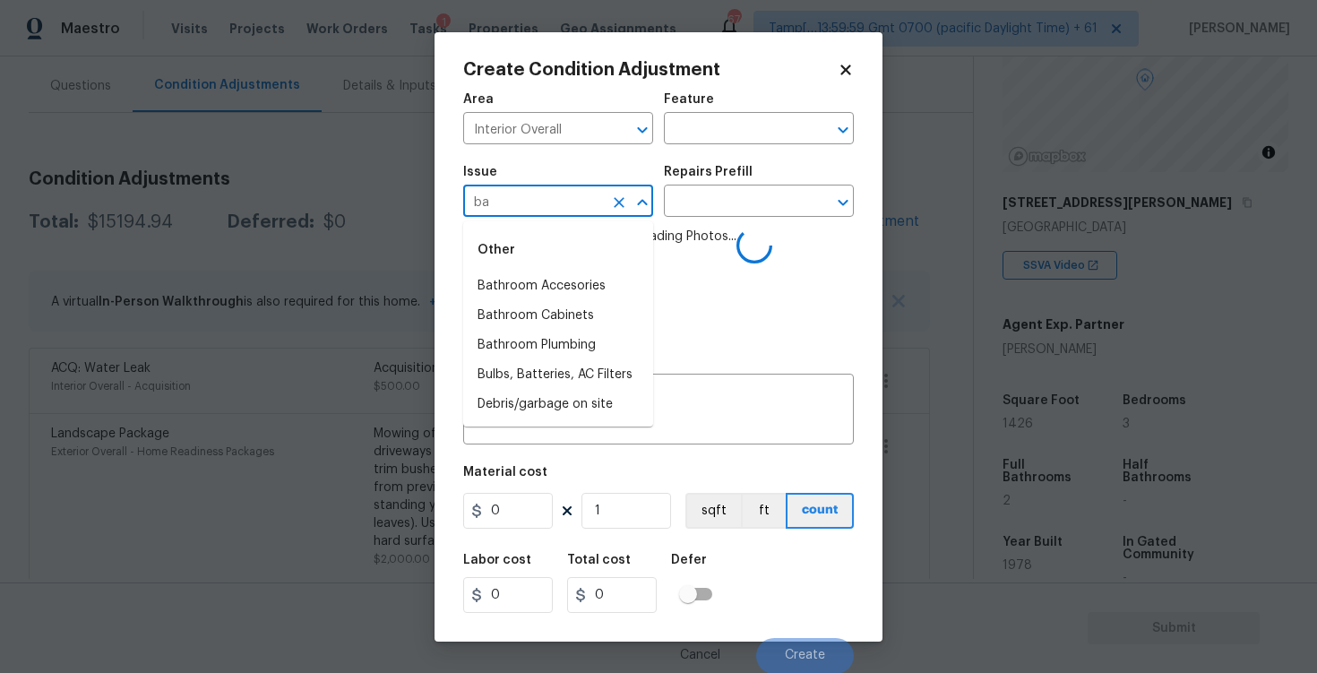
type input "b"
type input "counte"
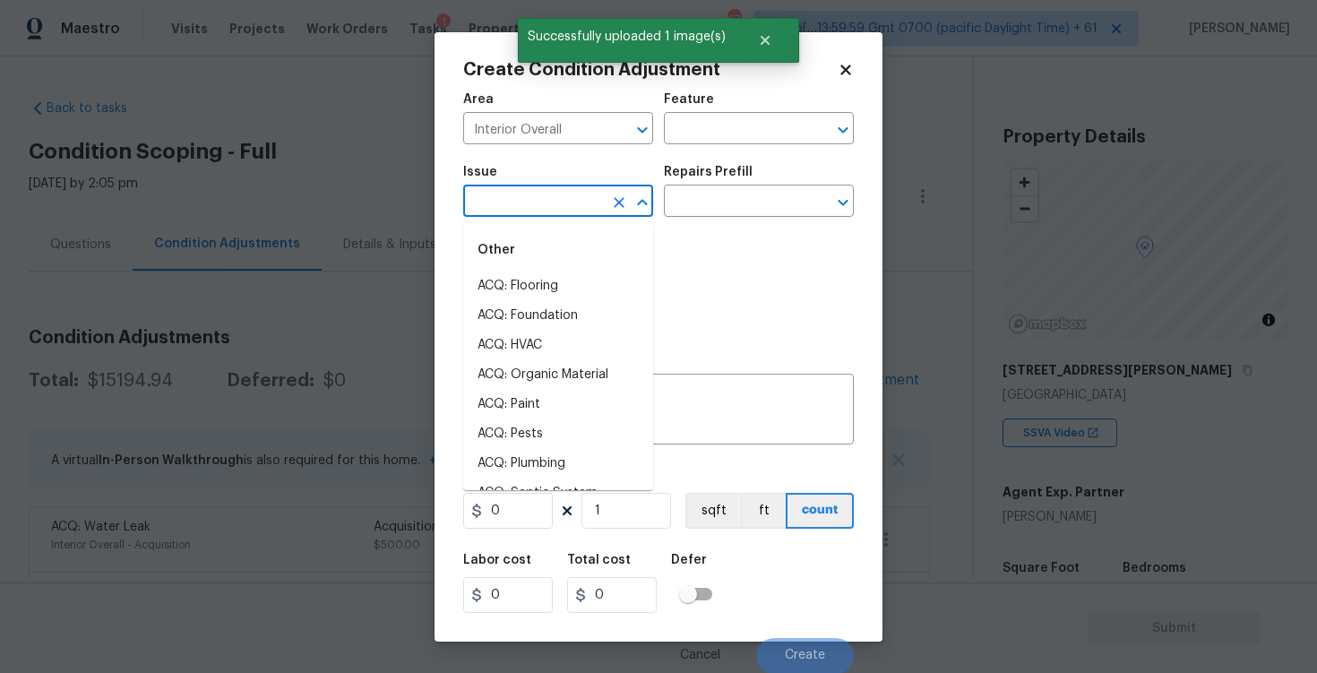
scroll to position [168, 0]
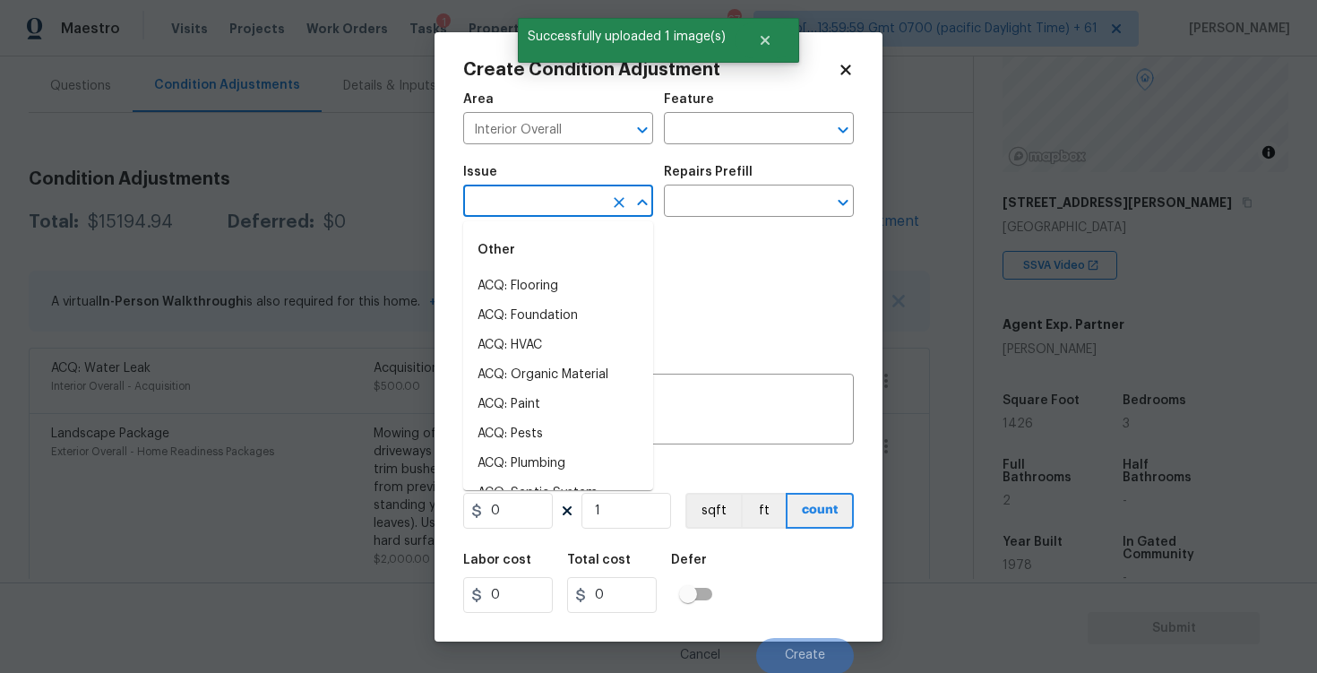
type input "b"
type input "c"
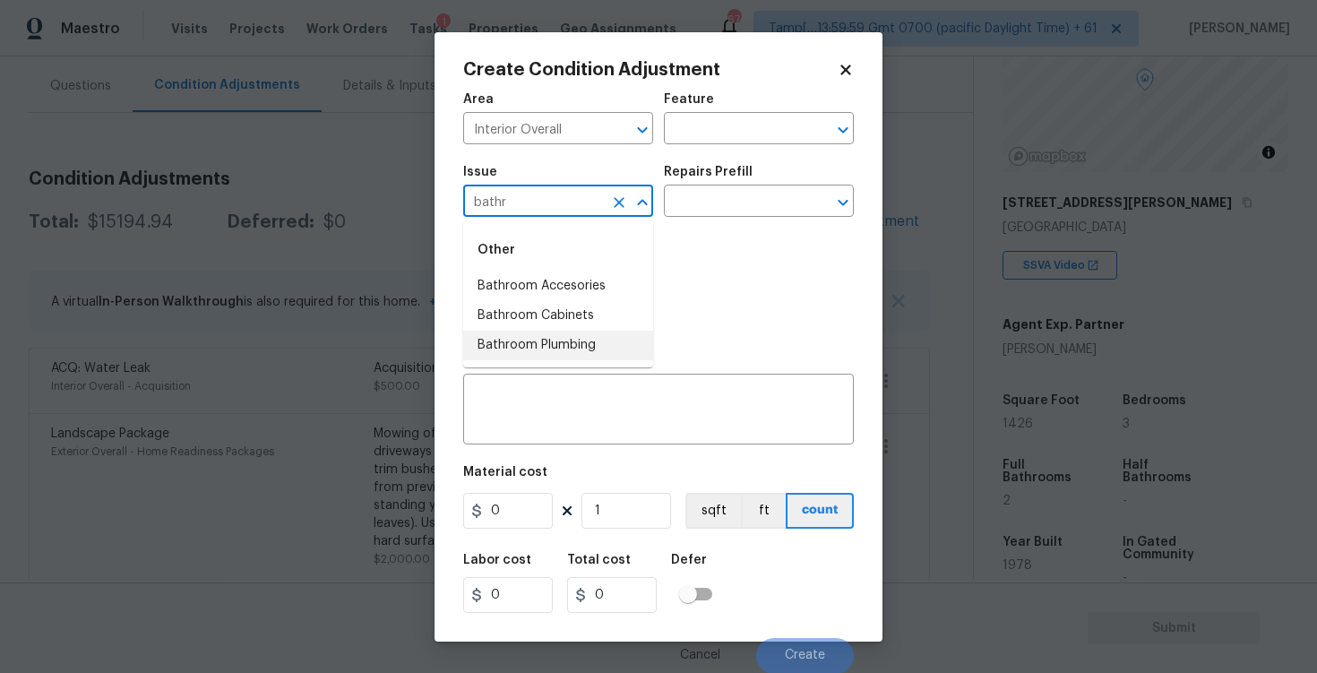
click at [557, 350] on li "Bathroom Plumbing" at bounding box center [558, 346] width 190 height 30
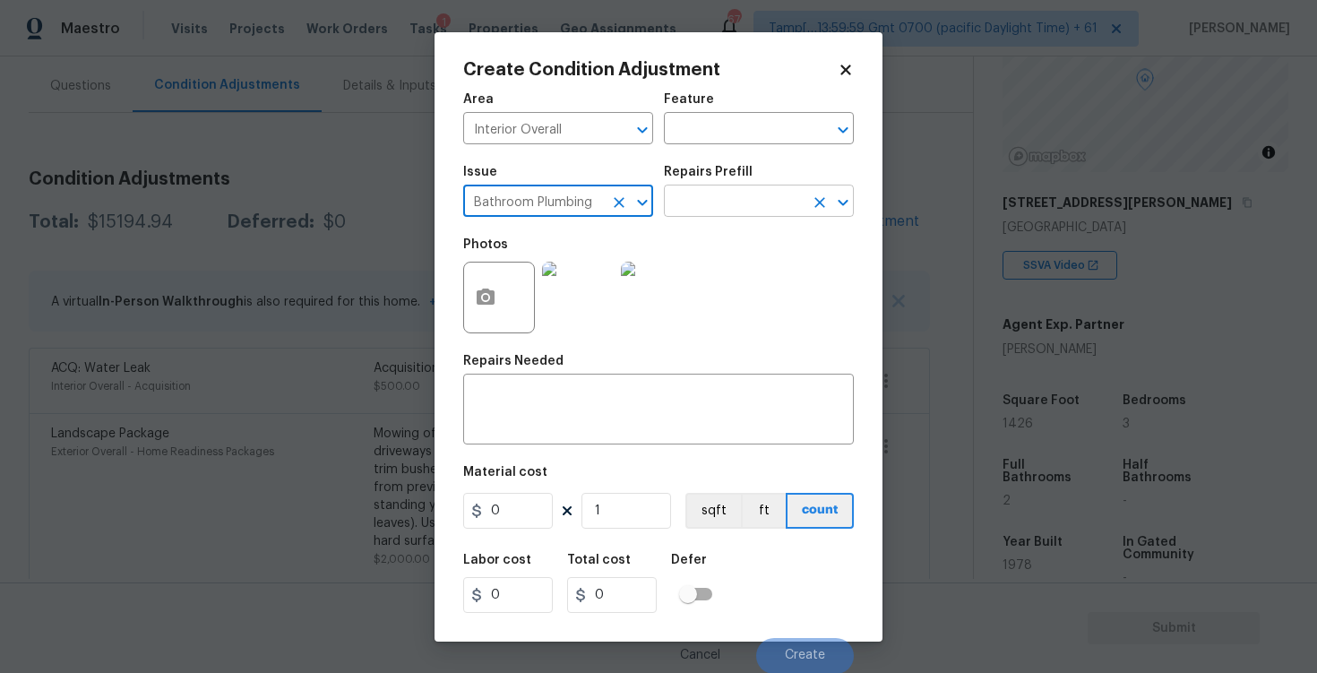
type input "Bathroom Plumbing"
click at [670, 212] on input "text" at bounding box center [734, 203] width 140 height 28
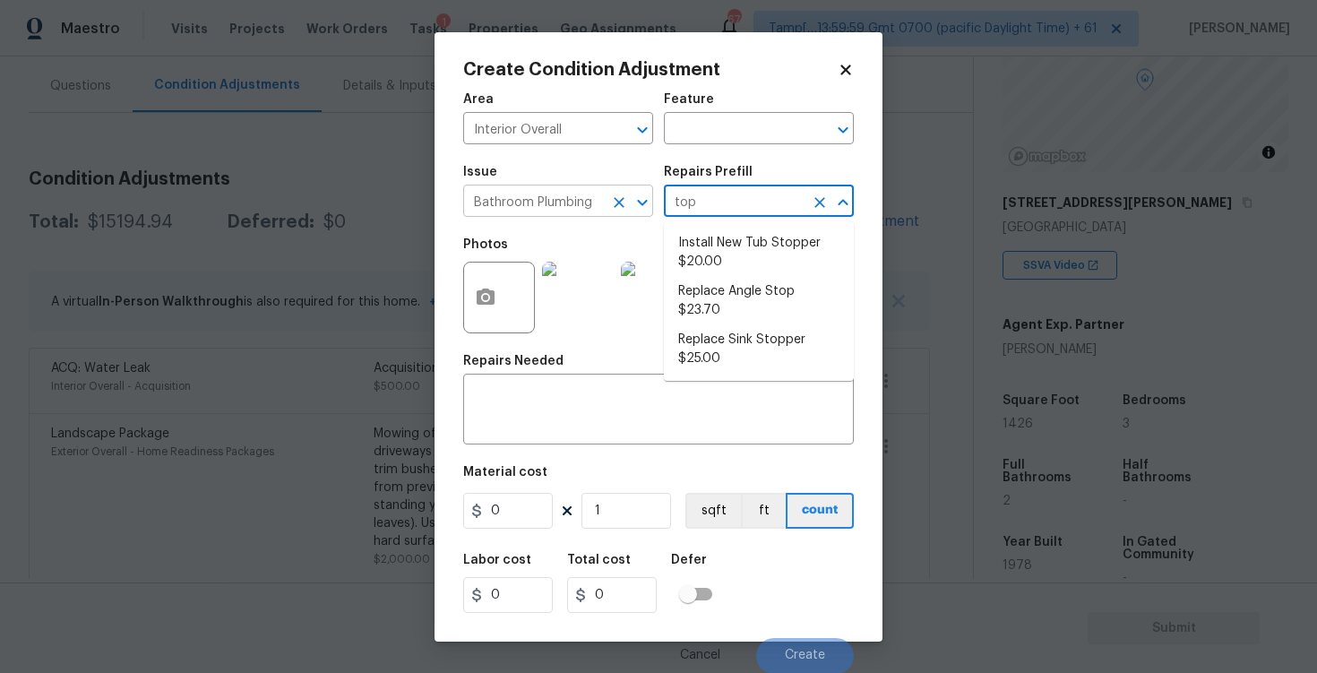
click at [609, 203] on button "Clear" at bounding box center [619, 202] width 25 height 25
type input "top"
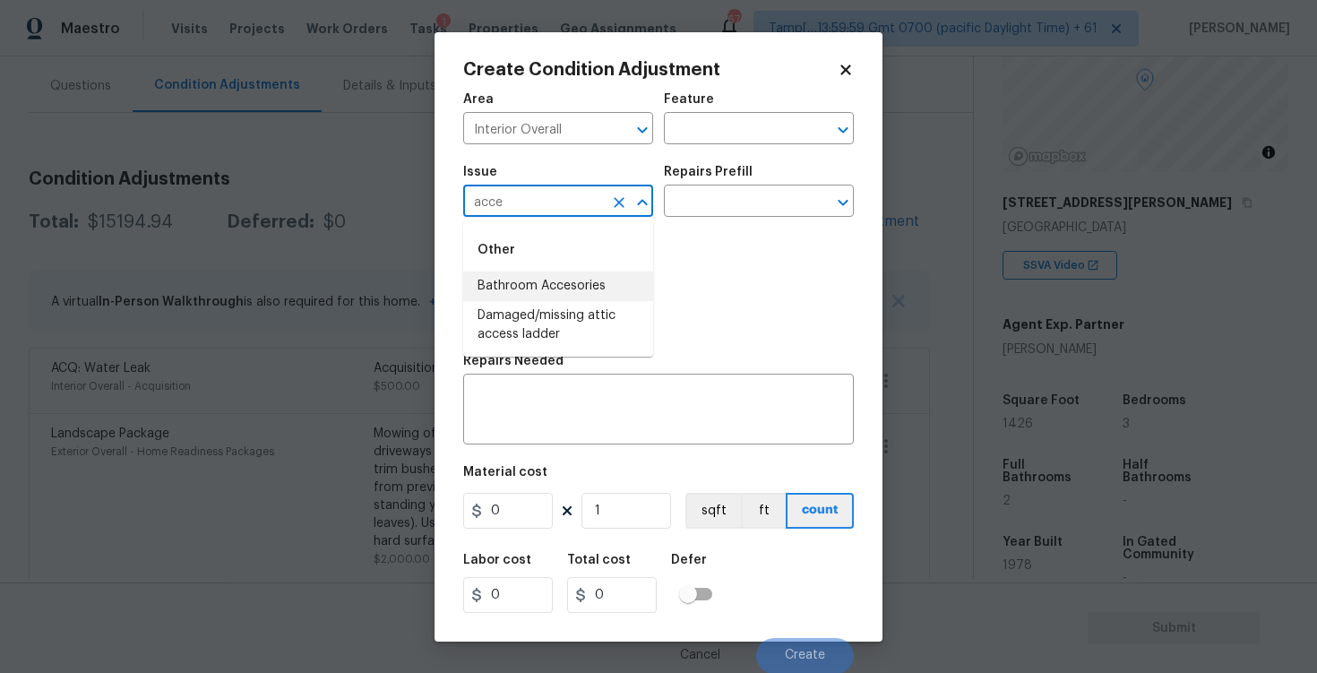
click at [611, 278] on li "Bathroom Accesories" at bounding box center [558, 287] width 190 height 30
type input "Bathroom Accesories"
click at [694, 212] on input "text" at bounding box center [734, 203] width 140 height 28
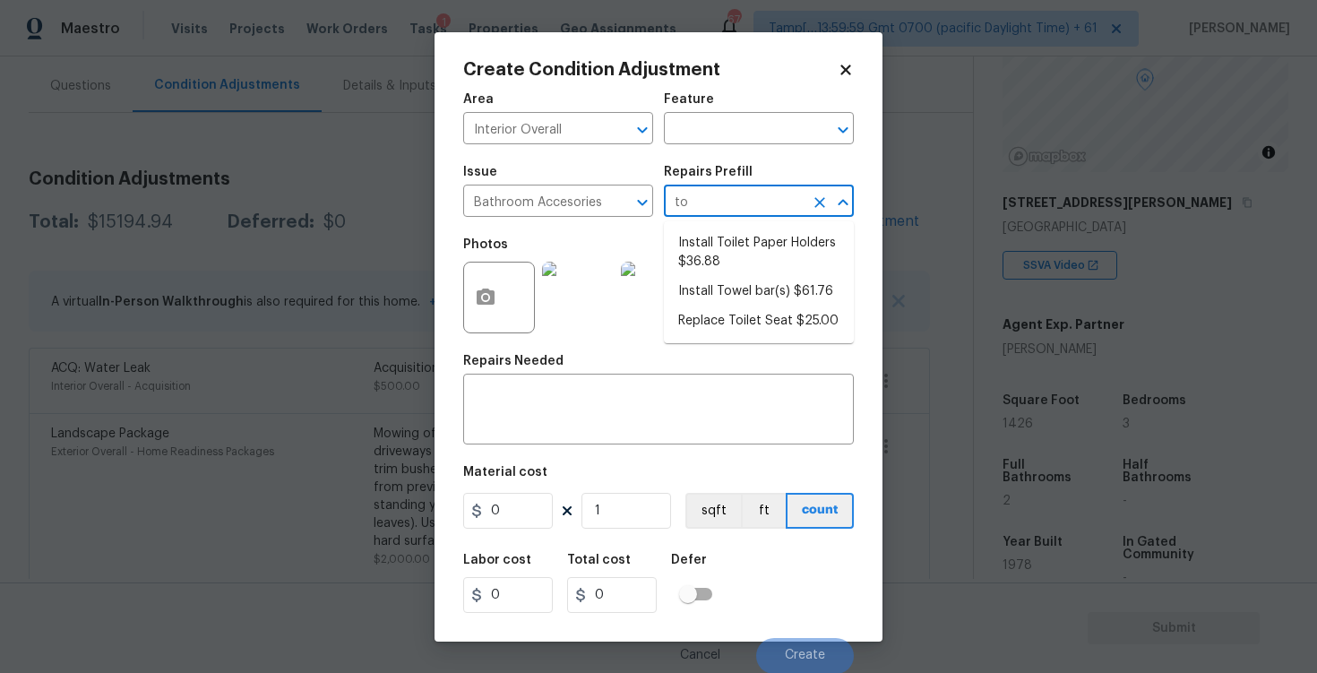
type input "top"
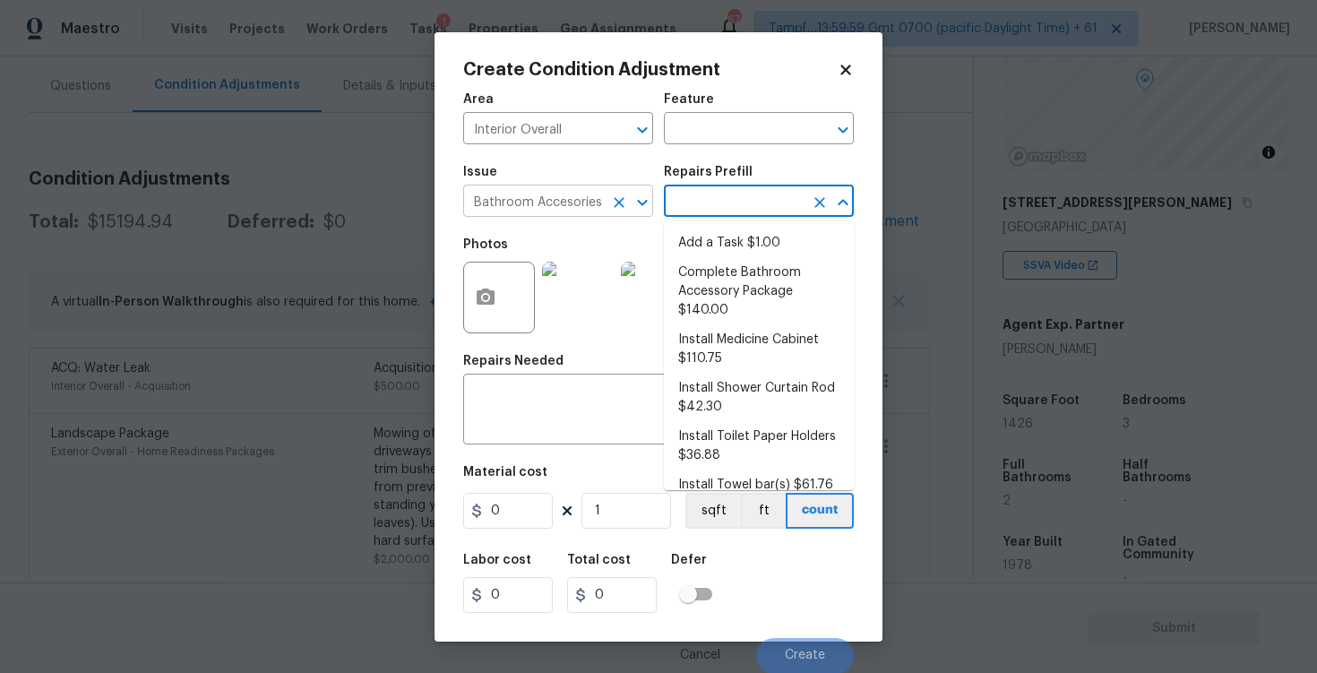
click at [614, 199] on icon "Clear" at bounding box center [619, 202] width 11 height 11
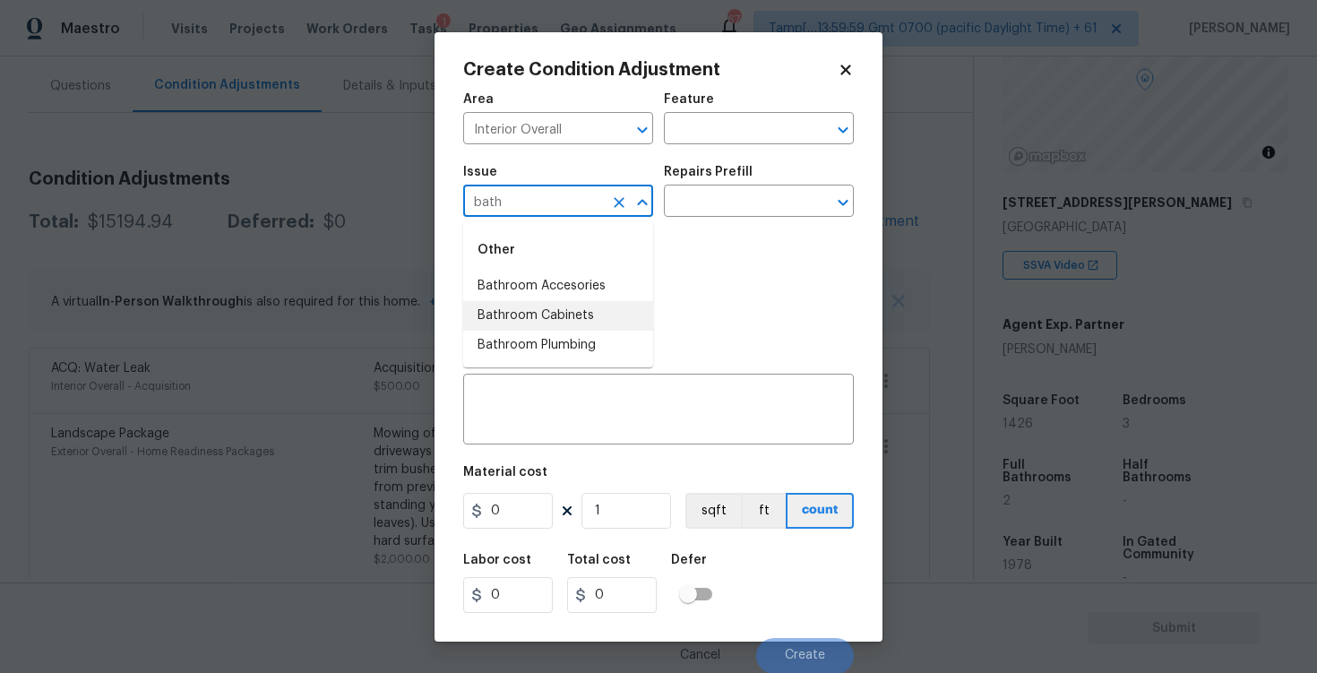
click at [592, 309] on li "Bathroom Cabinets" at bounding box center [558, 316] width 190 height 30
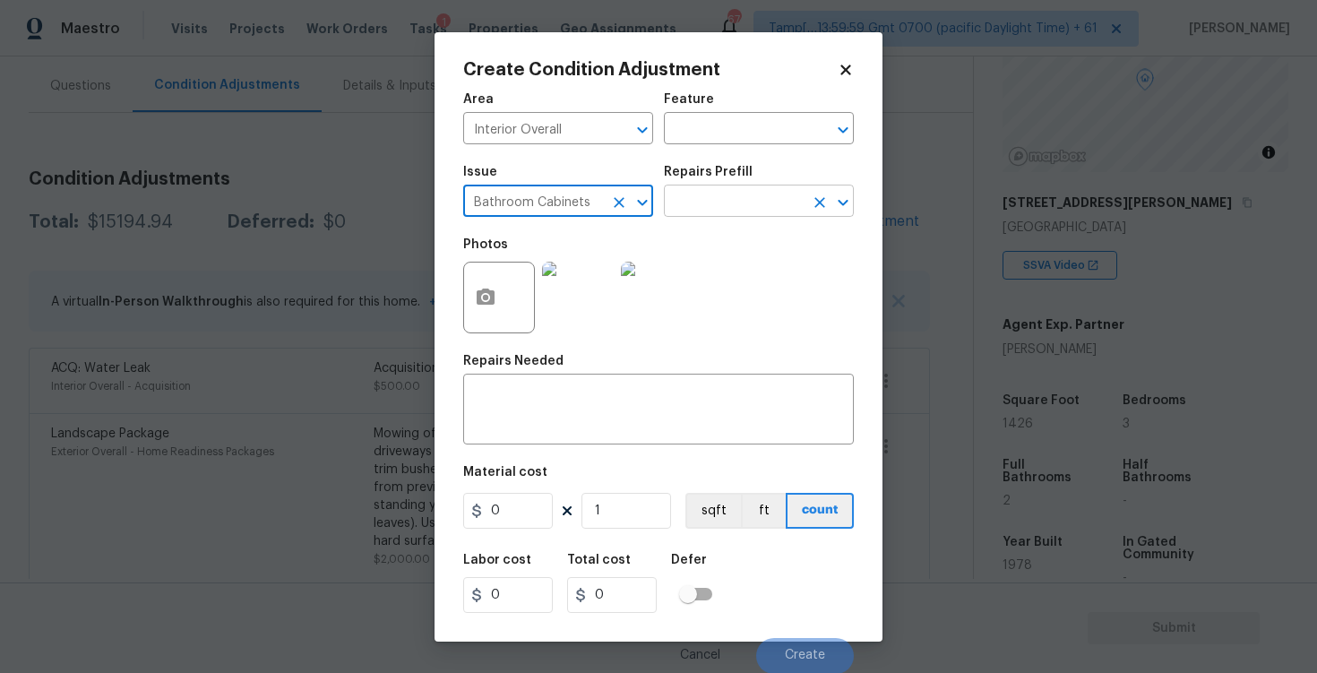
type input "Bathroom Cabinets"
click at [697, 213] on input "text" at bounding box center [734, 203] width 140 height 28
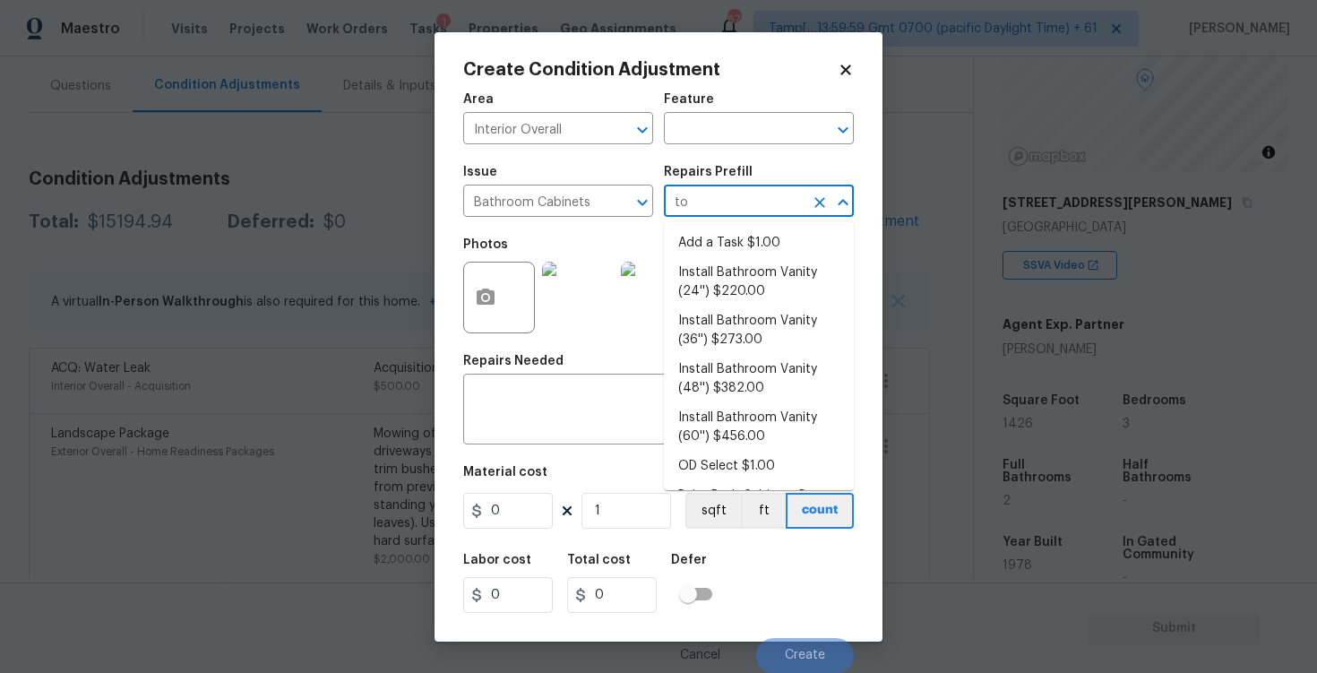
type input "top"
click at [597, 212] on input "Bathroom Cabinets" at bounding box center [533, 203] width 140 height 28
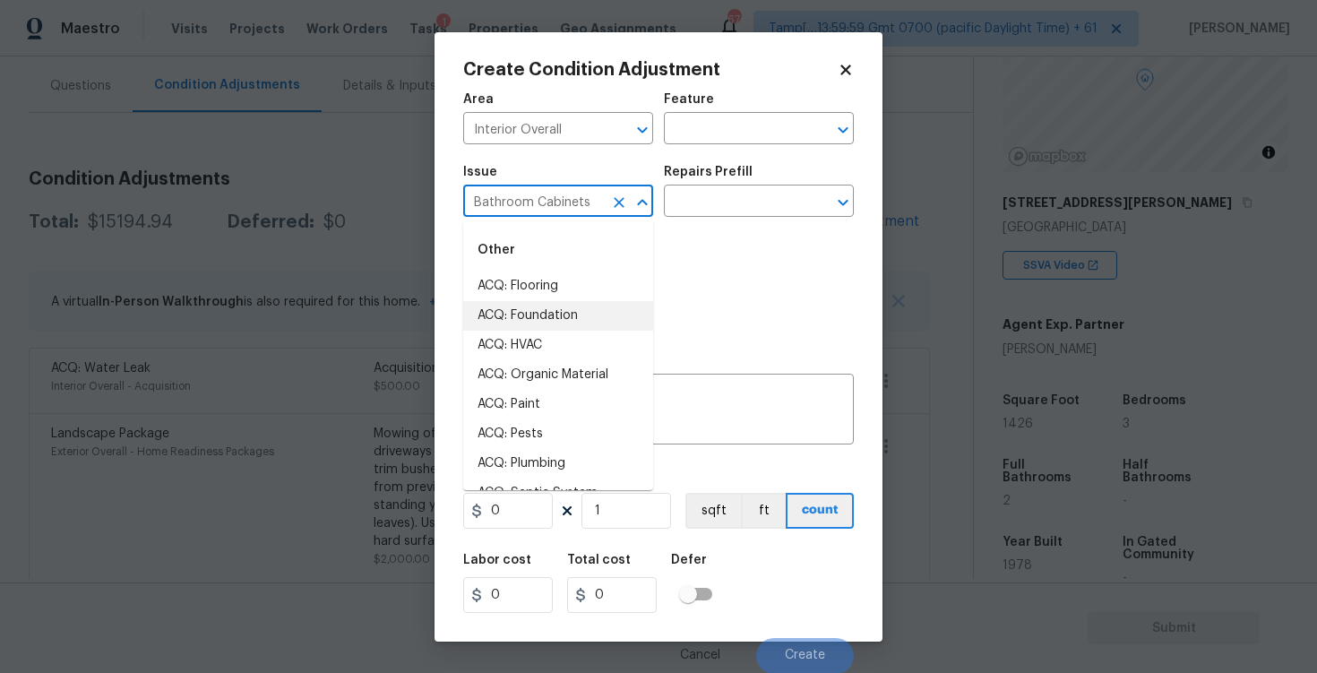
click at [614, 197] on icon "Clear" at bounding box center [619, 203] width 18 height 18
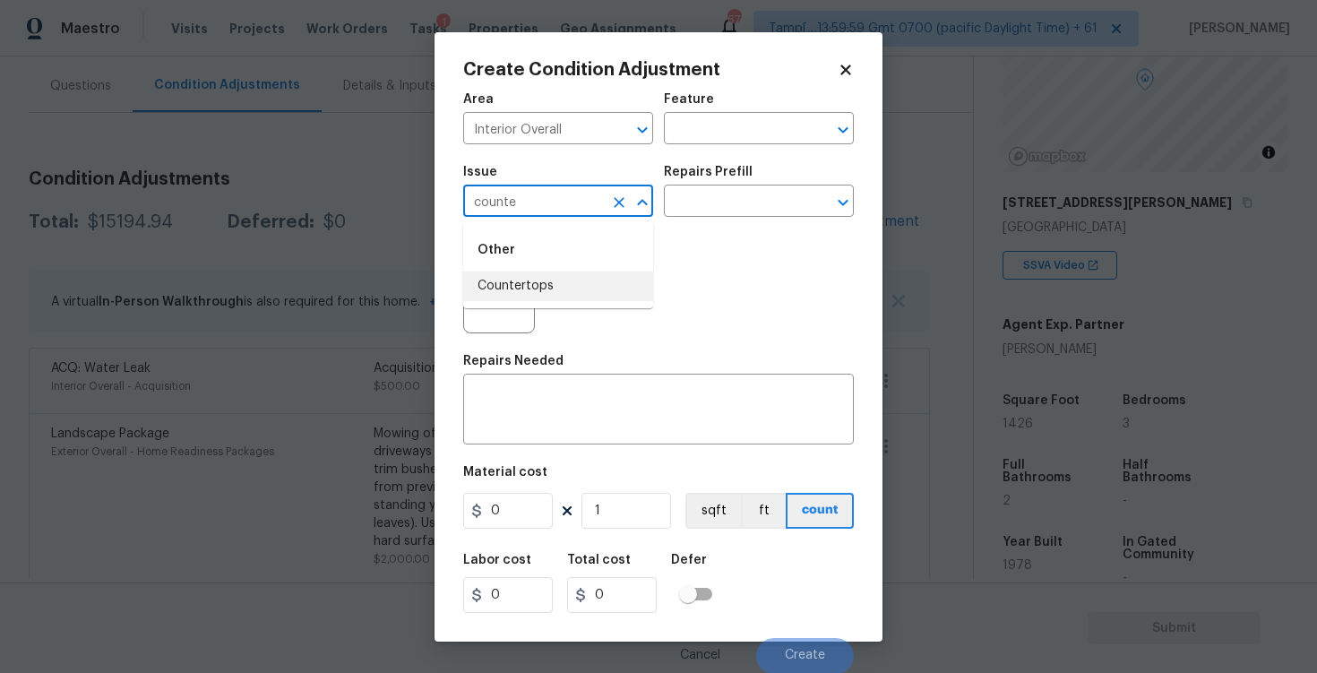
click at [583, 280] on li "Countertops" at bounding box center [558, 287] width 190 height 30
type input "Countertops"
click at [709, 200] on input "text" at bounding box center [734, 203] width 140 height 28
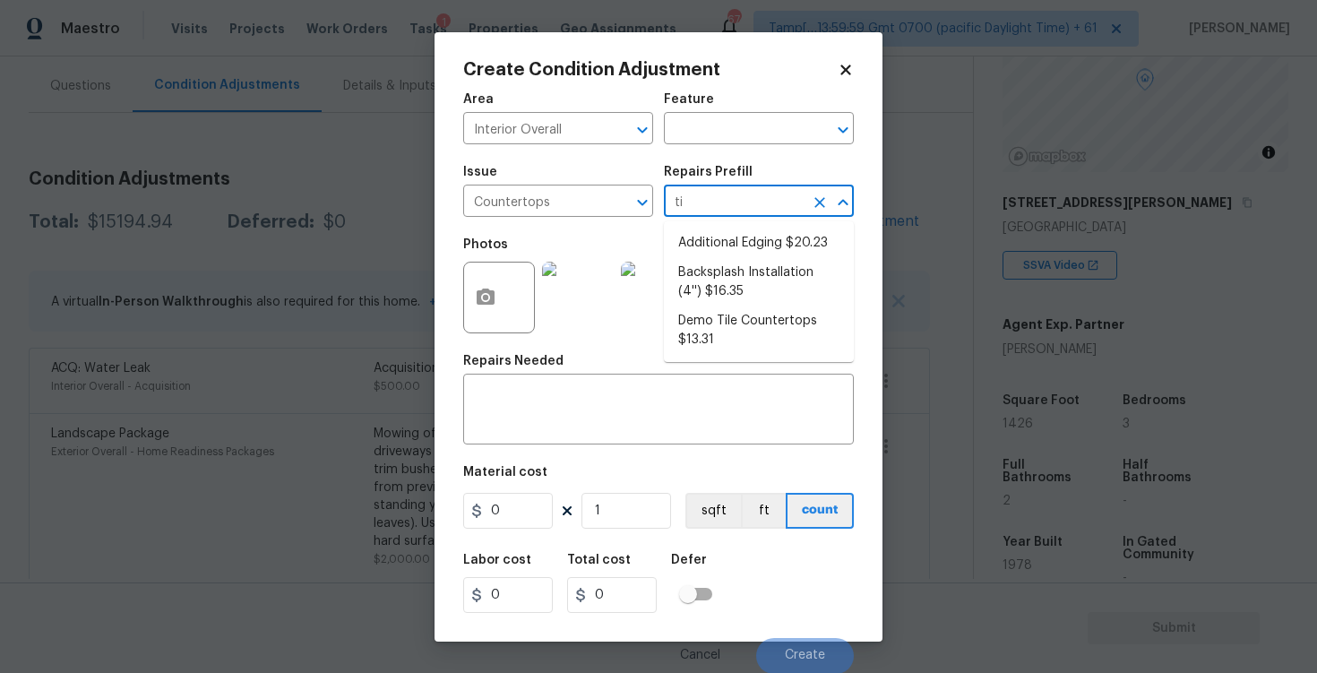
type input "til"
click at [735, 249] on li "Demo Tile Countertops $13.31" at bounding box center [759, 253] width 190 height 48
type input "Countertops"
type input "13.31"
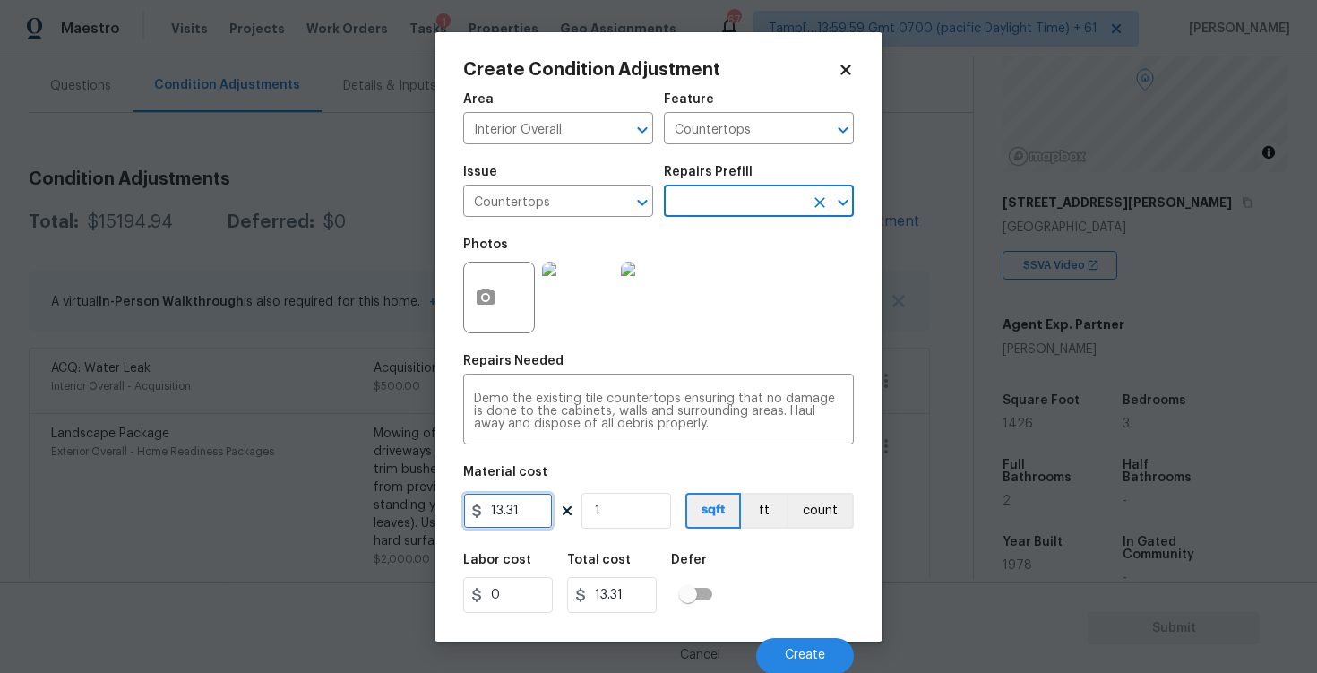
click at [533, 522] on input "13.31" at bounding box center [508, 511] width 90 height 36
type input "700"
click at [702, 533] on div "Area Interior Overall ​ Feature Countertops ​ Issue Countertops ​ Repairs Prefi…" at bounding box center [658, 378] width 391 height 592
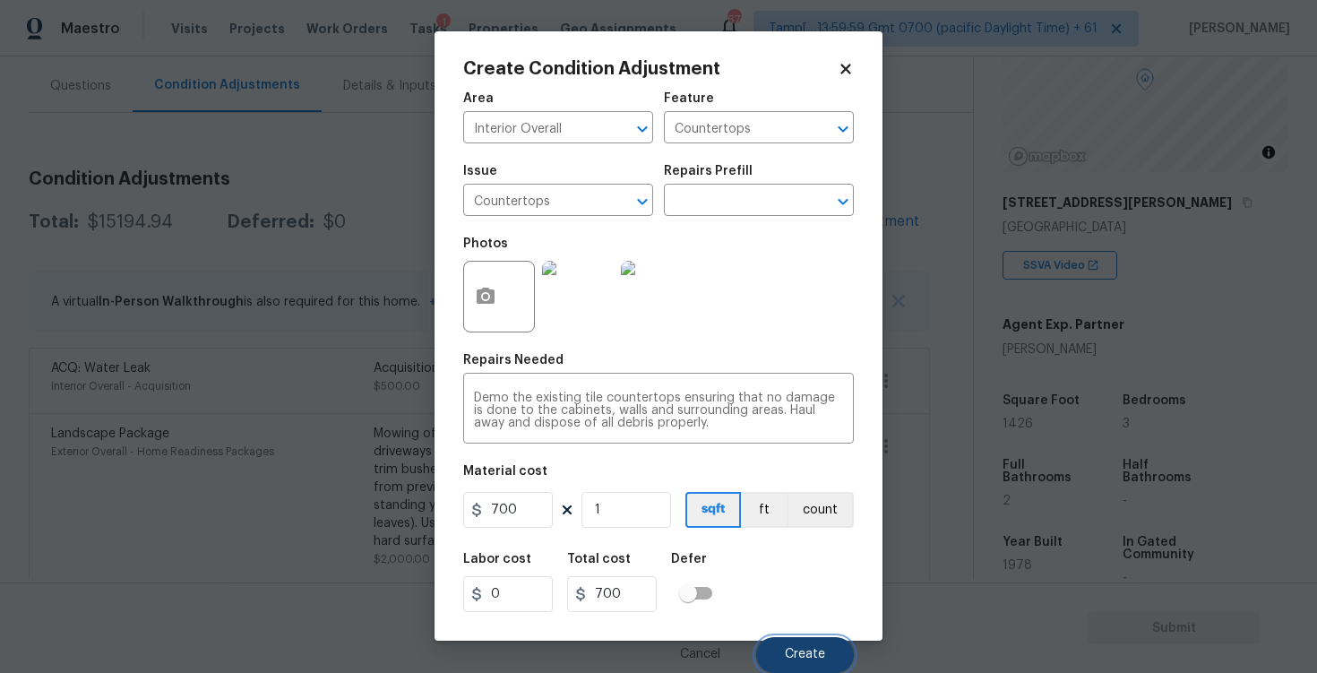
click at [814, 639] on button "Create" at bounding box center [805, 655] width 98 height 36
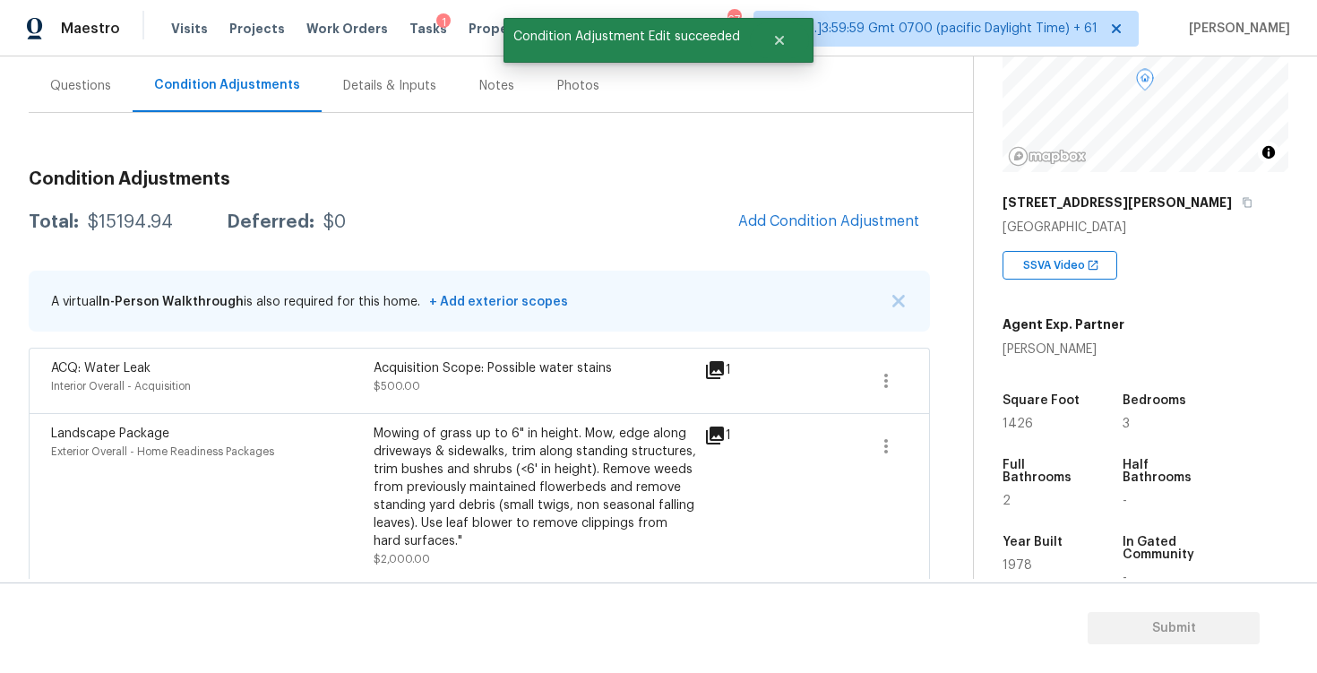
scroll to position [0, 0]
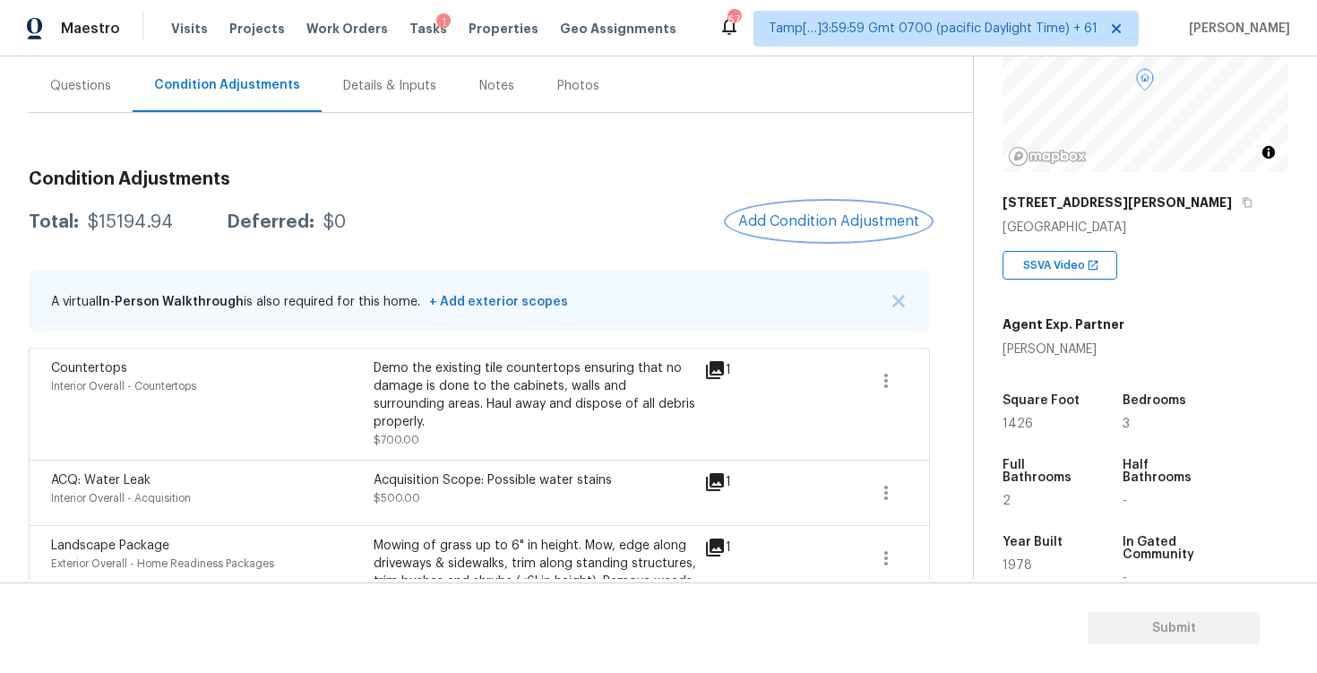
click at [848, 216] on span "Add Condition Adjustment" at bounding box center [828, 221] width 181 height 16
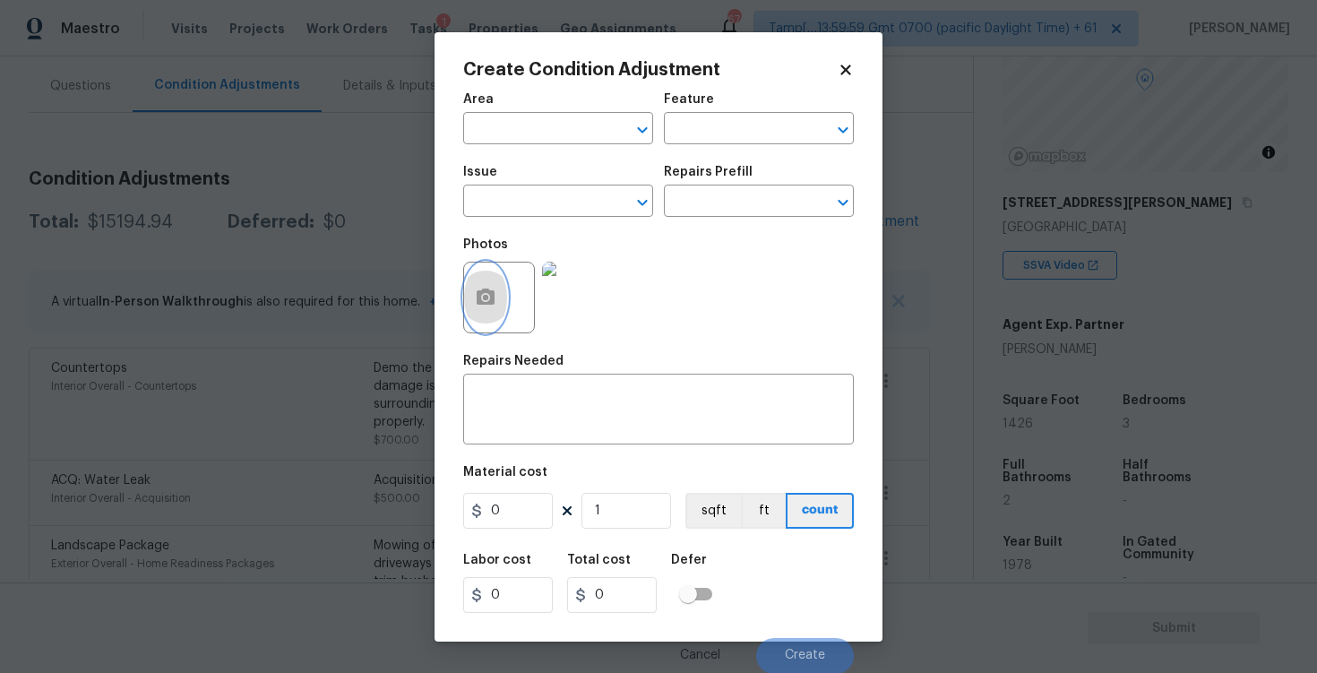
click at [474, 294] on button "button" at bounding box center [485, 298] width 43 height 70
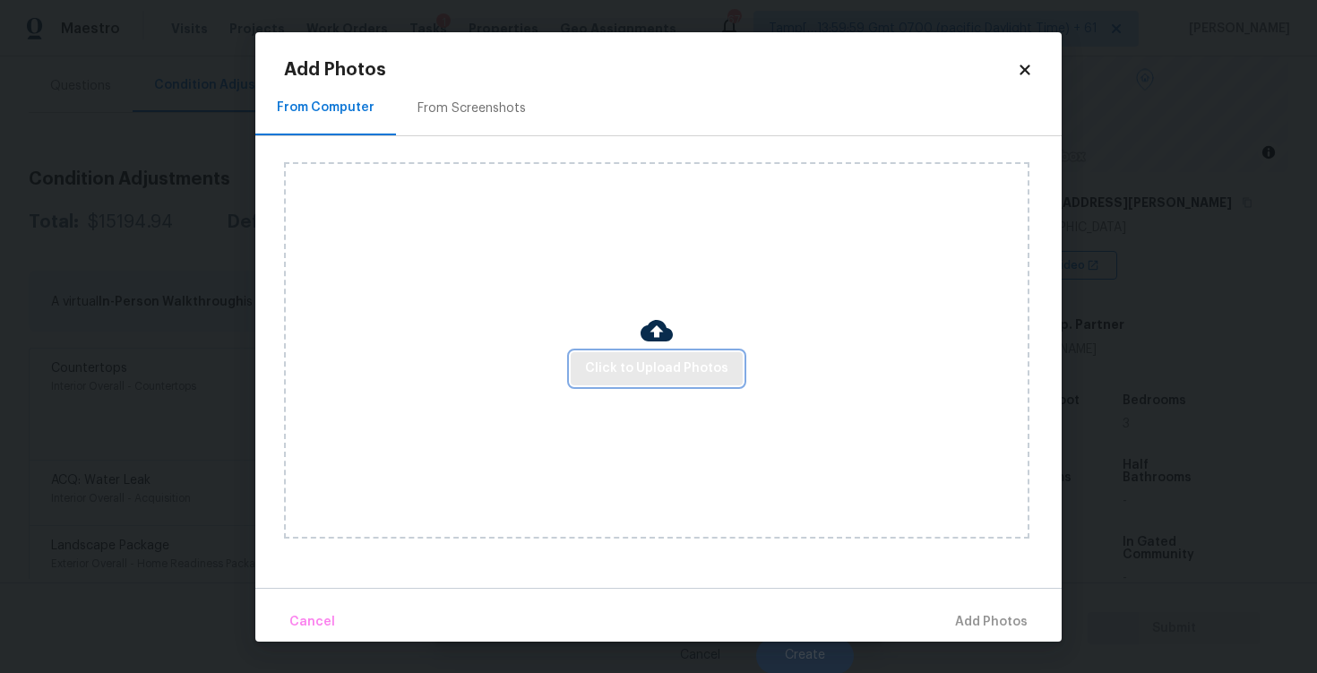
click at [634, 360] on span "Click to Upload Photos" at bounding box center [656, 369] width 143 height 22
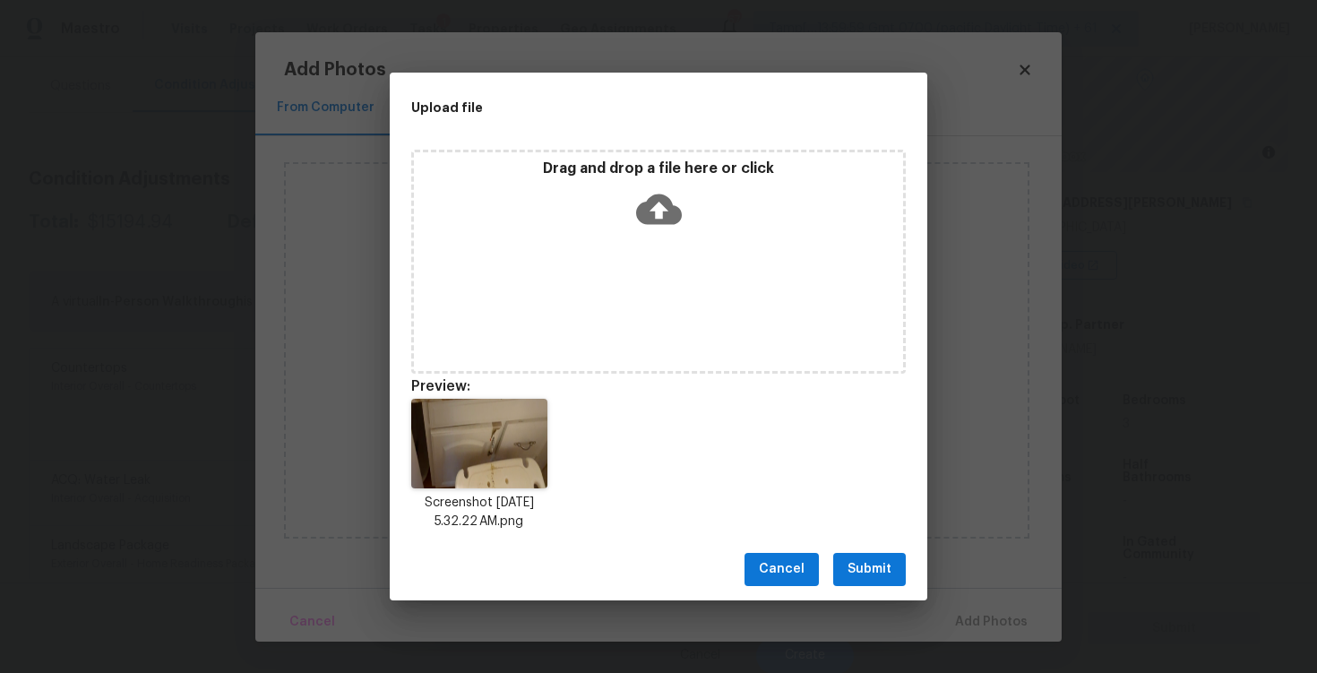
click at [877, 560] on span "Submit" at bounding box center [870, 569] width 44 height 22
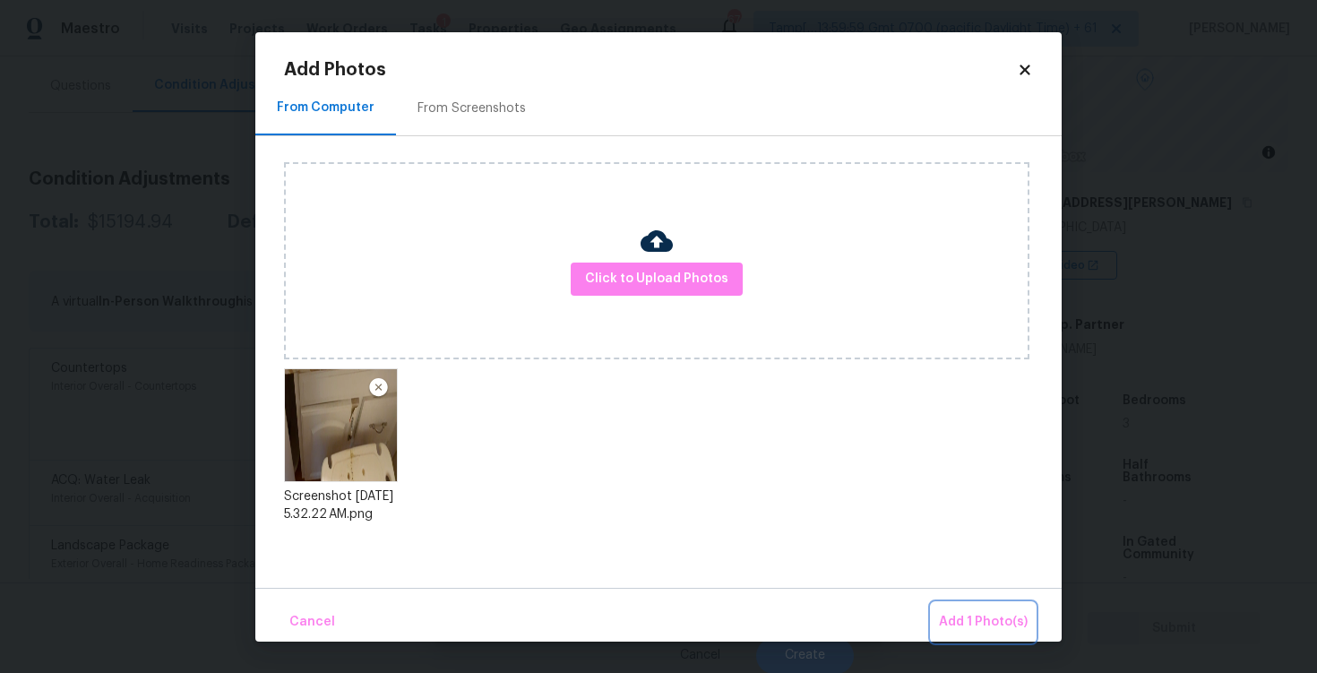
click at [969, 608] on button "Add 1 Photo(s)" at bounding box center [983, 622] width 103 height 39
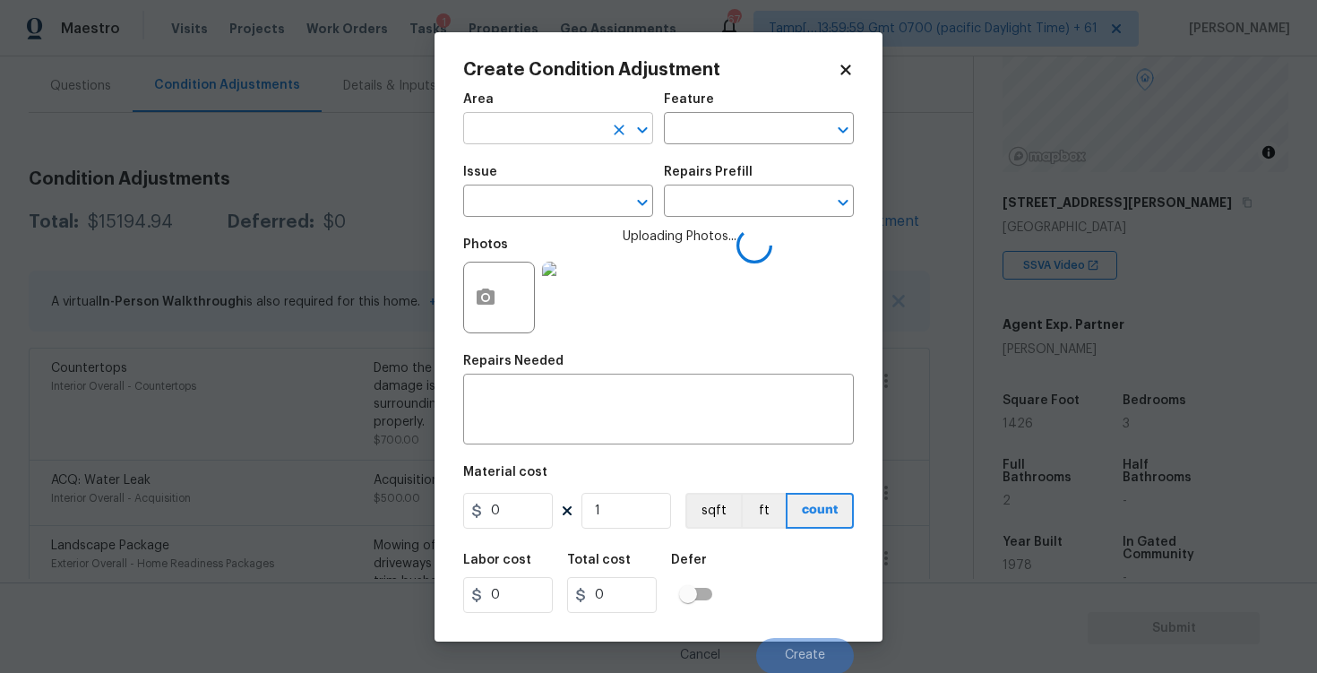
click at [563, 140] on input "text" at bounding box center [533, 131] width 140 height 28
click at [563, 203] on li "Interior Overall" at bounding box center [558, 200] width 190 height 30
type input "Interior Overall"
click at [563, 203] on input "text" at bounding box center [533, 203] width 140 height 28
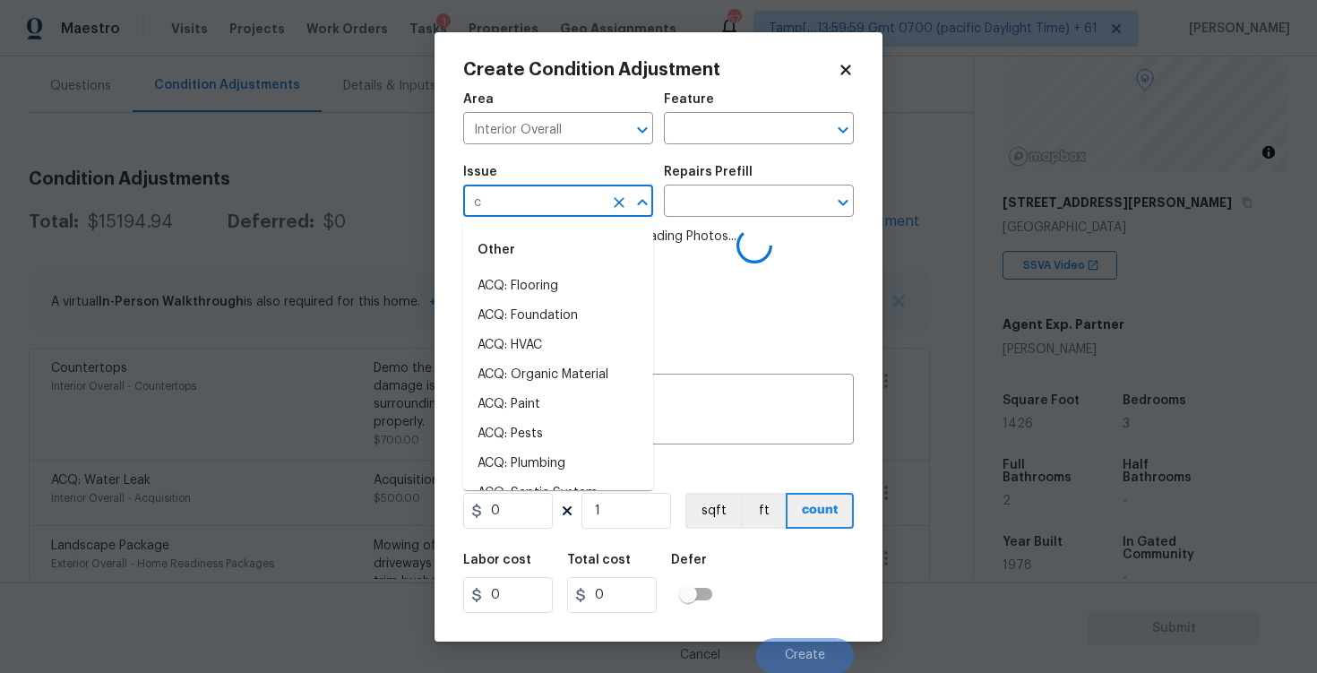
type input "ca"
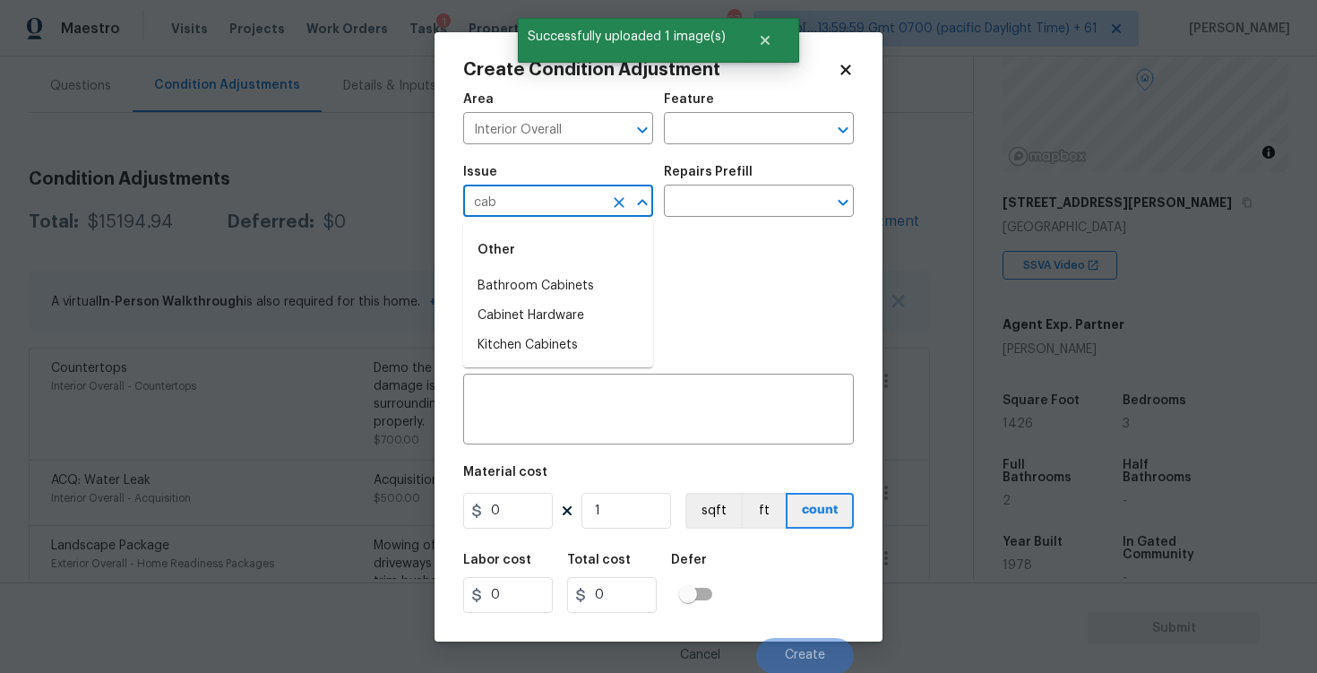
type input "cabi"
click at [567, 276] on li "Bathroom Cabinets" at bounding box center [558, 287] width 190 height 30
type input "Bathroom Cabinets"
click at [705, 209] on input "text" at bounding box center [734, 203] width 140 height 28
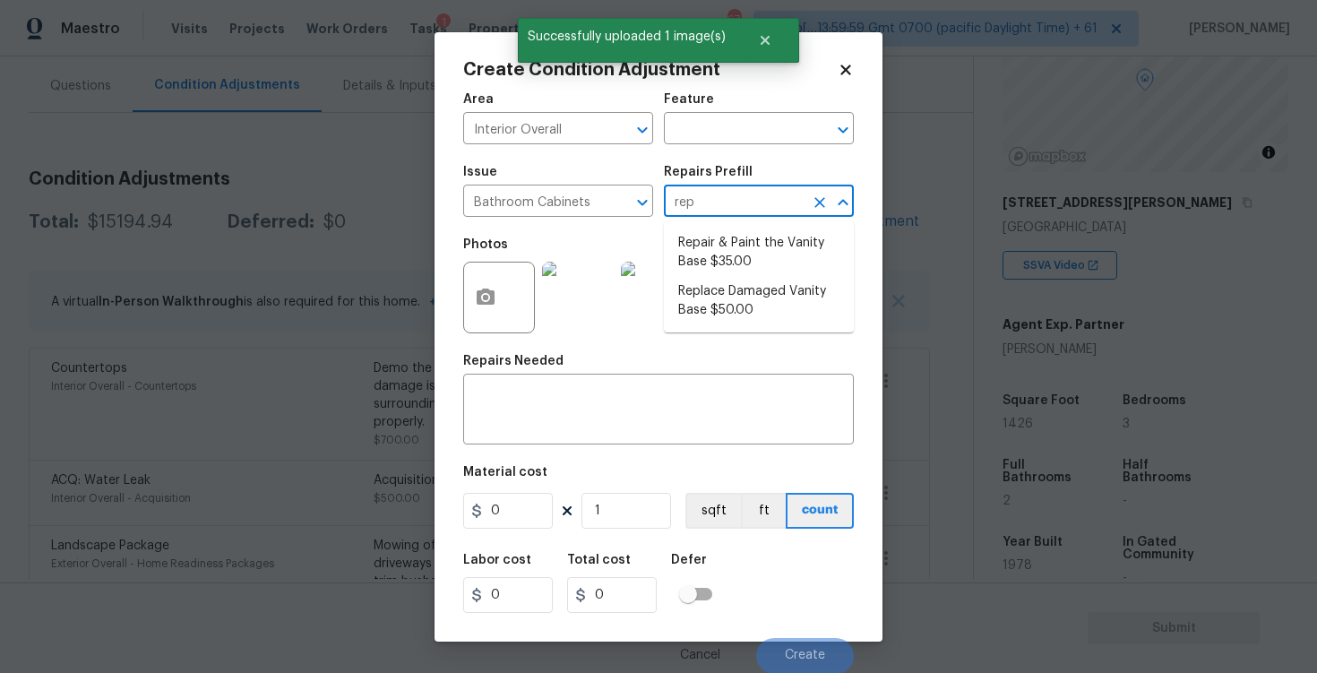
type input "repa"
click at [713, 246] on li "Repair & Paint the Vanity Base $35.00" at bounding box center [759, 253] width 190 height 48
type input "Cabinets"
type textarea "Repair and Paint the damaged vanity base to meet current standard. Remove and d…"
type input "35"
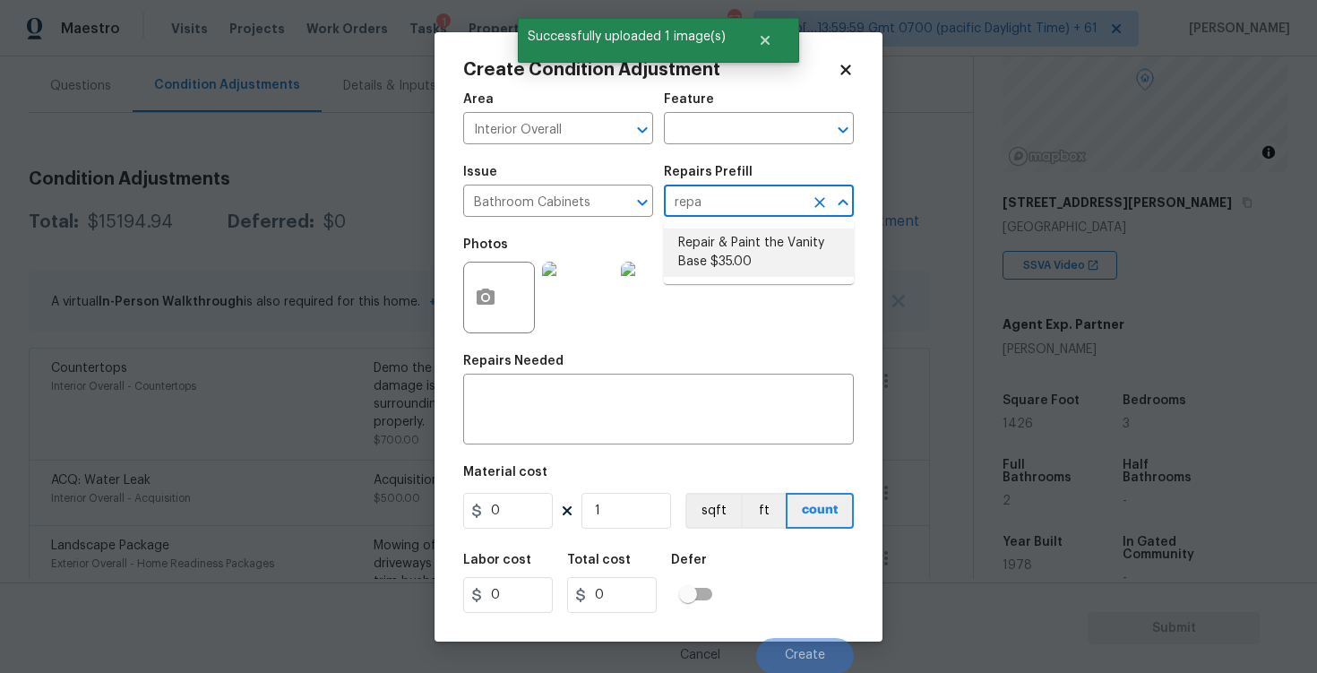
type input "35"
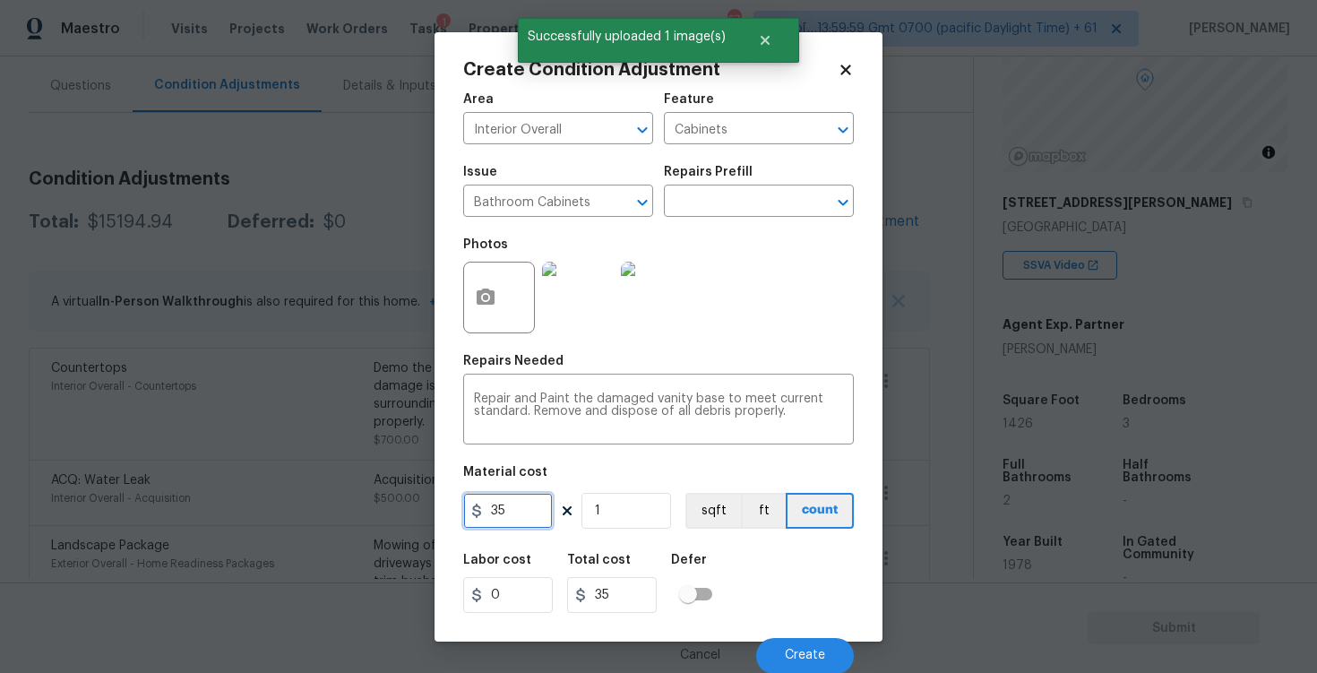
click at [540, 494] on input "35" at bounding box center [508, 511] width 90 height 36
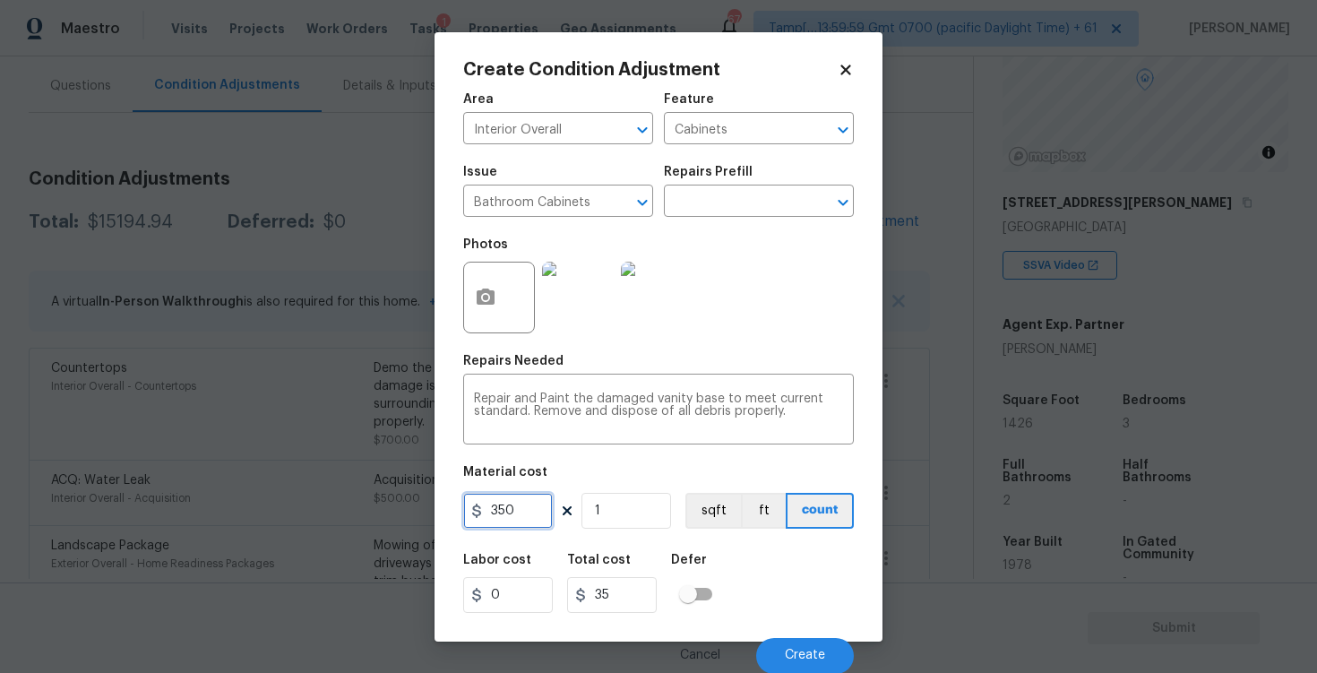
type input "350"
click at [756, 553] on div "Labor cost 0 Total cost 350 Defer" at bounding box center [658, 583] width 391 height 81
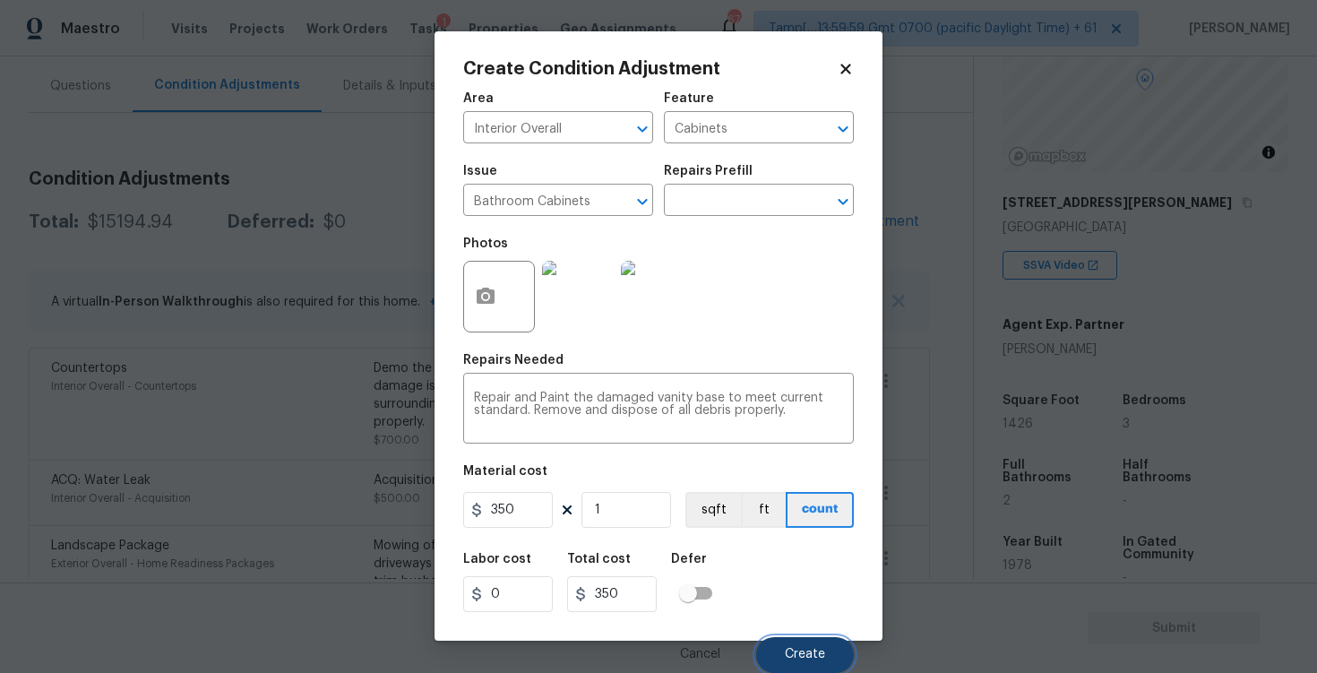
click at [800, 652] on span "Create" at bounding box center [805, 654] width 40 height 13
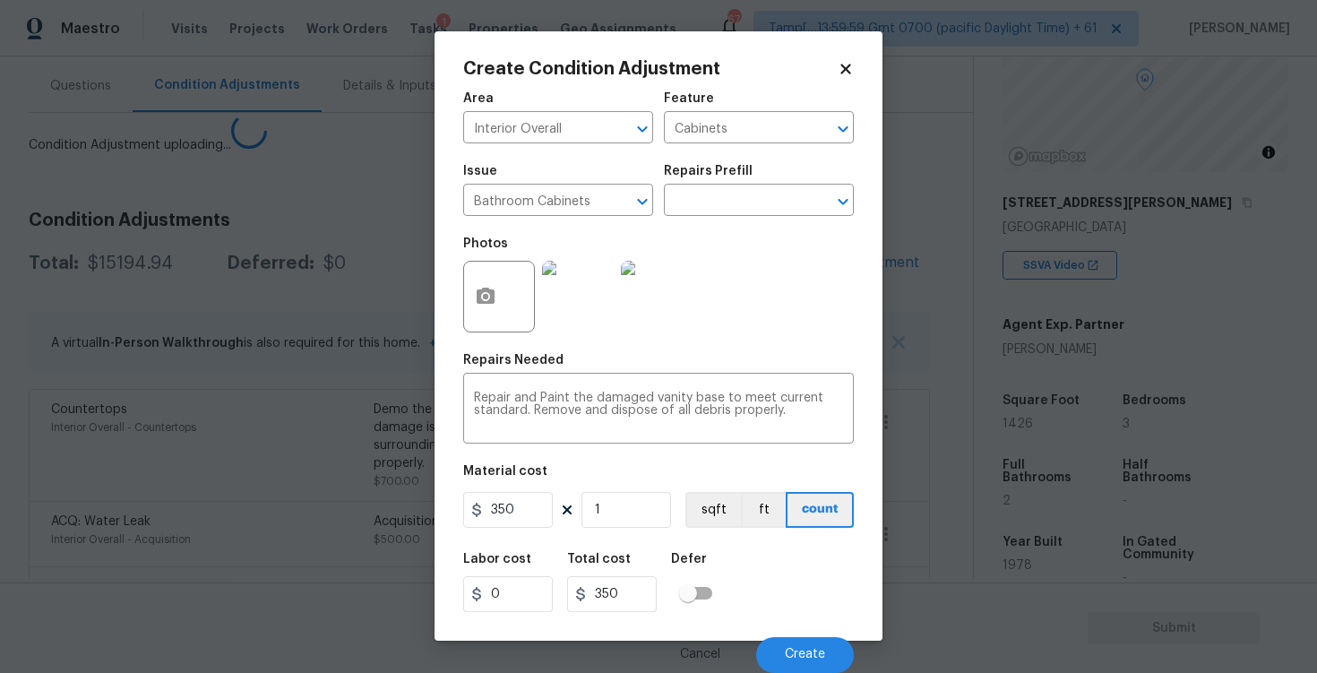
scroll to position [0, 0]
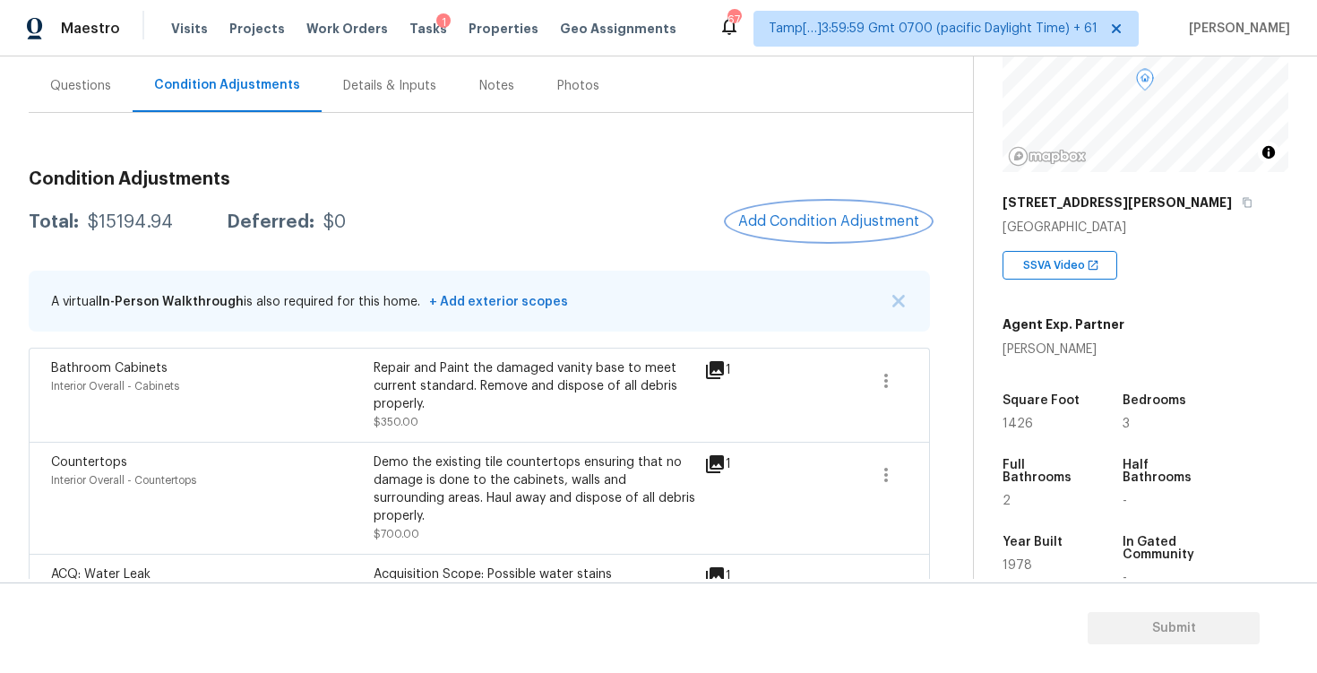
click at [812, 210] on button "Add Condition Adjustment" at bounding box center [829, 222] width 203 height 38
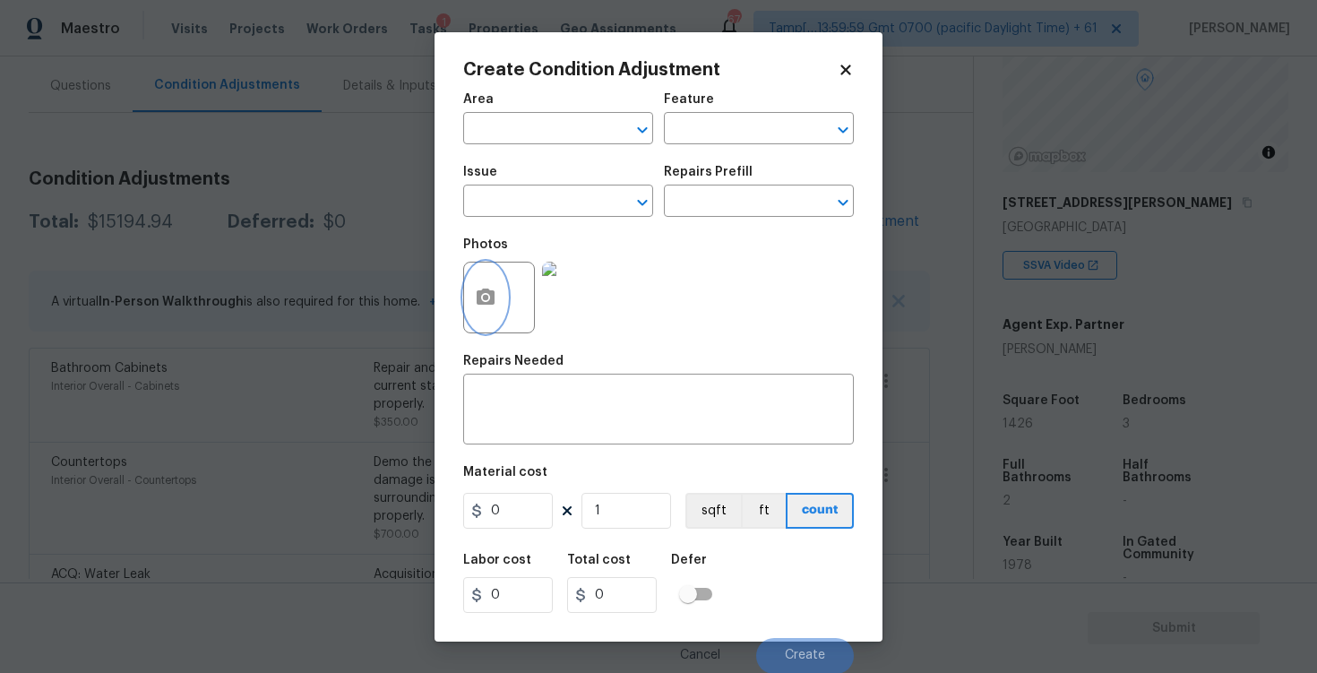
click at [488, 289] on icon "button" at bounding box center [486, 297] width 18 height 16
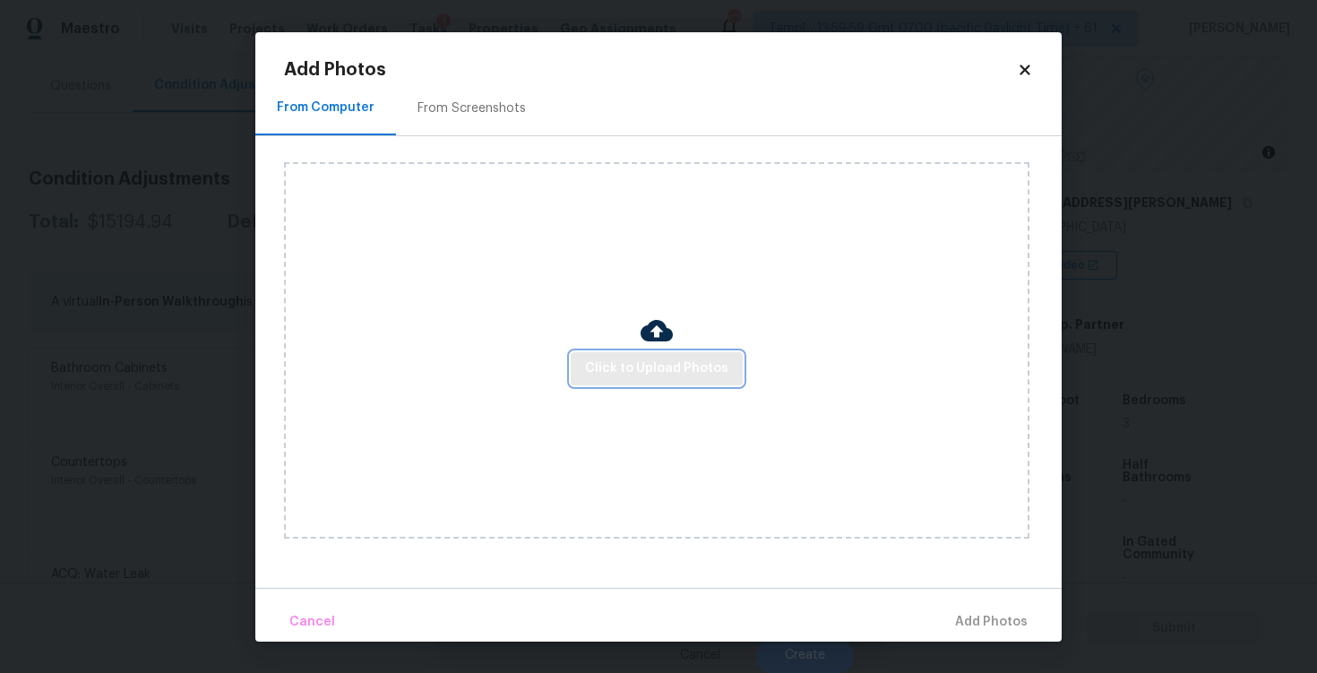
click at [618, 360] on span "Click to Upload Photos" at bounding box center [656, 369] width 143 height 22
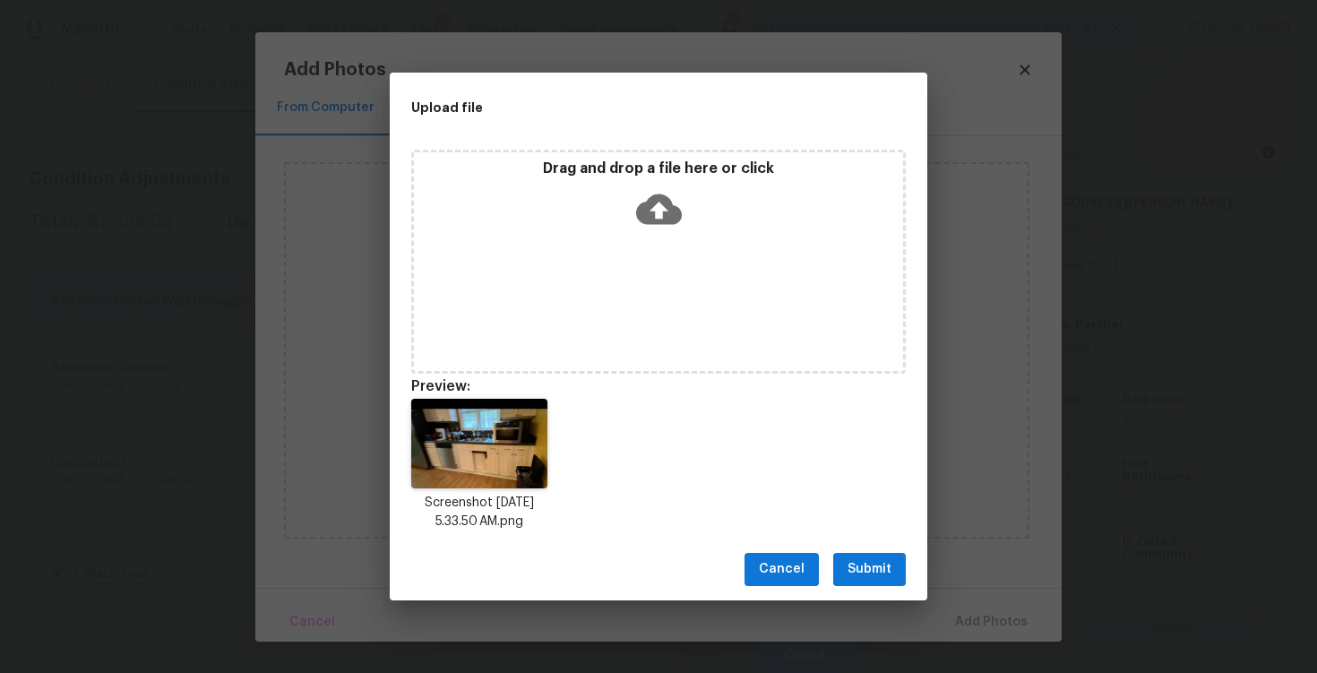
click at [855, 578] on span "Submit" at bounding box center [870, 569] width 44 height 22
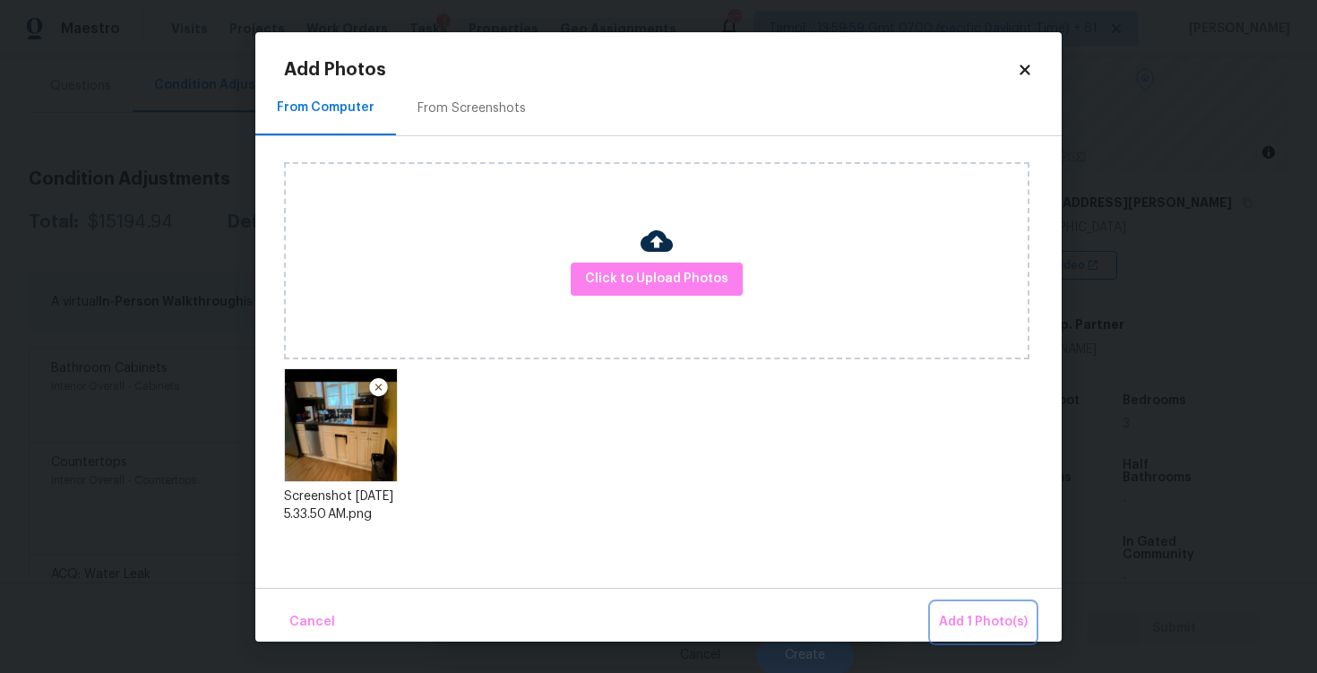
click at [968, 614] on span "Add 1 Photo(s)" at bounding box center [983, 622] width 89 height 22
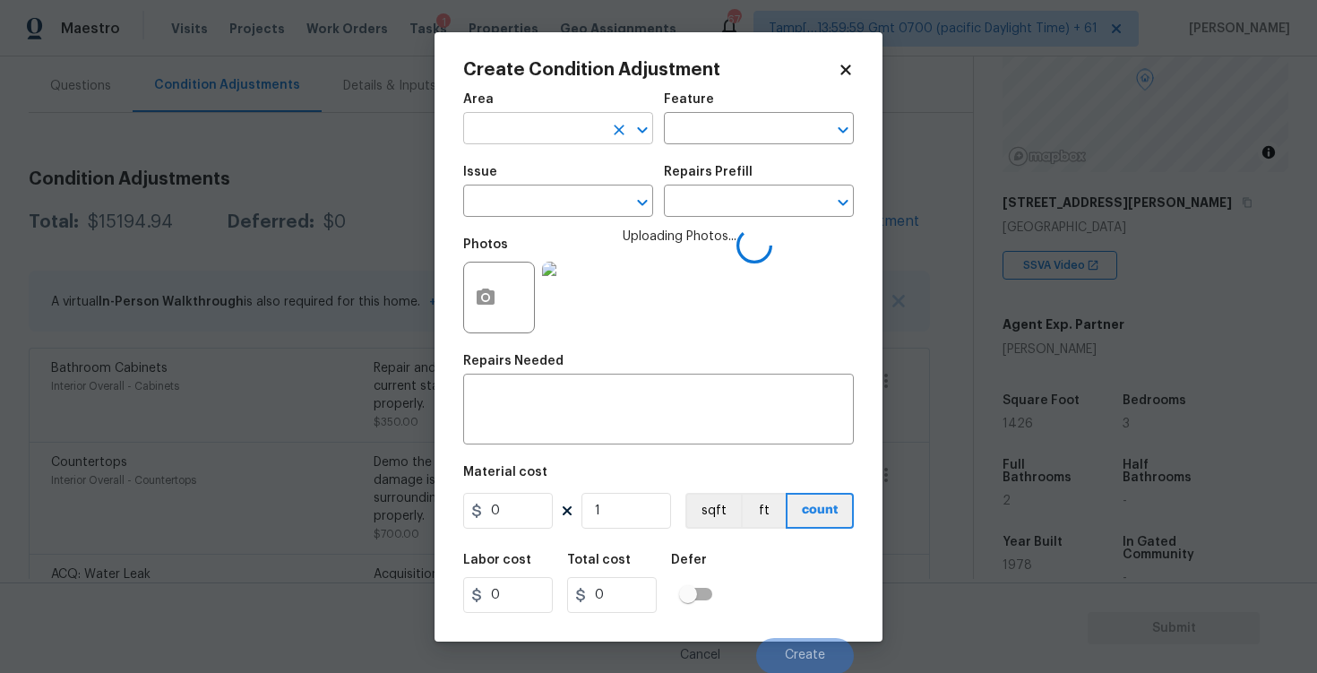
click at [580, 133] on input "text" at bounding box center [533, 131] width 140 height 28
click at [561, 198] on li "Interior Overall" at bounding box center [558, 200] width 190 height 30
type input "Interior Overall"
click at [561, 198] on input "text" at bounding box center [533, 203] width 140 height 28
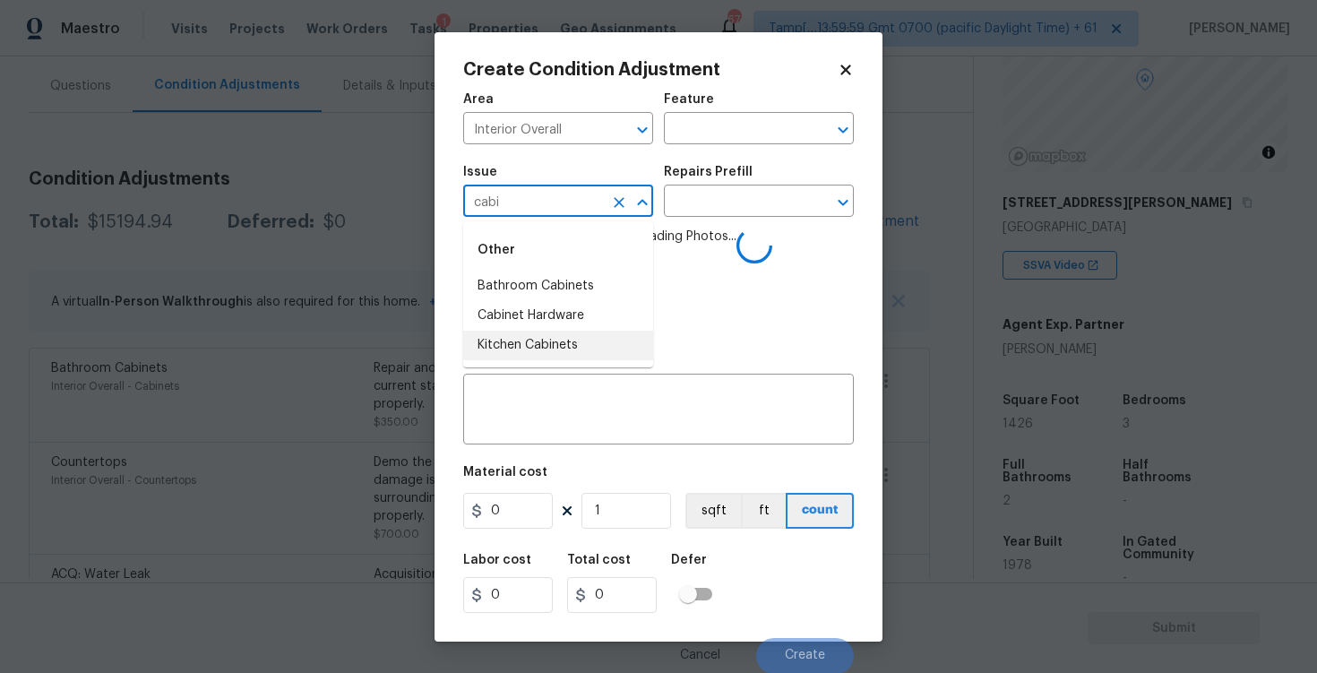
click at [545, 331] on li "Kitchen Cabinets" at bounding box center [558, 346] width 190 height 30
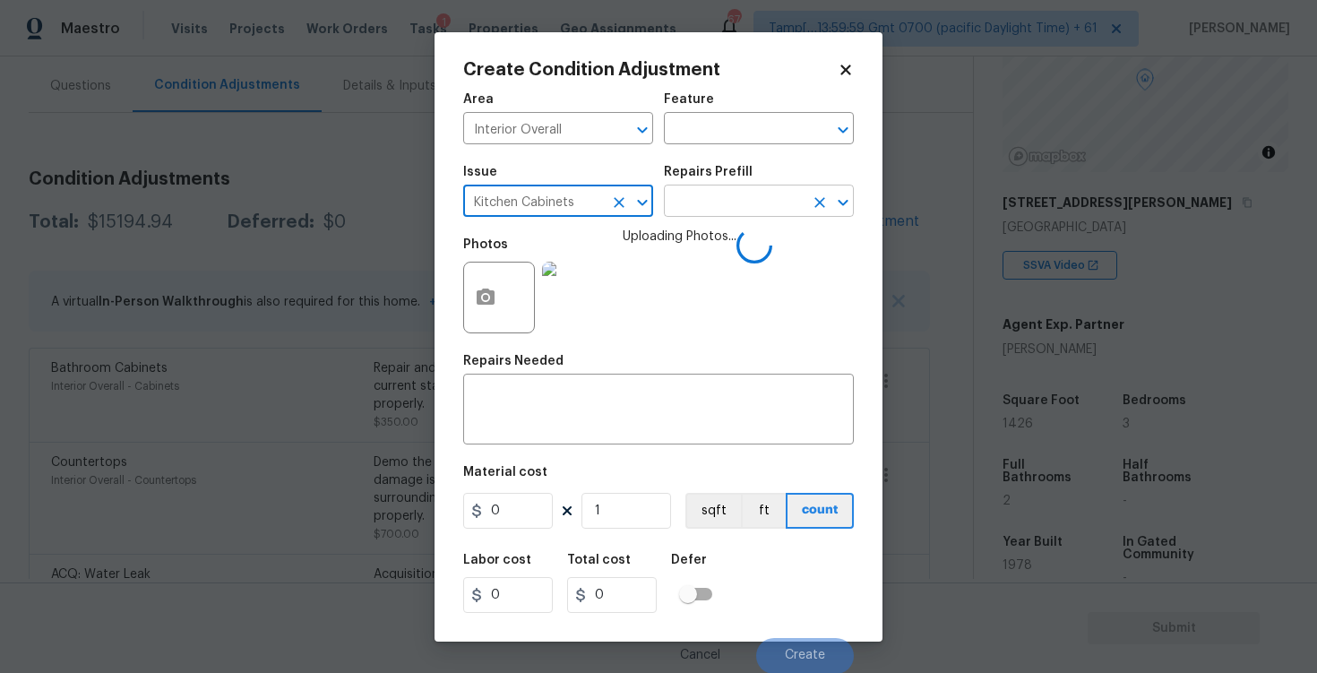
type input "Kitchen Cabinets"
click at [687, 208] on input "text" at bounding box center [734, 203] width 140 height 28
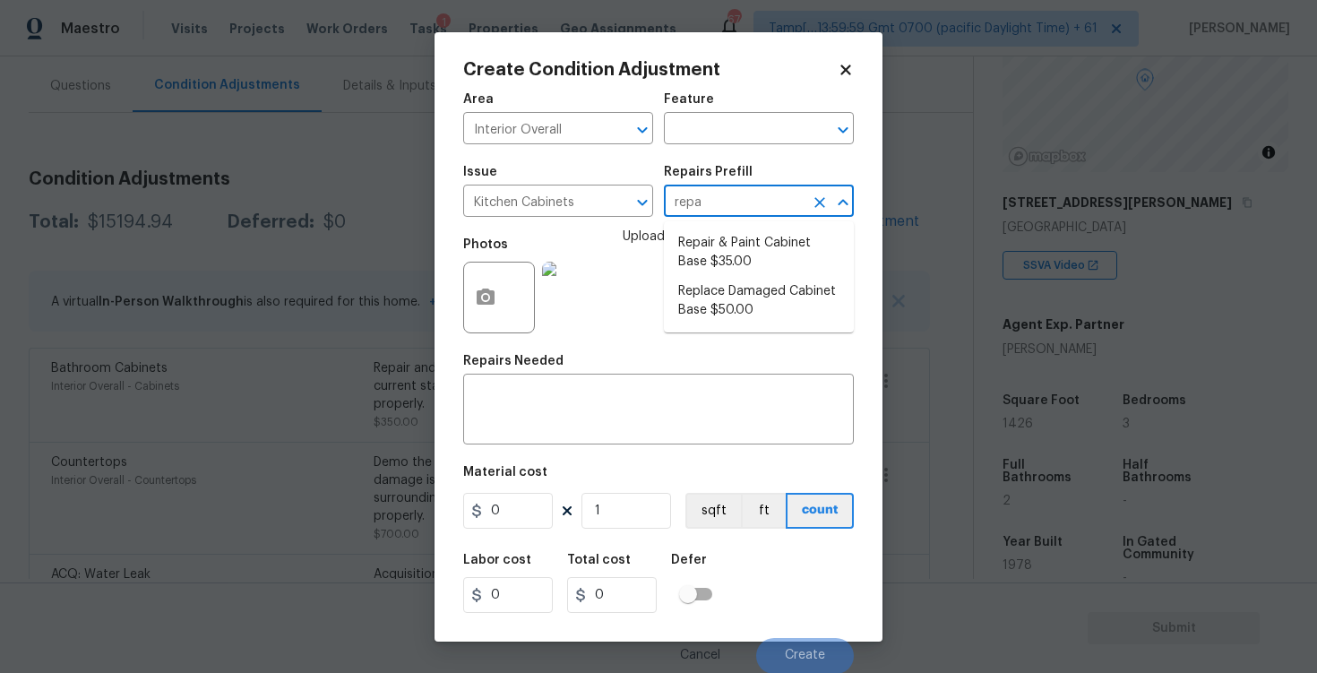
type input "repai"
click at [695, 237] on li "Repair & Paint Cabinet Base $35.00" at bounding box center [759, 253] width 190 height 48
type input "Cabinets"
type textarea "Prep/Paint the damaged cabinet base and repair to meet current standard. Remove…"
type input "35"
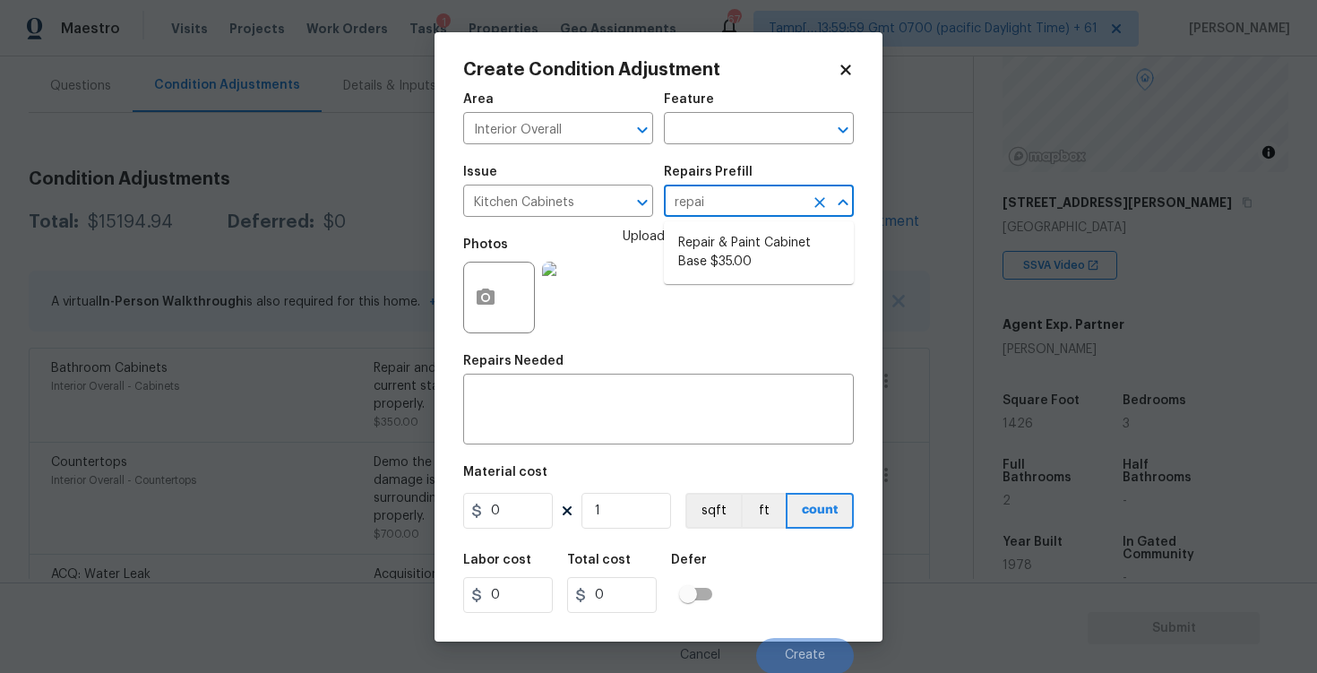
type input "35"
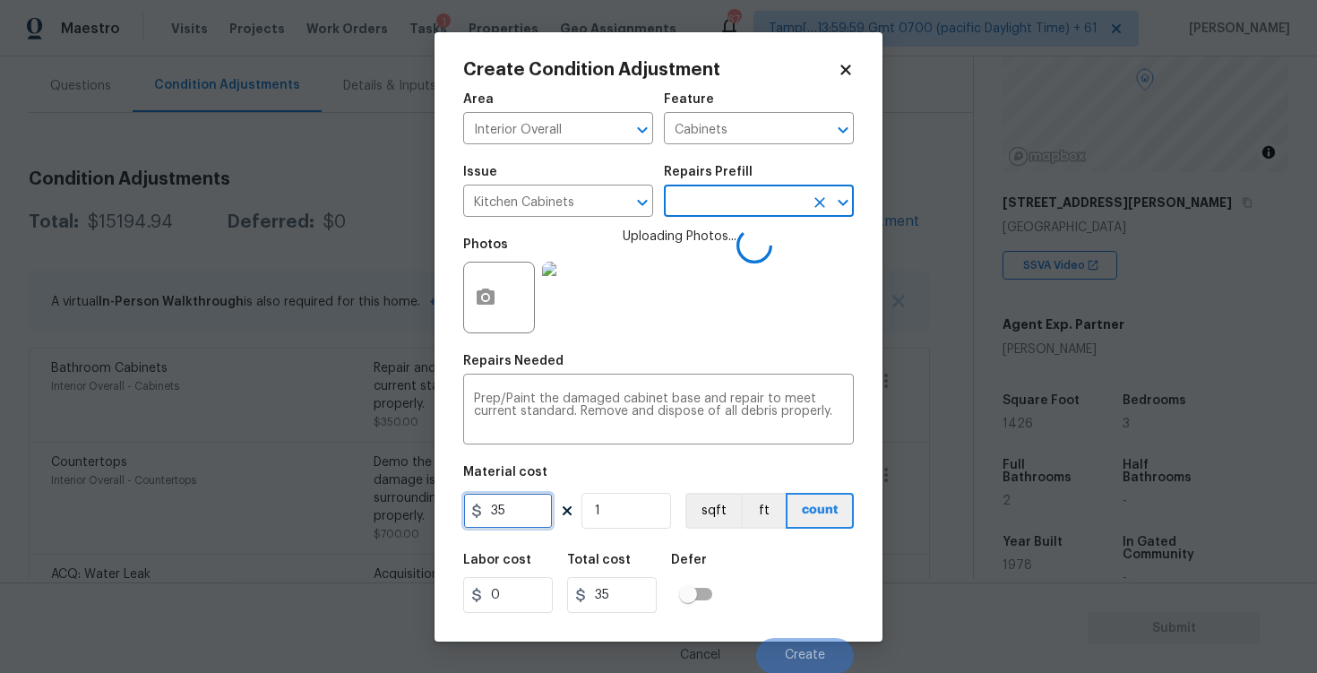
click at [529, 500] on input "35" at bounding box center [508, 511] width 90 height 36
type input "1600"
click at [702, 584] on input "checkbox" at bounding box center [688, 594] width 102 height 34
checkbox input "true"
type input "1600"
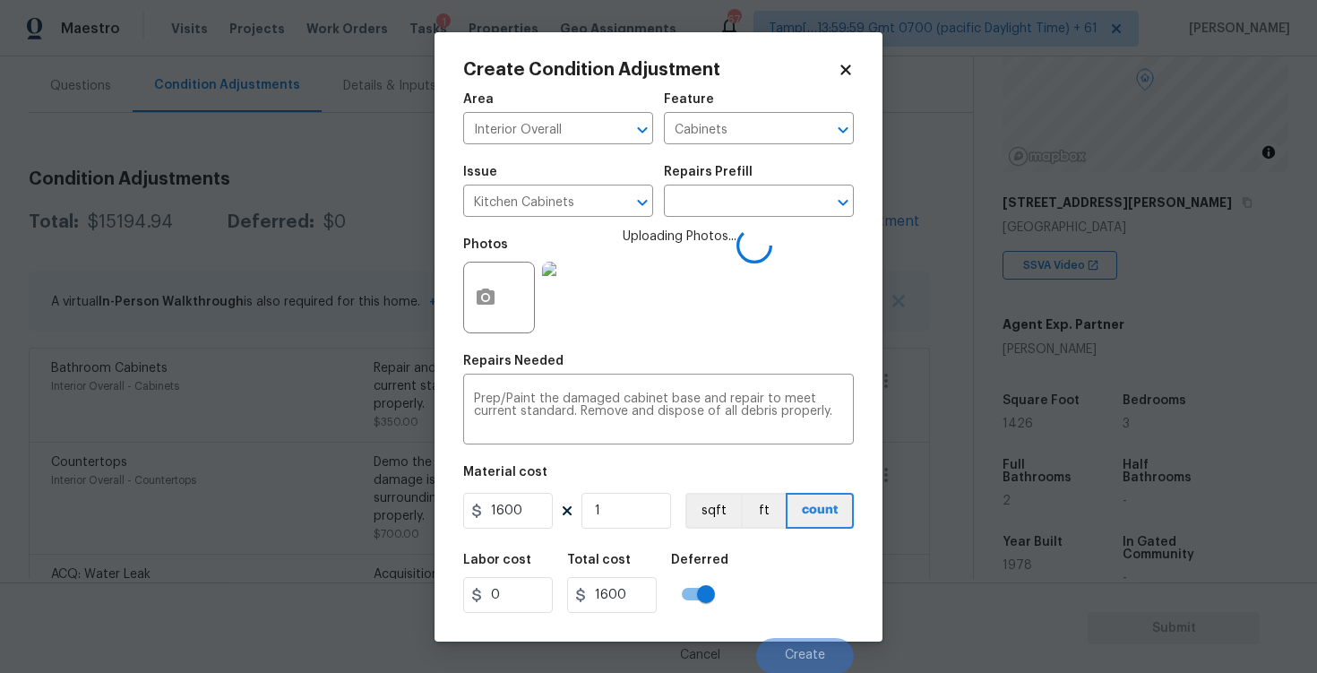
click at [702, 584] on input "checkbox" at bounding box center [706, 594] width 102 height 34
checkbox input "false"
click at [761, 569] on div "Labor cost 0 Total cost 1600 Defer" at bounding box center [658, 583] width 391 height 81
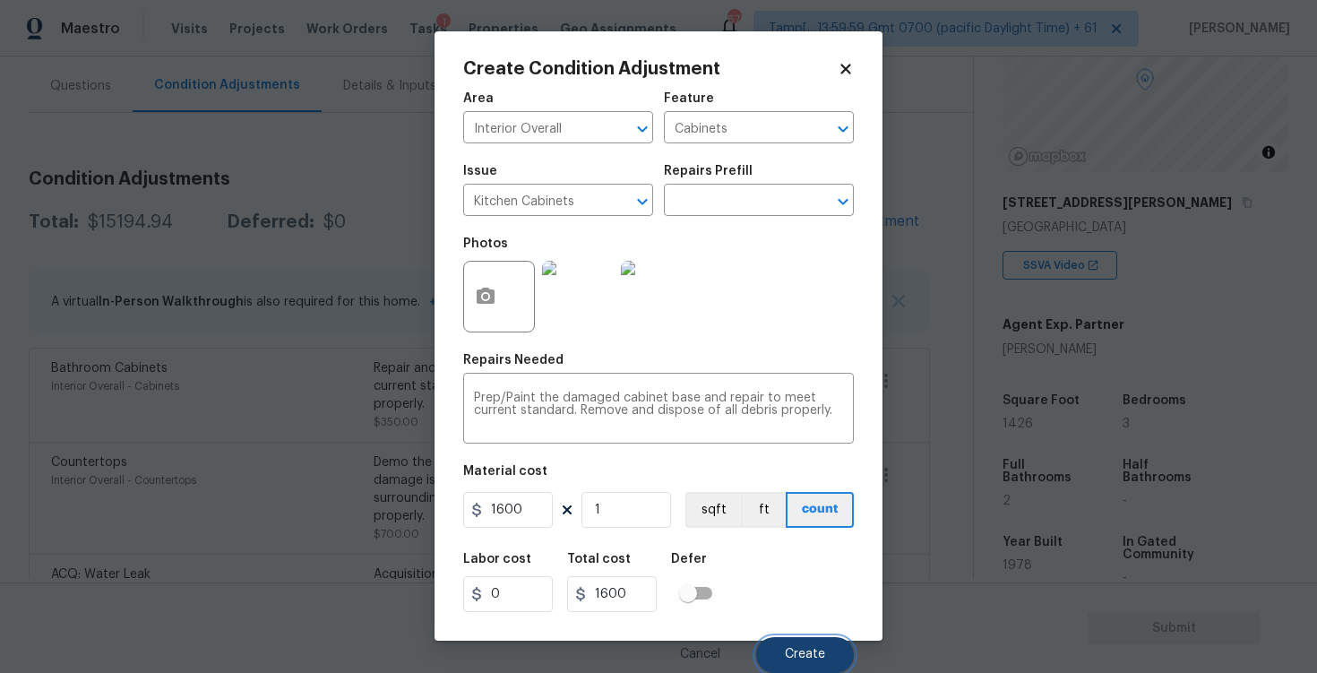
click at [818, 648] on span "Create" at bounding box center [805, 654] width 40 height 13
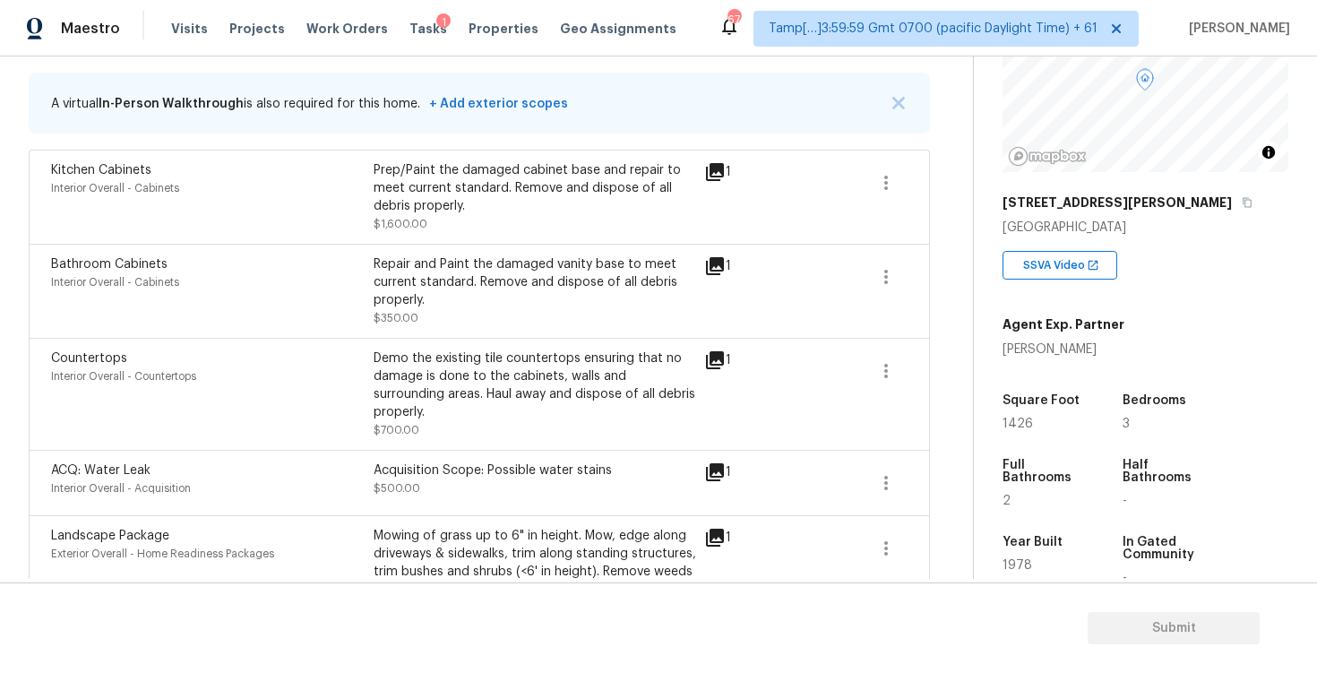
scroll to position [382, 0]
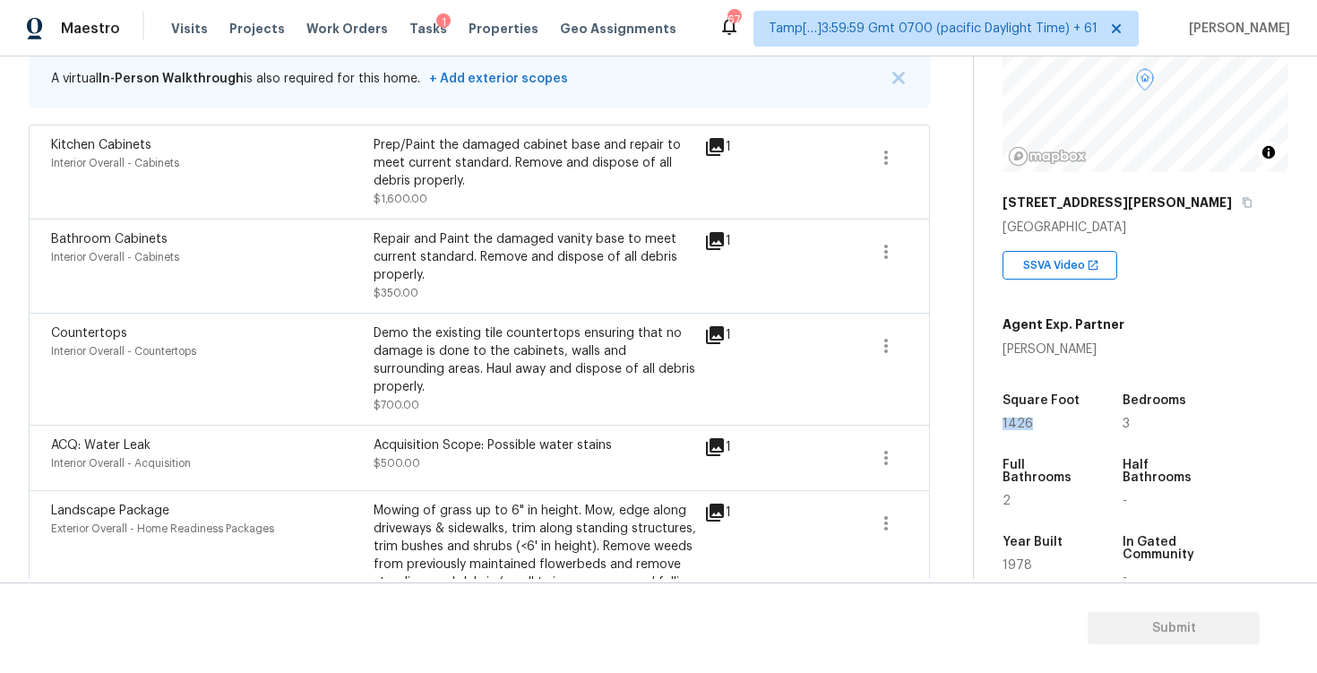
drag, startPoint x: 994, startPoint y: 424, endPoint x: 1040, endPoint y: 424, distance: 45.7
click at [1040, 424] on div "Property Details © Mapbox © OpenStreetMap Improve this map [STREET_ADDRESS][PER…" at bounding box center [1131, 353] width 315 height 928
copy span "1426"
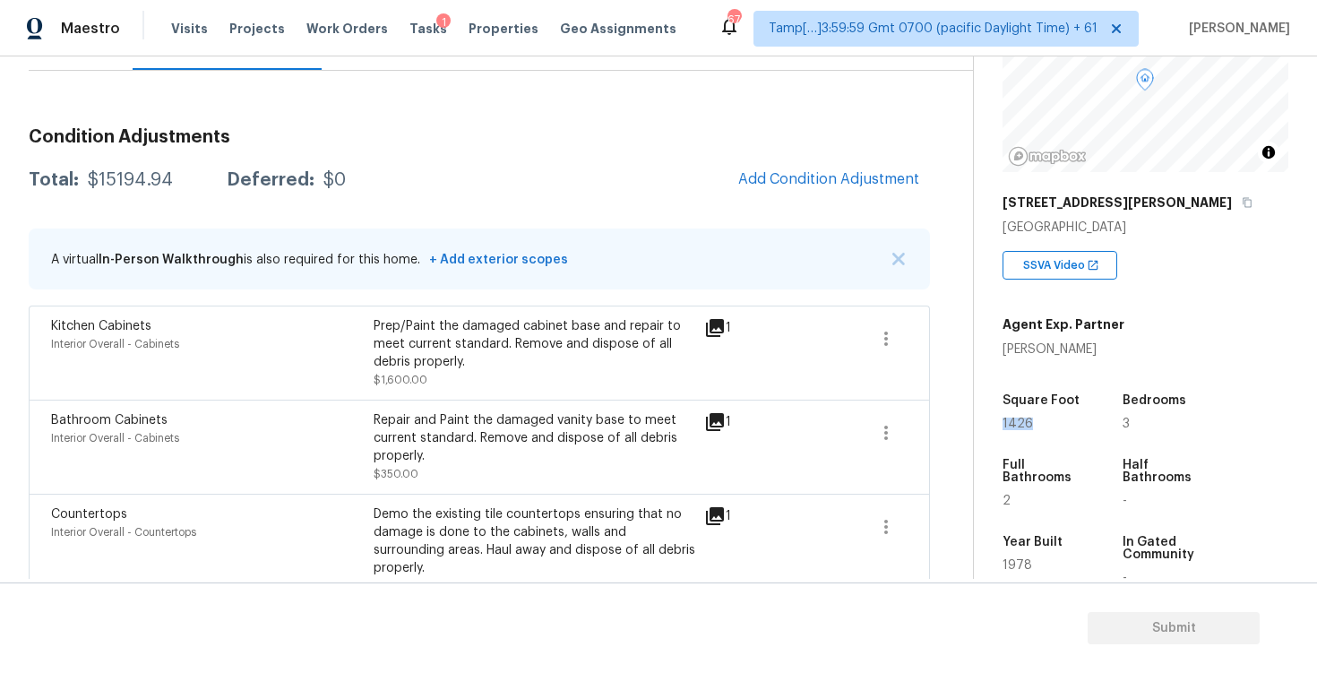
scroll to position [142, 0]
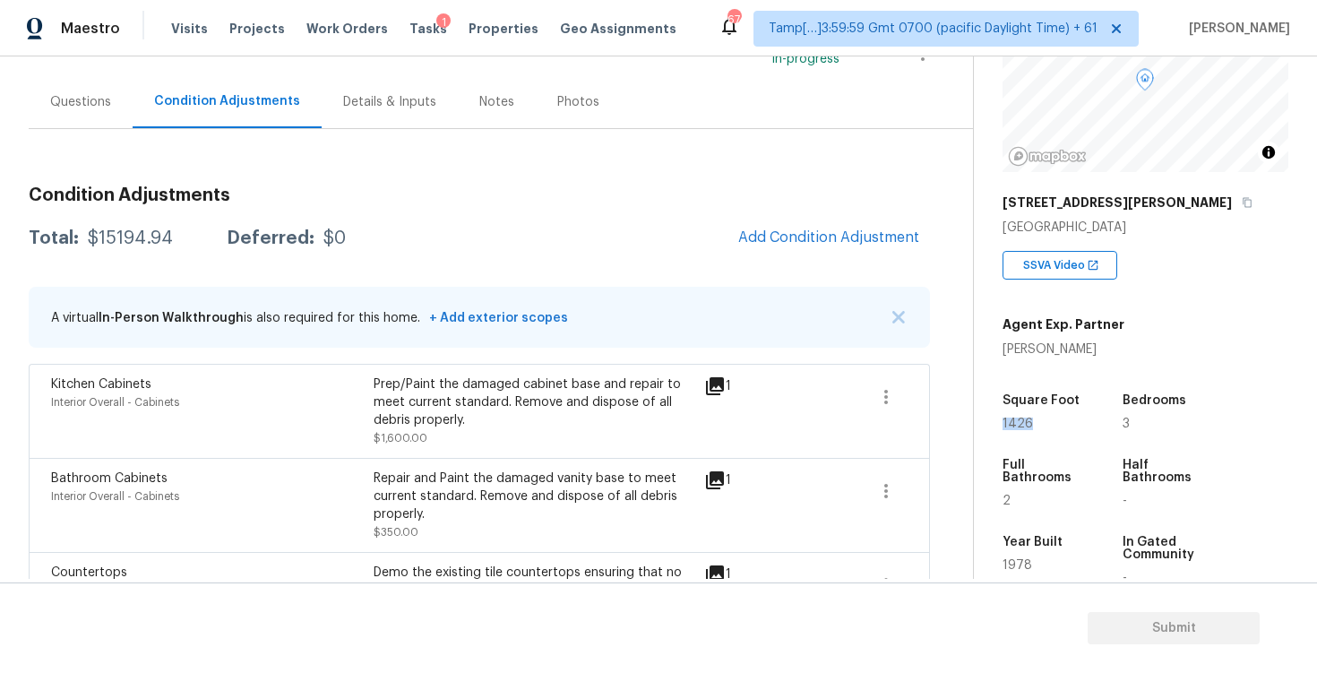
click at [812, 247] on button "Add Condition Adjustment" at bounding box center [829, 238] width 203 height 38
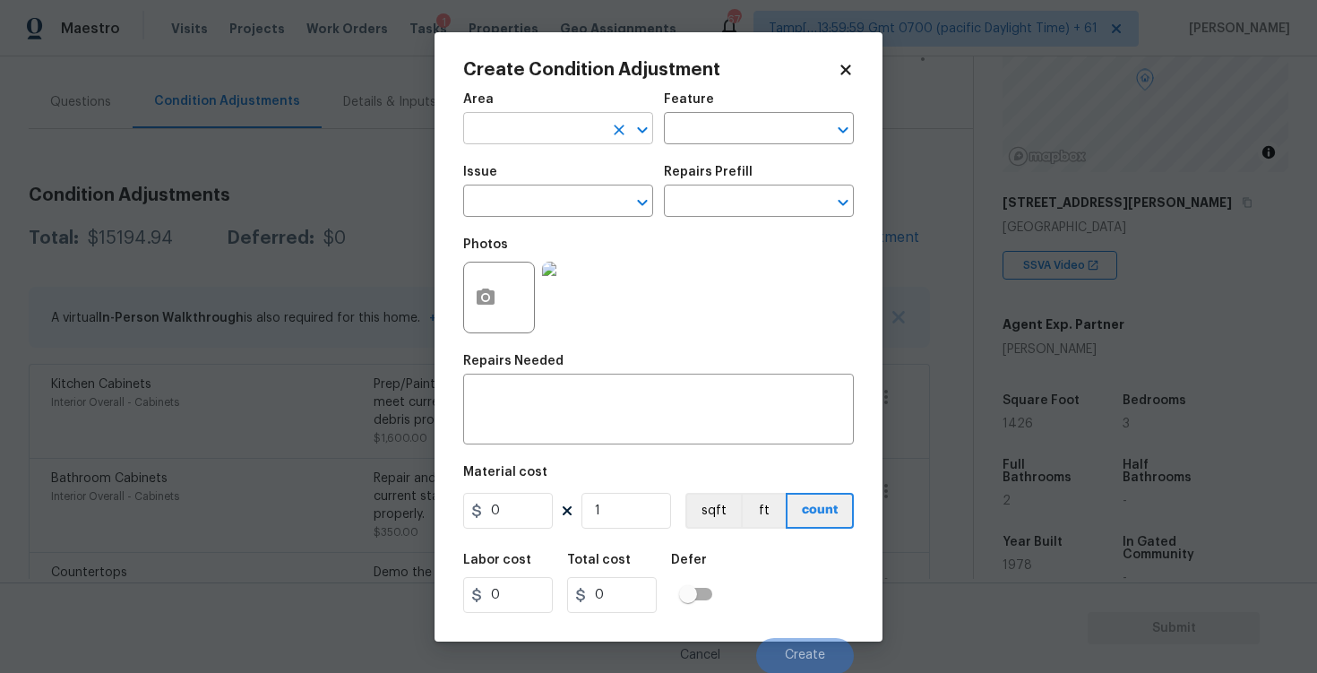
click at [557, 124] on input "text" at bounding box center [533, 131] width 140 height 28
click at [562, 185] on li "Interior Overall" at bounding box center [558, 200] width 190 height 30
type input "Interior Overall"
click at [565, 194] on input "text" at bounding box center [533, 203] width 140 height 28
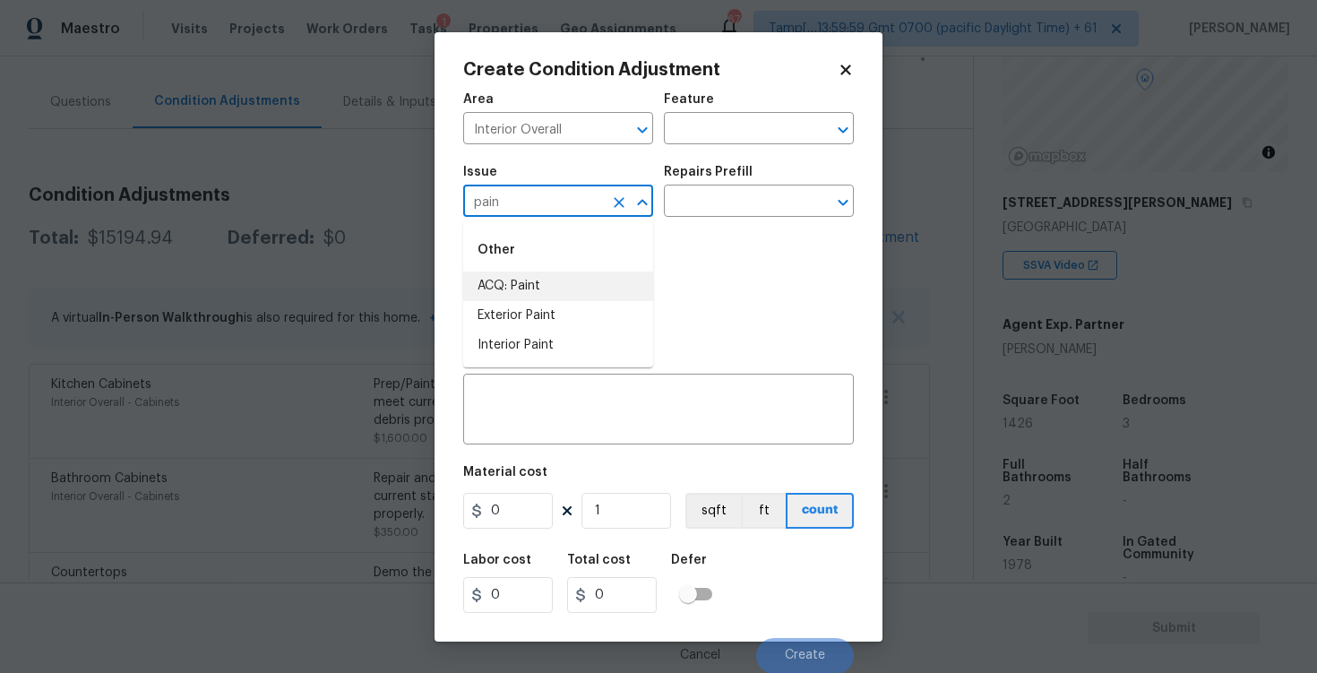
click at [552, 273] on li "ACQ: Paint" at bounding box center [558, 287] width 190 height 30
type input "ACQ: Paint"
click at [696, 205] on input "text" at bounding box center [734, 203] width 140 height 28
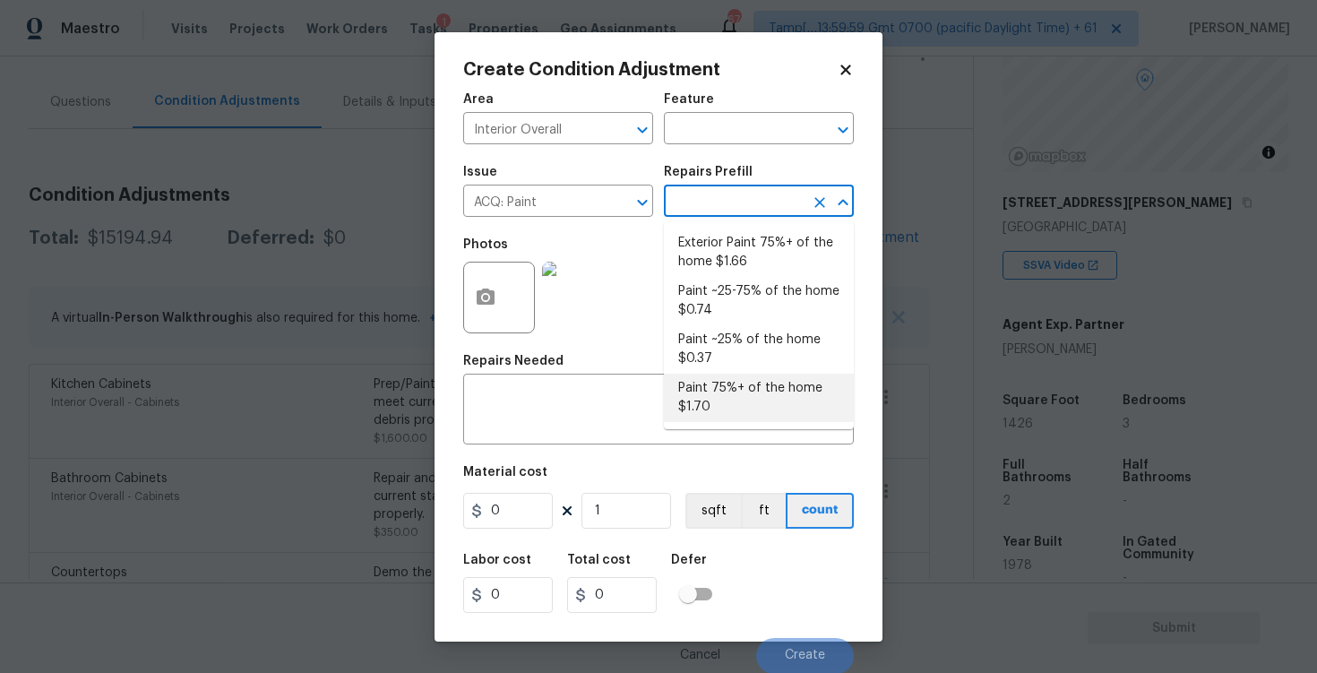
click at [730, 399] on li "Paint 75%+ of the home $1.70" at bounding box center [759, 398] width 190 height 48
type input "Acquisition"
type textarea "Acquisition Scope: 75%+ of the home will likely require interior paint"
type input "1.7"
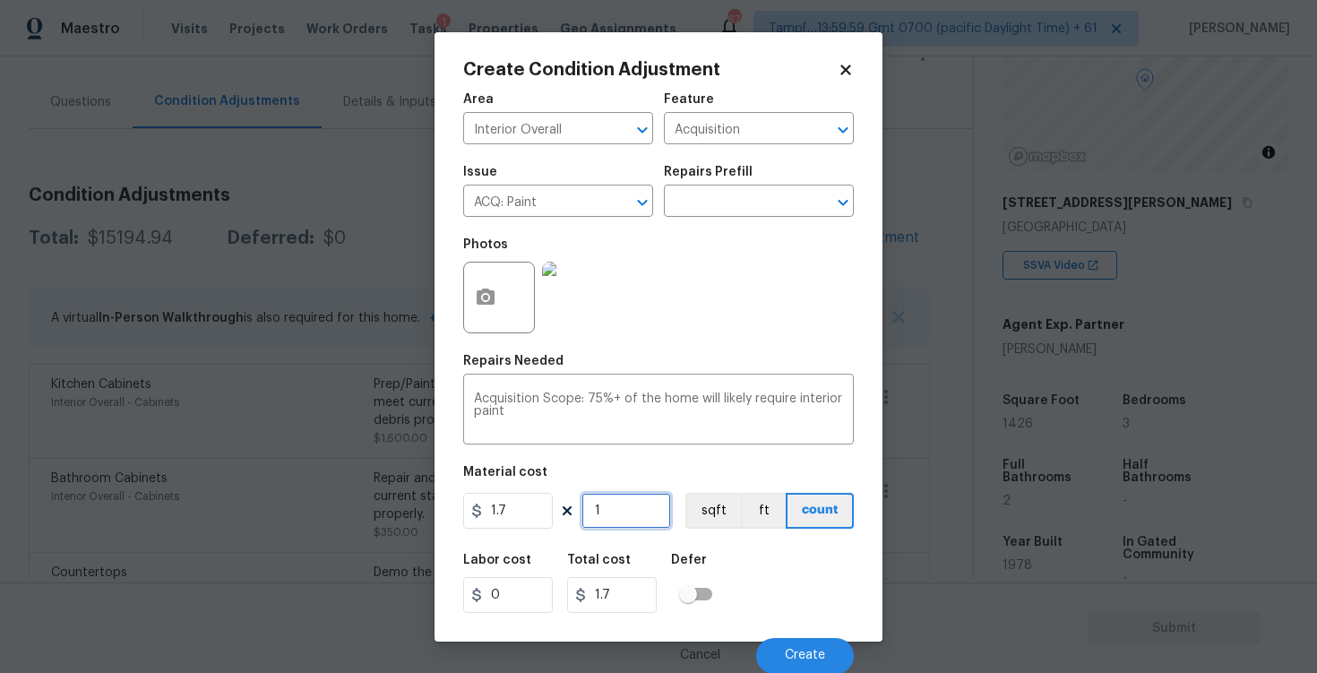
click at [609, 515] on input "1" at bounding box center [627, 511] width 90 height 36
type input "0"
paste input "1426"
type input "1426"
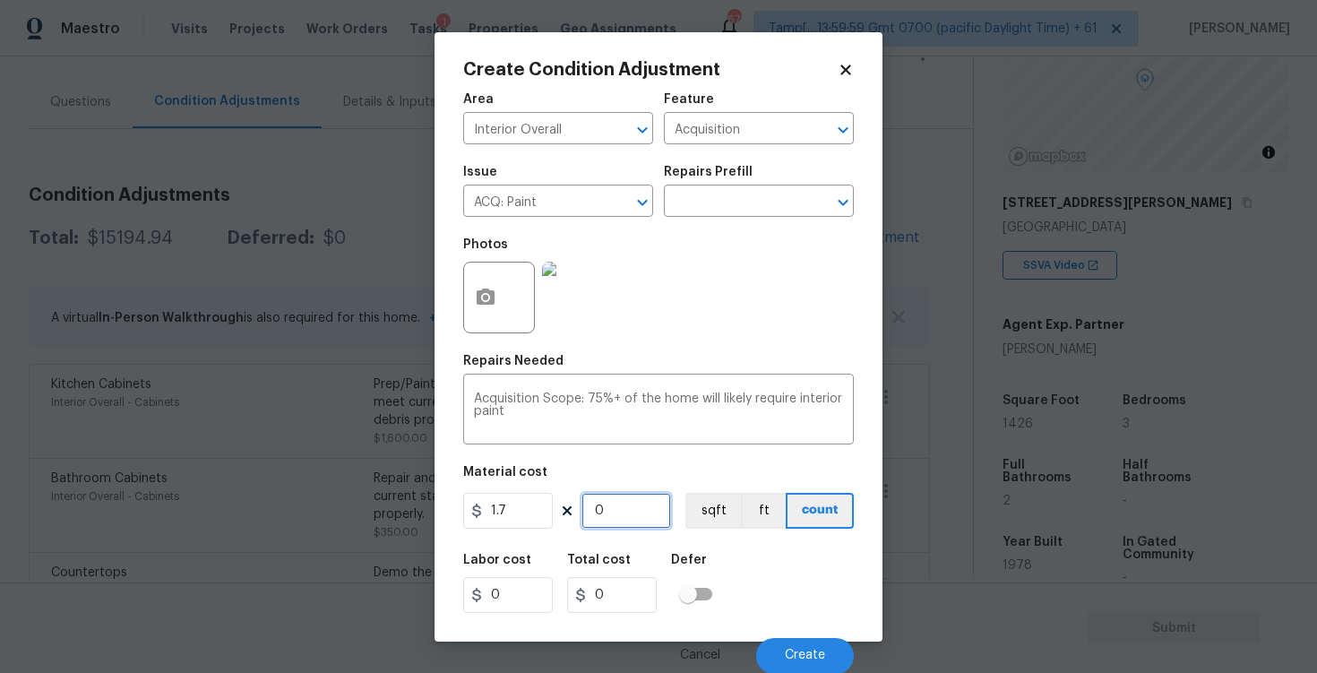
type input "2424.2"
type input "1426"
click at [691, 506] on button "sqft" at bounding box center [714, 511] width 56 height 36
click at [509, 312] on div at bounding box center [499, 298] width 72 height 72
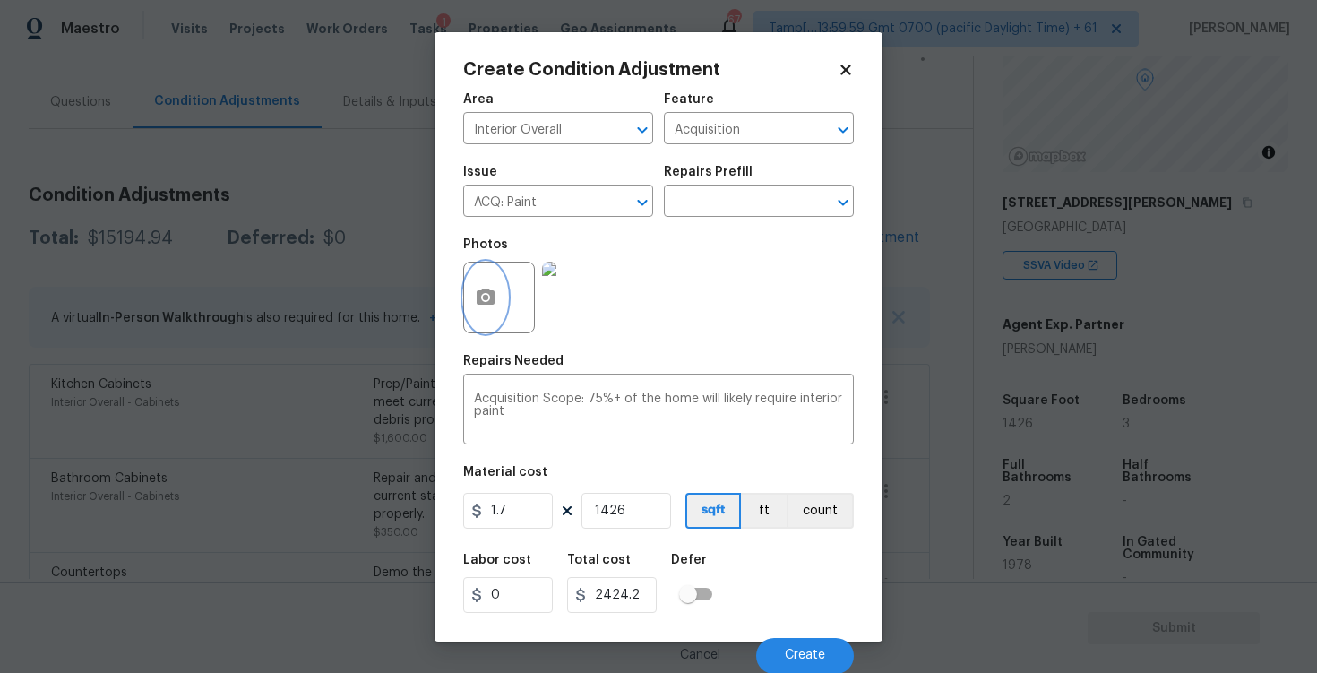
click at [485, 284] on button "button" at bounding box center [485, 298] width 43 height 70
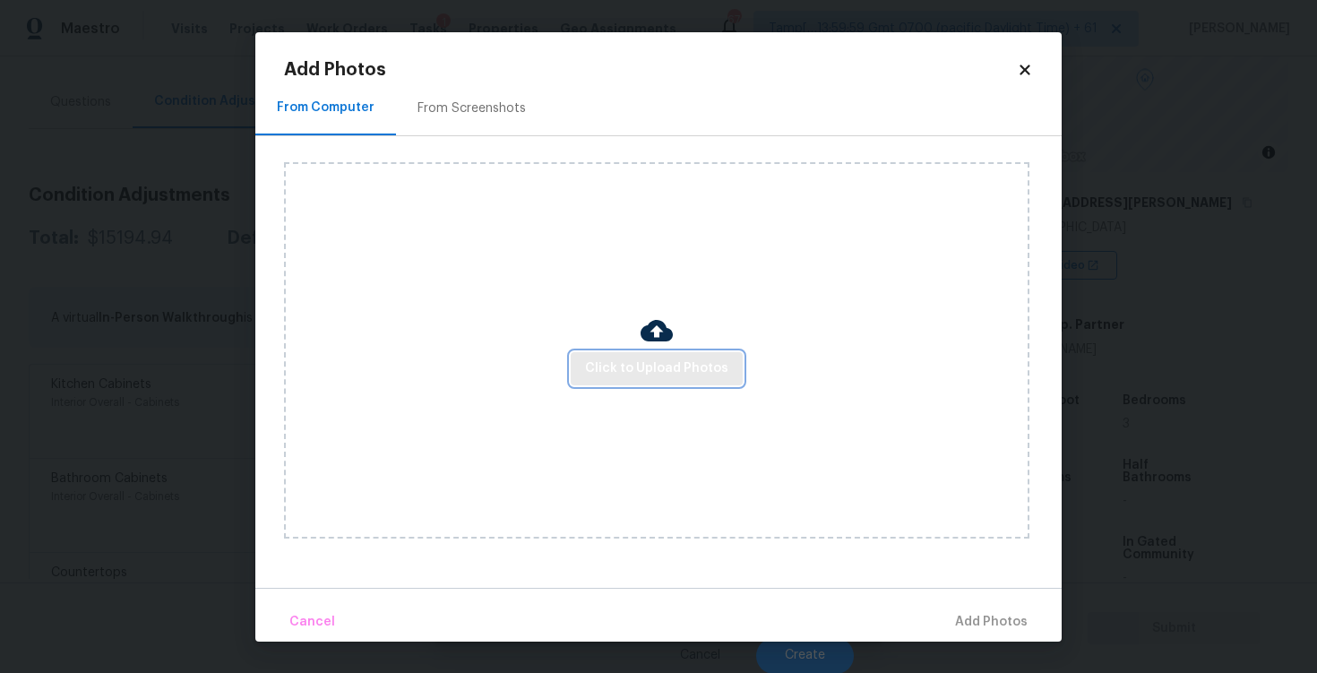
click at [652, 371] on span "Click to Upload Photos" at bounding box center [656, 369] width 143 height 22
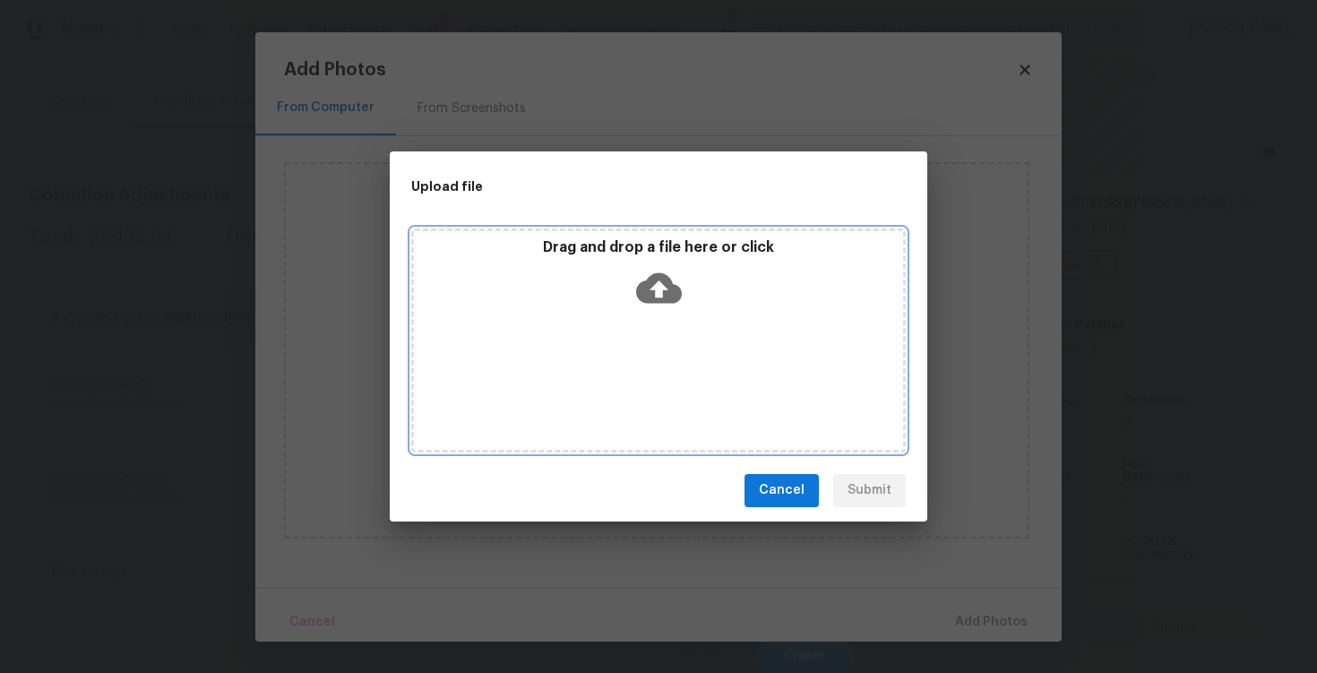
click at [649, 299] on icon at bounding box center [659, 287] width 46 height 30
